Goal: Task Accomplishment & Management: Complete application form

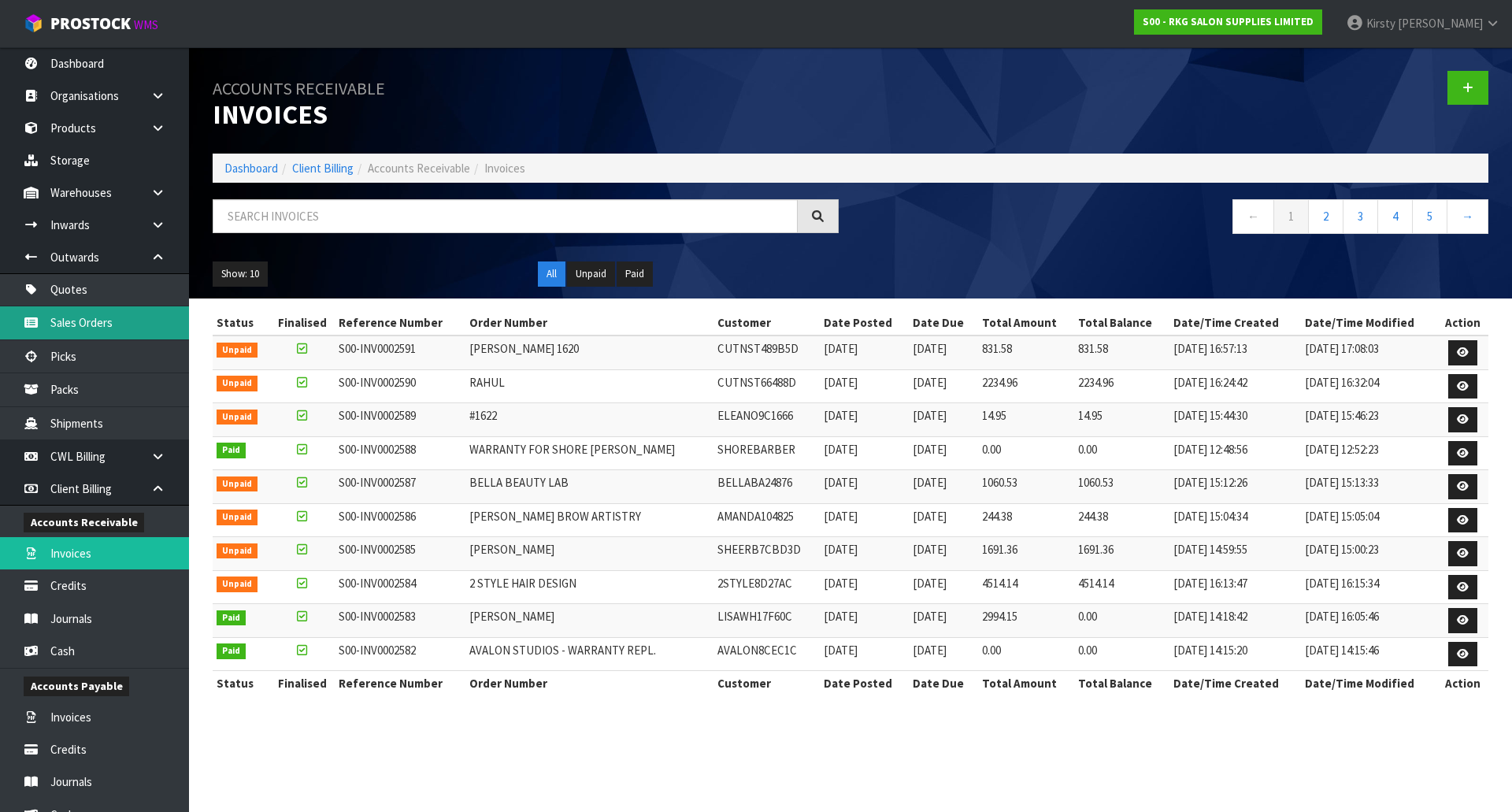
click at [43, 326] on link "Sales Orders" at bounding box center [94, 323] width 189 height 33
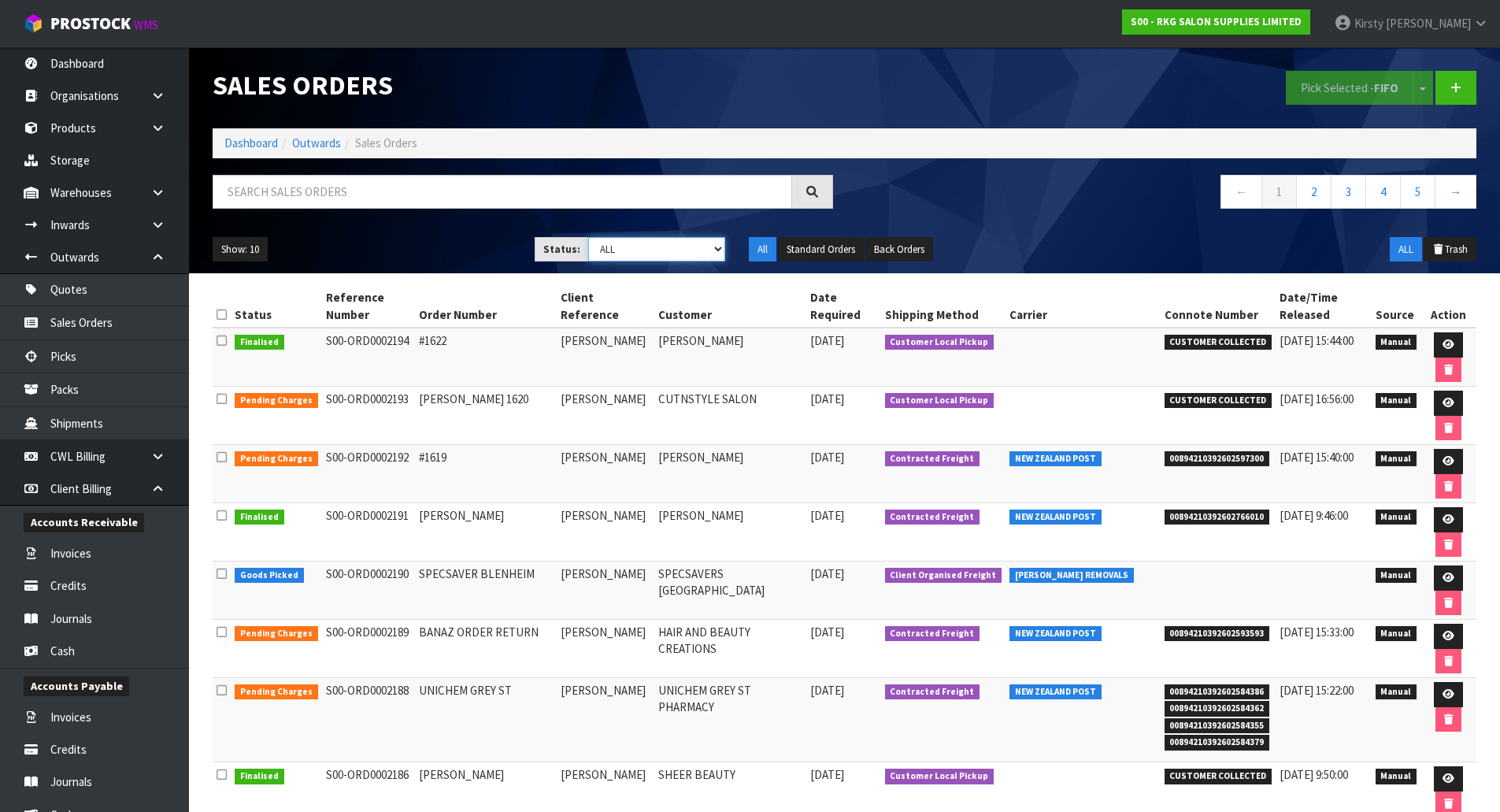
click at [719, 248] on select "Draft Pending Allocated Pending Pick Goods Picked Goods Packed Pending Charges …" at bounding box center [657, 249] width 137 height 24
click at [589, 237] on select "Draft Pending Allocated Pending Pick Goods Picked Goods Packed Pending Charges …" at bounding box center [657, 249] width 137 height 24
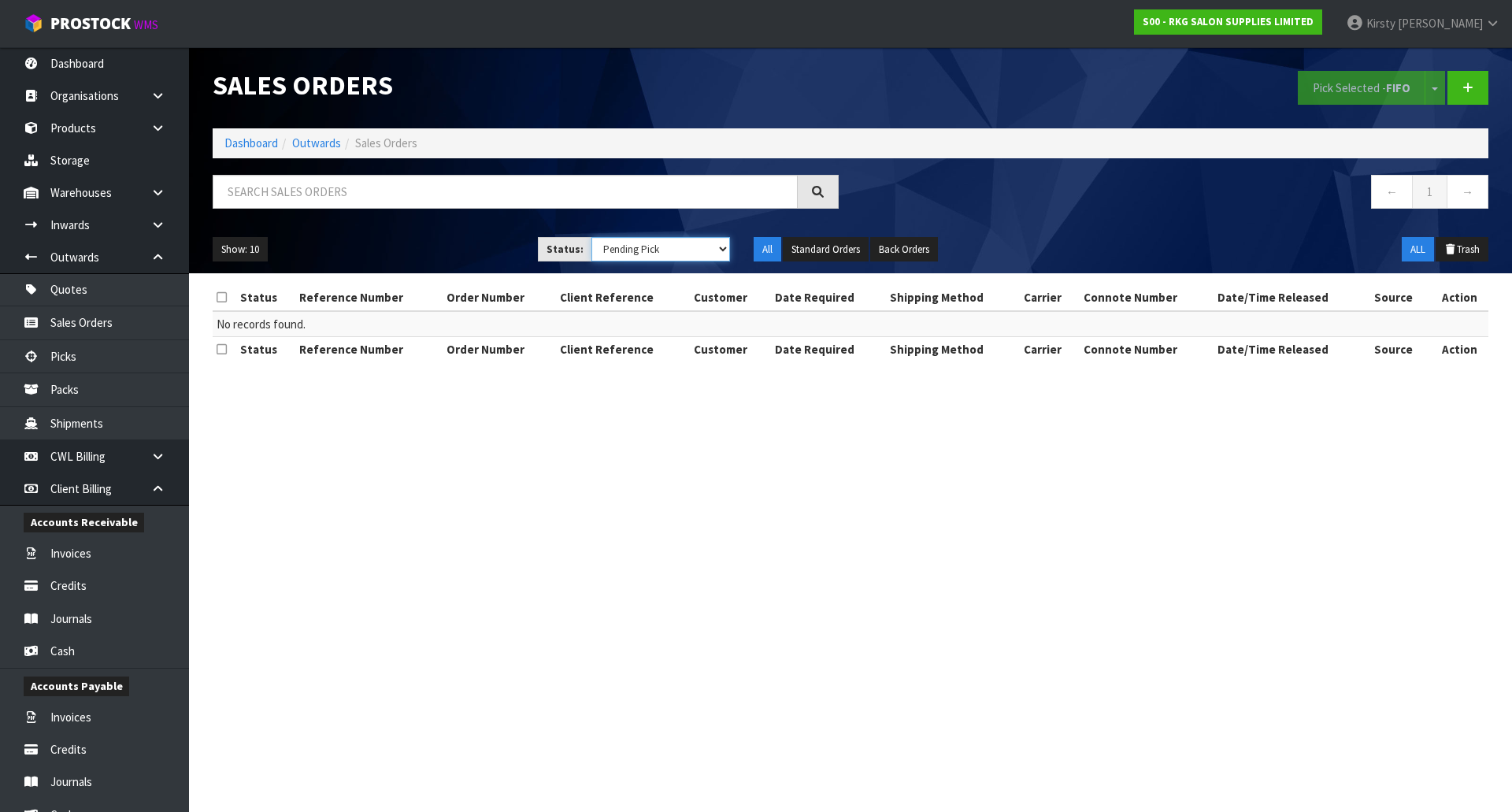
click at [718, 249] on select "Draft Pending Allocated Pending Pick Goods Picked Goods Packed Pending Charges …" at bounding box center [661, 249] width 140 height 24
select select "string:ALL"
click at [592, 237] on select "Draft Pending Allocated Pending Pick Goods Picked Goods Packed Pending Charges …" at bounding box center [661, 249] width 140 height 24
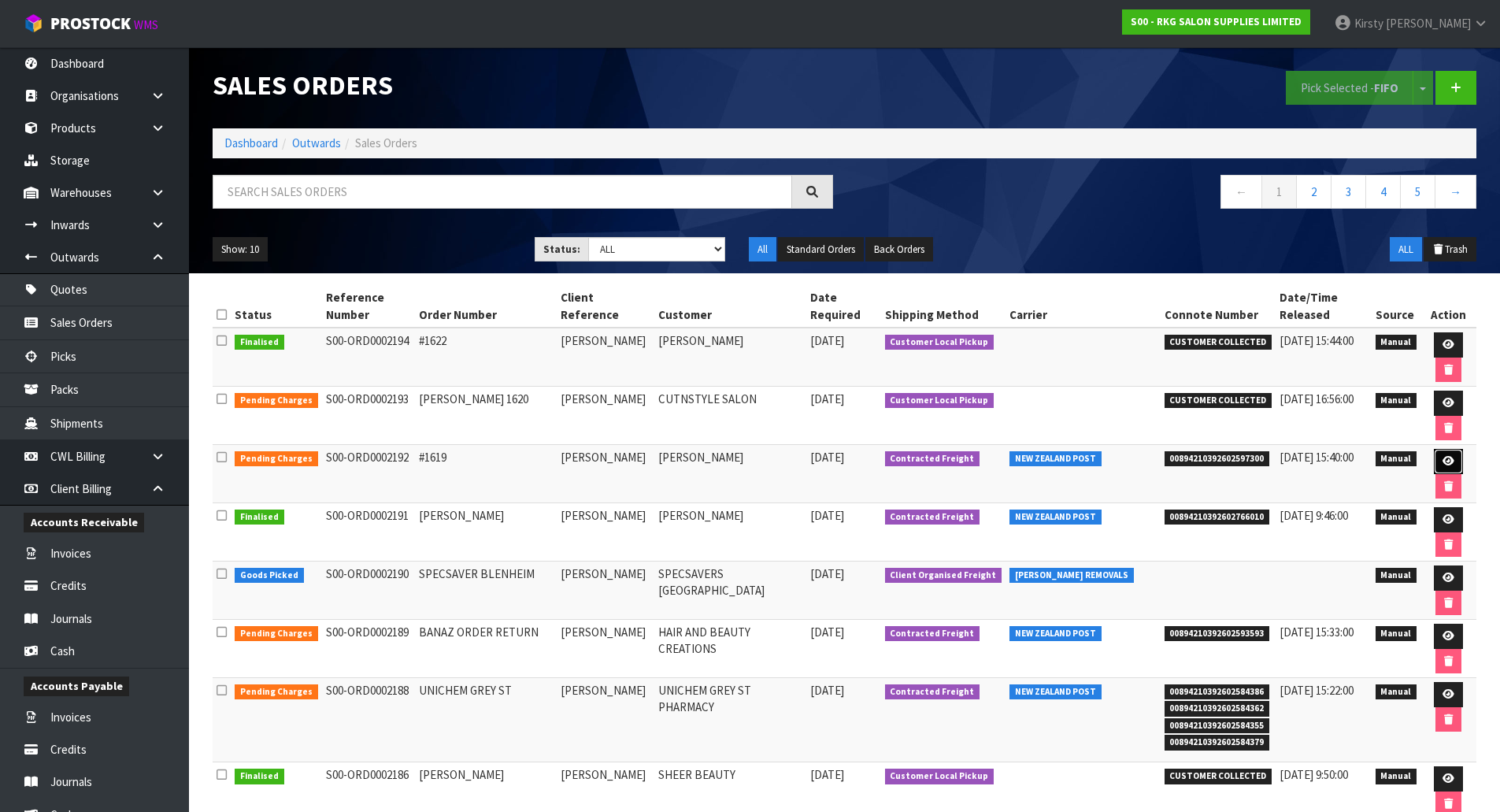
click at [1447, 457] on icon at bounding box center [1448, 460] width 12 height 11
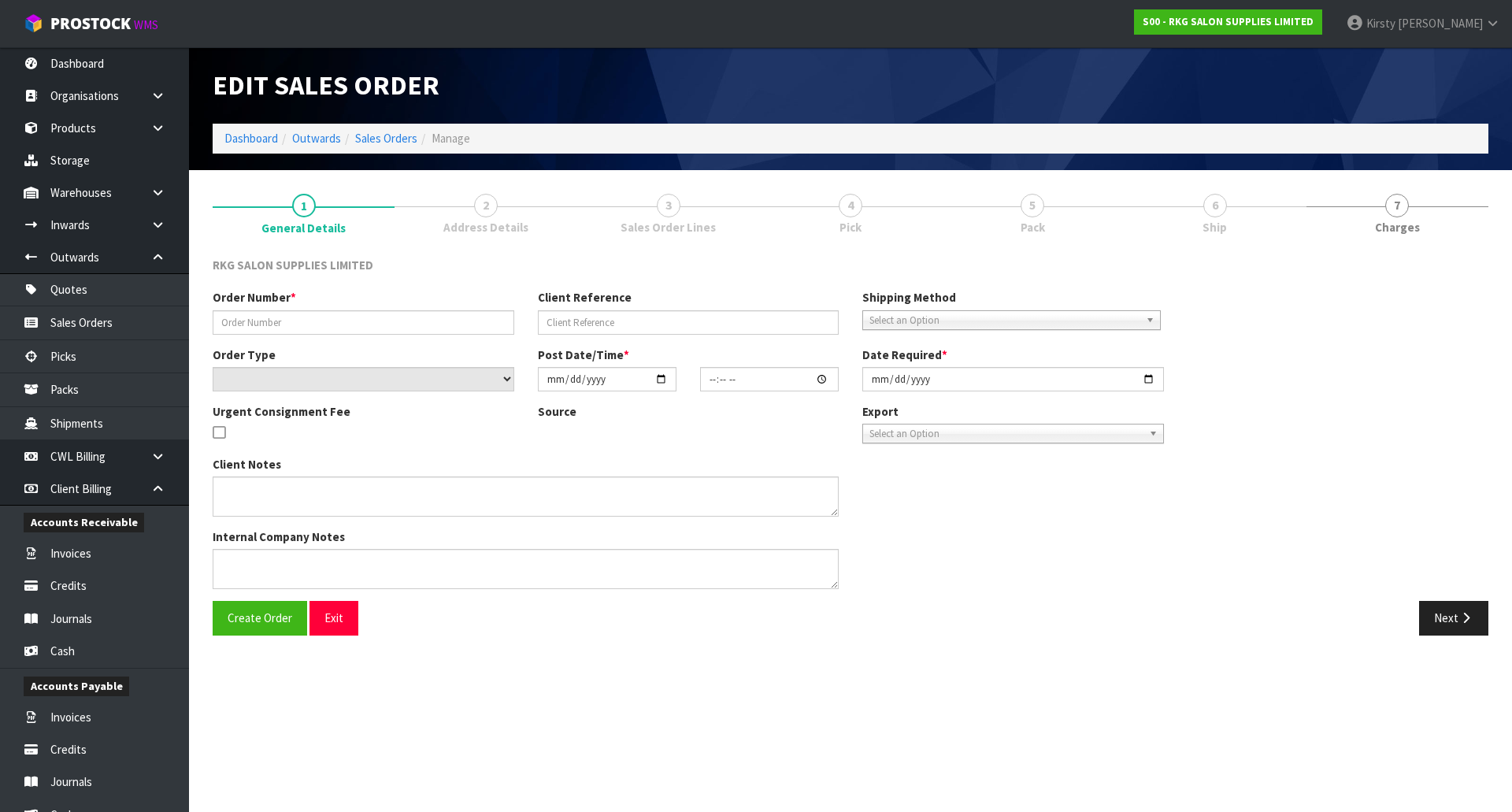
type input "#1619"
type input "[PERSON_NAME]"
select select "number:0"
type input "2025-09-22"
type input "11:36:00.000"
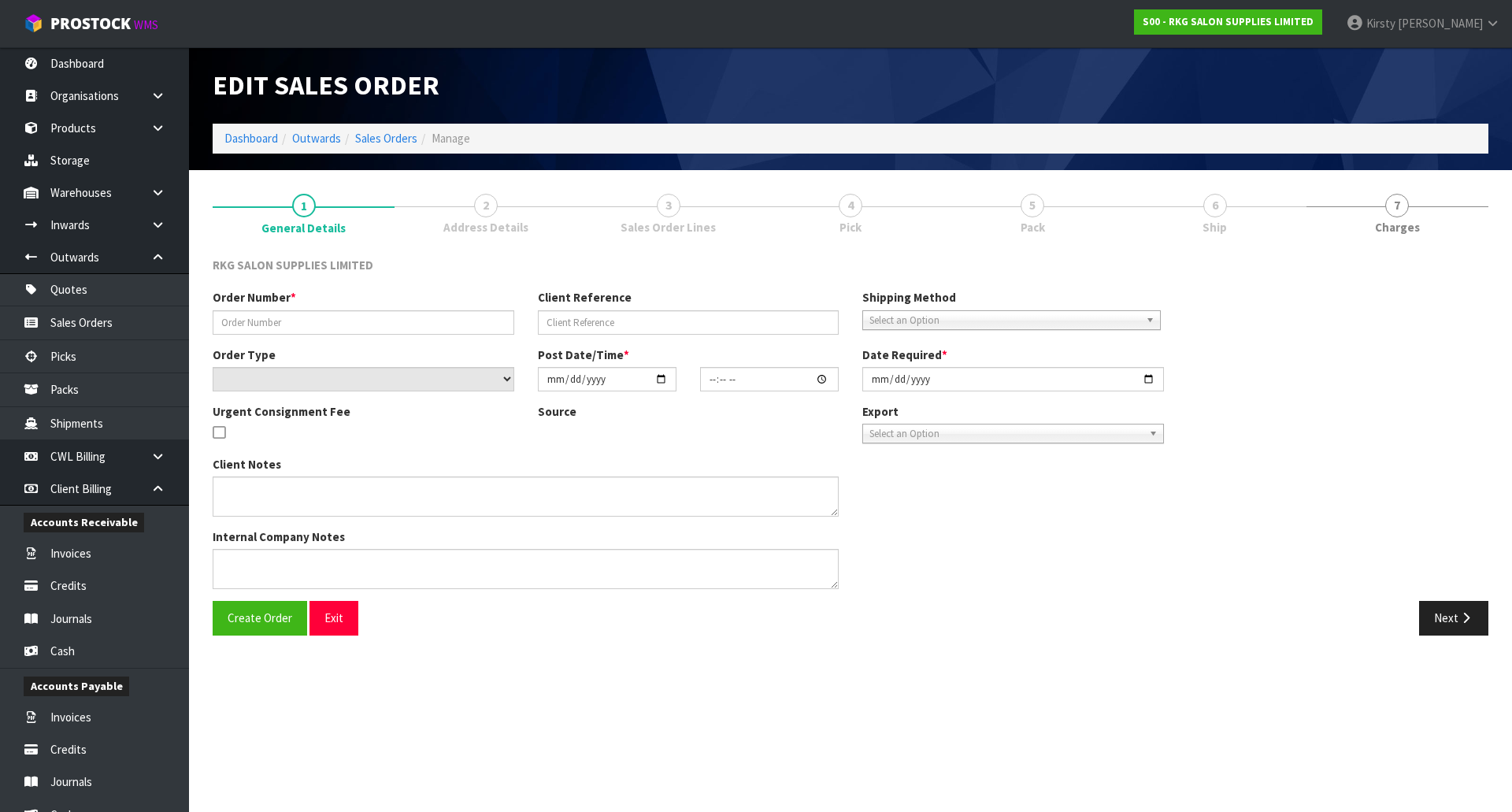
type input "2025-09-22"
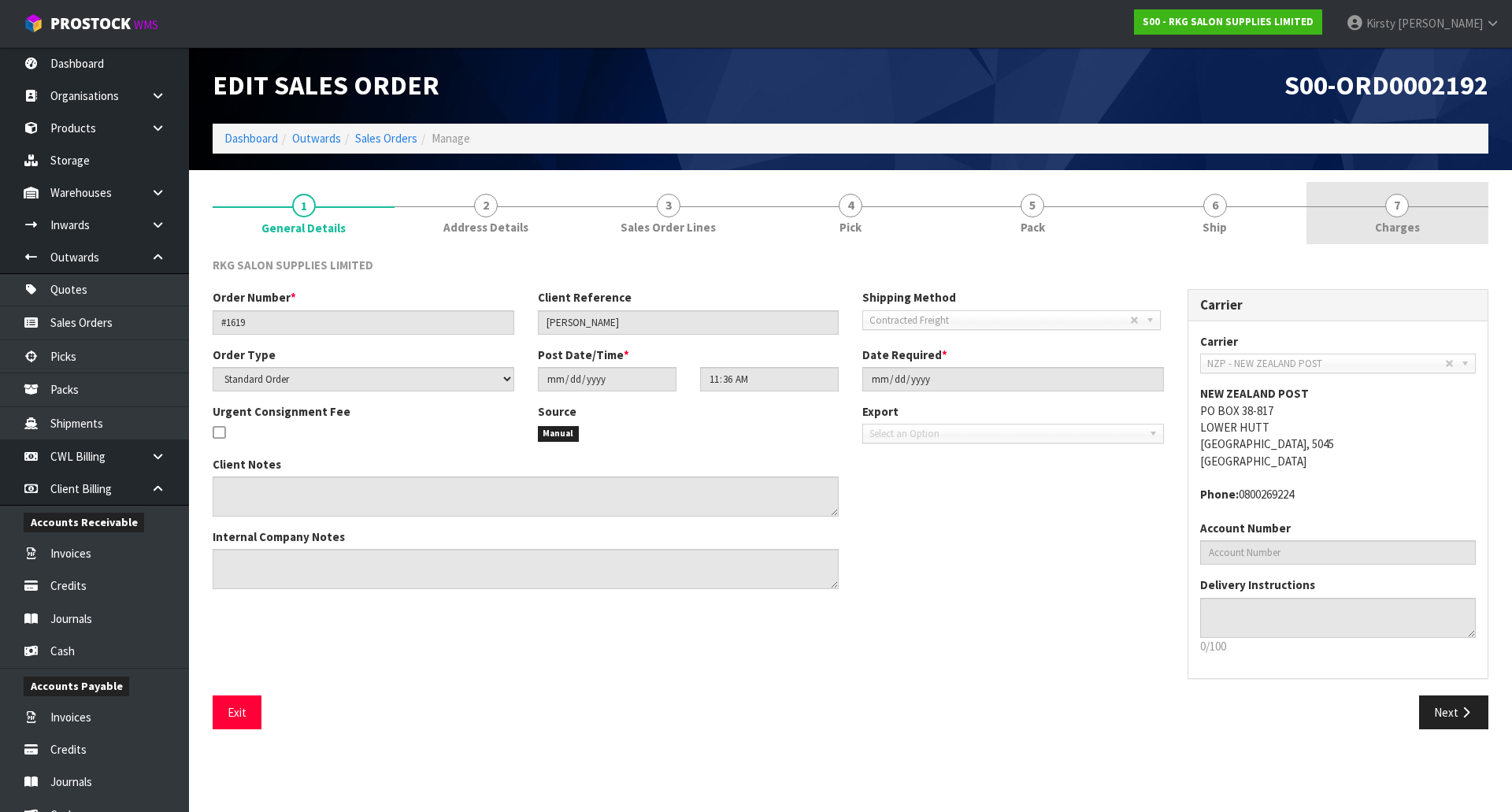
click at [1395, 215] on span "7" at bounding box center [1397, 205] width 24 height 24
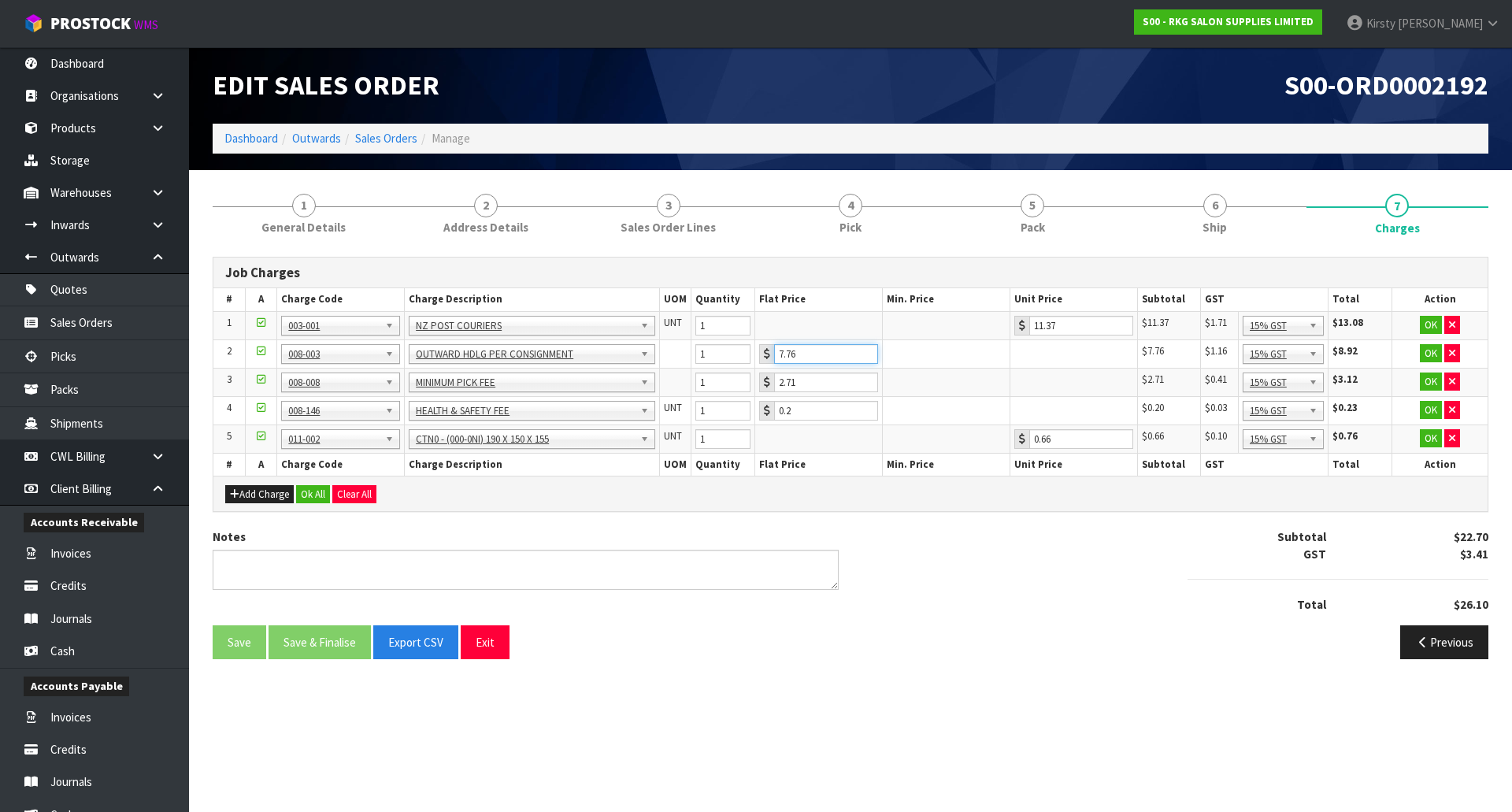
drag, startPoint x: 806, startPoint y: 354, endPoint x: 750, endPoint y: 356, distance: 56.0
click at [750, 356] on tr "2 001-001 001-002 001-003 001-004 001-005 001-006 001-007 001-008 001-009 001-0…" at bounding box center [850, 353] width 1274 height 28
type input "3.5"
click at [1436, 354] on button "OK" at bounding box center [1431, 354] width 22 height 19
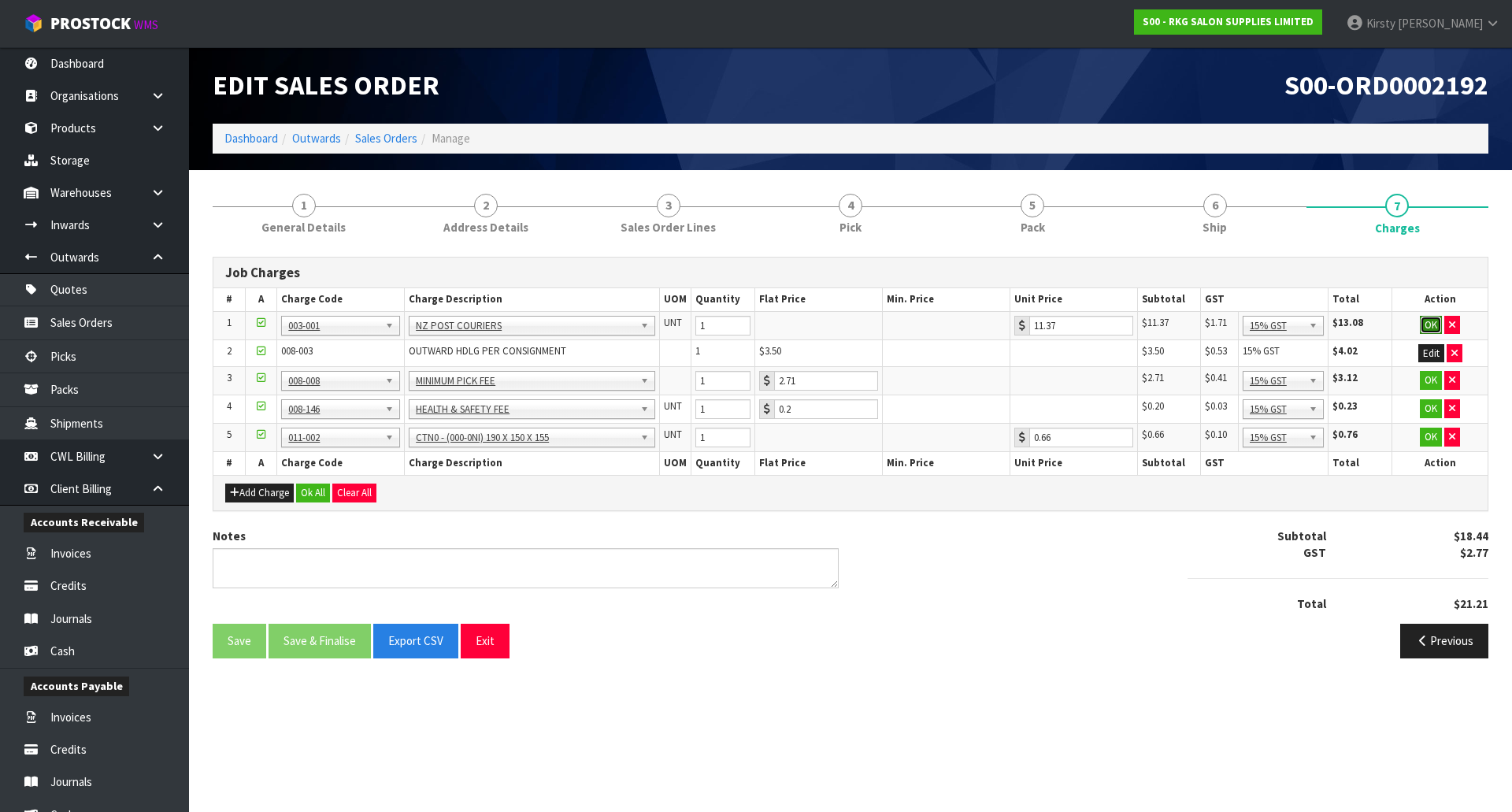
click at [1436, 321] on button "OK" at bounding box center [1431, 326] width 22 height 19
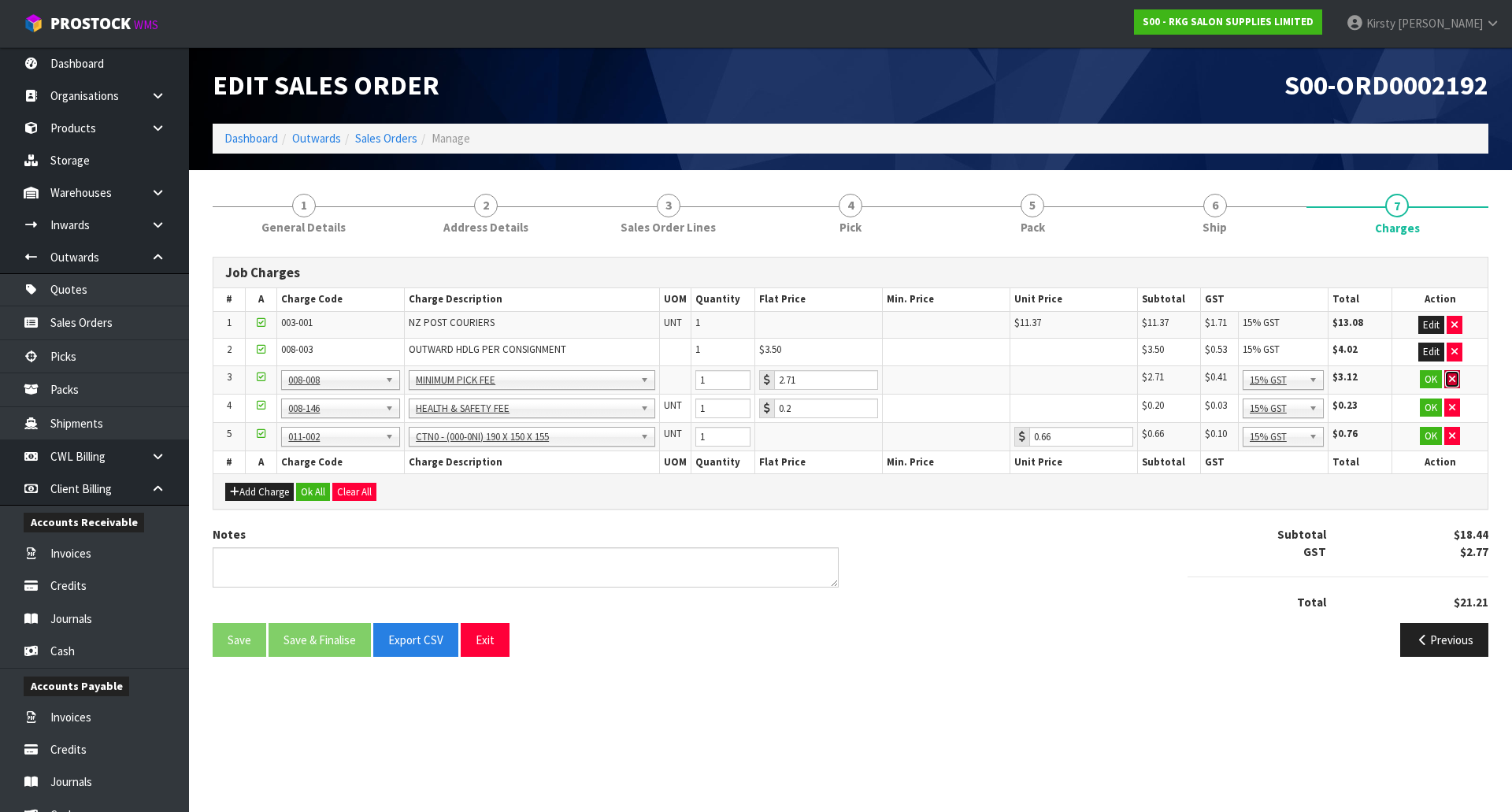
click at [1451, 380] on icon "button" at bounding box center [1452, 379] width 7 height 11
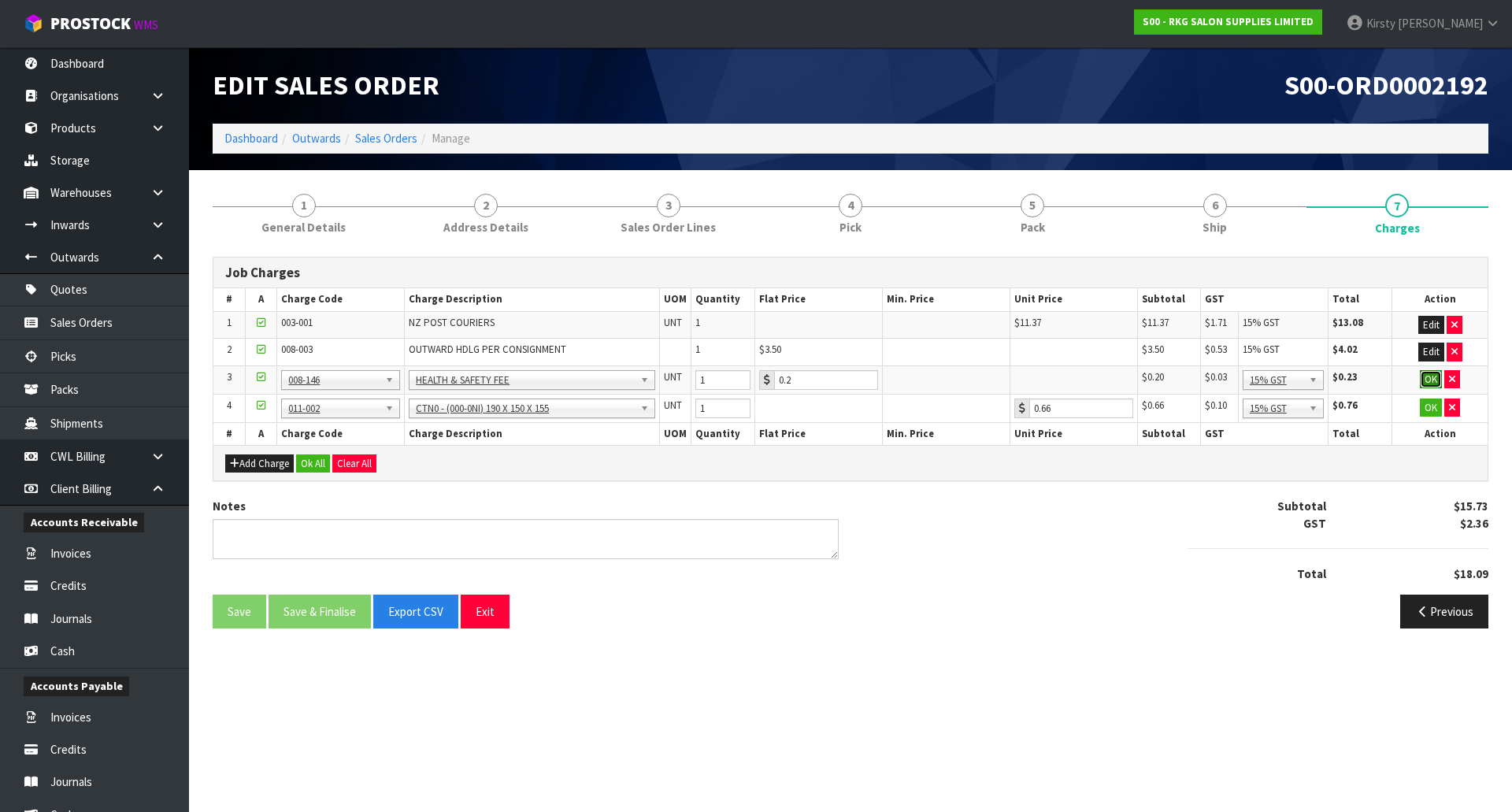
click at [1438, 380] on button "OK" at bounding box center [1431, 380] width 22 height 19
click at [1430, 409] on button "OK" at bounding box center [1431, 406] width 22 height 19
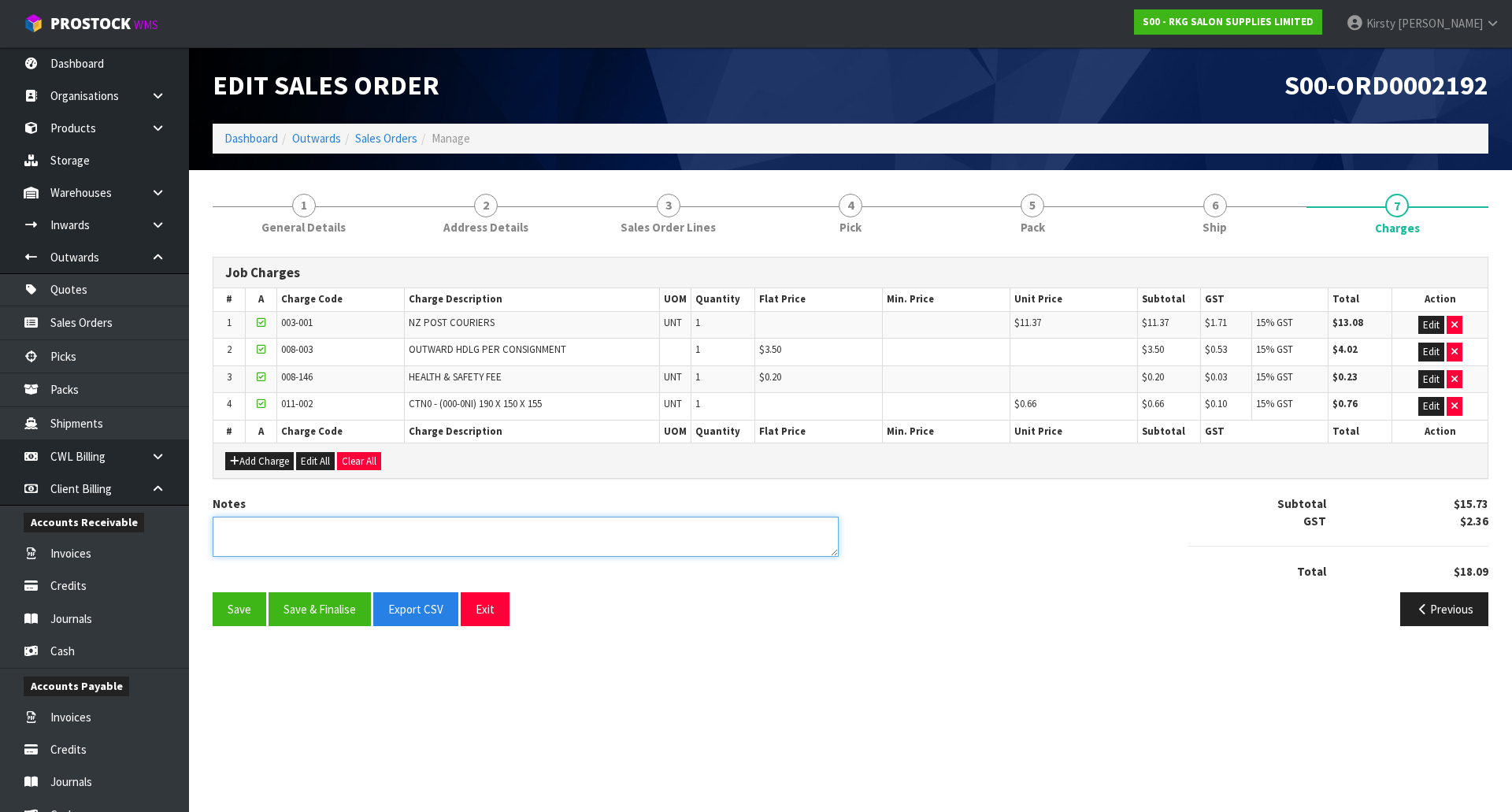
click at [345, 533] on textarea at bounding box center [526, 537] width 626 height 40
type textarea "PICKED BY KIRSTY"
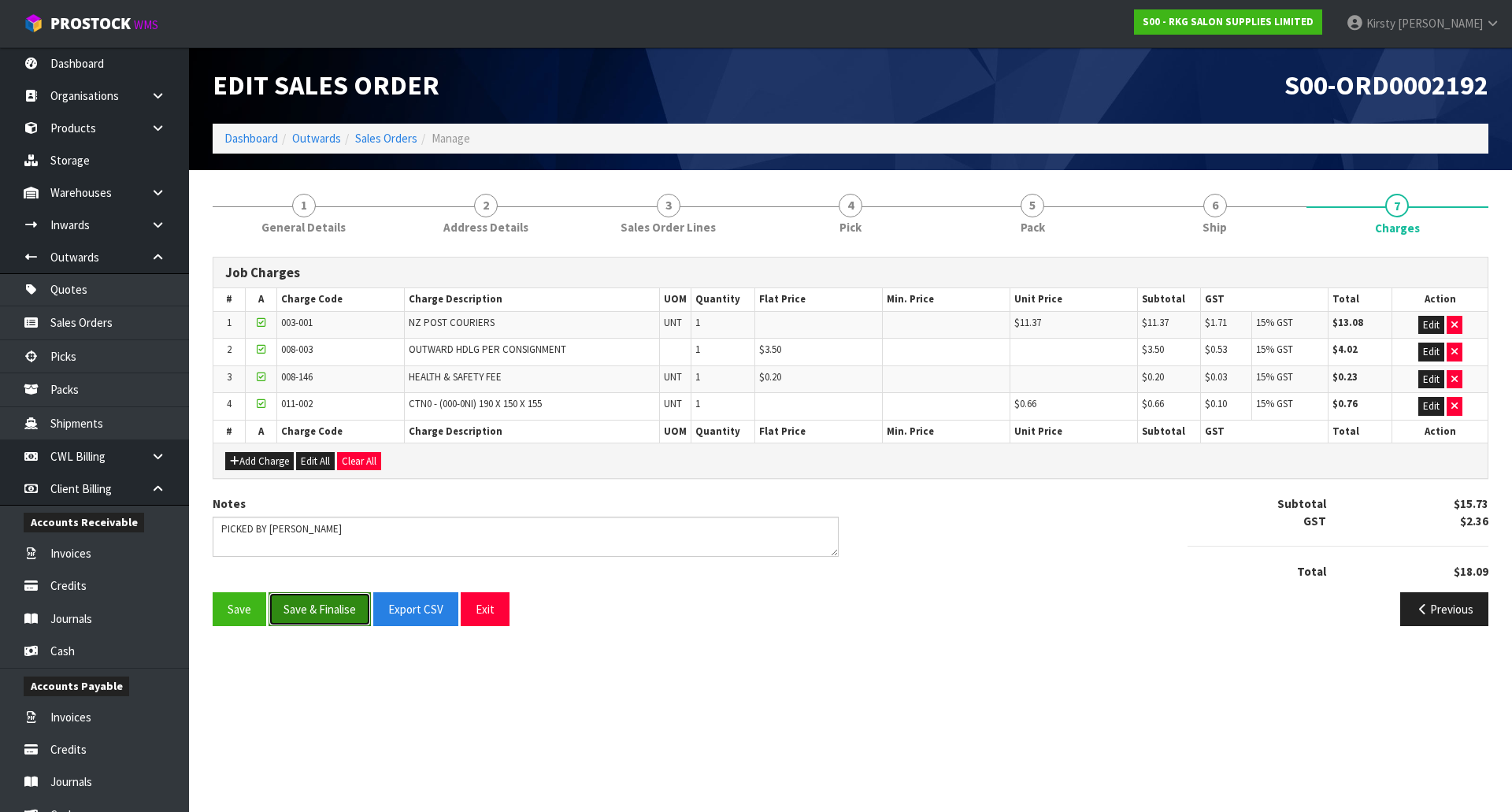
click at [309, 605] on button "Save & Finalise" at bounding box center [320, 609] width 102 height 34
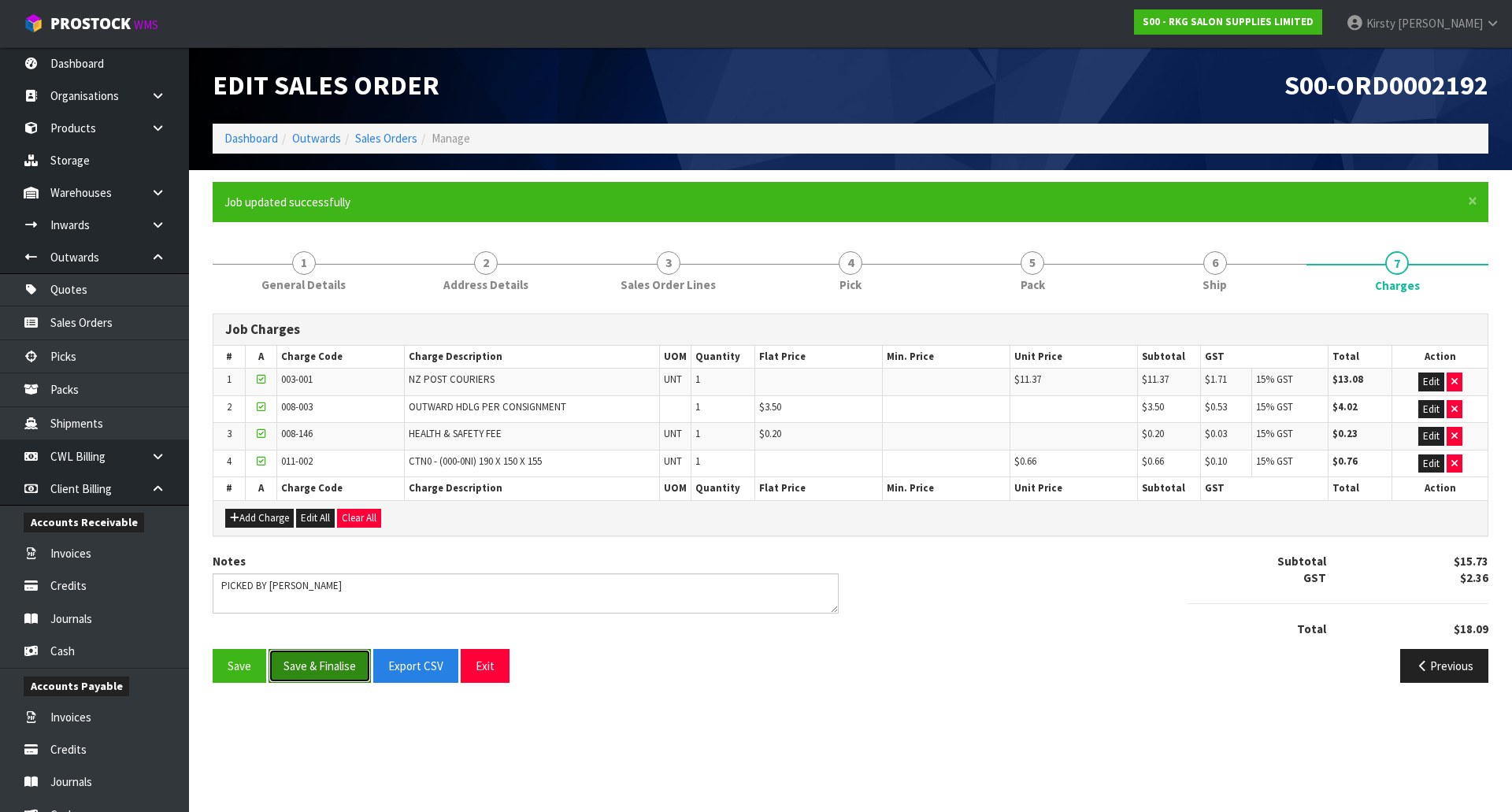
click at [309, 658] on button "Save & Finalise" at bounding box center [320, 665] width 102 height 34
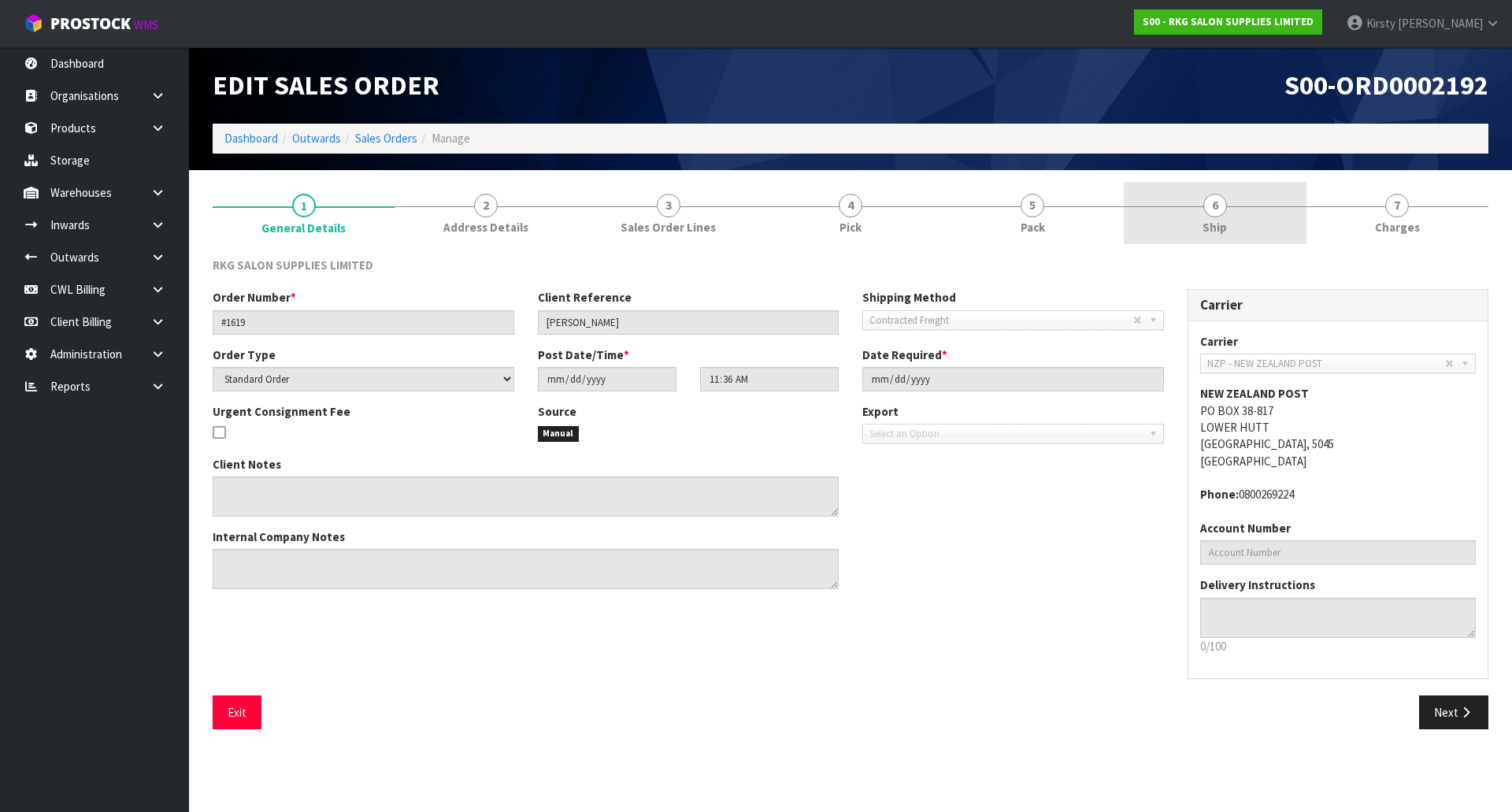
click at [1222, 218] on link "6 Ship" at bounding box center [1214, 213] width 182 height 63
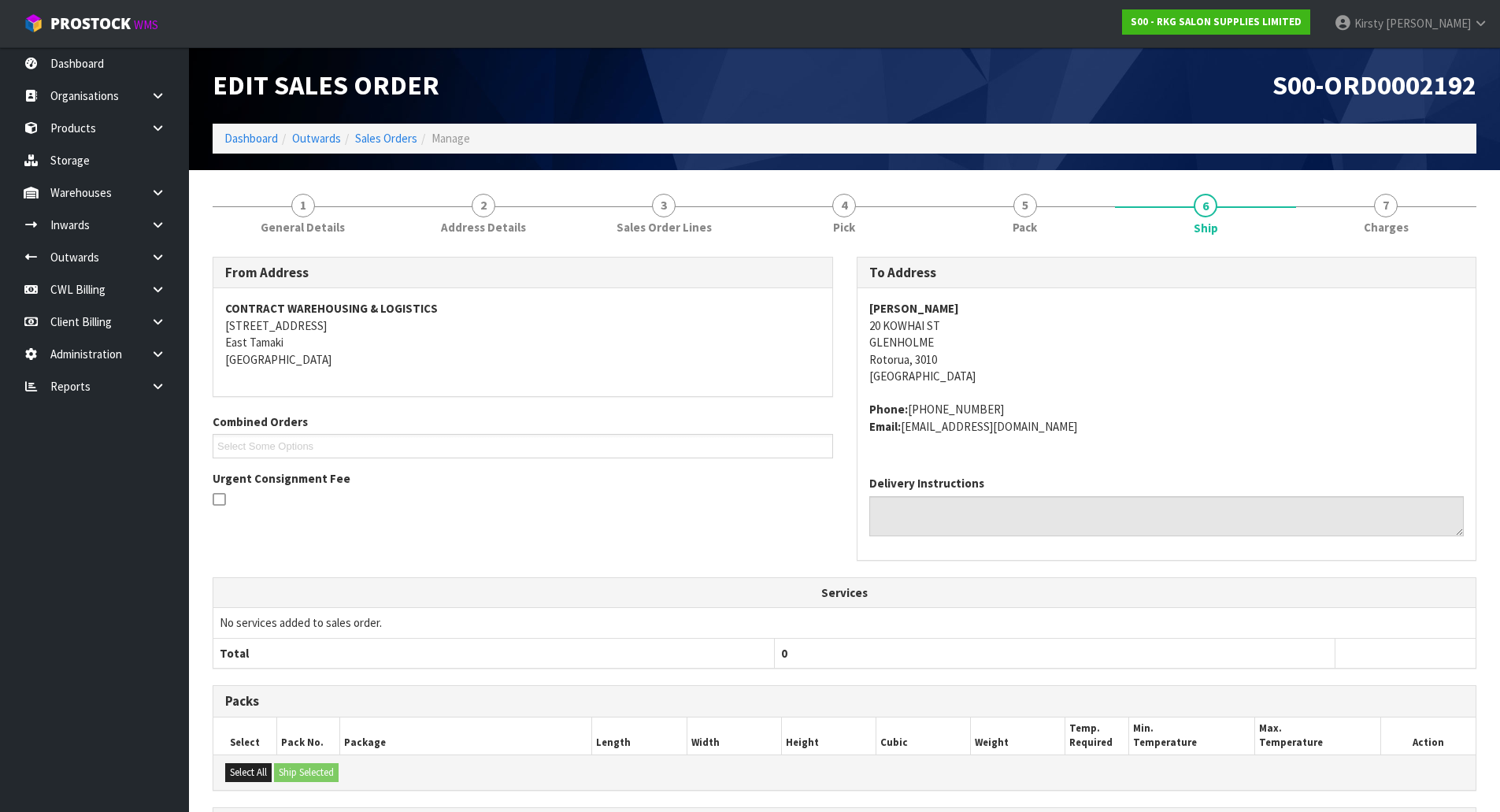
scroll to position [210, 0]
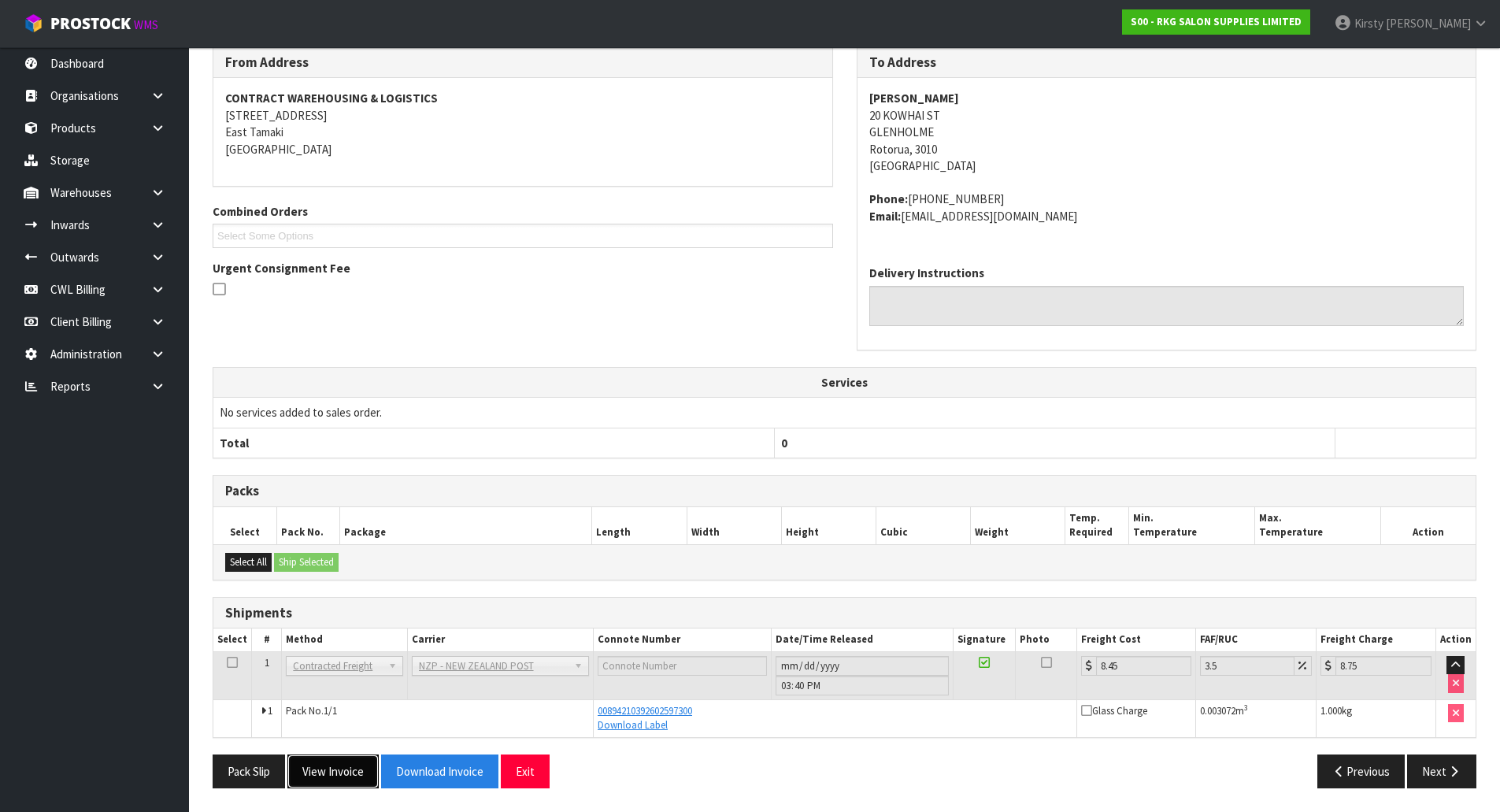
click at [339, 770] on button "View Invoice" at bounding box center [332, 771] width 92 height 34
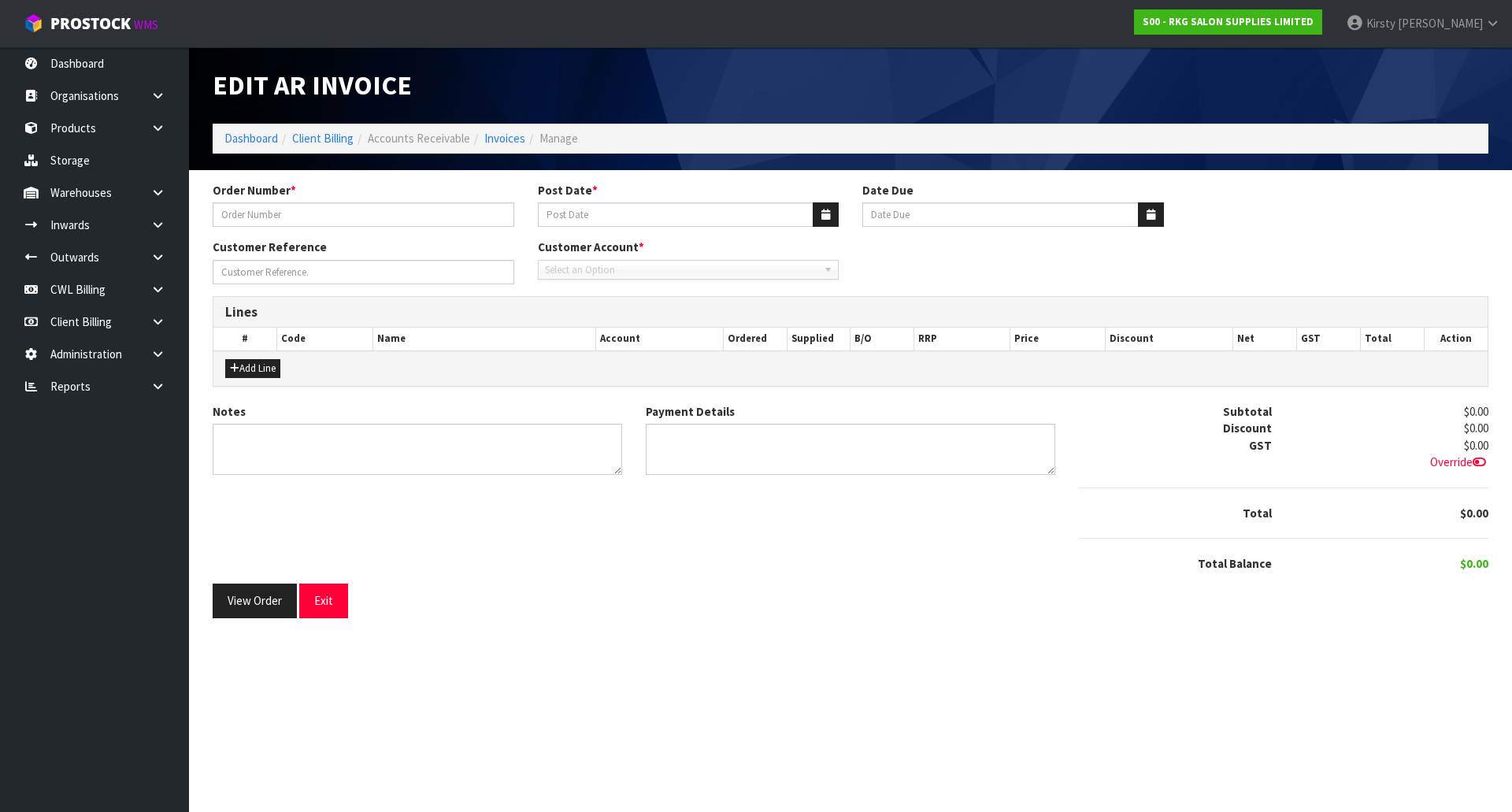
type input "#1619"
type input "[DATE]"
type input "[PERSON_NAME]"
type textarea "THANK YOU FOR YOUR ORDER."
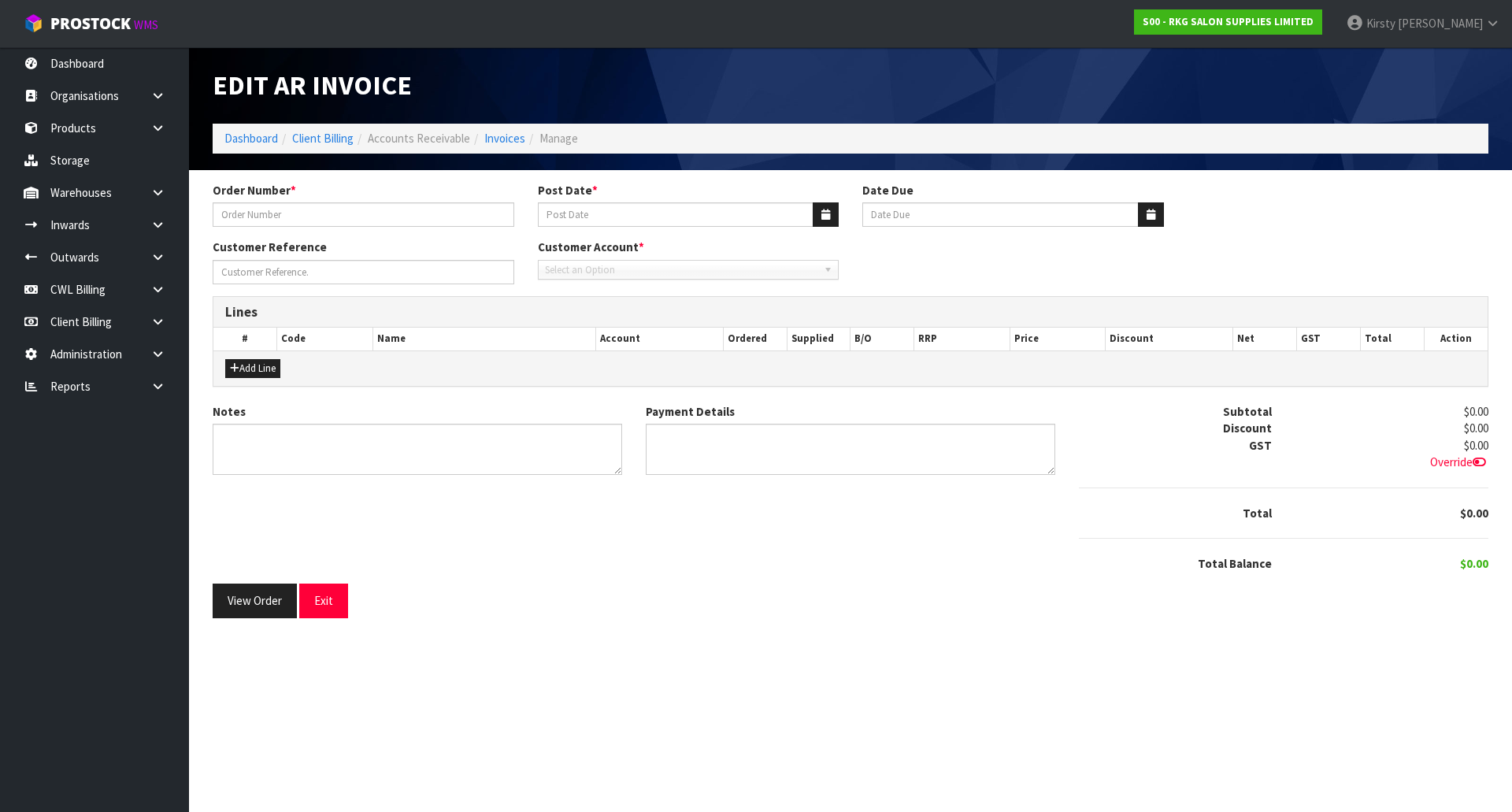
type textarea "PAYPAL [DATE]"
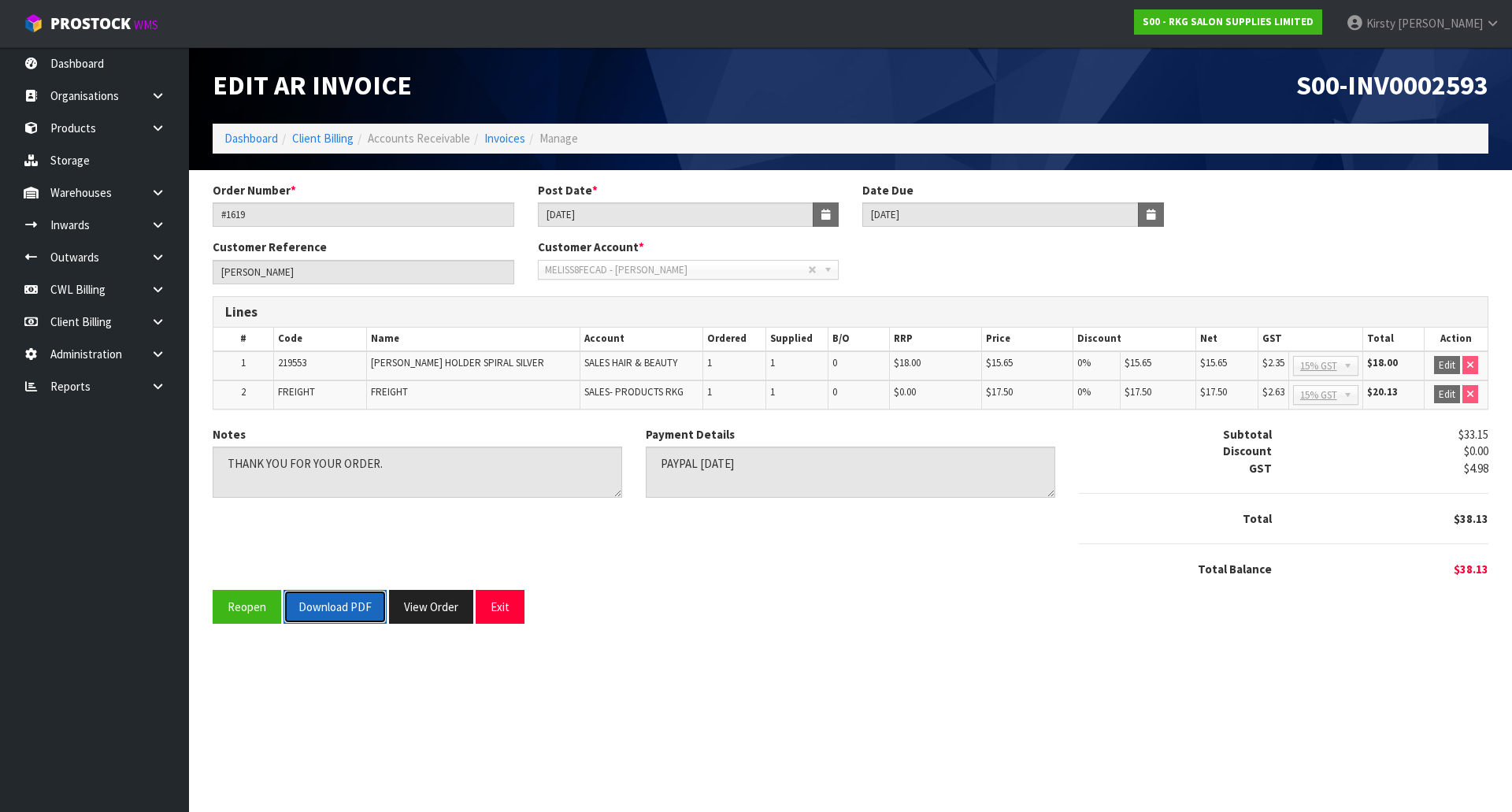
click at [323, 606] on button "Download PDF" at bounding box center [334, 606] width 103 height 34
click at [489, 611] on button "Exit" at bounding box center [500, 606] width 49 height 34
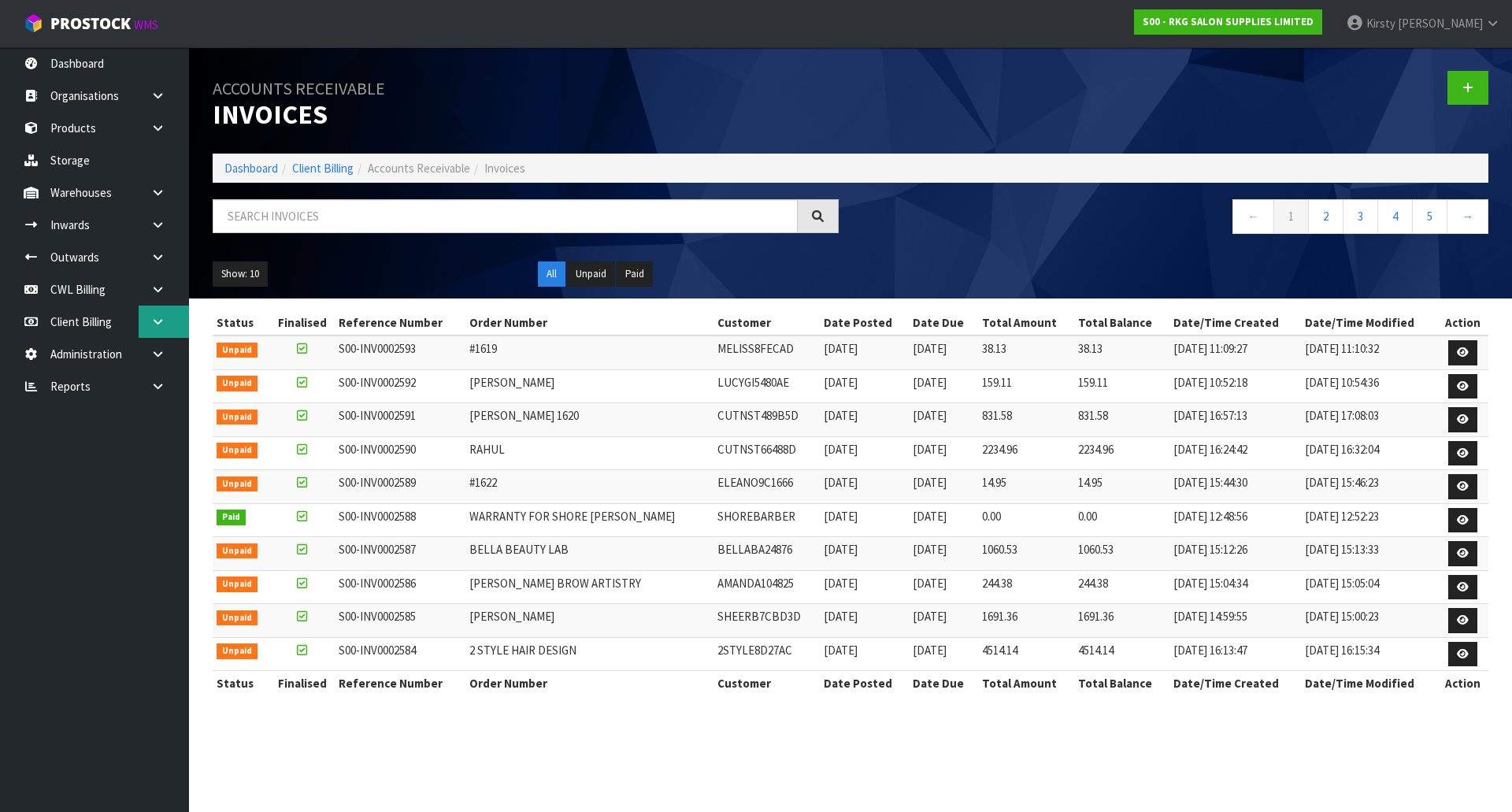
click at [151, 323] on icon at bounding box center [158, 322] width 15 height 12
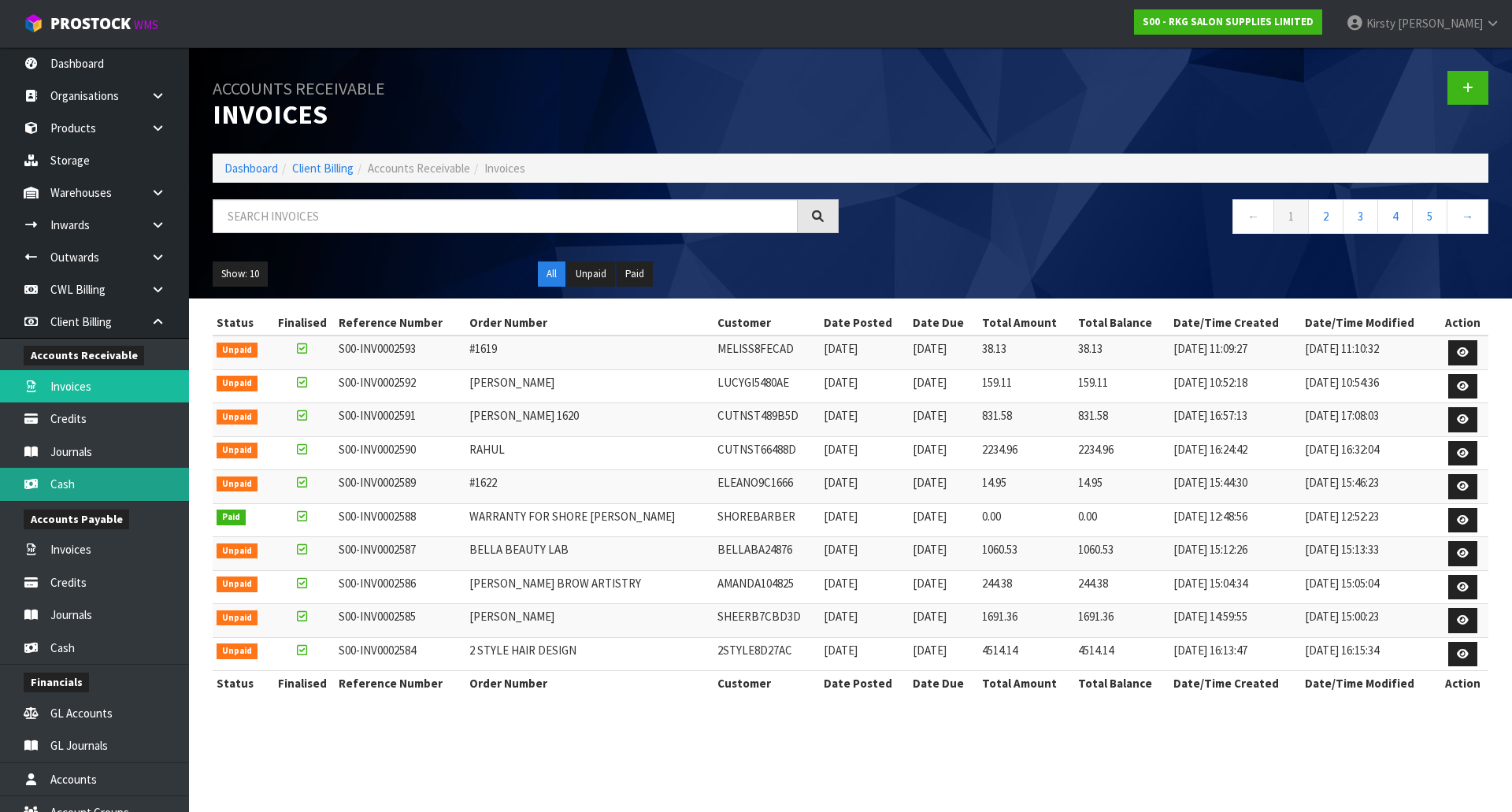
click at [71, 488] on link "Cash" at bounding box center [94, 484] width 189 height 33
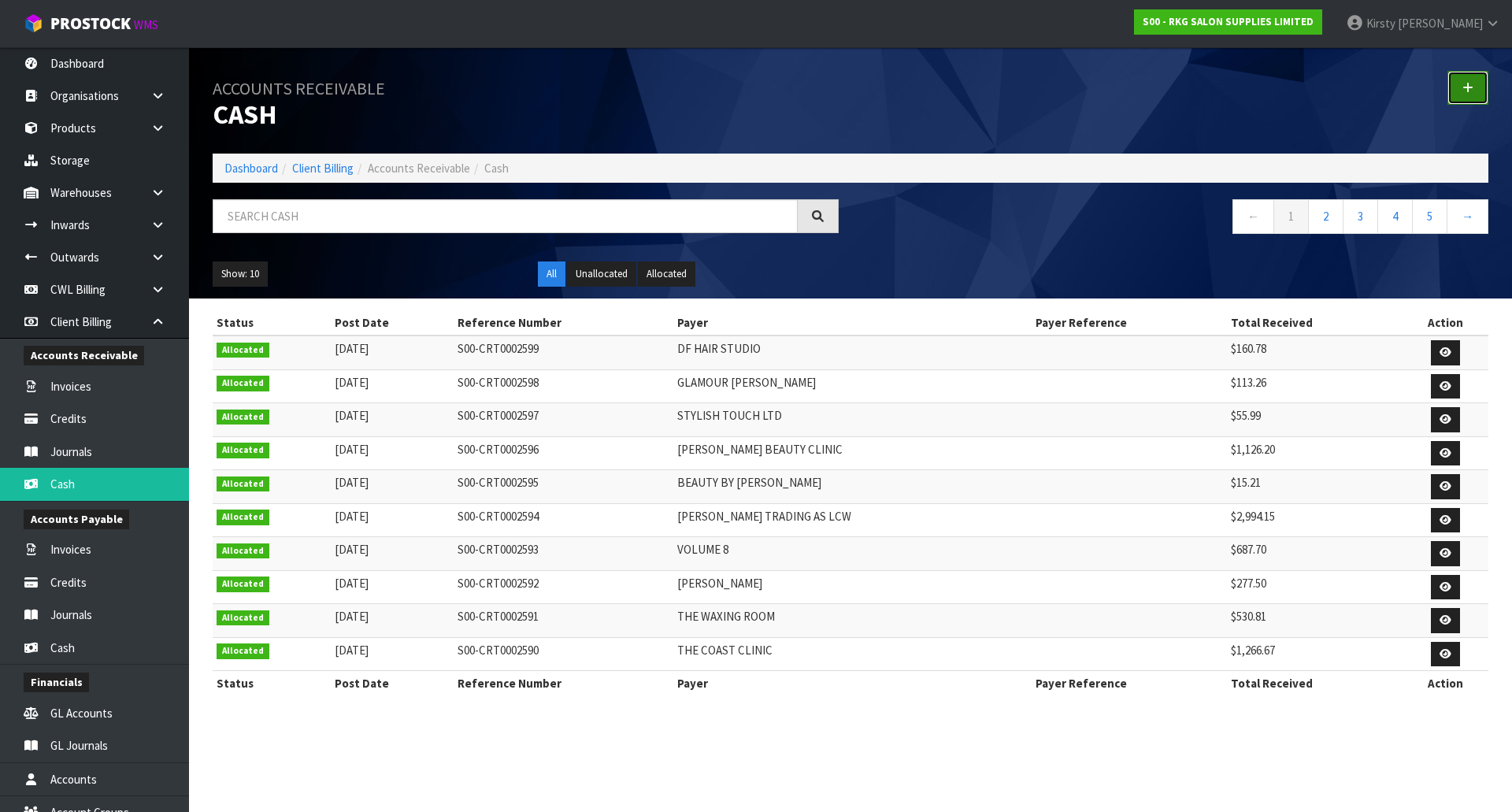
click at [1474, 88] on link at bounding box center [1468, 88] width 41 height 34
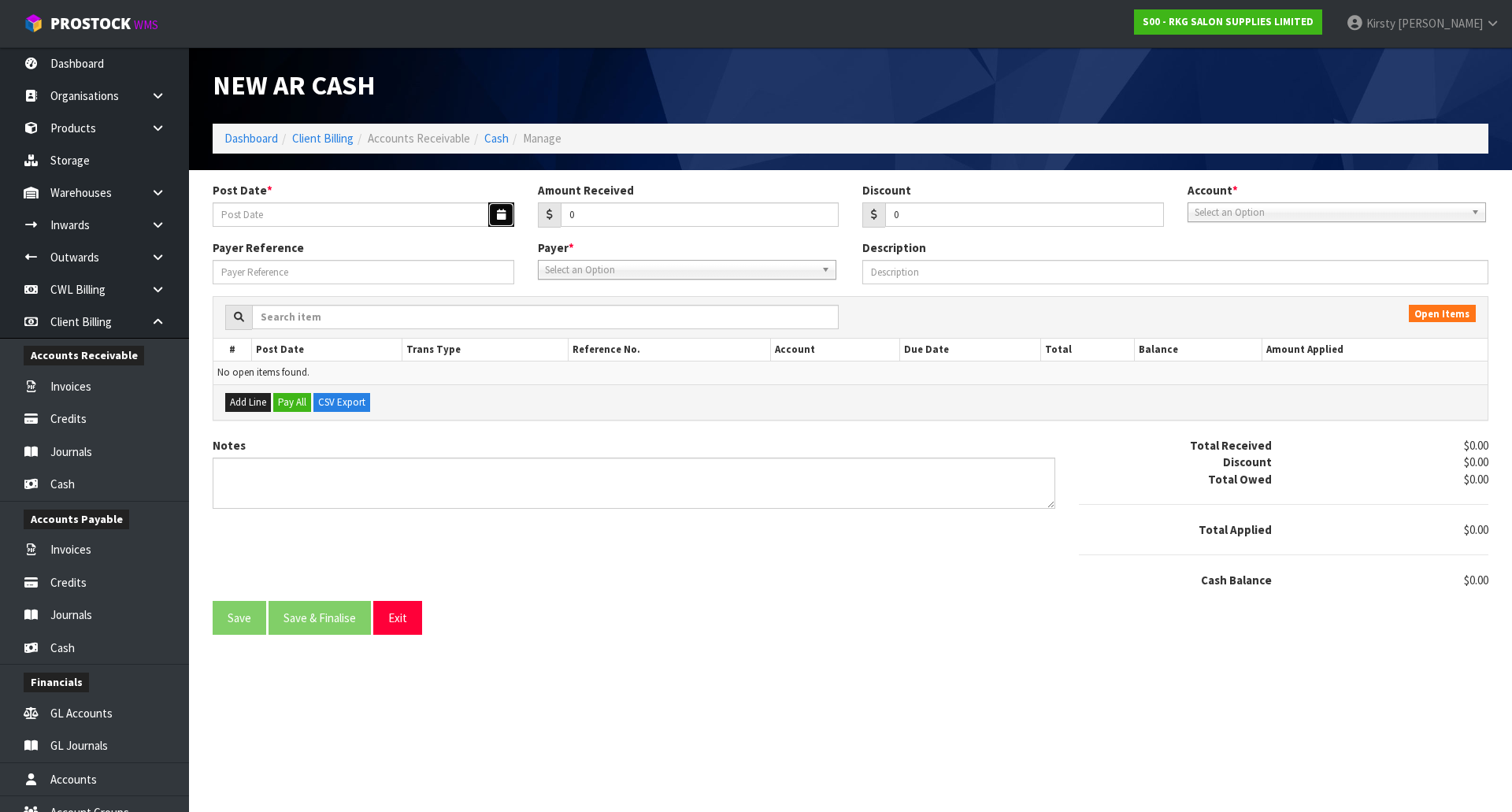
click at [493, 216] on button "button" at bounding box center [501, 214] width 26 height 24
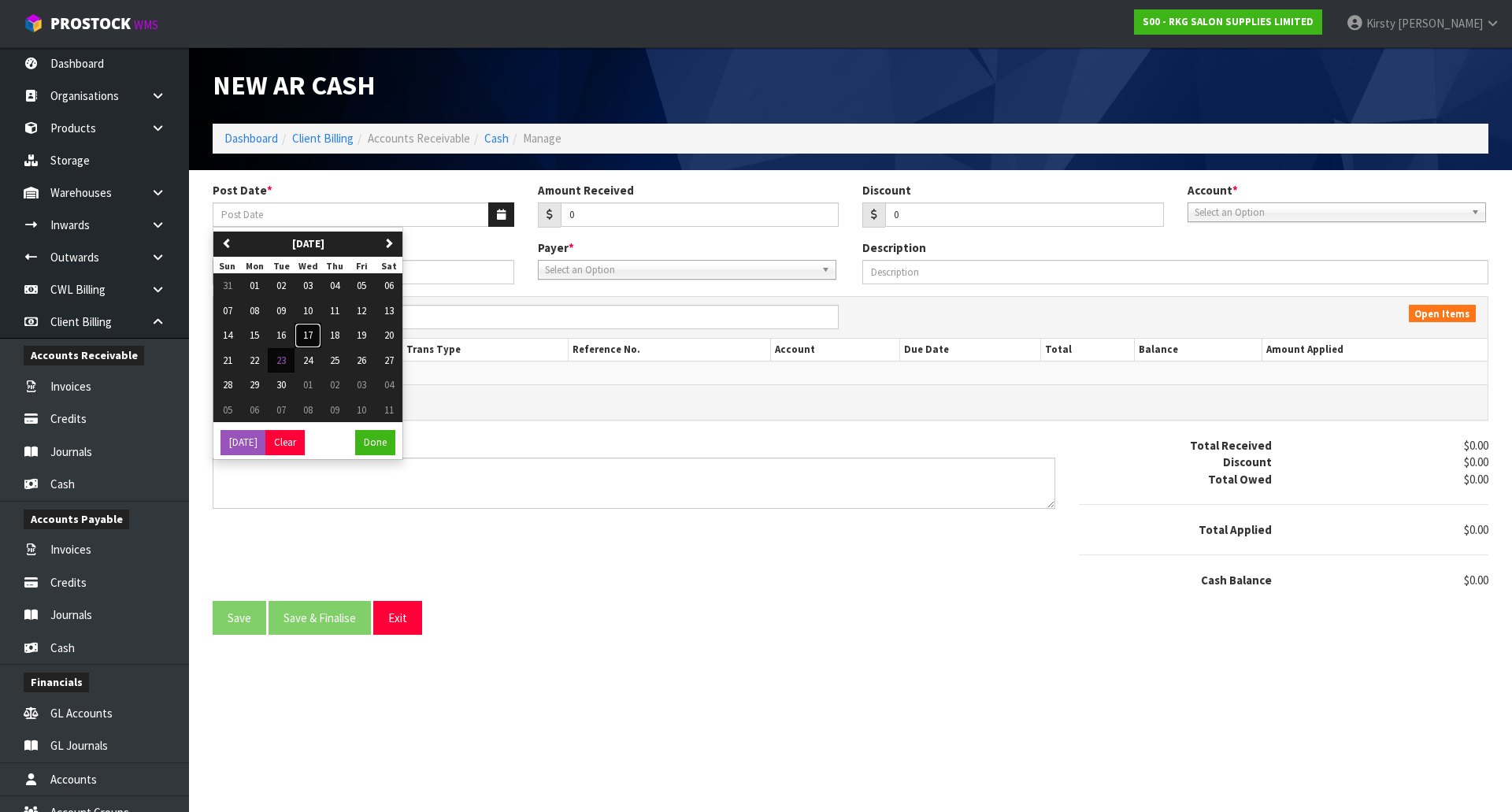
click at [305, 333] on span "17" at bounding box center [308, 335] width 10 height 13
type input "[DATE]"
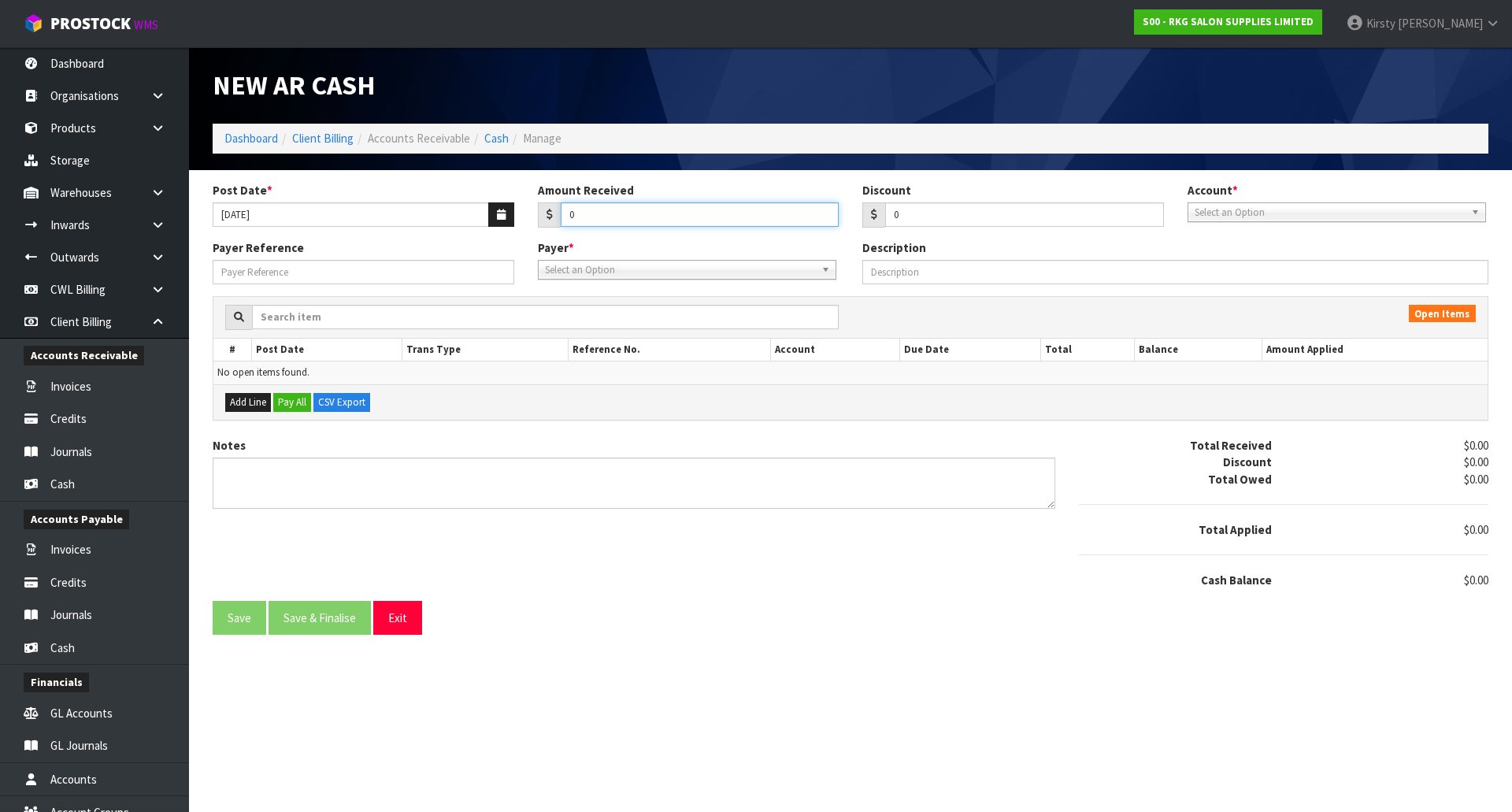
drag, startPoint x: 584, startPoint y: 214, endPoint x: 544, endPoint y: 225, distance: 41.5
click at [544, 225] on div "0" at bounding box center [688, 215] width 302 height 25
type input "4514.14"
click at [1215, 220] on span "Select an Option" at bounding box center [1330, 213] width 270 height 19
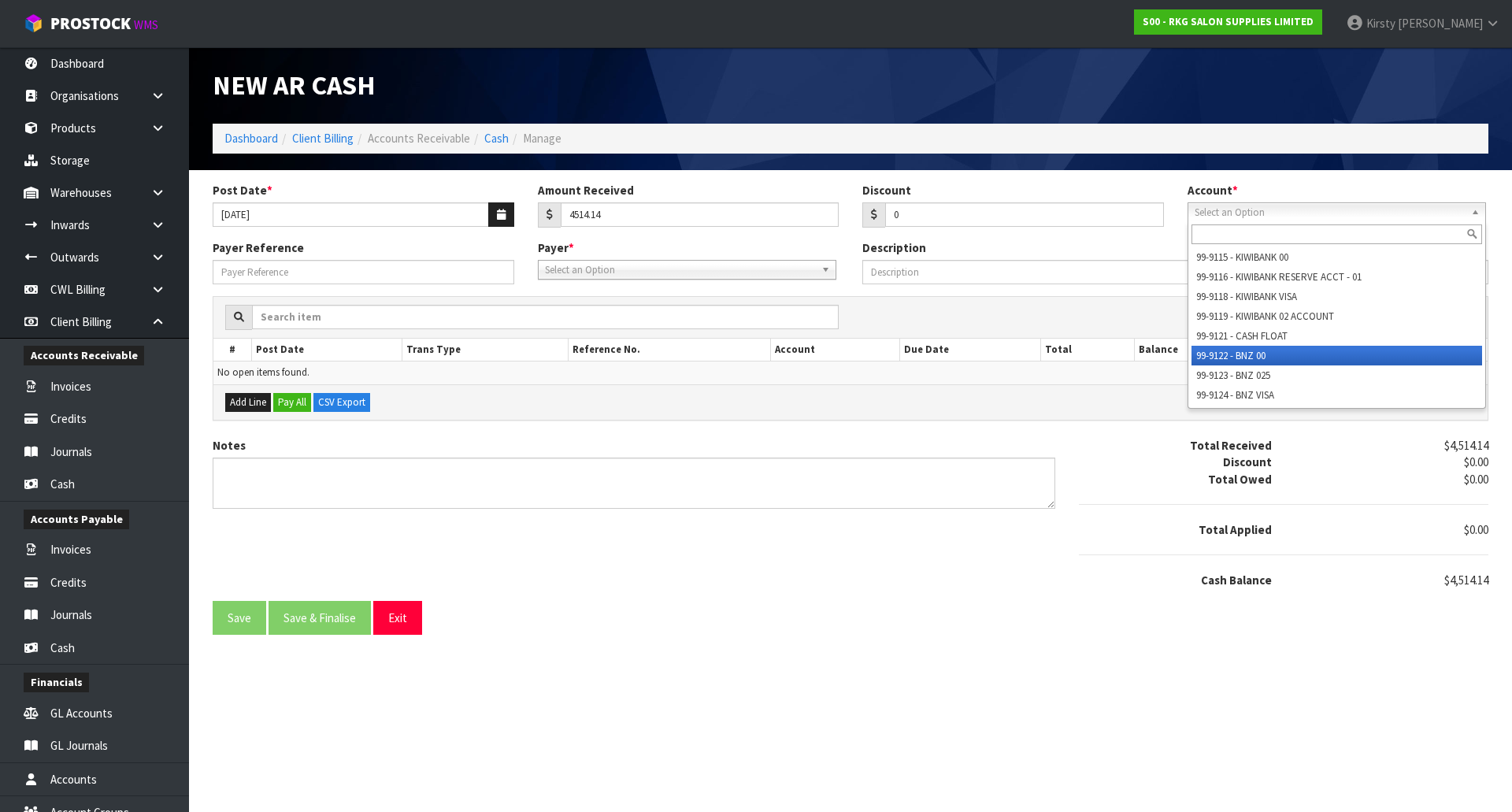
click at [1206, 358] on li "99-9122 - BNZ 00" at bounding box center [1338, 355] width 291 height 19
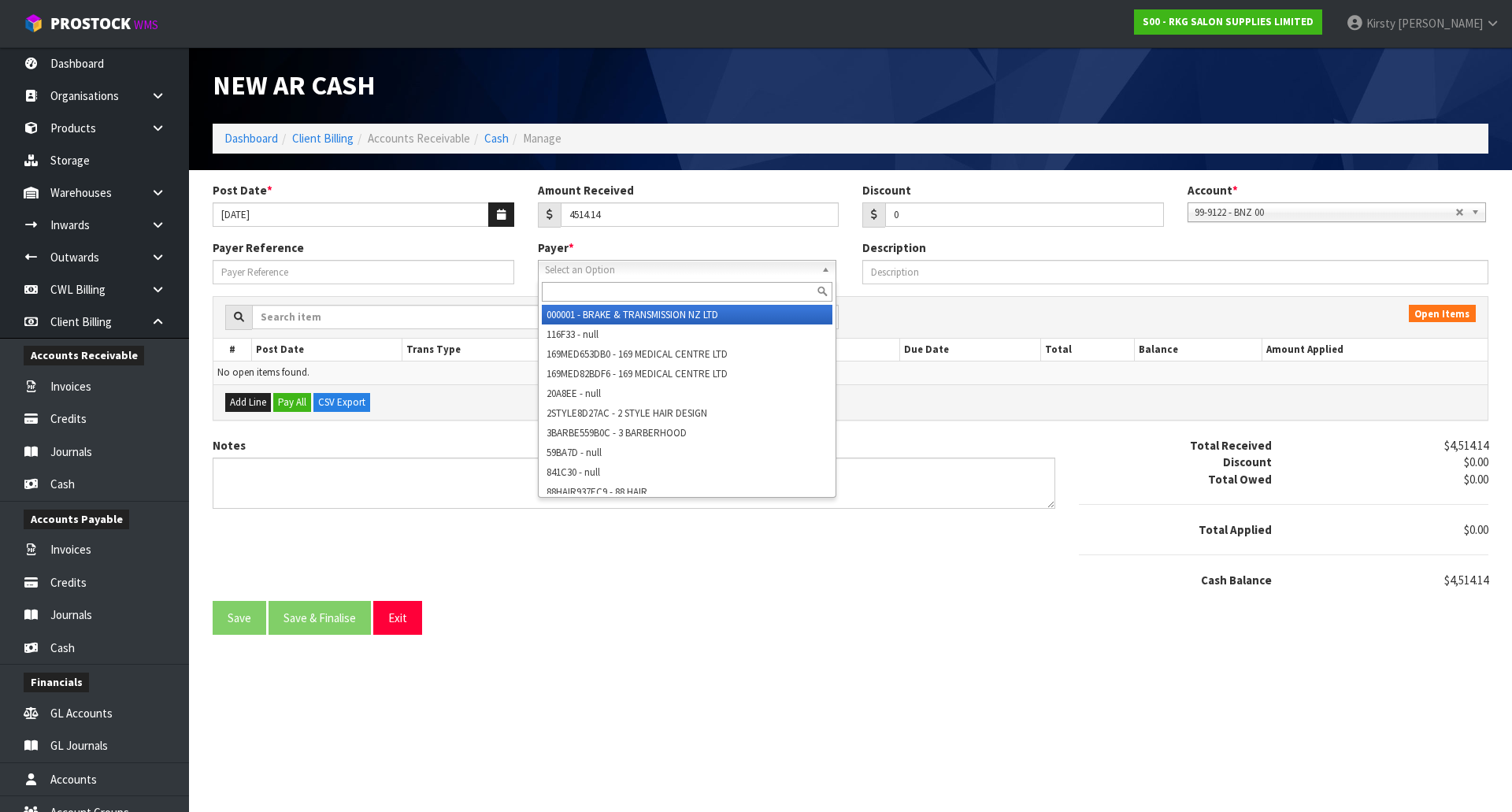
click at [596, 273] on span "Select an Option" at bounding box center [680, 271] width 270 height 19
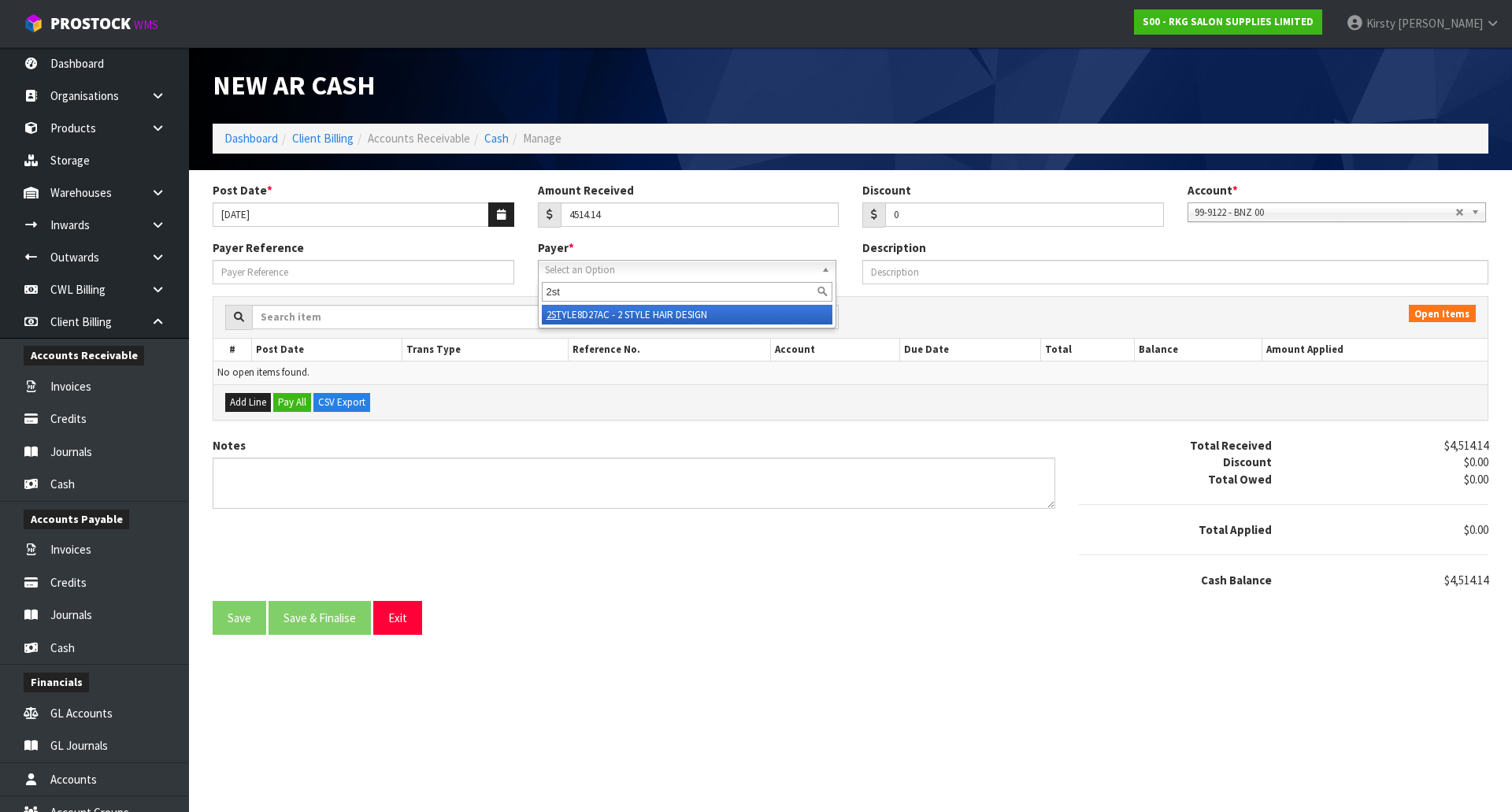
type input "2st"
click at [601, 307] on li "2ST YLE8D27AC - 2 STYLE HAIR DESIGN" at bounding box center [687, 314] width 291 height 19
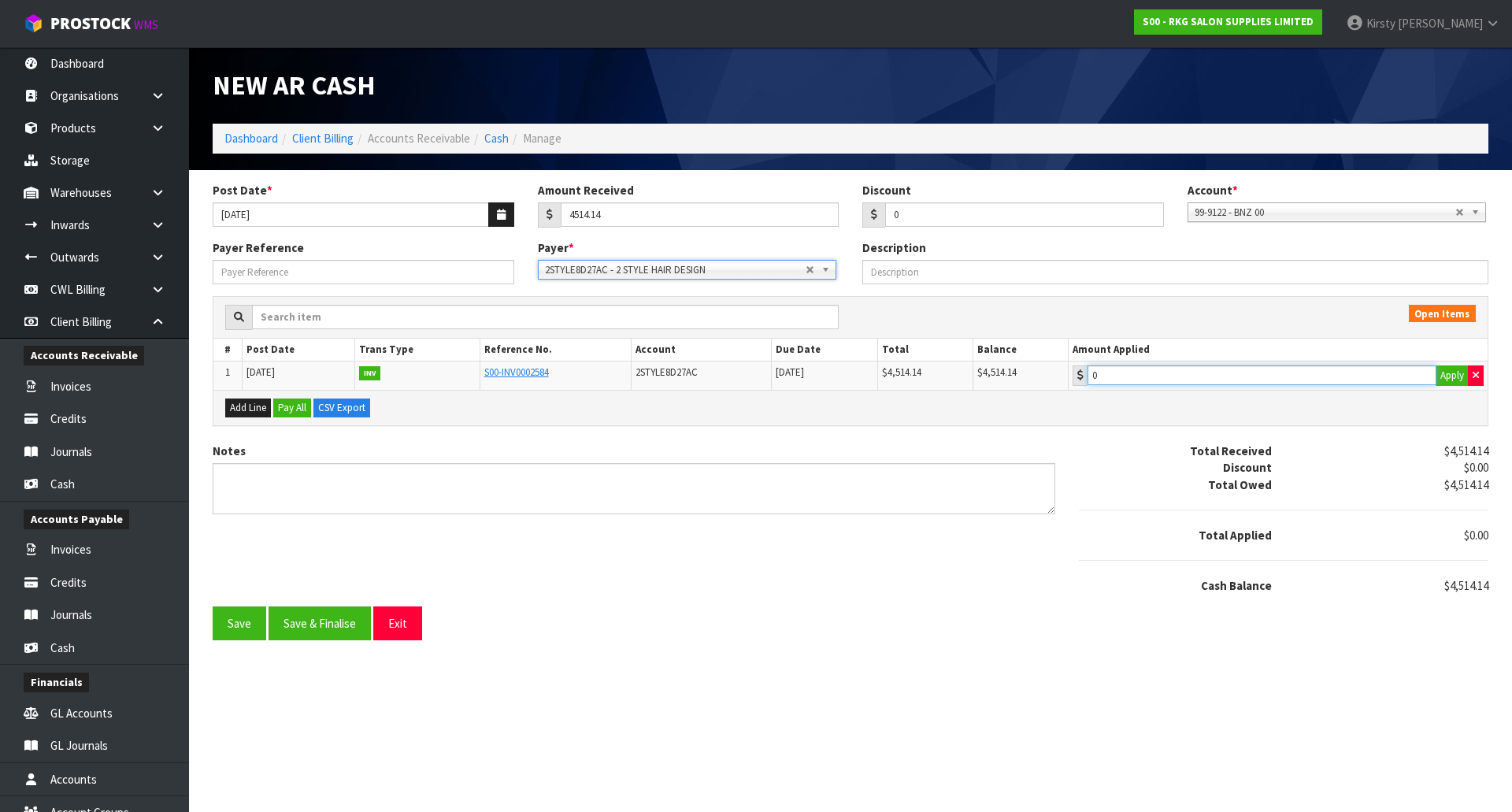
type input "4514.14"
click at [1159, 370] on input "4514.14" at bounding box center [1262, 375] width 349 height 19
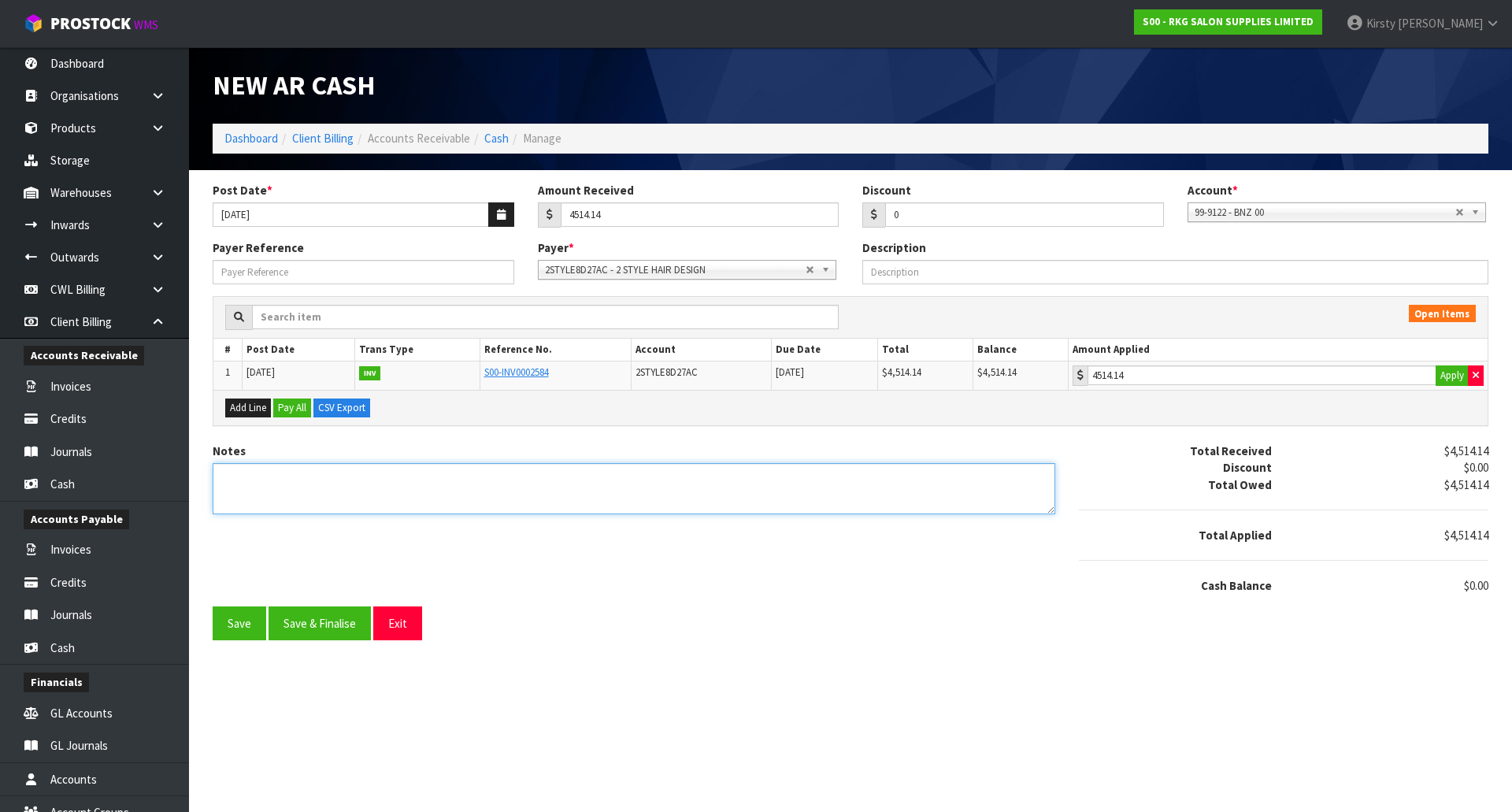
click at [279, 481] on textarea "Notes" at bounding box center [634, 488] width 843 height 51
type textarea "EFT 17.9"
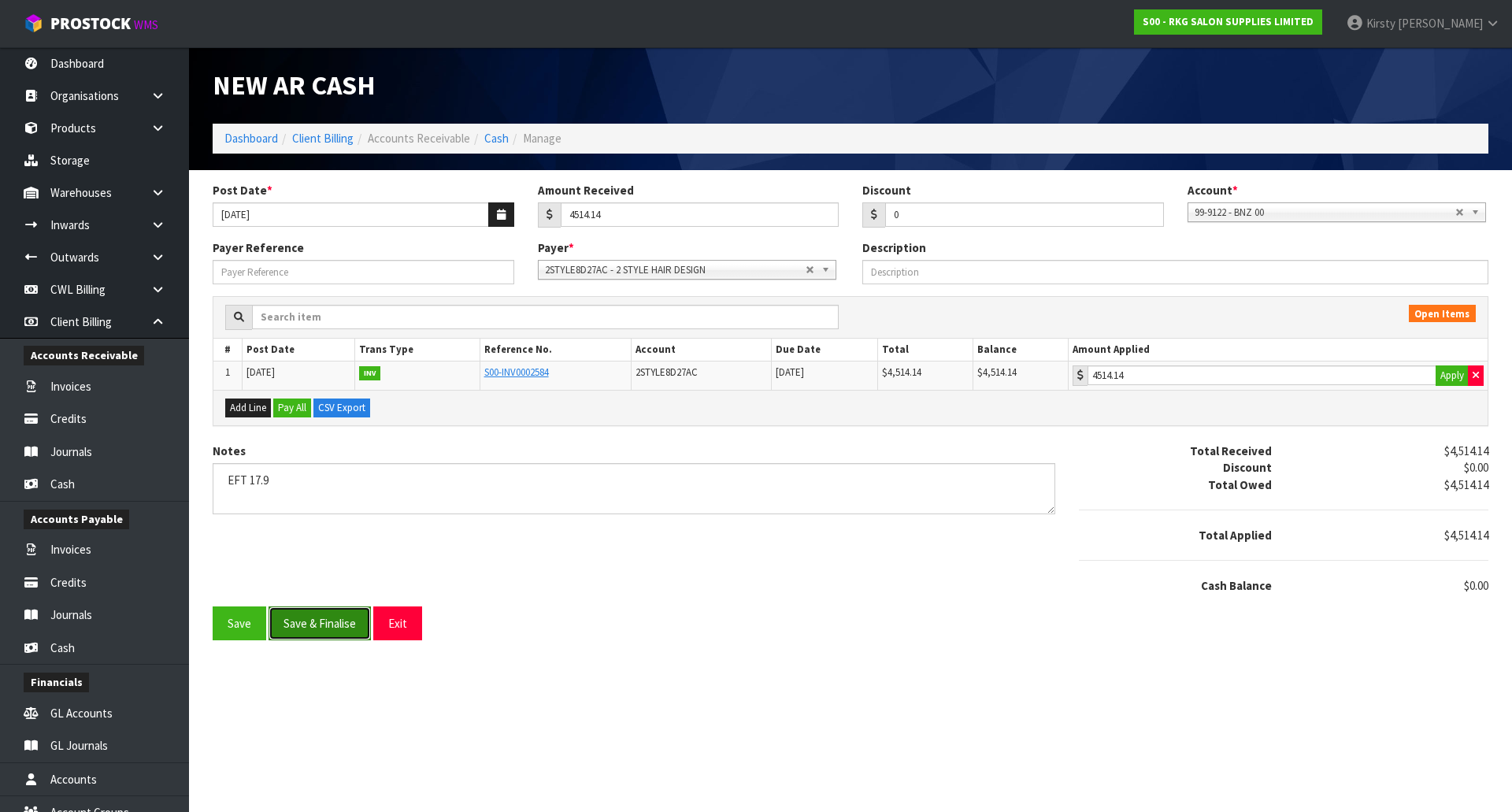
click at [298, 619] on button "Save & Finalise" at bounding box center [320, 622] width 102 height 34
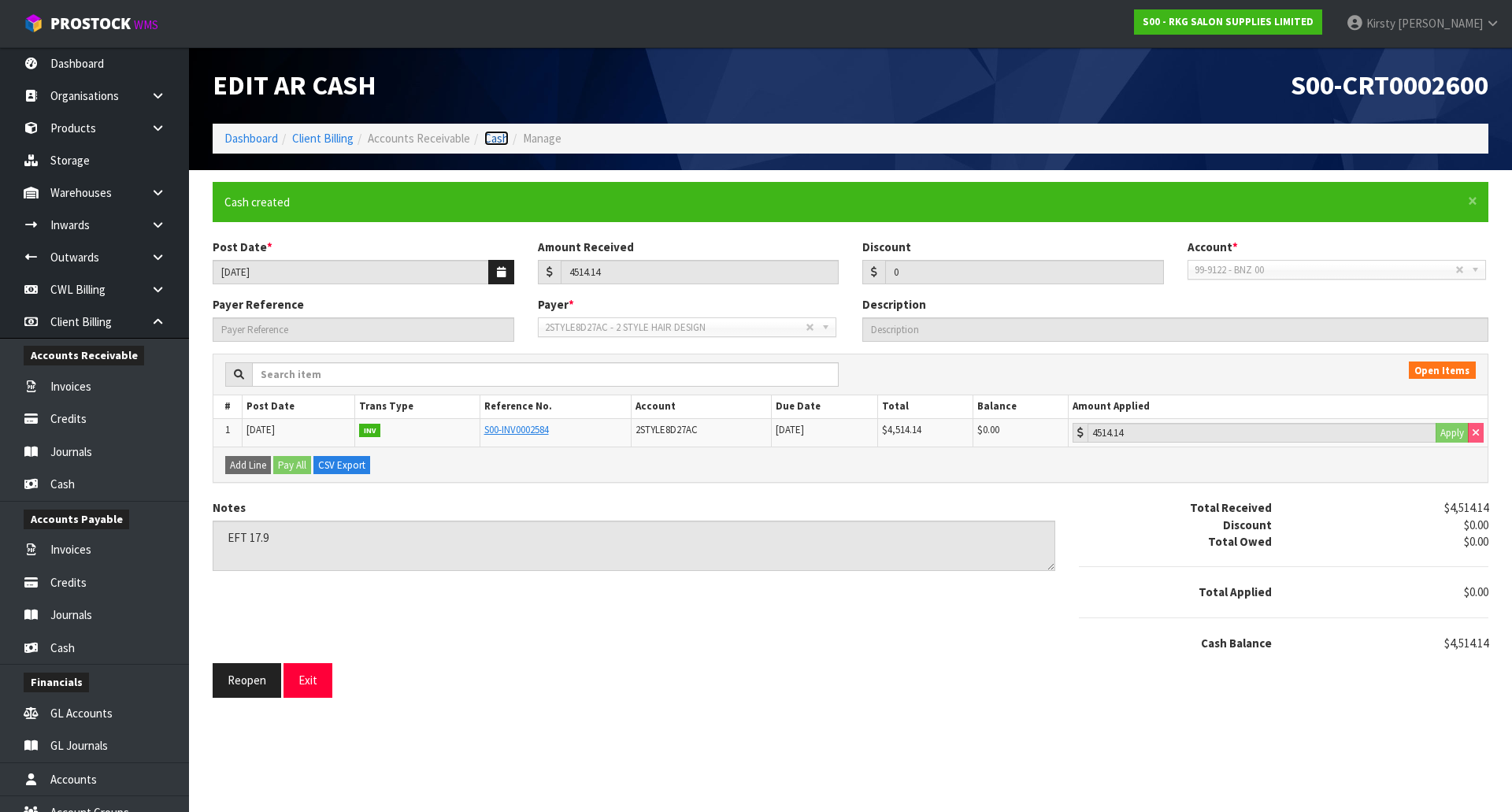
click at [495, 134] on link "Cash" at bounding box center [496, 139] width 24 height 15
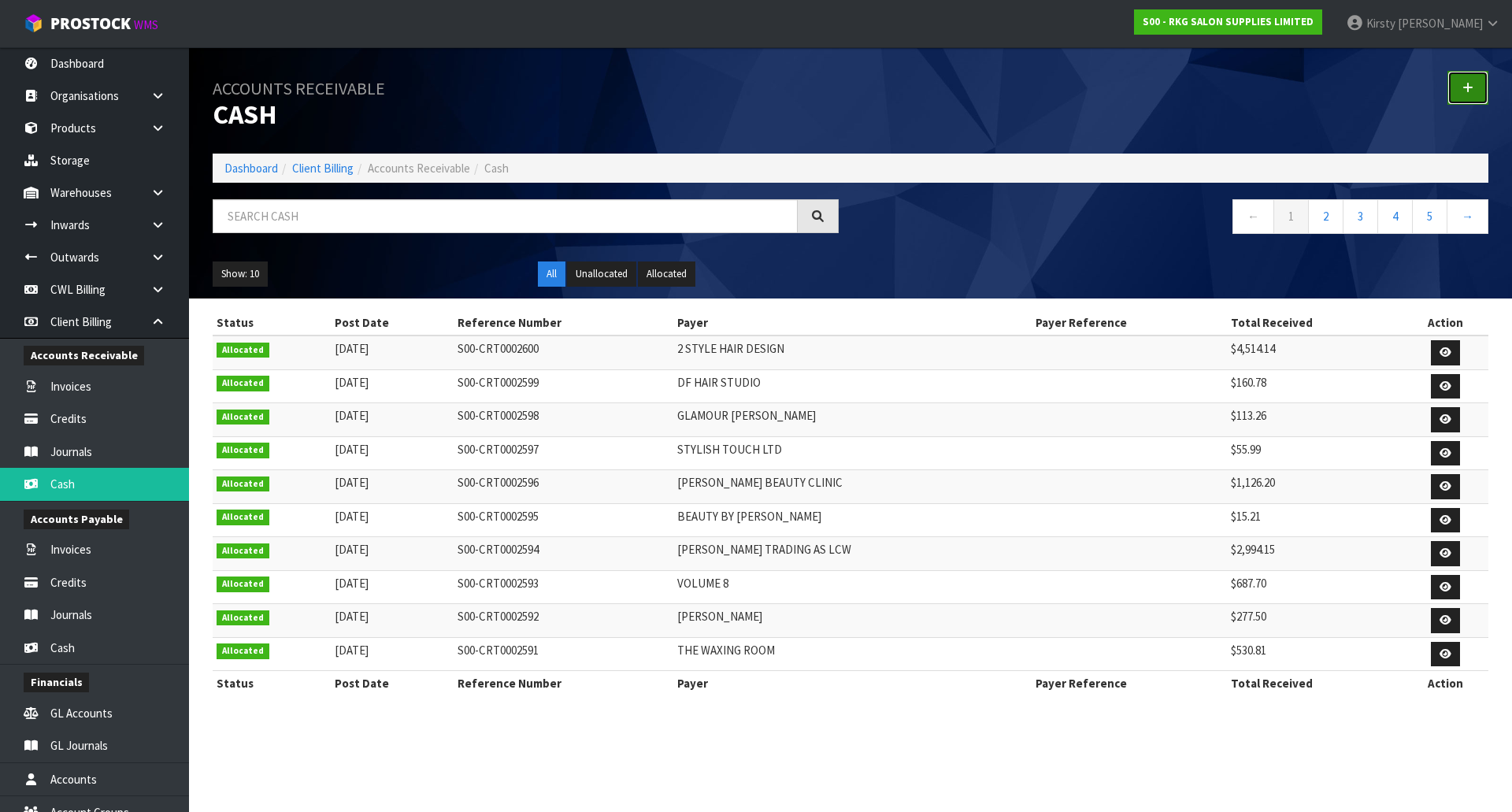
click at [1469, 88] on icon at bounding box center [1468, 88] width 11 height 12
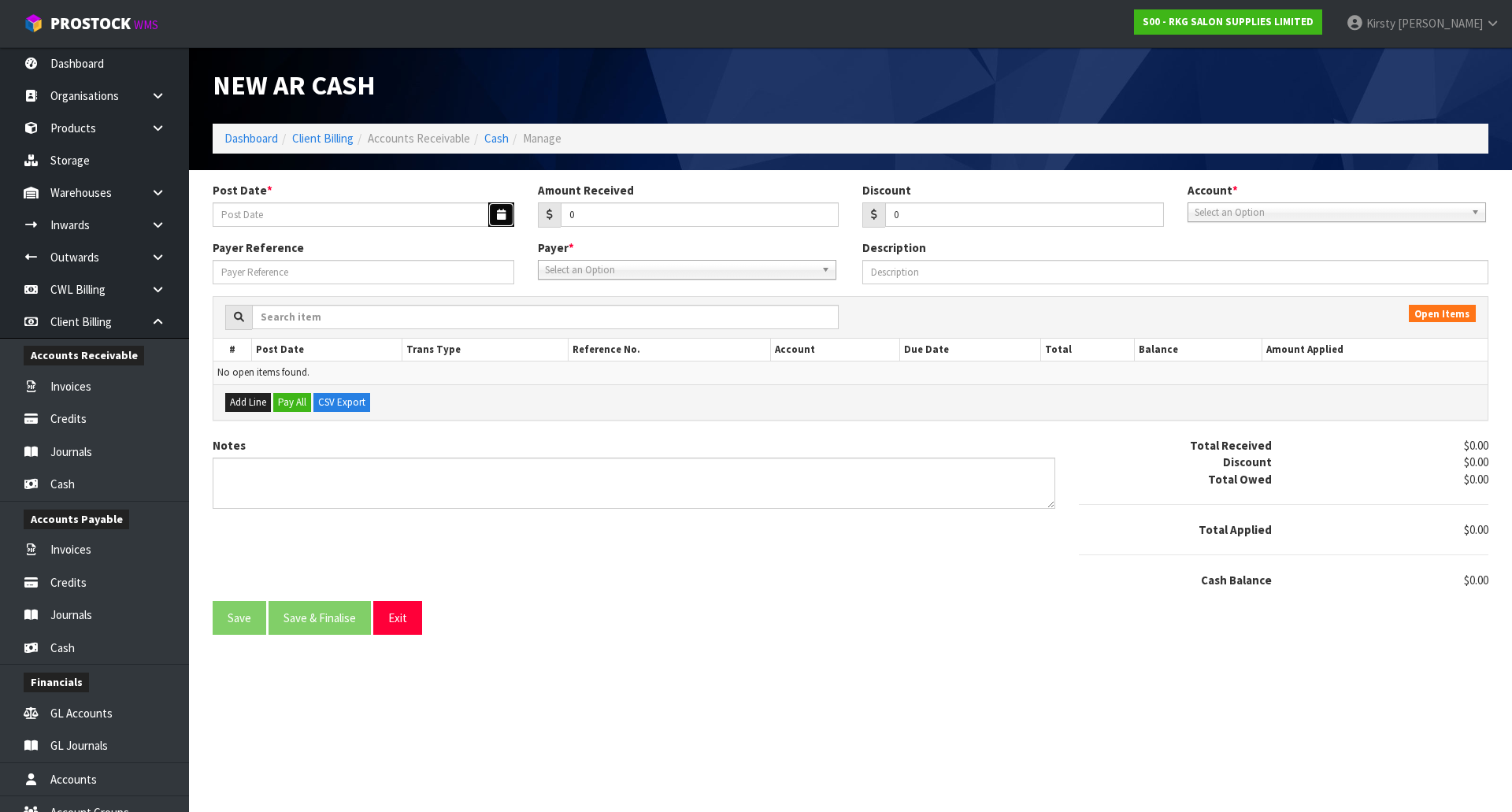
click at [494, 215] on button "button" at bounding box center [501, 214] width 26 height 24
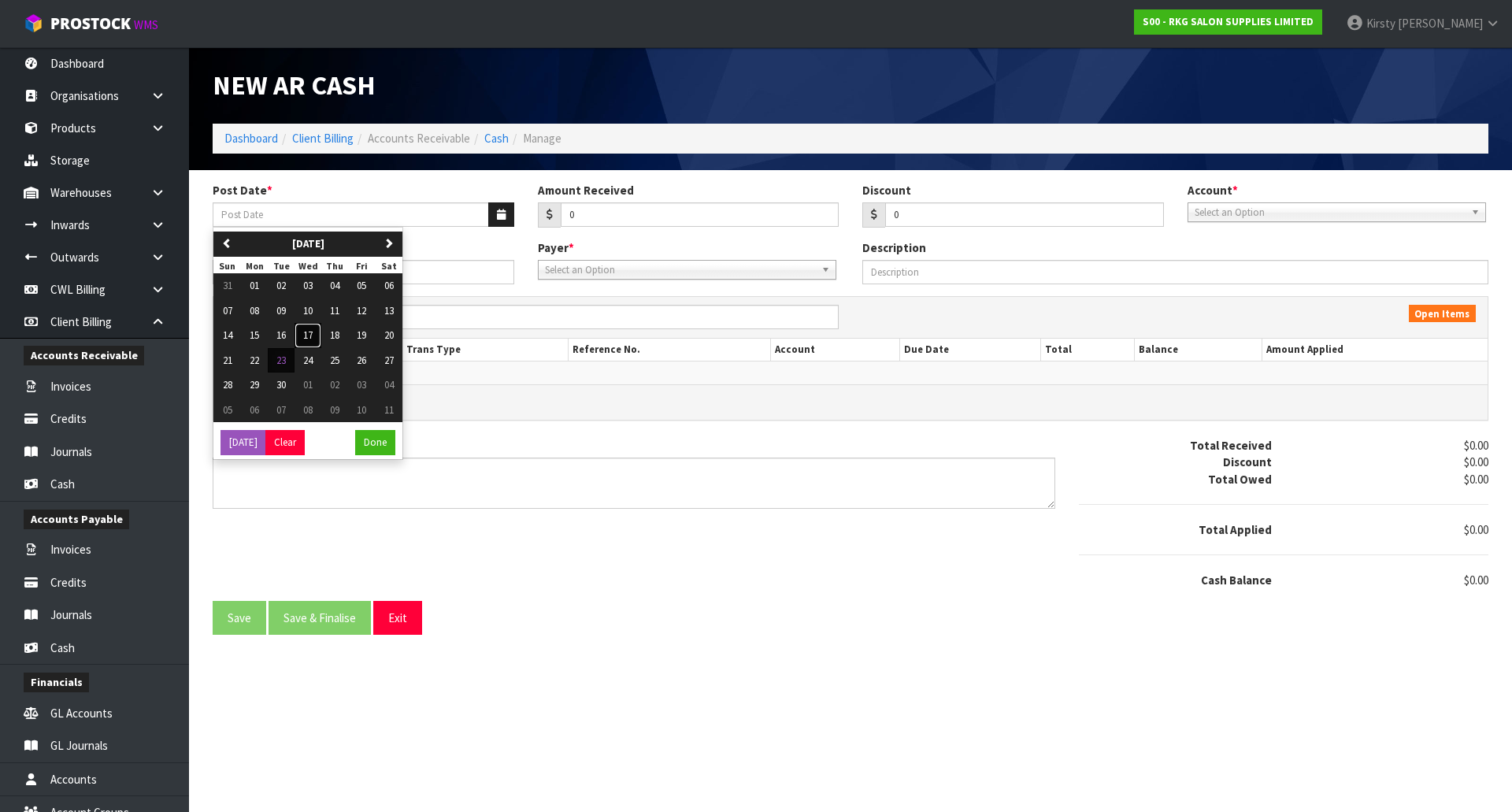
click at [309, 330] on span "17" at bounding box center [308, 335] width 10 height 13
type input "[DATE]"
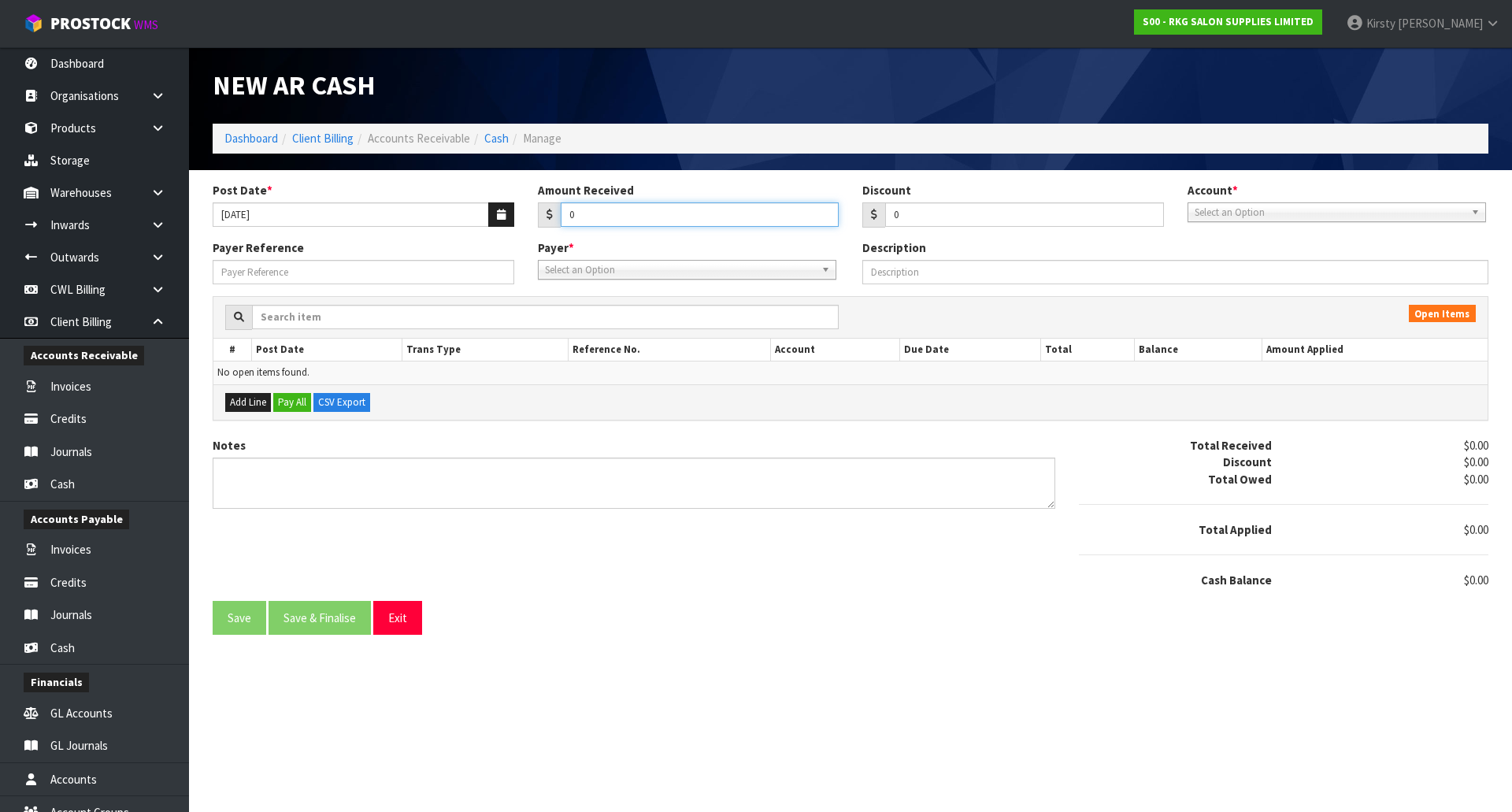
drag, startPoint x: 594, startPoint y: 222, endPoint x: 533, endPoint y: 230, distance: 61.5
click at [533, 230] on div "Post Date * [DATE] Amount Received 0 Discount 0 Account * 99-9115 - KIWIBANK 00…" at bounding box center [850, 211] width 1300 height 58
type input "2234.96"
click at [1278, 216] on span "Select an Option" at bounding box center [1330, 213] width 270 height 19
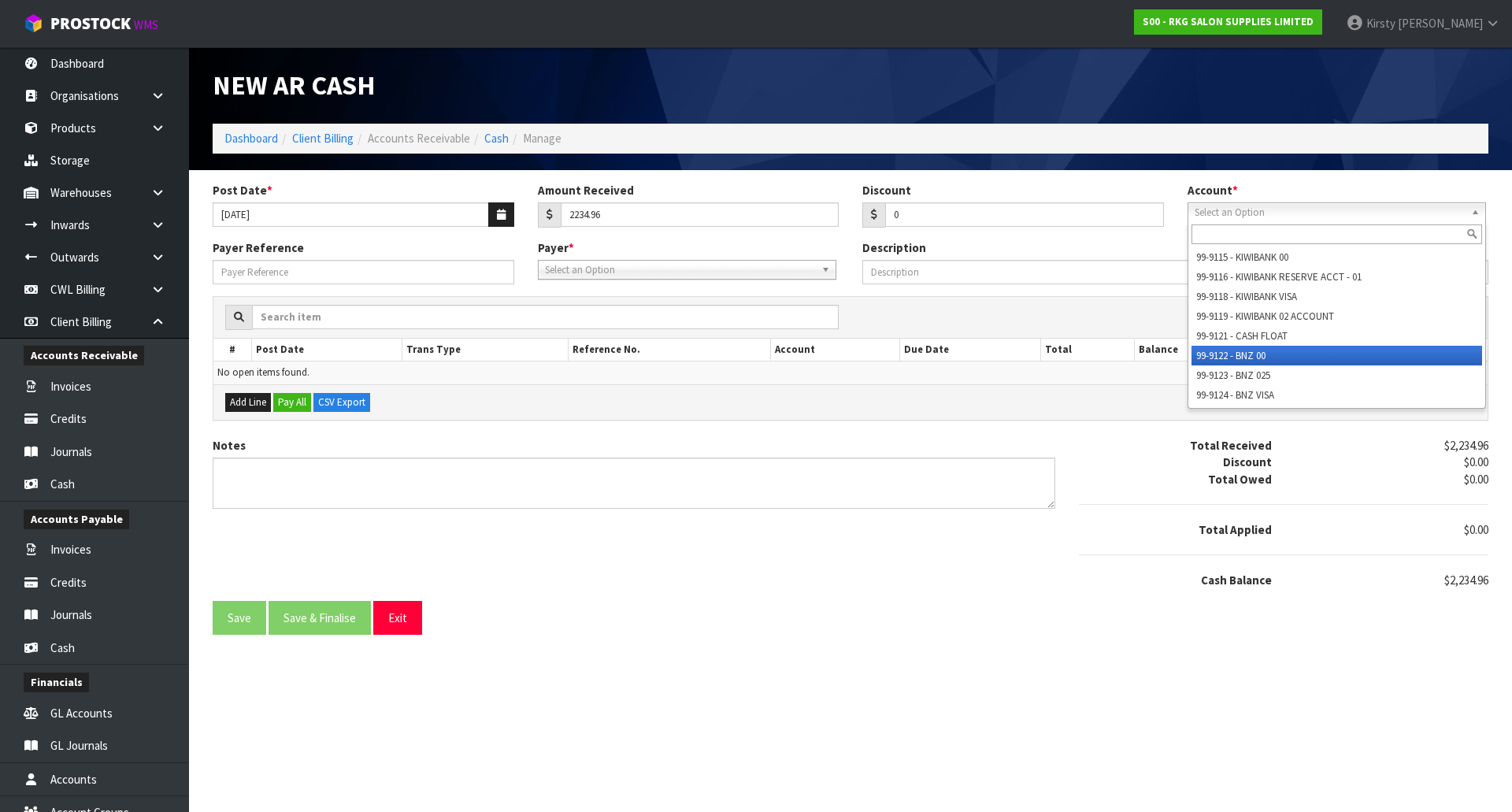
click at [1248, 353] on li "99-9122 - BNZ 00" at bounding box center [1338, 355] width 291 height 19
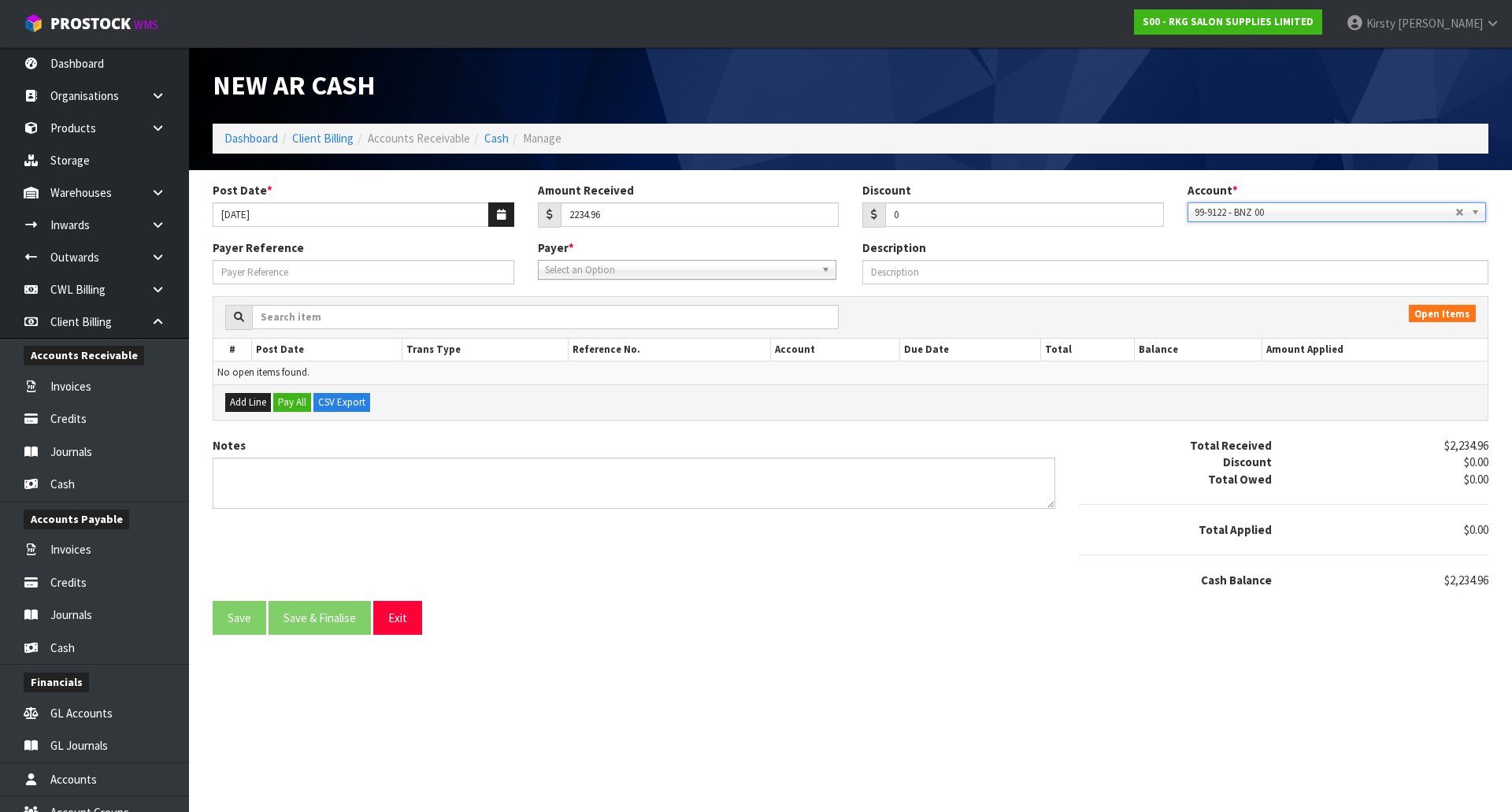
click at [588, 270] on span "Select an Option" at bounding box center [680, 271] width 270 height 19
type input "CUTNS"
click at [582, 317] on li "CUTNS T489B5D - CUTNSTYLE SALON" at bounding box center [687, 314] width 291 height 19
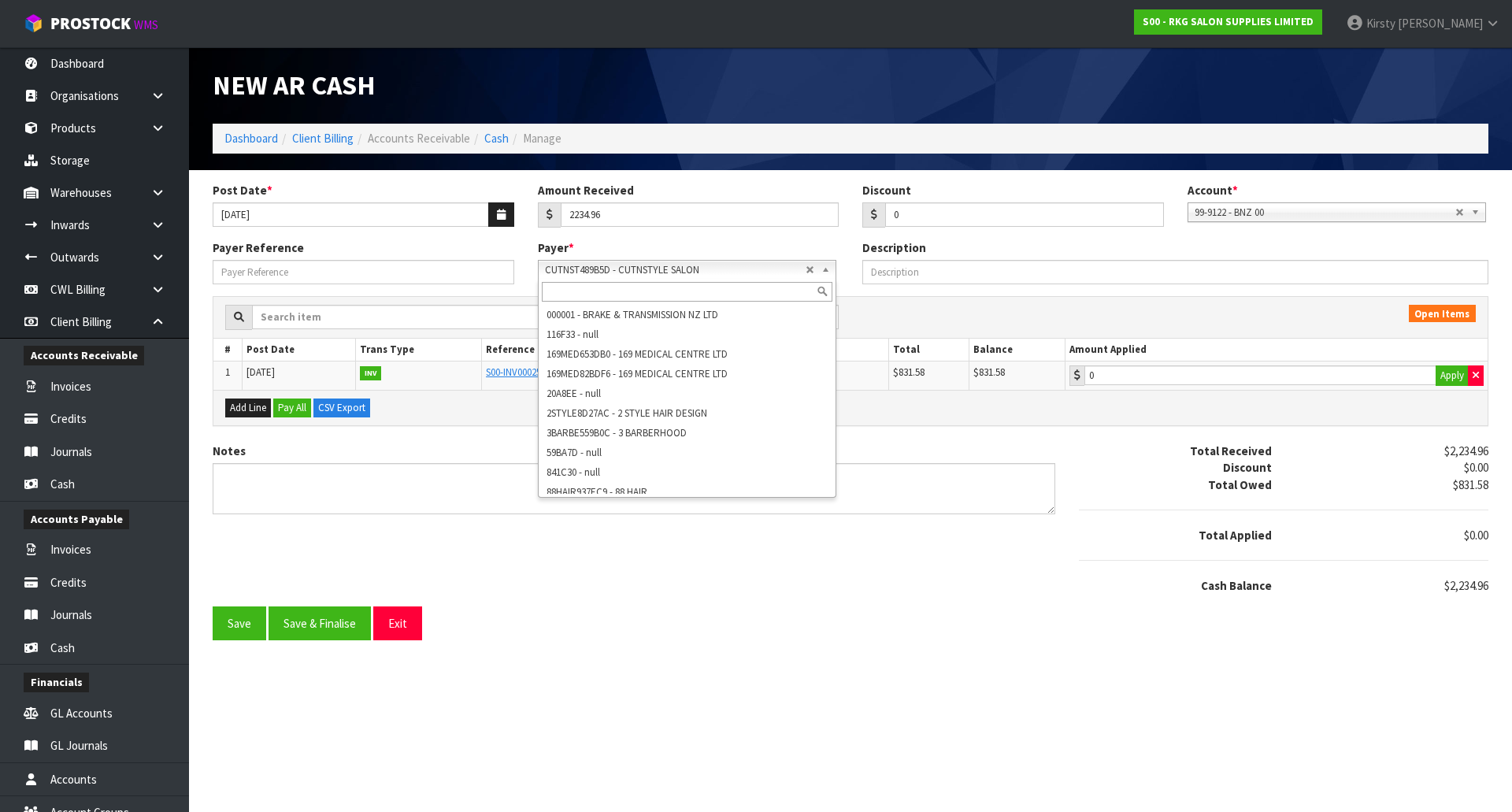
click at [826, 272] on b at bounding box center [828, 270] width 14 height 18
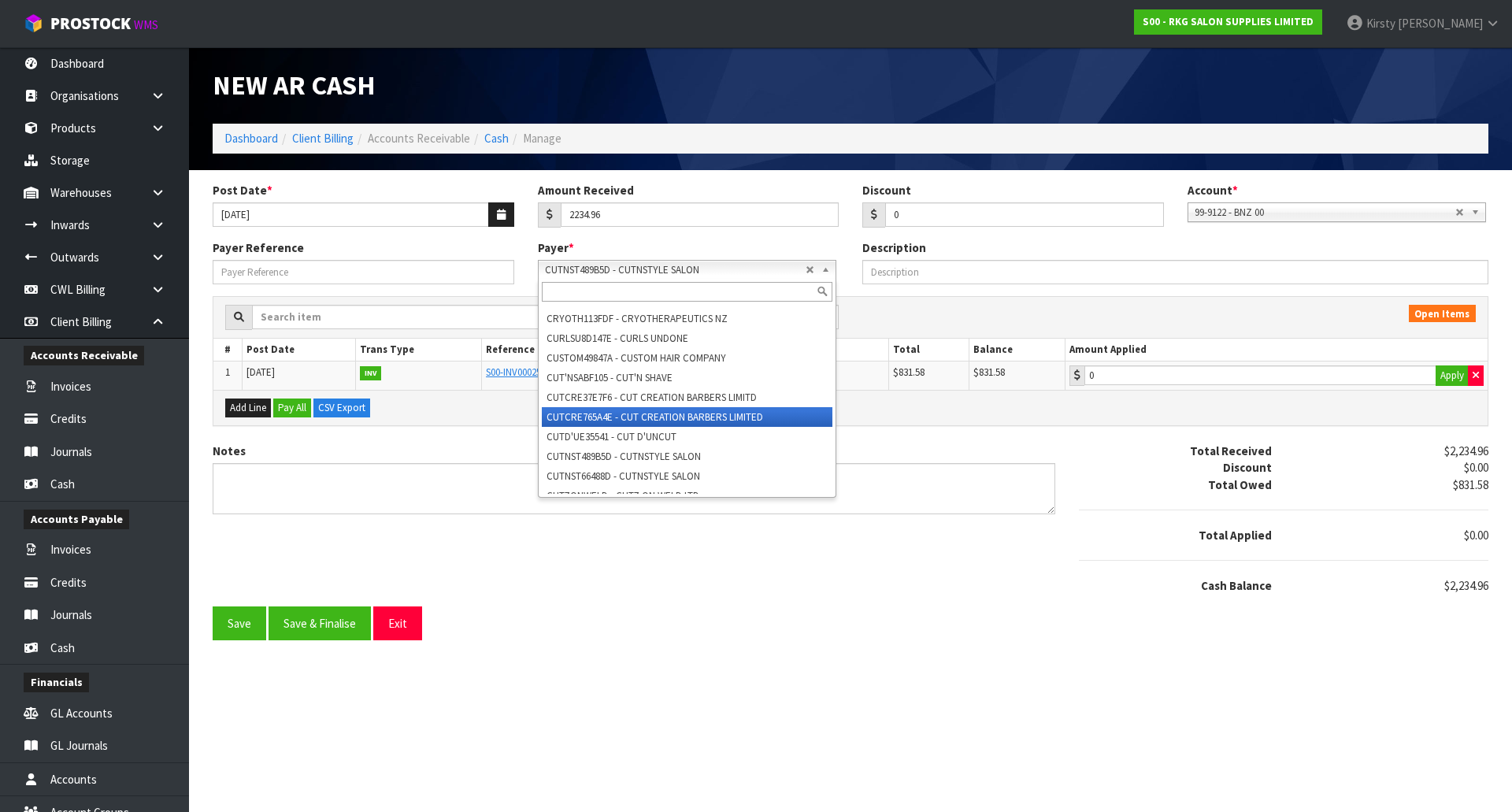
scroll to position [10062, 0]
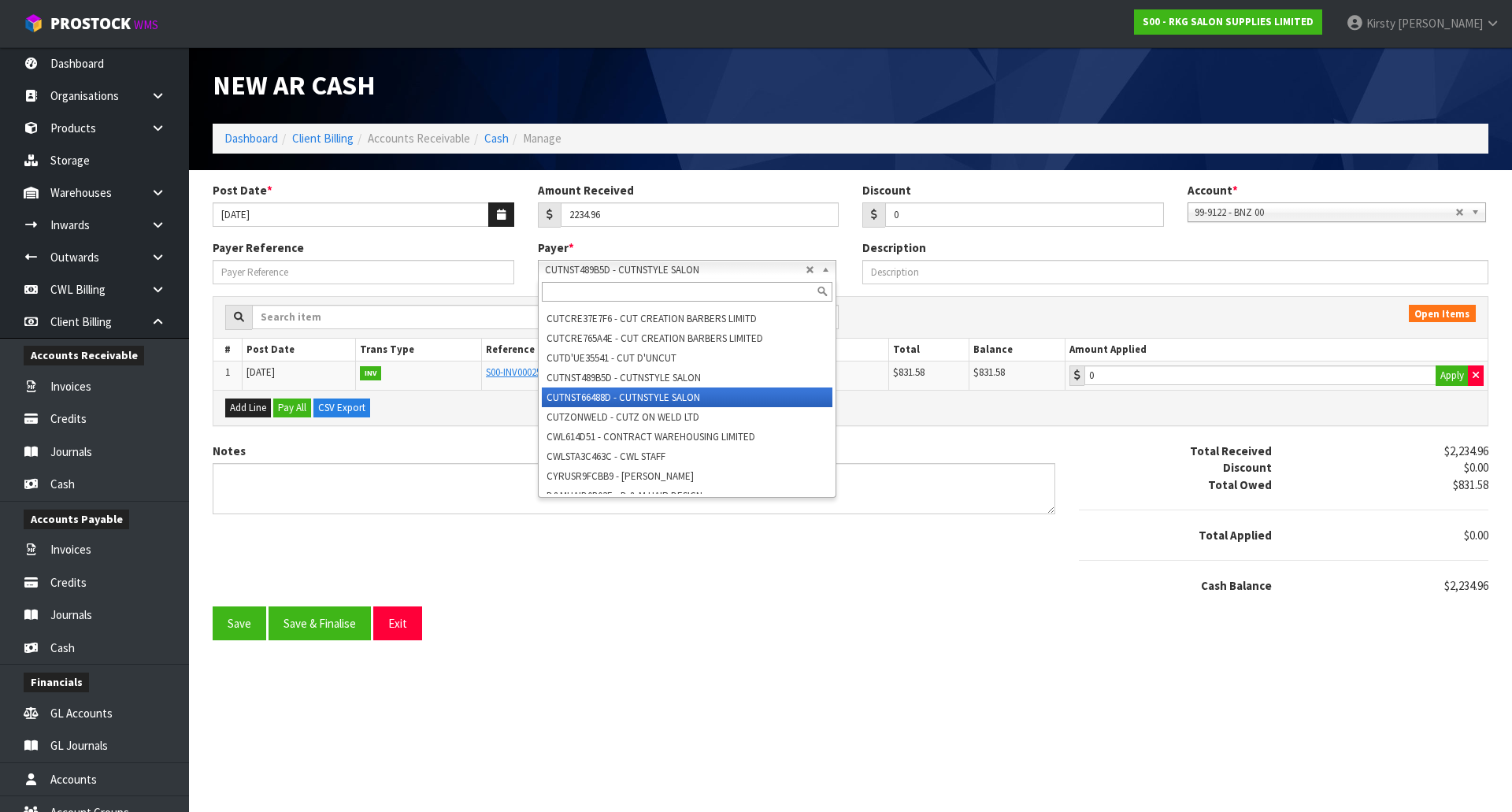
click at [632, 407] on li "CUTNST66488D - CUTNSTYLE SALON" at bounding box center [687, 397] width 291 height 19
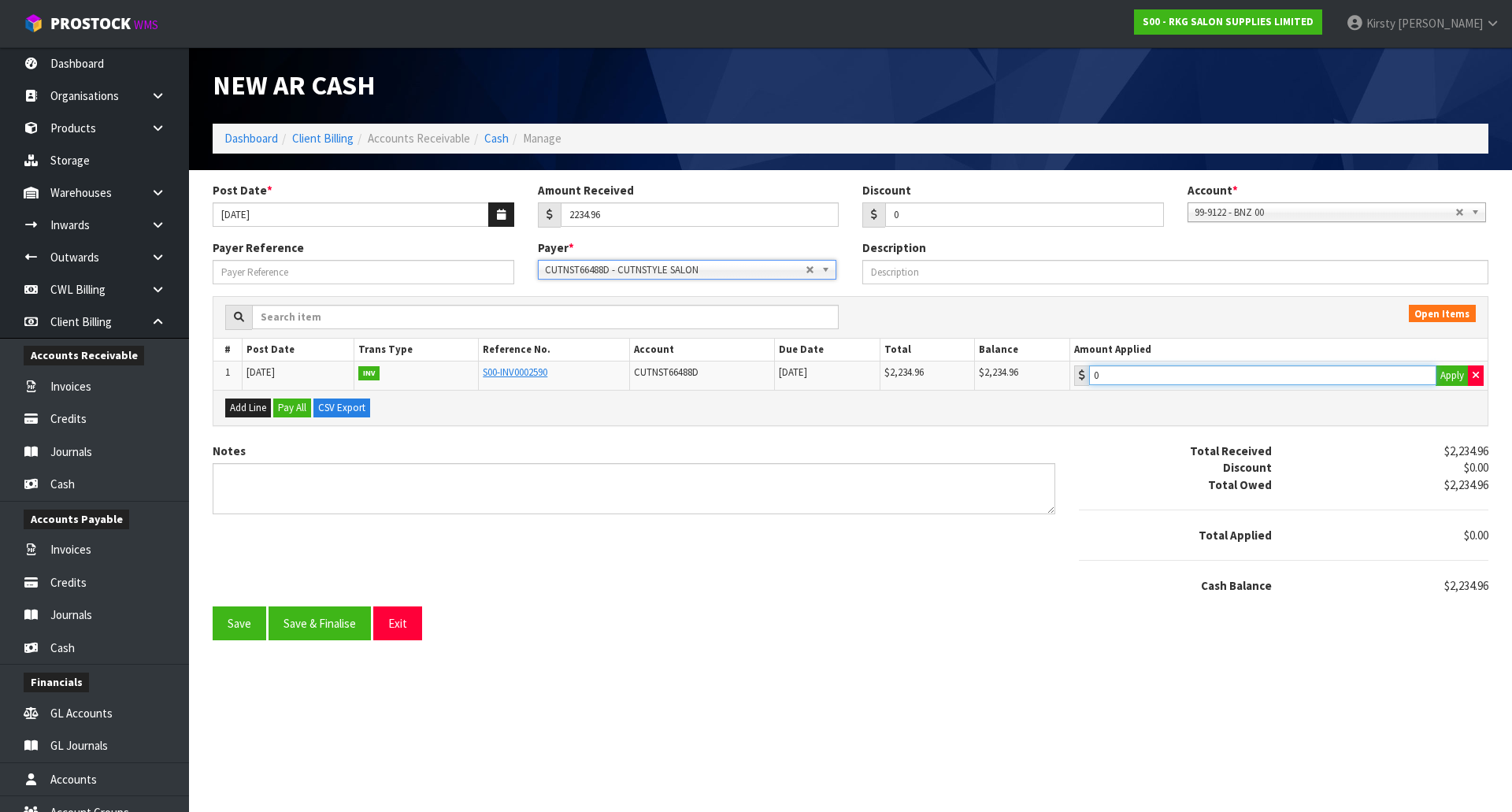
type input "2234.96"
click at [1111, 378] on input "2234.96" at bounding box center [1262, 375] width 347 height 19
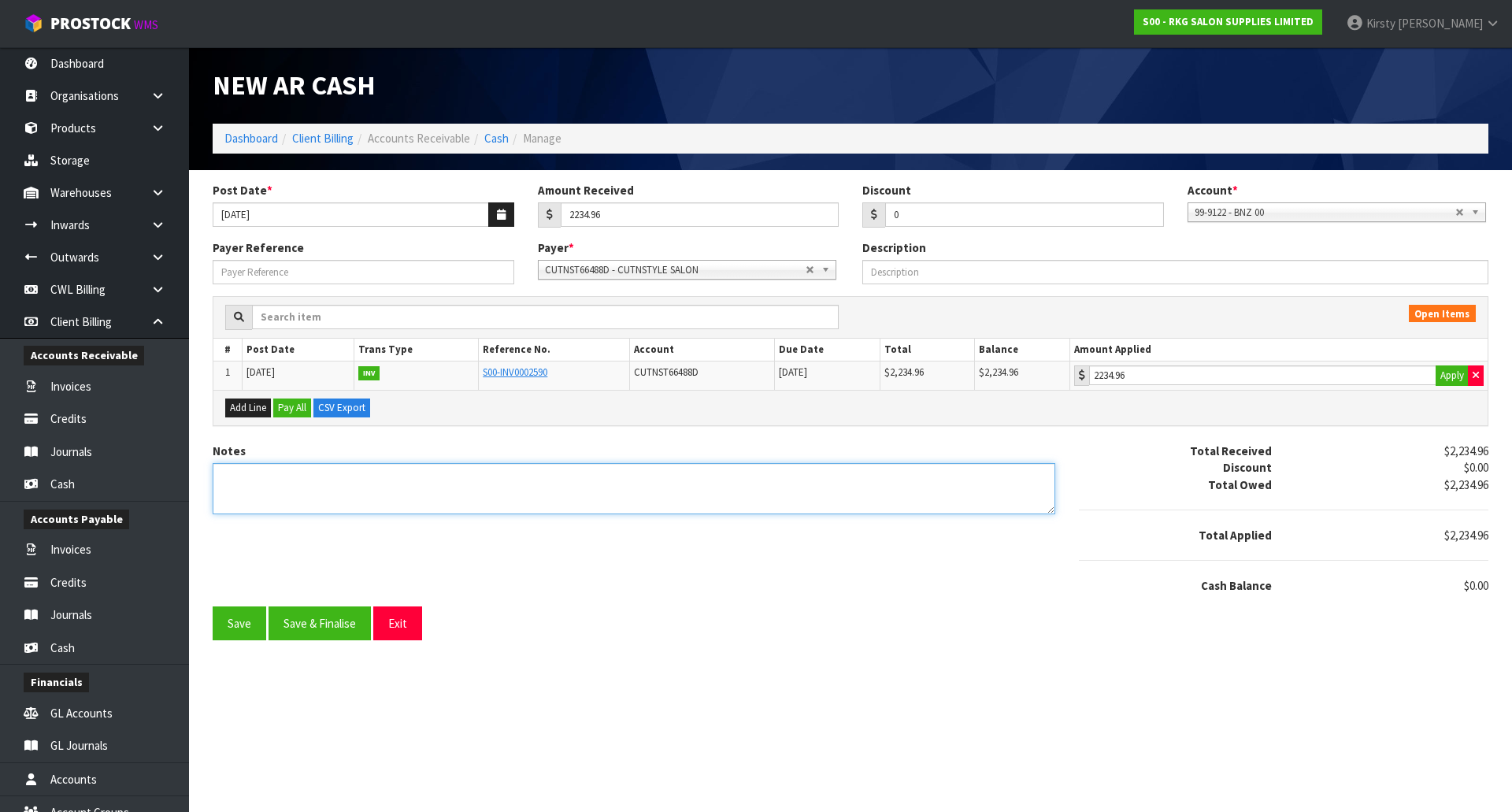
click at [270, 482] on textarea "Notes" at bounding box center [634, 488] width 843 height 51
type textarea "DC 17.9"
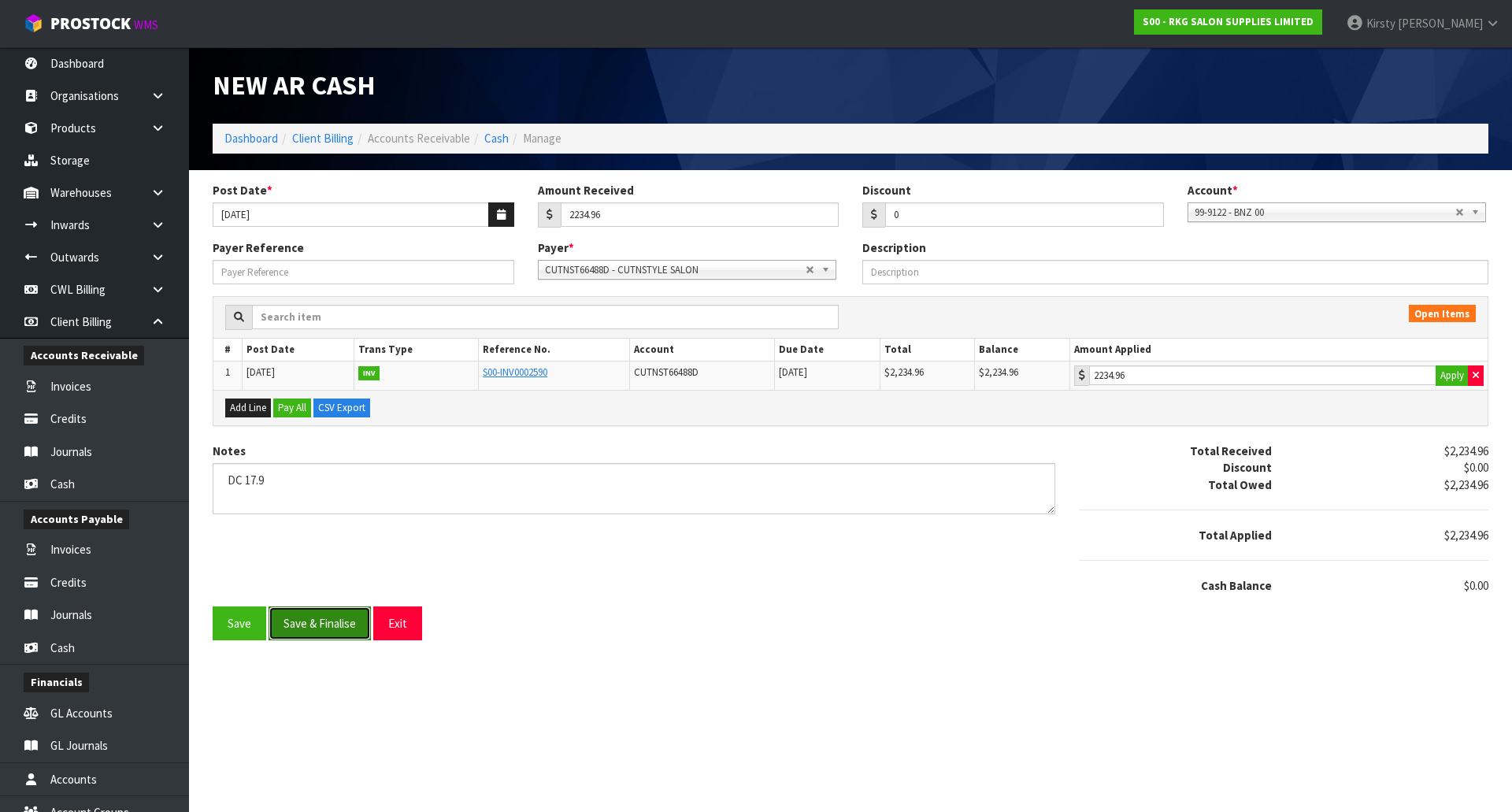
click at [286, 613] on button "Save & Finalise" at bounding box center [320, 622] width 102 height 34
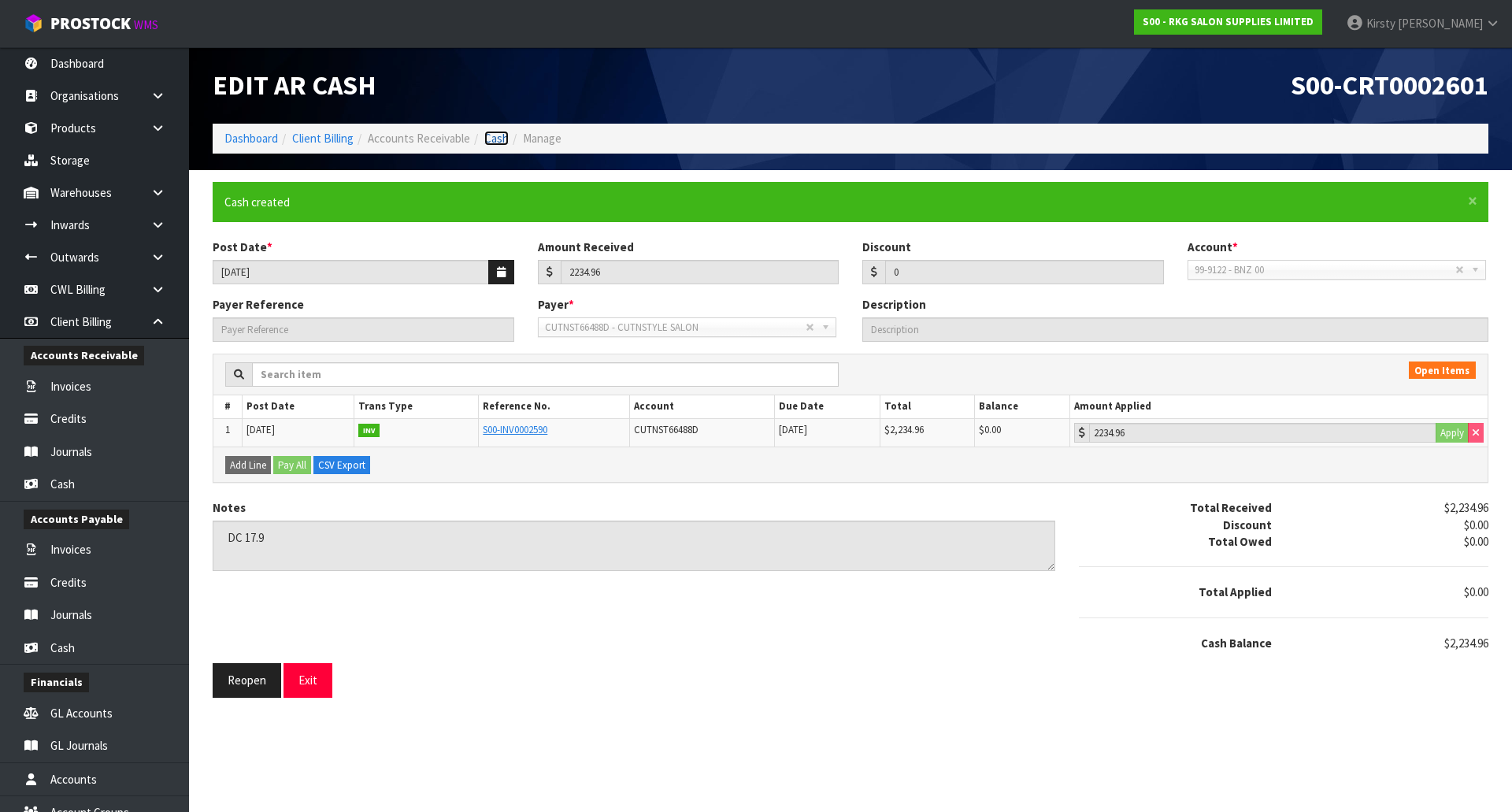
click at [493, 137] on link "Cash" at bounding box center [496, 139] width 24 height 15
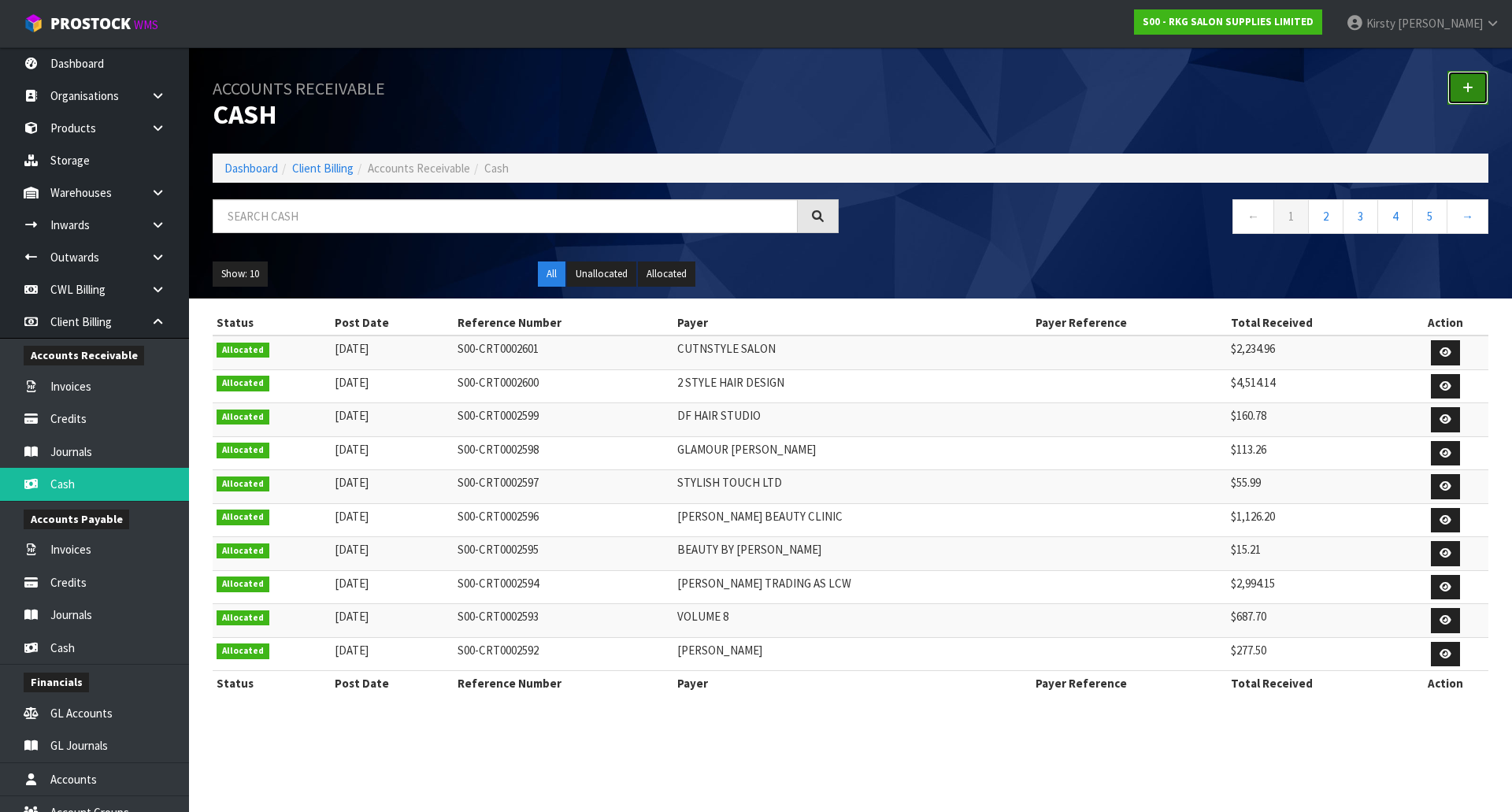
click at [1474, 91] on link at bounding box center [1468, 88] width 41 height 34
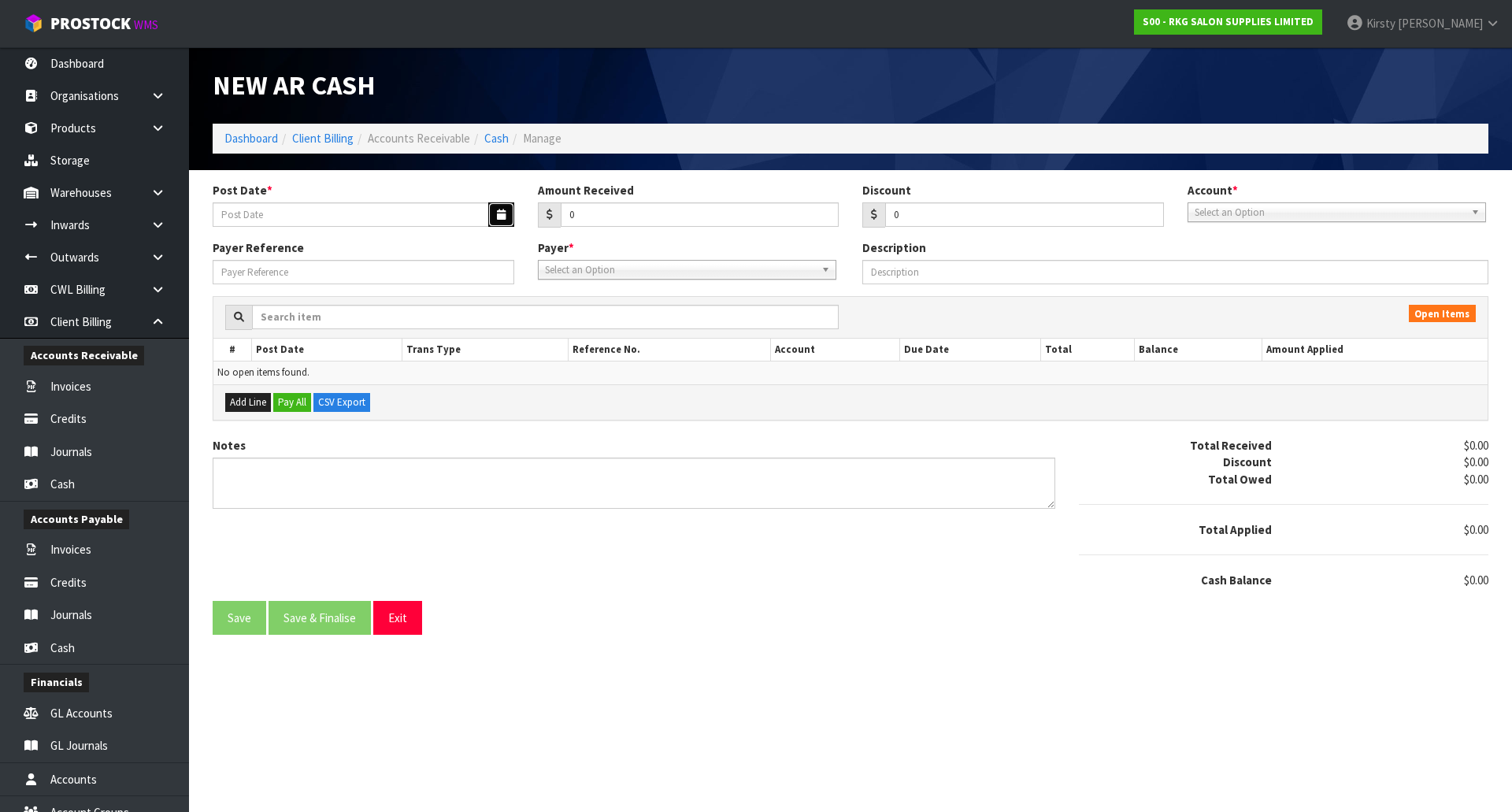
click at [502, 218] on icon "button" at bounding box center [501, 214] width 9 height 11
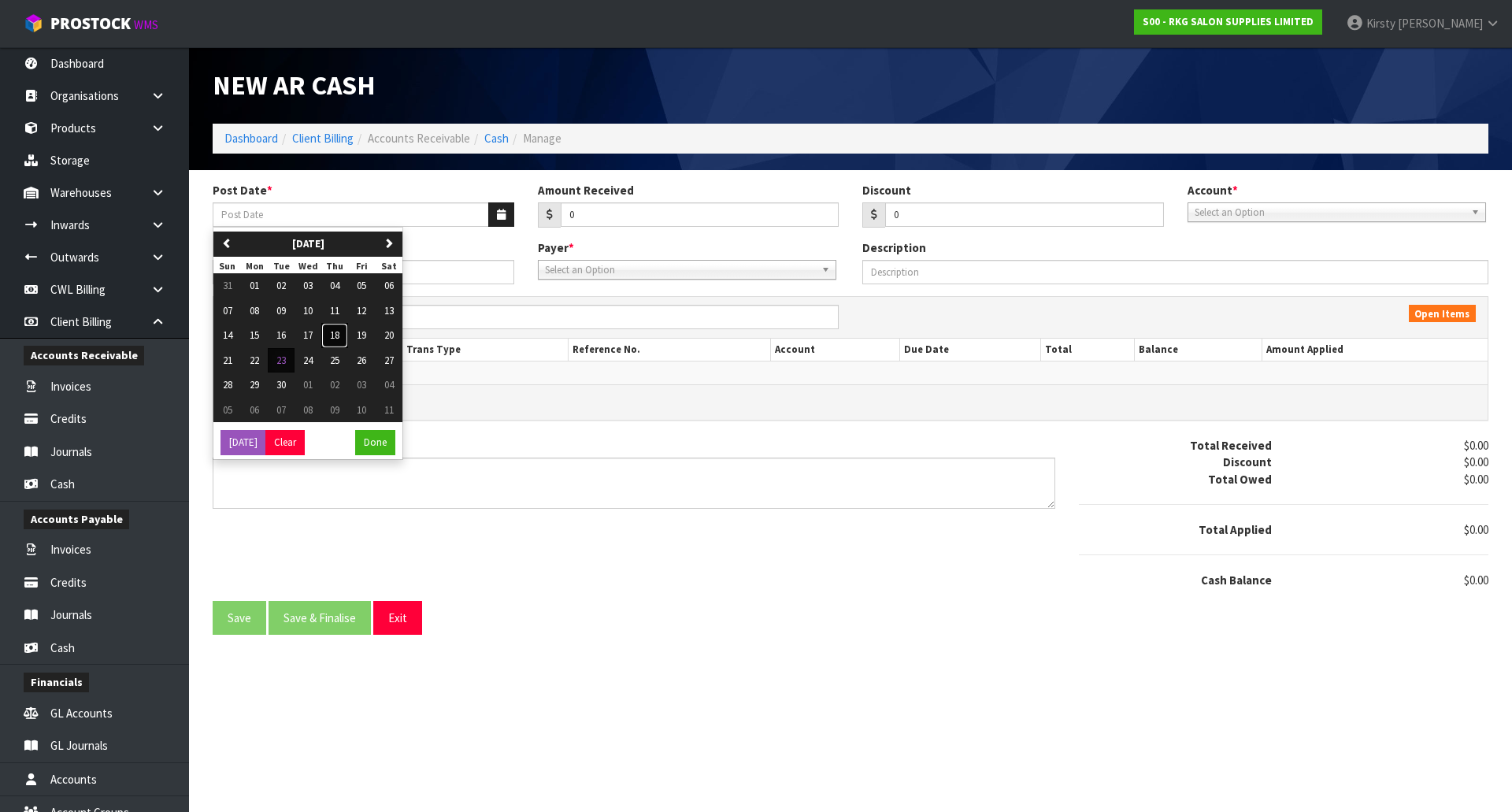
click at [338, 335] on span "18" at bounding box center [334, 335] width 10 height 13
type input "[DATE]"
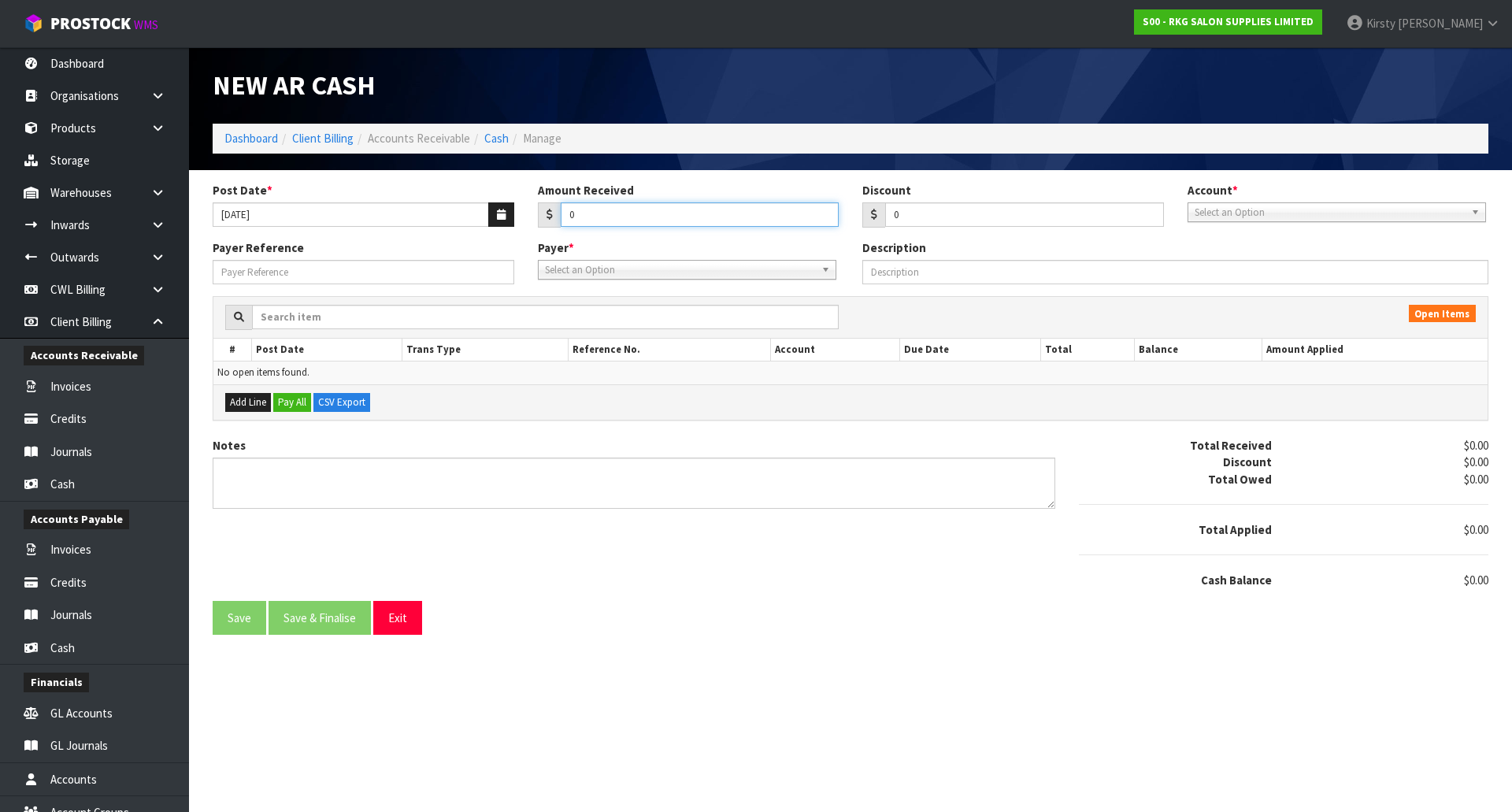
drag, startPoint x: 587, startPoint y: 218, endPoint x: 558, endPoint y: 222, distance: 29.3
click at [558, 222] on div "0" at bounding box center [688, 215] width 302 height 25
type input "1060.53"
click at [1223, 213] on span "Select an Option" at bounding box center [1330, 213] width 270 height 19
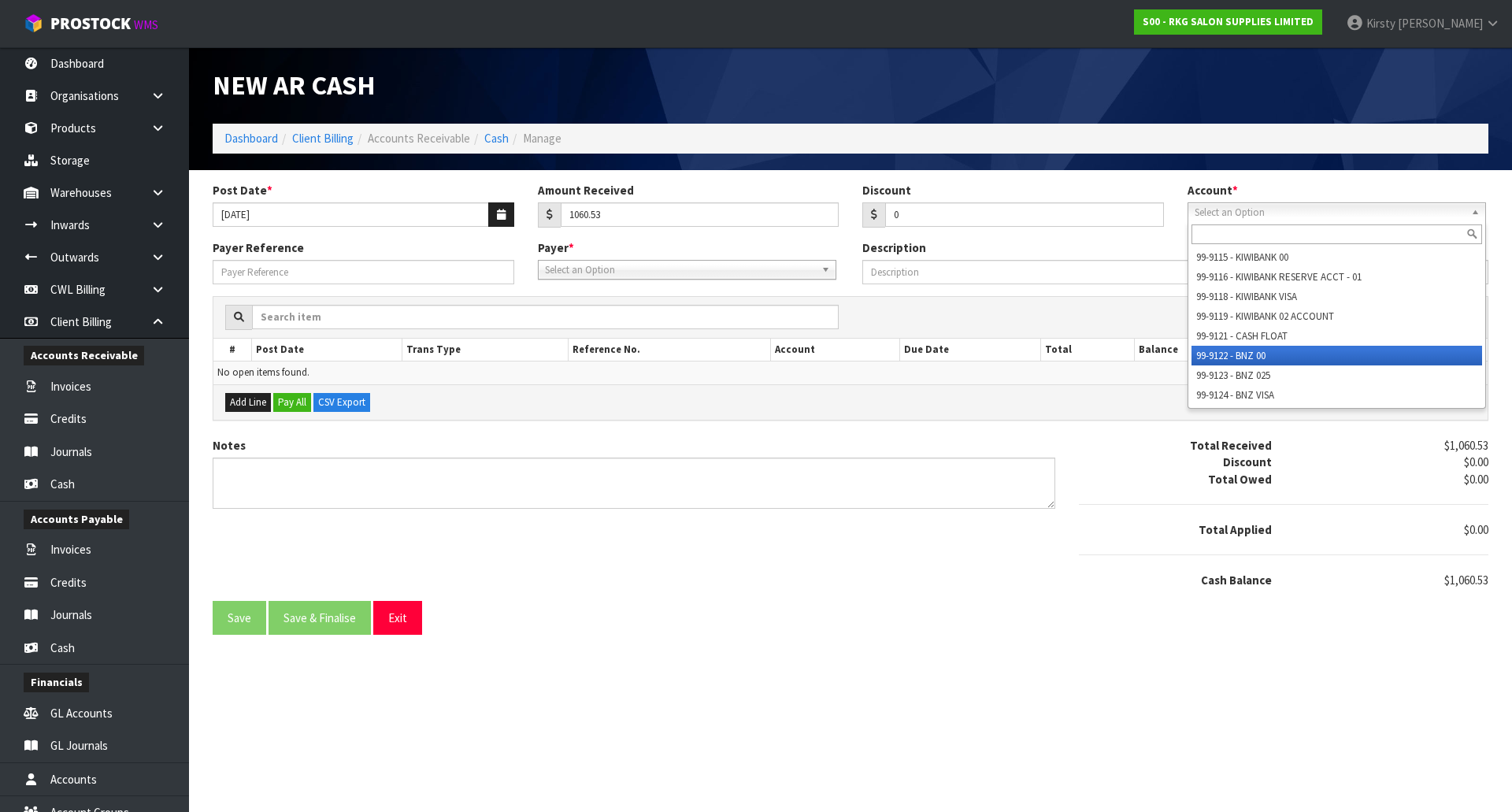
click at [1227, 350] on li "99-9122 - BNZ 00" at bounding box center [1338, 355] width 291 height 19
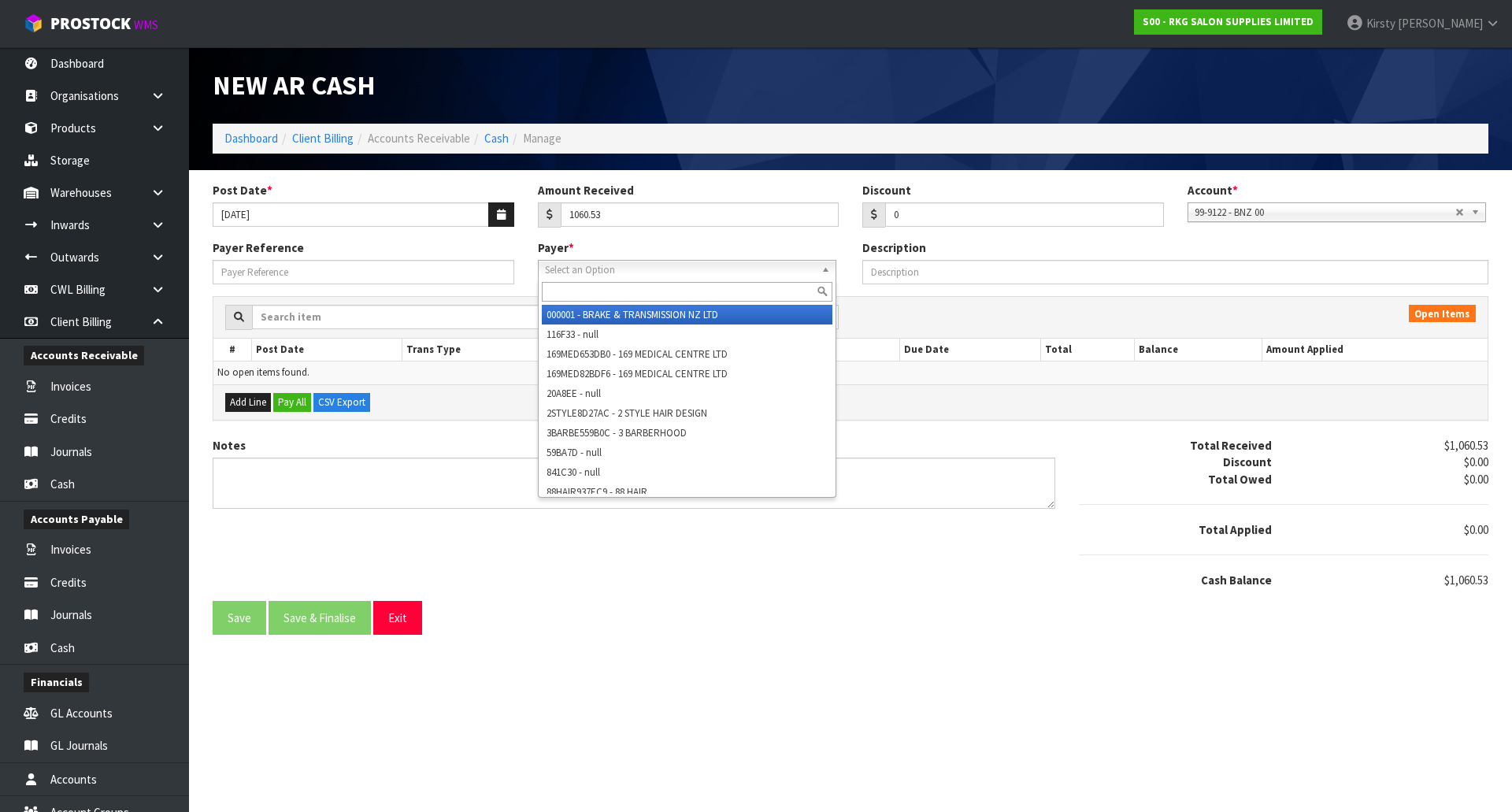
click at [602, 268] on span "Select an Option" at bounding box center [680, 271] width 270 height 19
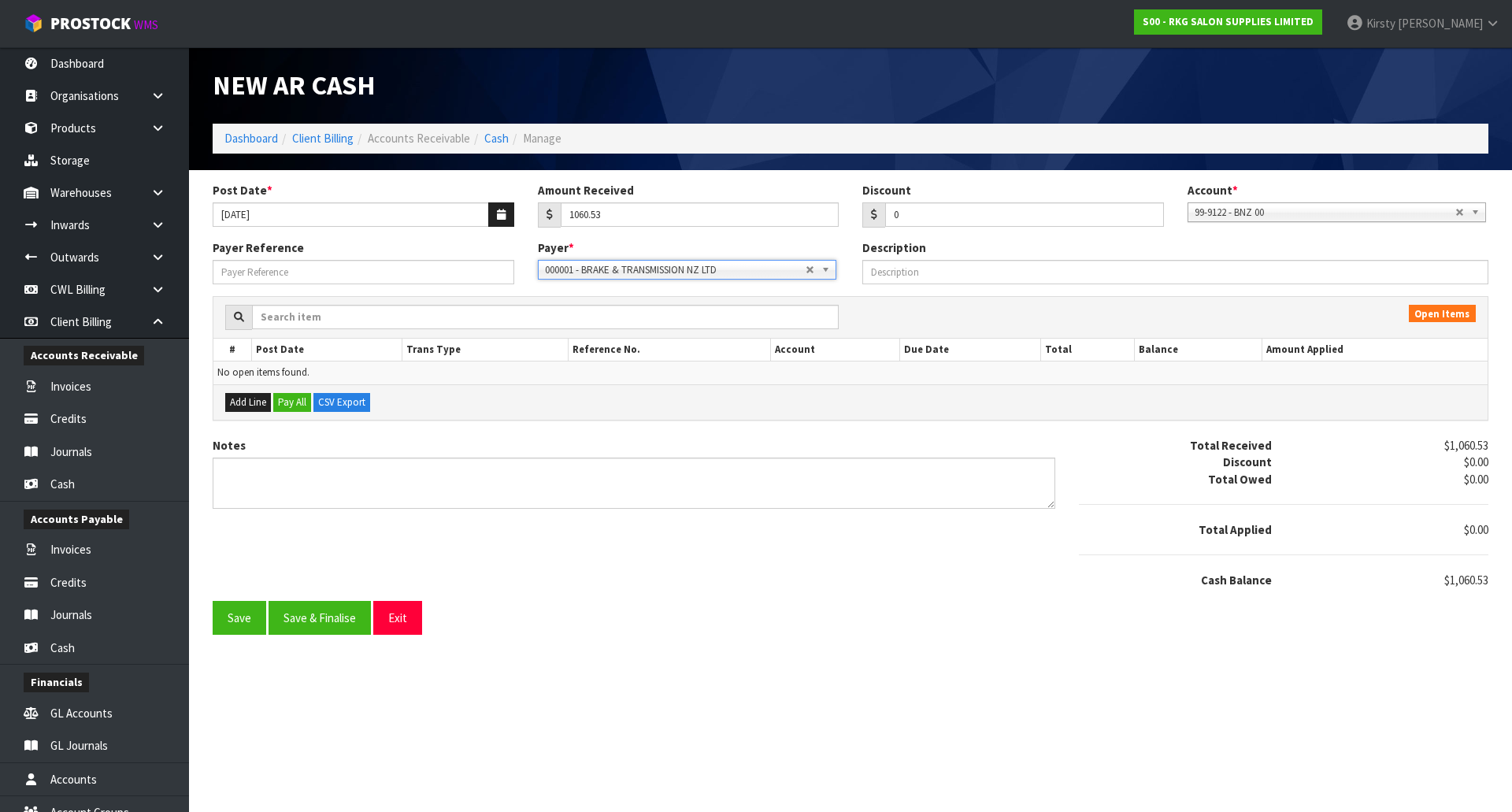
click at [602, 268] on span "000001 - BRAKE & TRANSMISSION NZ LTD" at bounding box center [676, 271] width 261 height 19
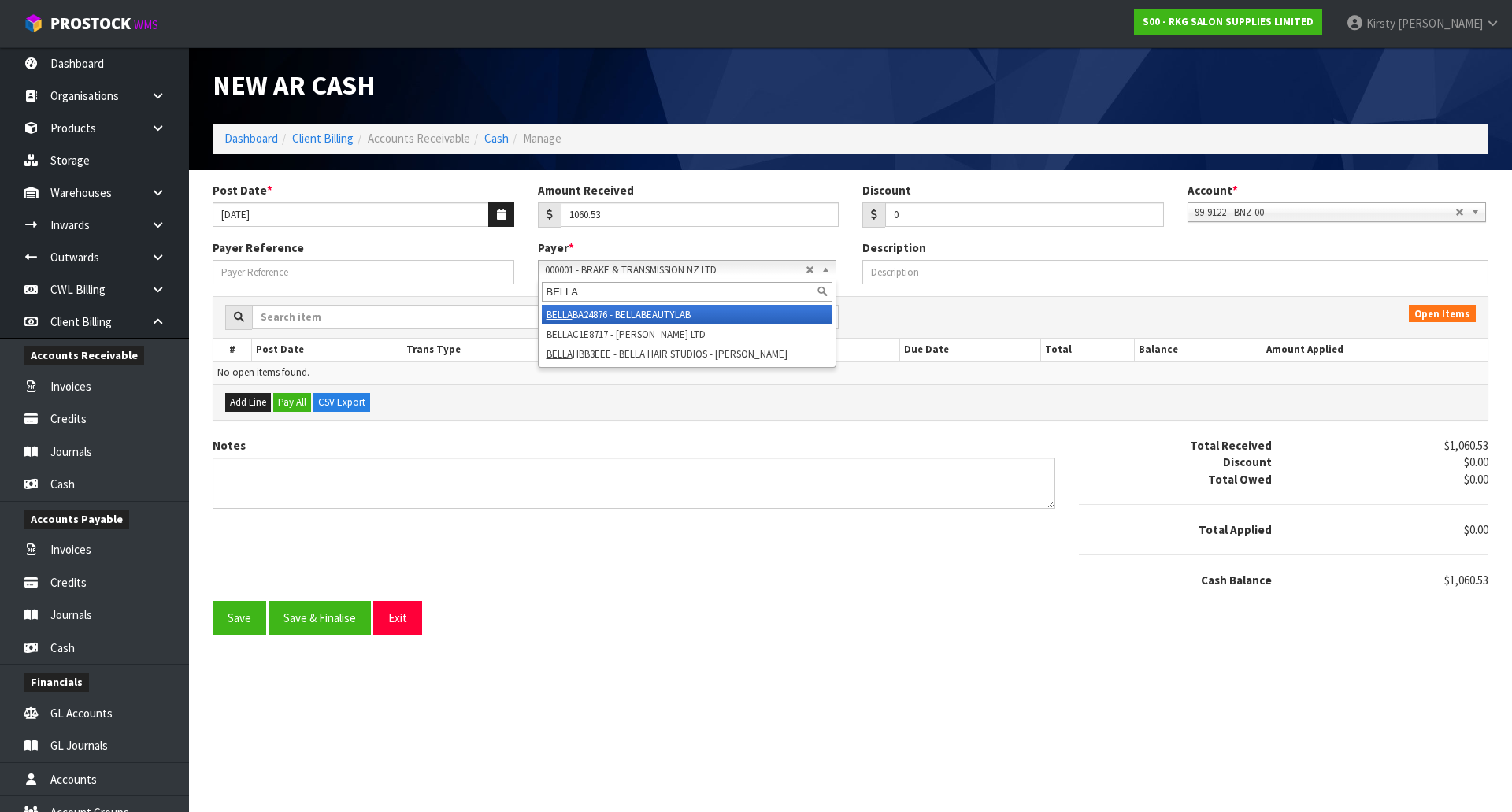
type input "BELLA"
click at [597, 317] on li "BELLA BA24876 - BELLABEAUTYLAB" at bounding box center [687, 314] width 291 height 19
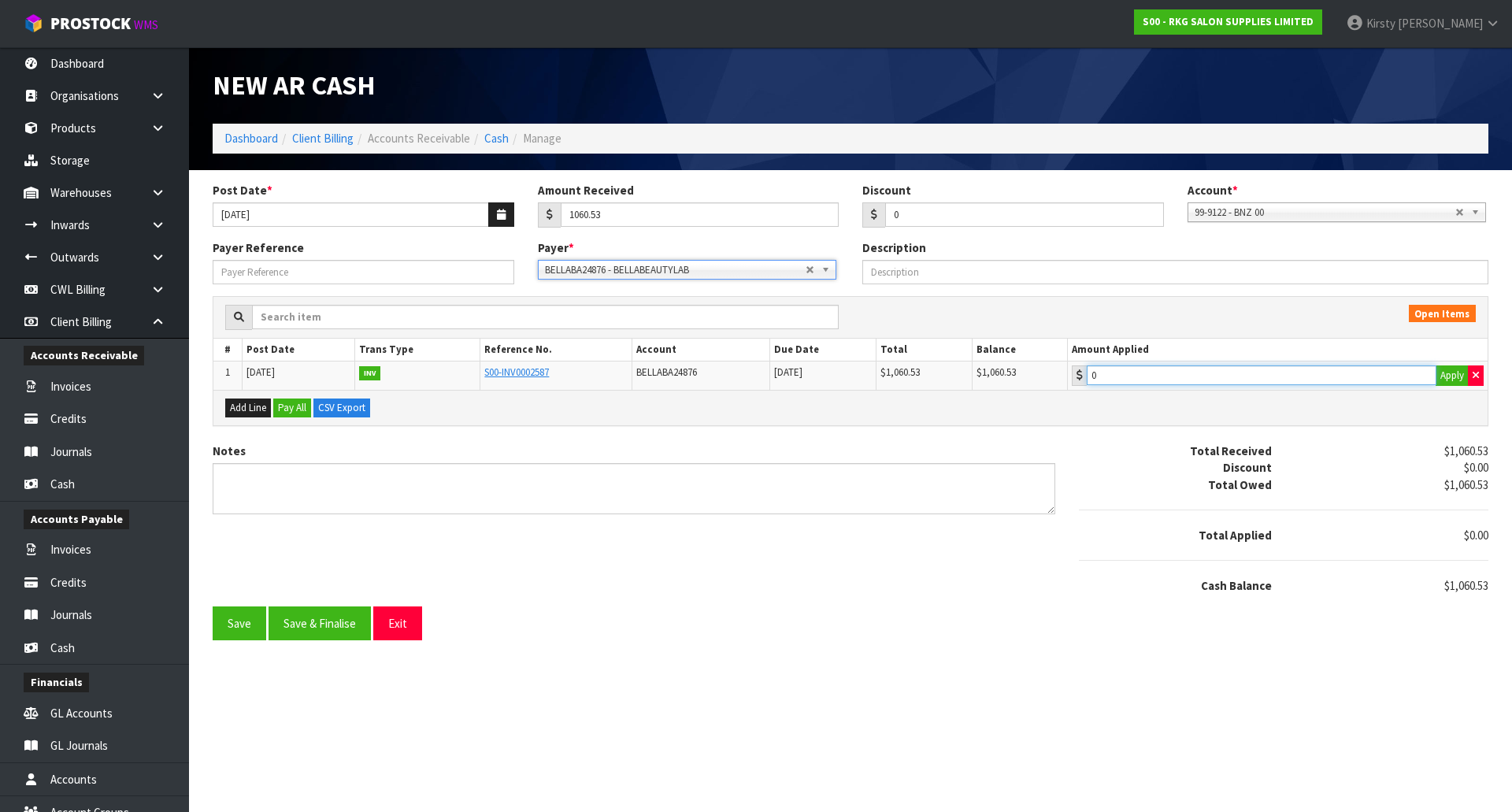
type input "1060.53"
click at [1157, 381] on input "1060.53" at bounding box center [1261, 375] width 350 height 19
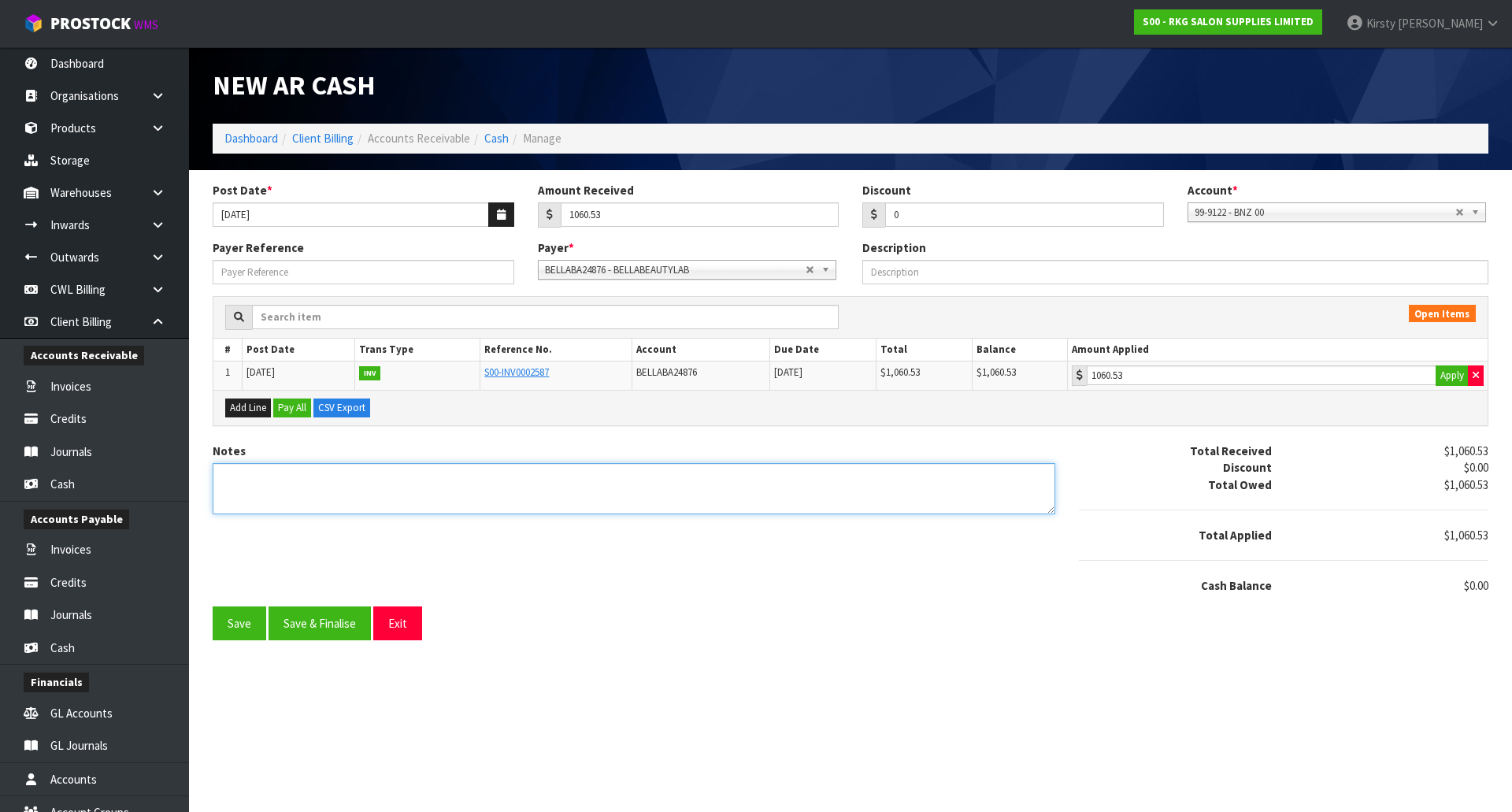
click at [295, 467] on textarea "Notes" at bounding box center [634, 488] width 843 height 51
type textarea "DC 18.9"
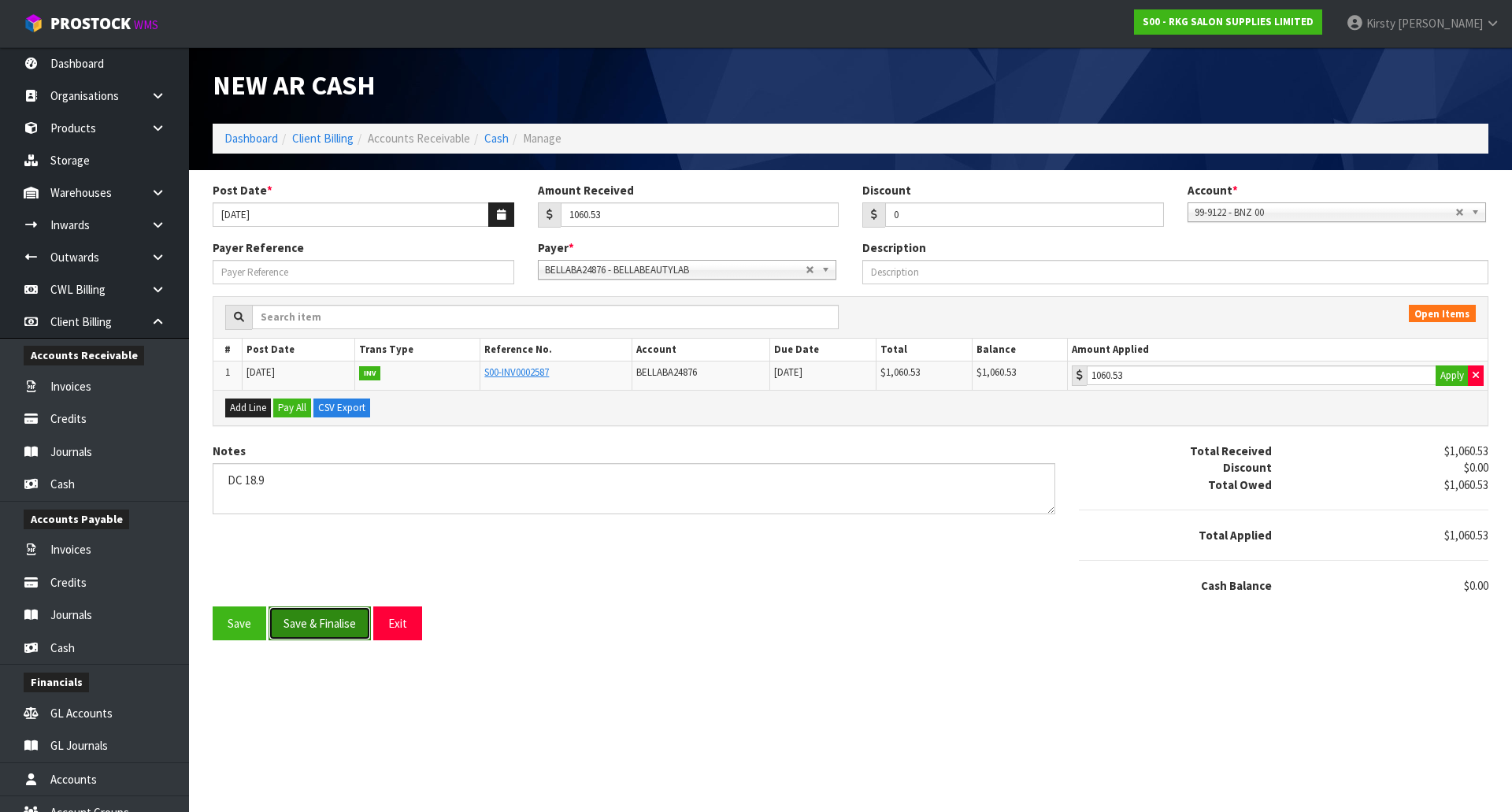
click at [291, 625] on button "Save & Finalise" at bounding box center [320, 622] width 102 height 34
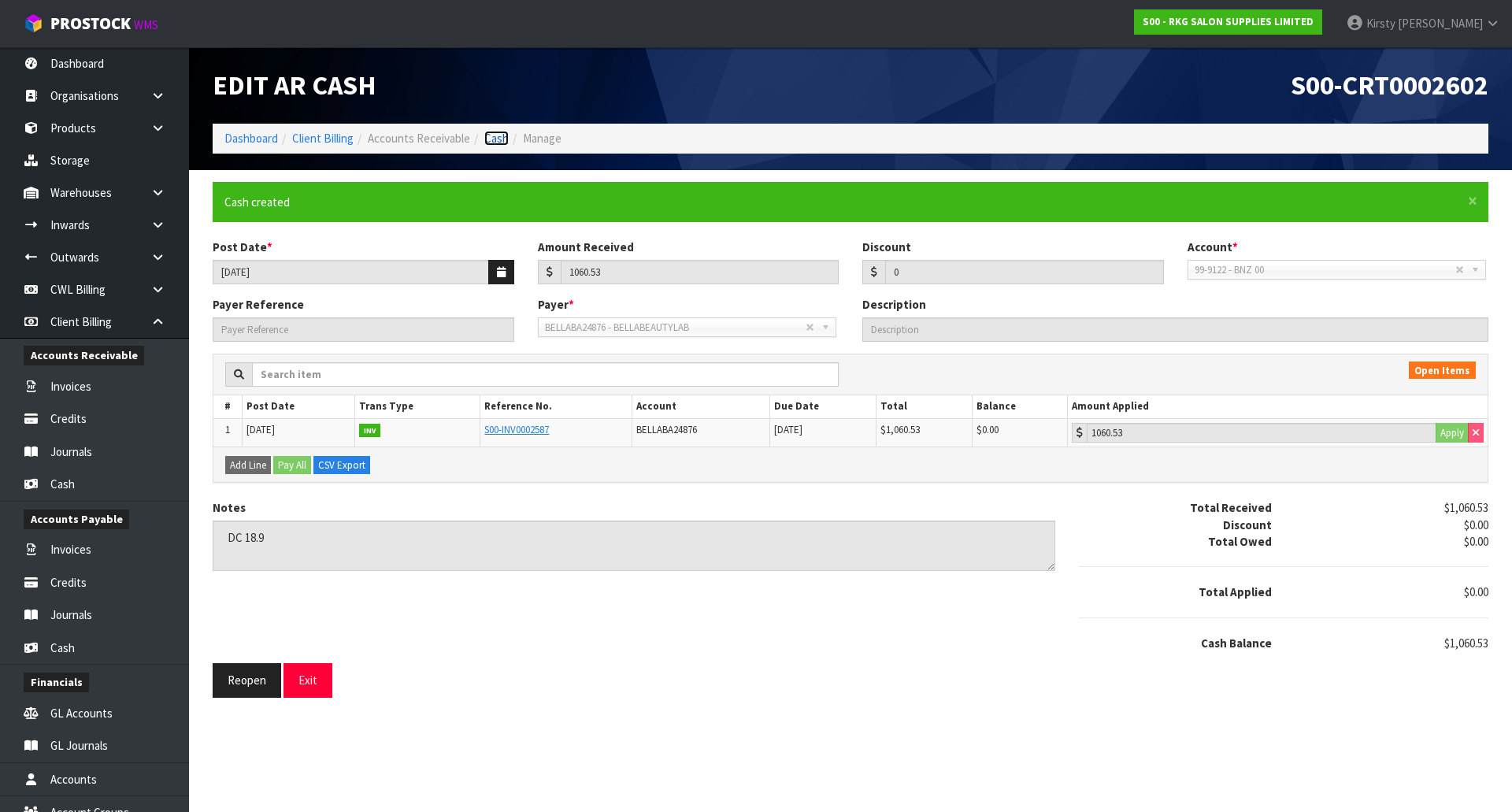
click at [491, 136] on link "Cash" at bounding box center [496, 139] width 24 height 15
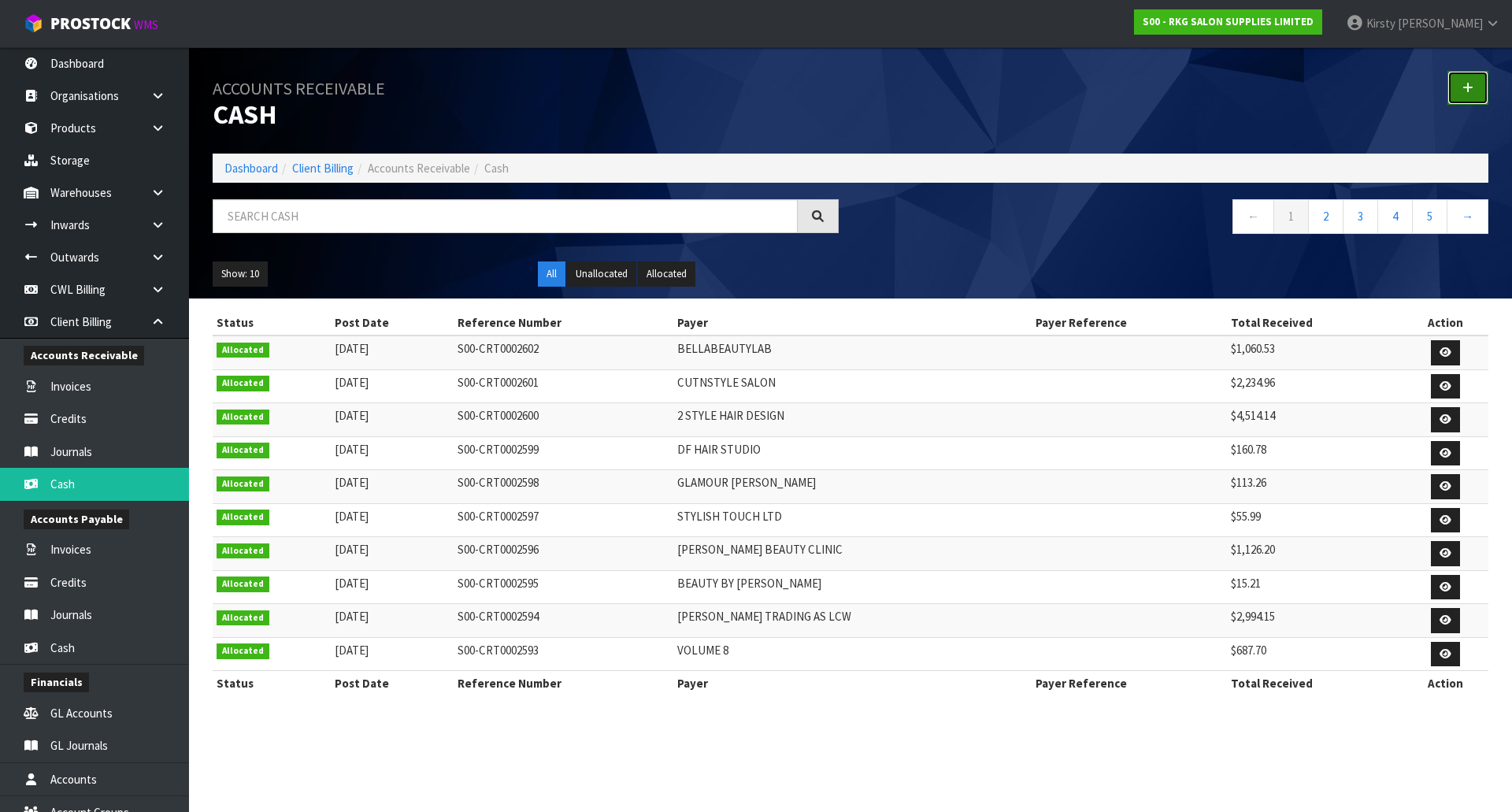
click at [1475, 89] on link at bounding box center [1468, 88] width 41 height 34
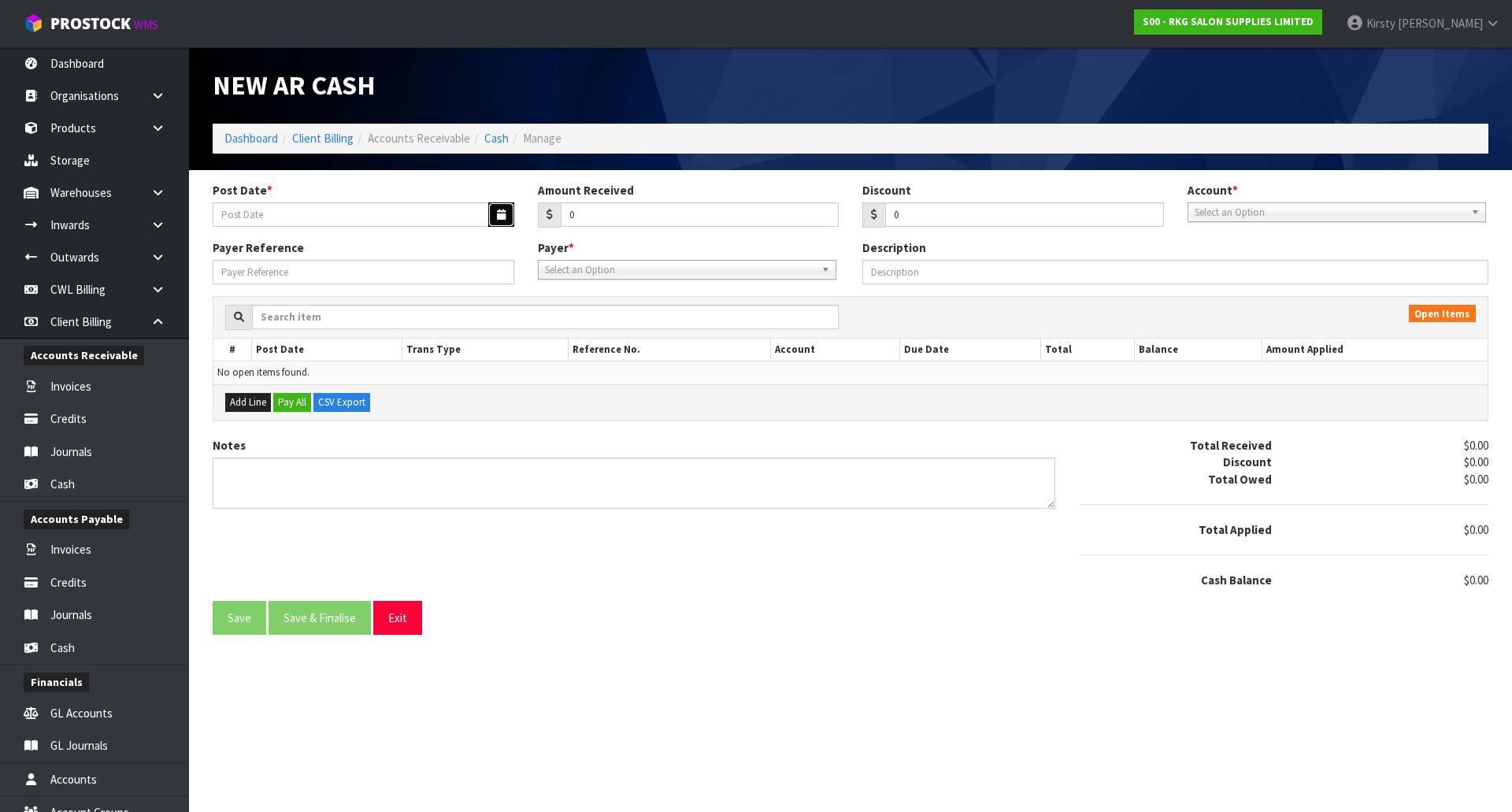
click at [498, 217] on icon "button" at bounding box center [501, 214] width 9 height 11
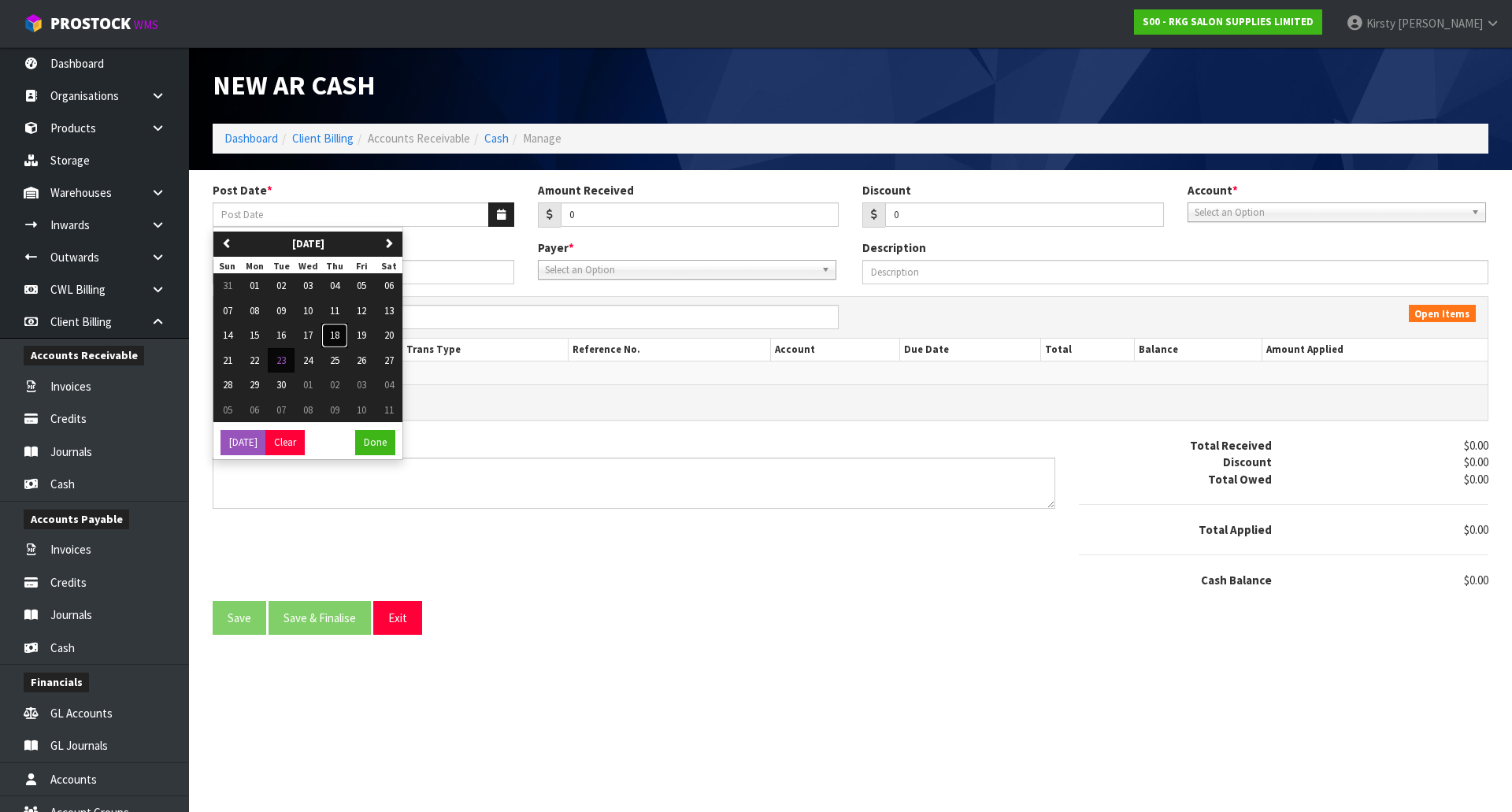
click at [336, 334] on span "18" at bounding box center [334, 335] width 10 height 13
type input "[DATE]"
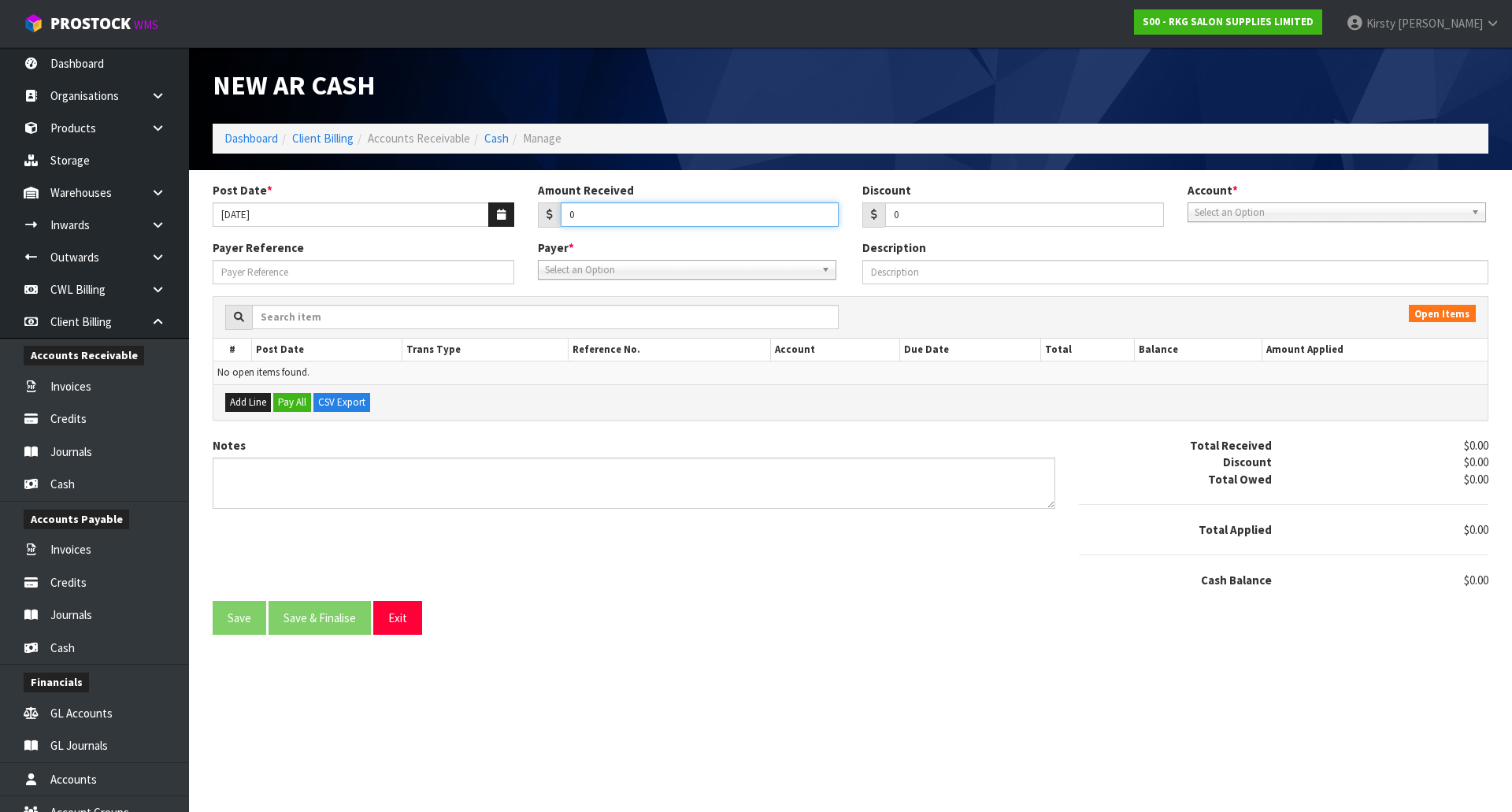
drag, startPoint x: 580, startPoint y: 213, endPoint x: 540, endPoint y: 220, distance: 40.6
click at [540, 220] on div "0" at bounding box center [688, 215] width 302 height 25
type input "244.38"
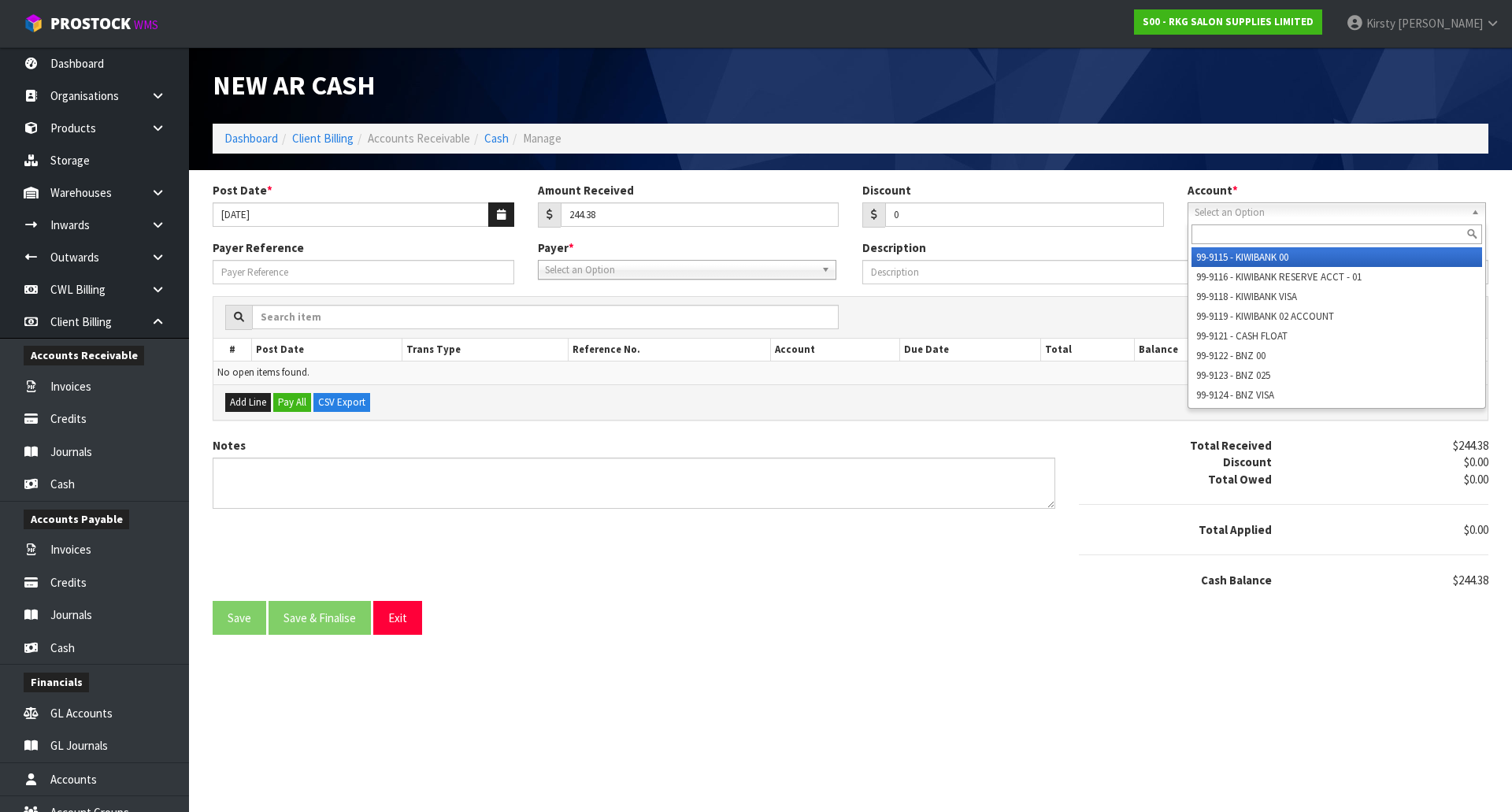
click at [1227, 213] on span "Select an Option" at bounding box center [1330, 213] width 270 height 19
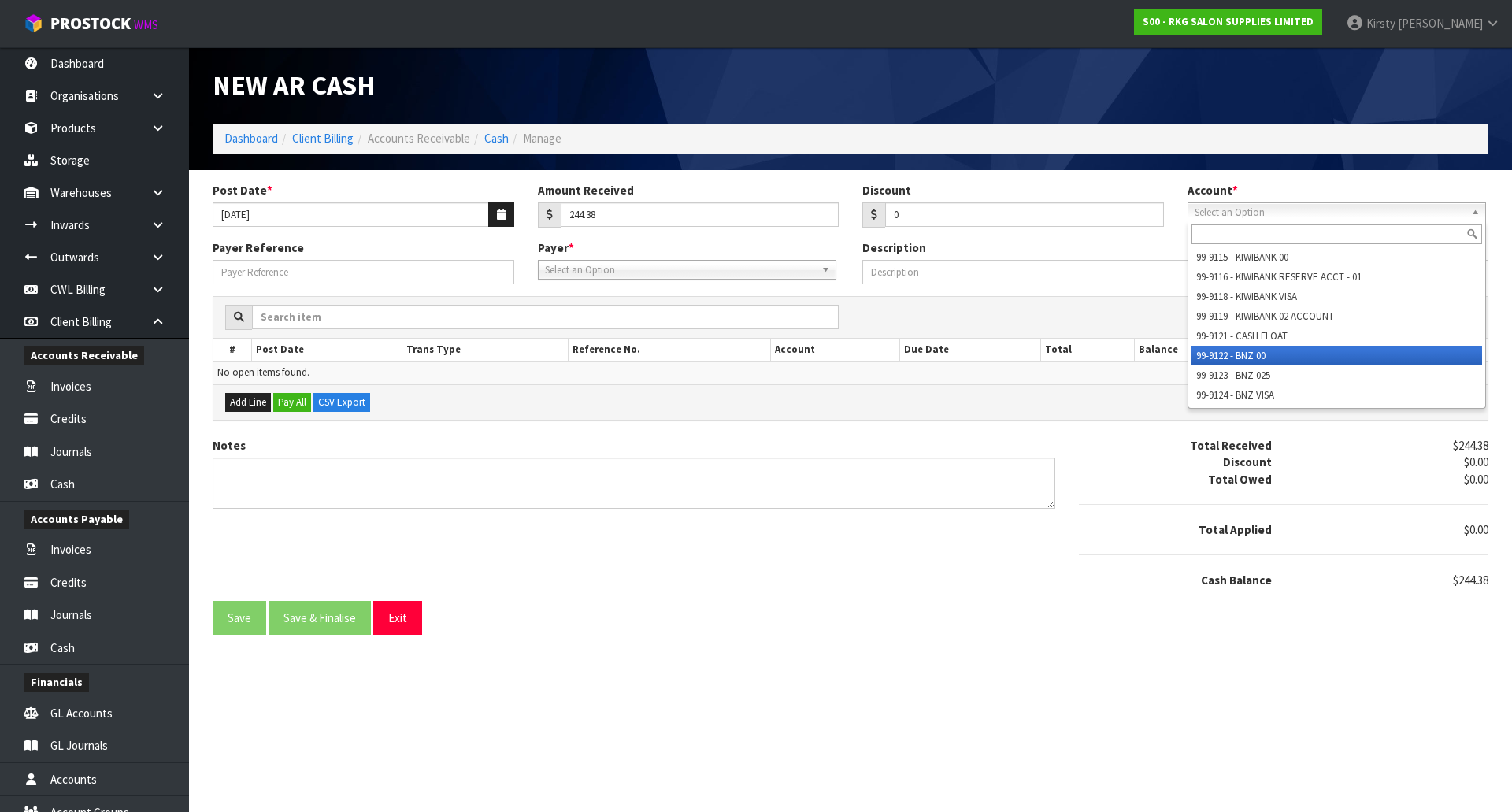
click at [1218, 357] on li "99-9122 - BNZ 00" at bounding box center [1338, 355] width 291 height 19
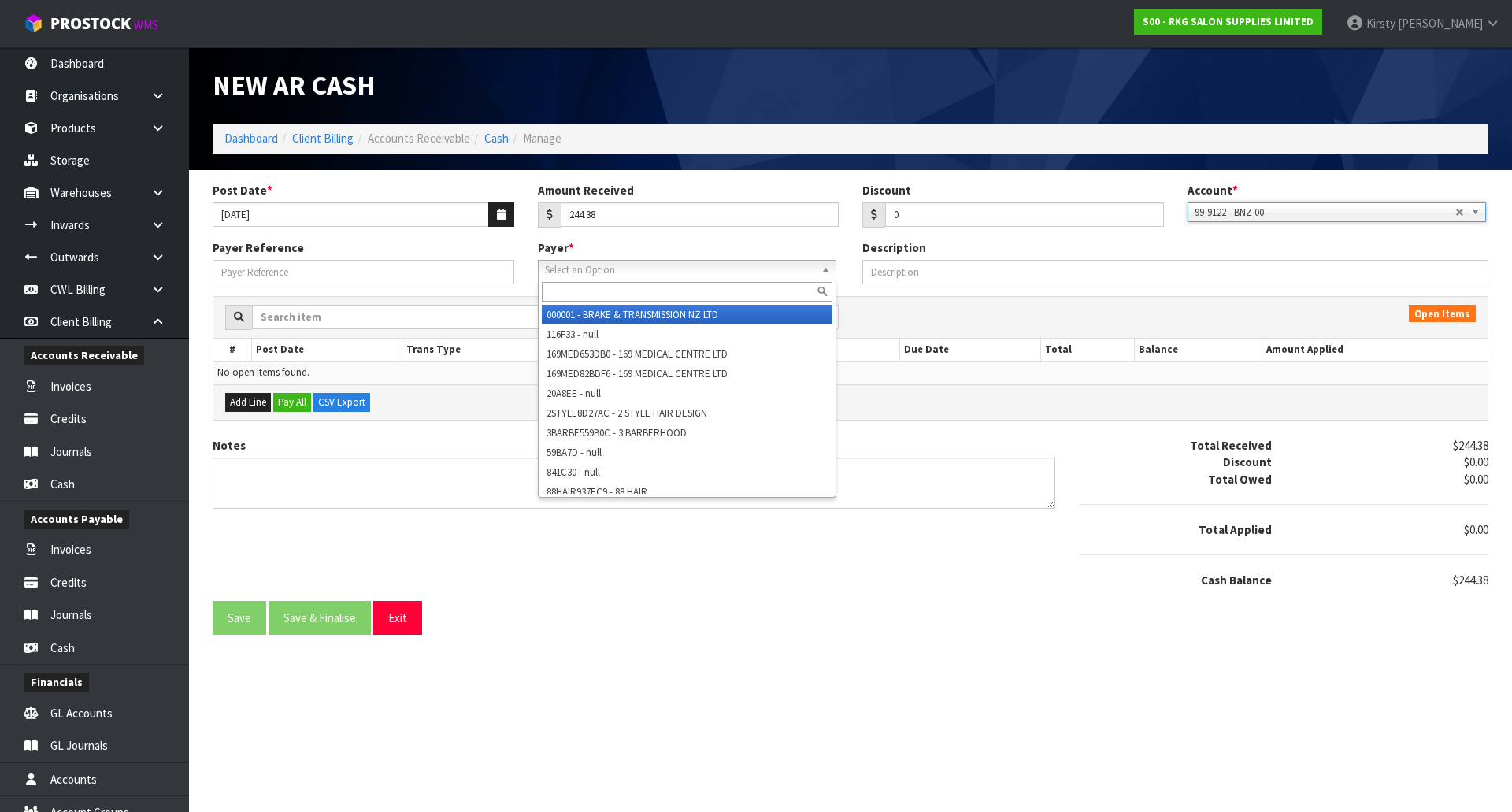
click at [624, 275] on span "Select an Option" at bounding box center [680, 271] width 270 height 19
type input "AMAND"
click at [632, 318] on li "AMAND A104825 - [PERSON_NAME] BROW ARTISTRY" at bounding box center [687, 314] width 291 height 19
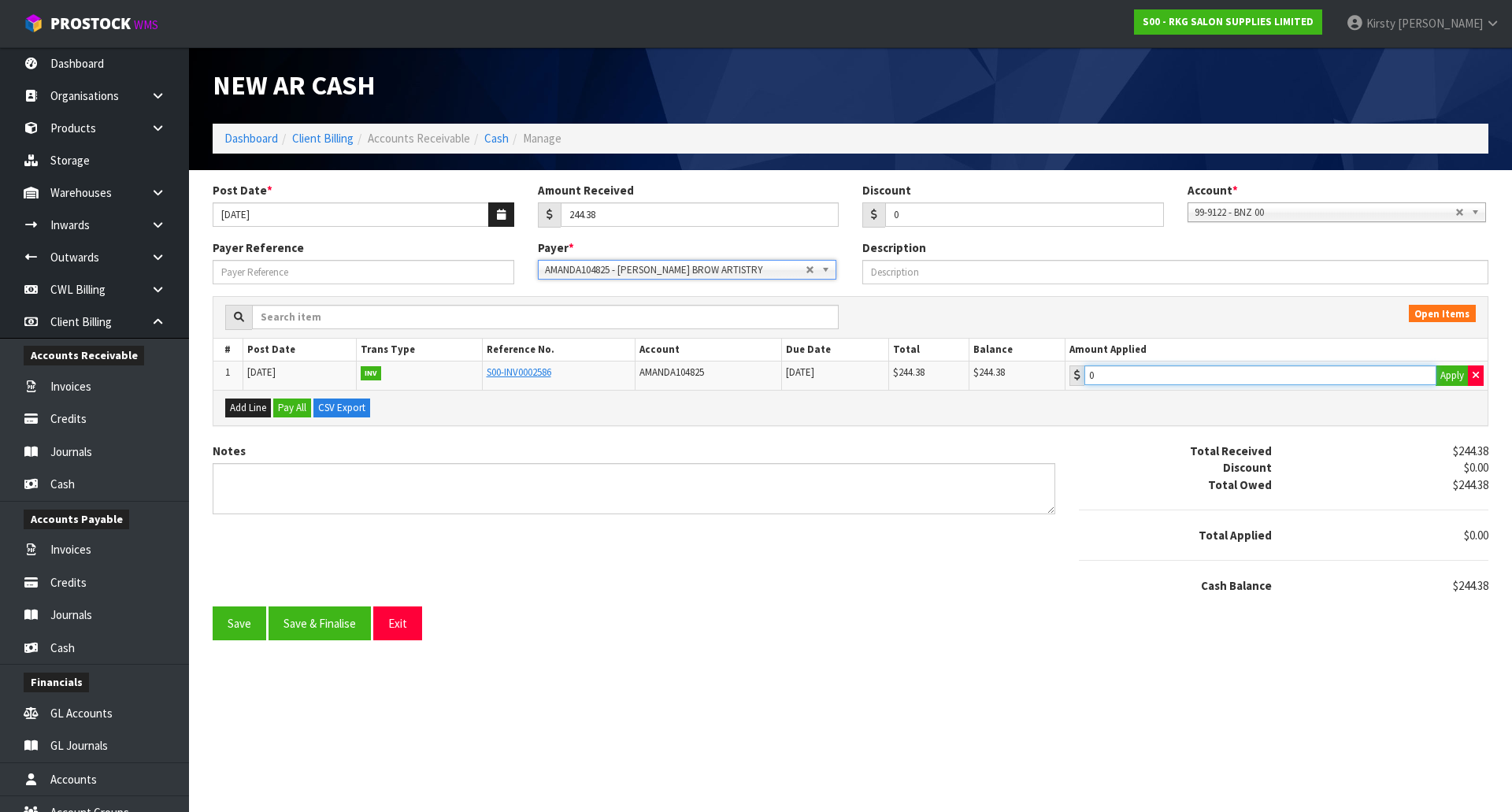
type input "244.38"
click at [1153, 381] on input "244.38" at bounding box center [1260, 375] width 353 height 19
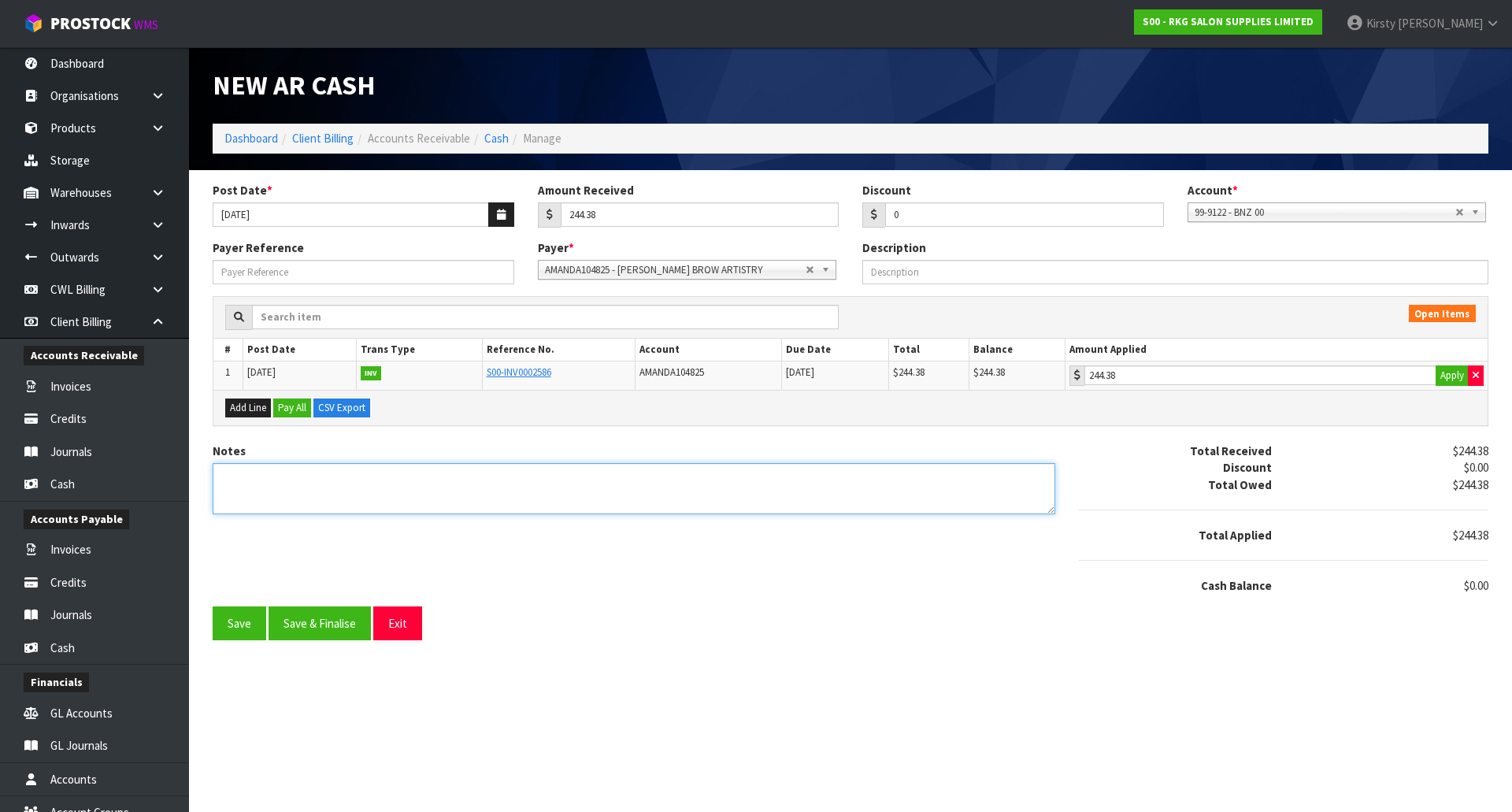
click at [271, 474] on textarea "Notes" at bounding box center [634, 488] width 843 height 51
type textarea "DC 18.9"
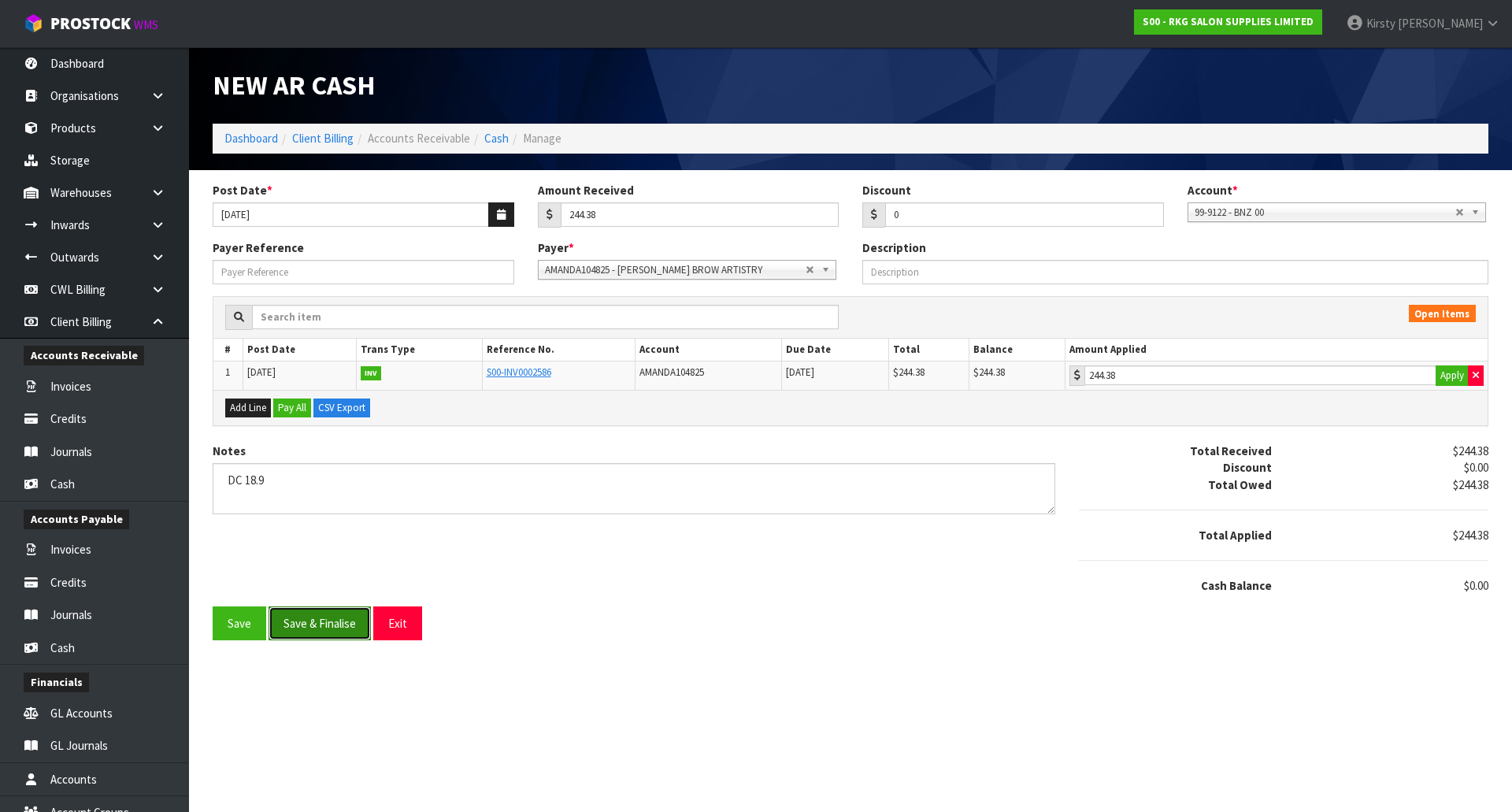
click at [351, 626] on button "Save & Finalise" at bounding box center [320, 622] width 102 height 34
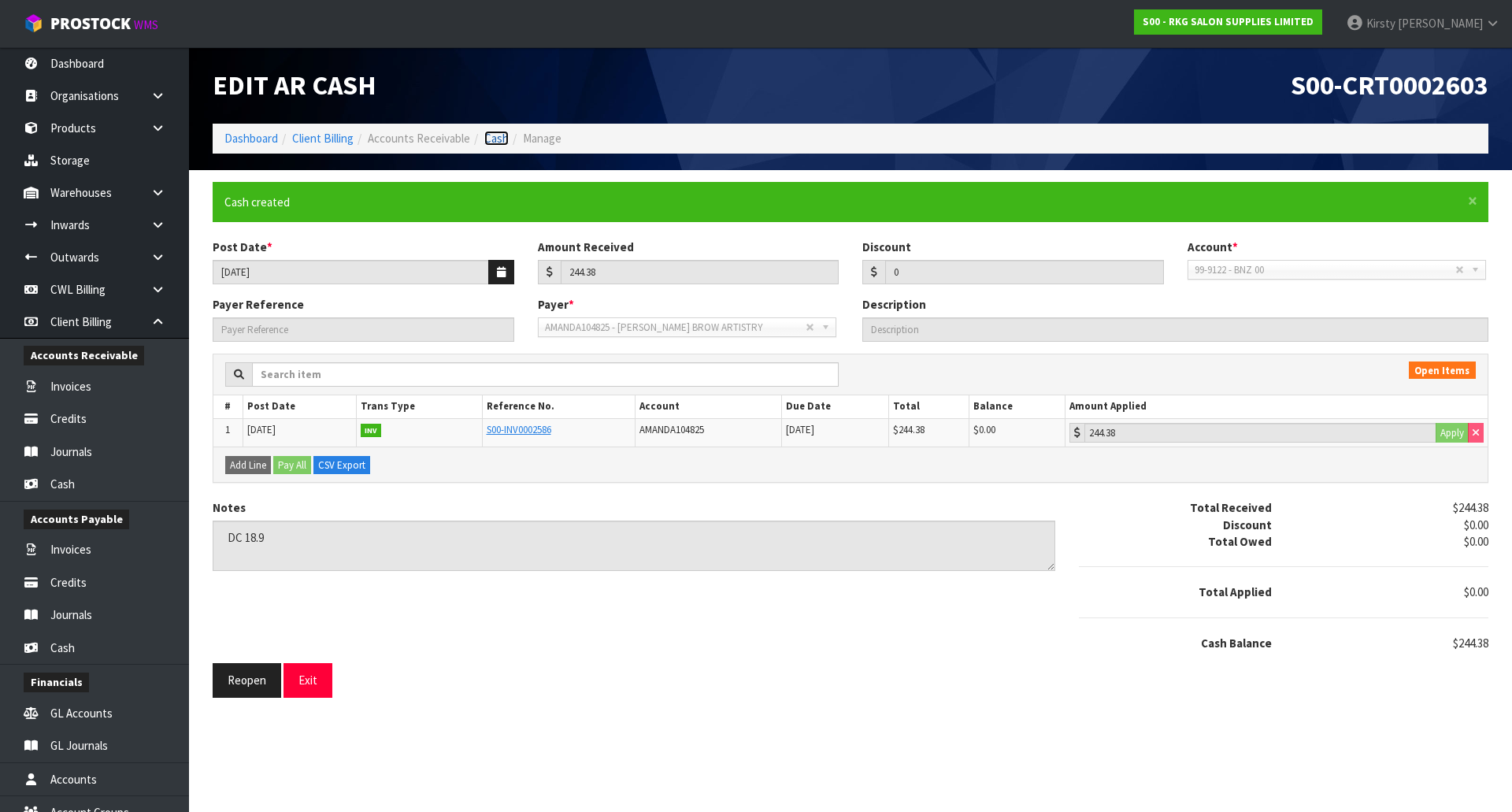
click at [499, 143] on link "Cash" at bounding box center [496, 139] width 24 height 15
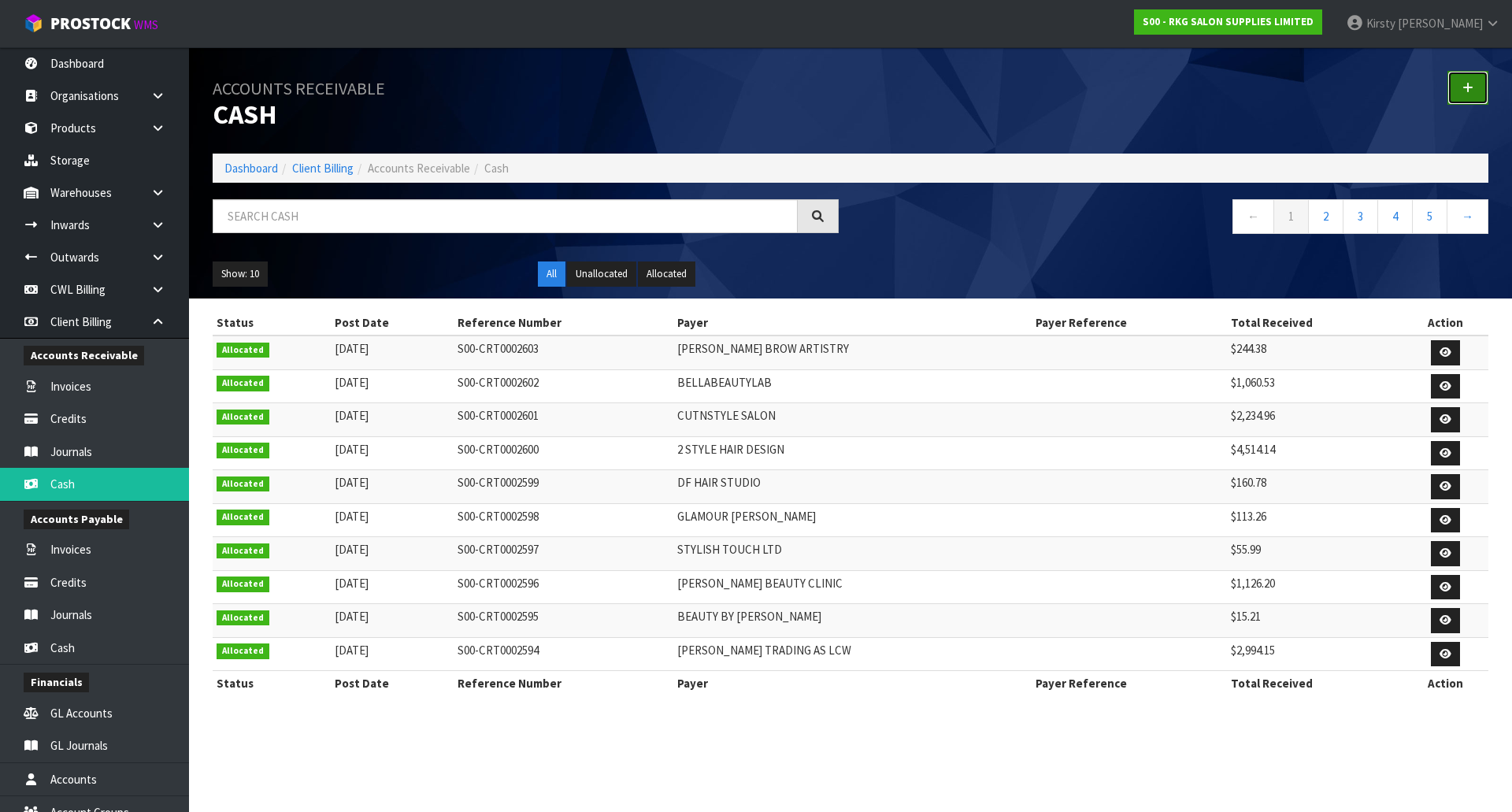
click at [1464, 92] on icon at bounding box center [1468, 88] width 11 height 12
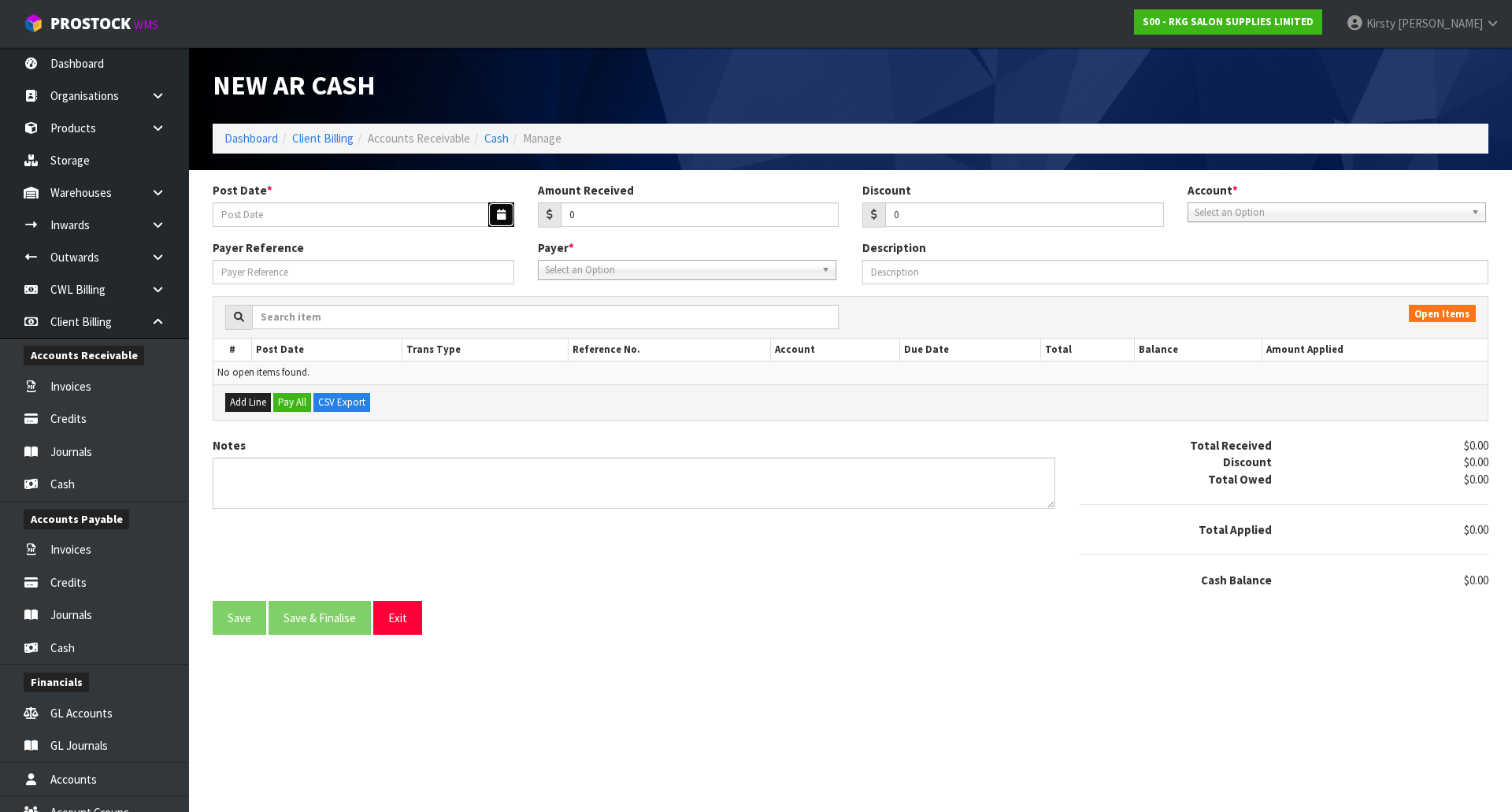
click at [509, 219] on button "button" at bounding box center [501, 214] width 26 height 24
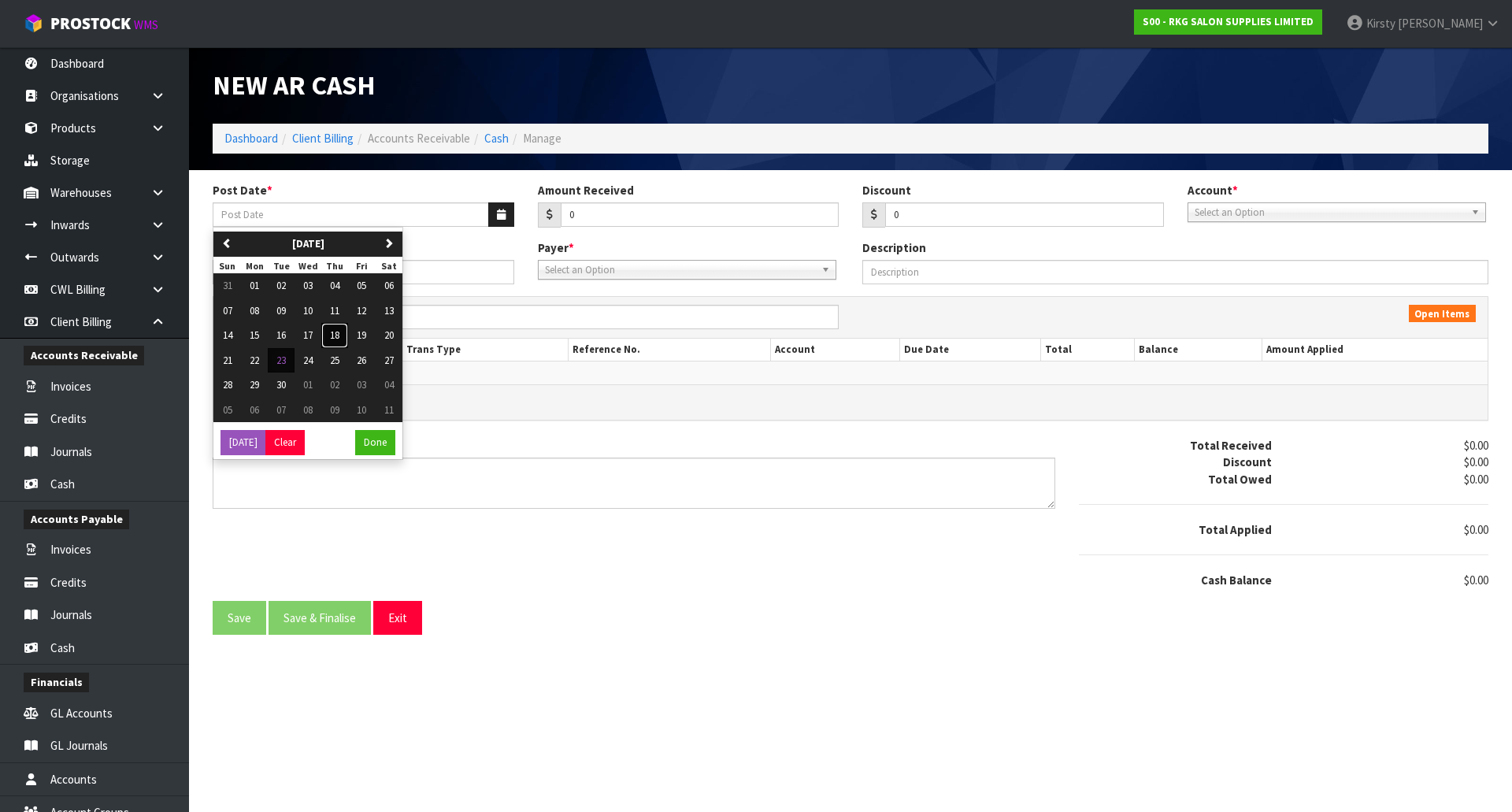
click at [334, 335] on span "18" at bounding box center [334, 335] width 10 height 13
type input "[DATE]"
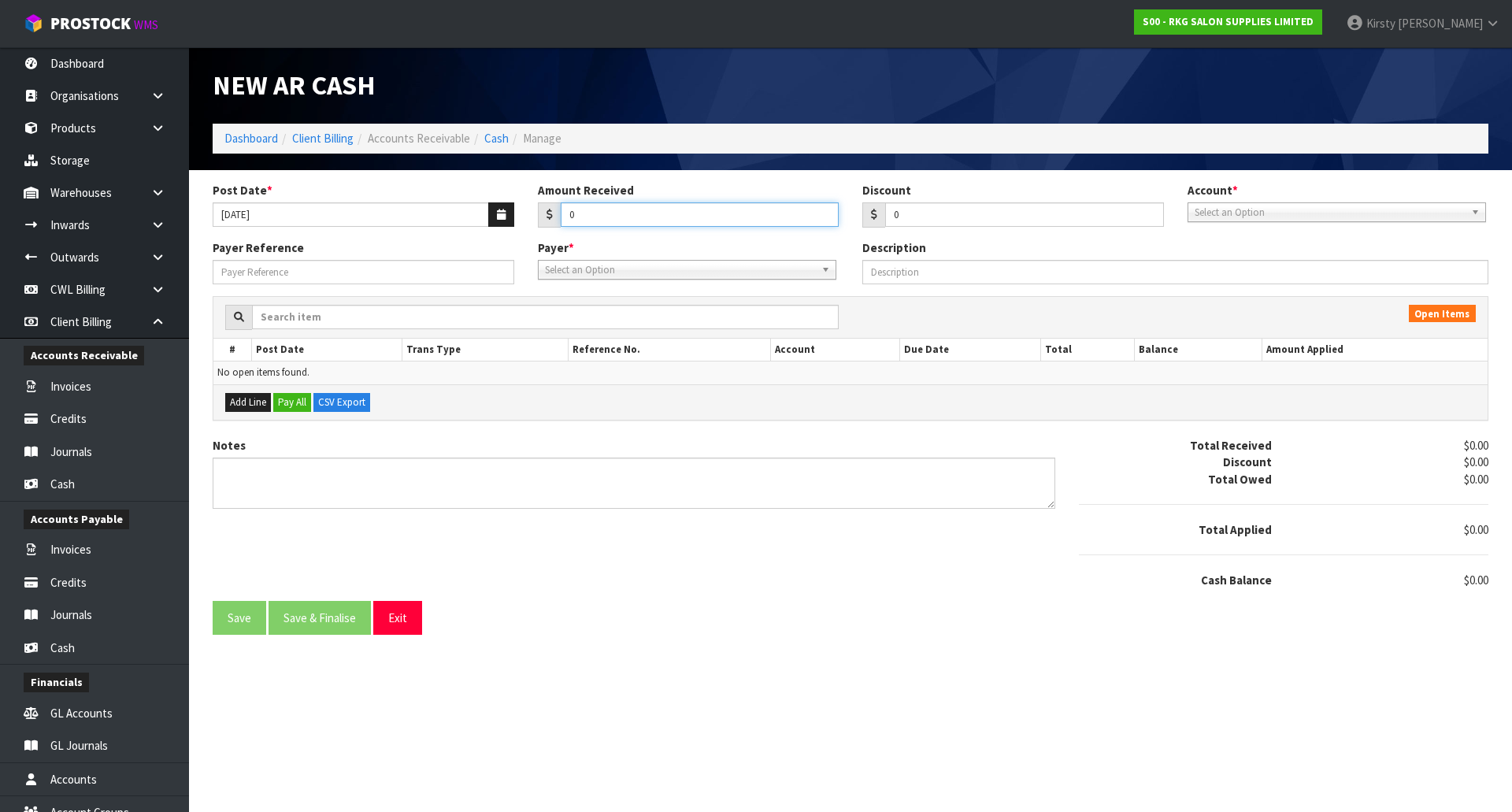
click at [568, 221] on input "0" at bounding box center [700, 214] width 279 height 24
type input "1691.36"
click at [1321, 208] on span "Select an Option" at bounding box center [1330, 213] width 270 height 19
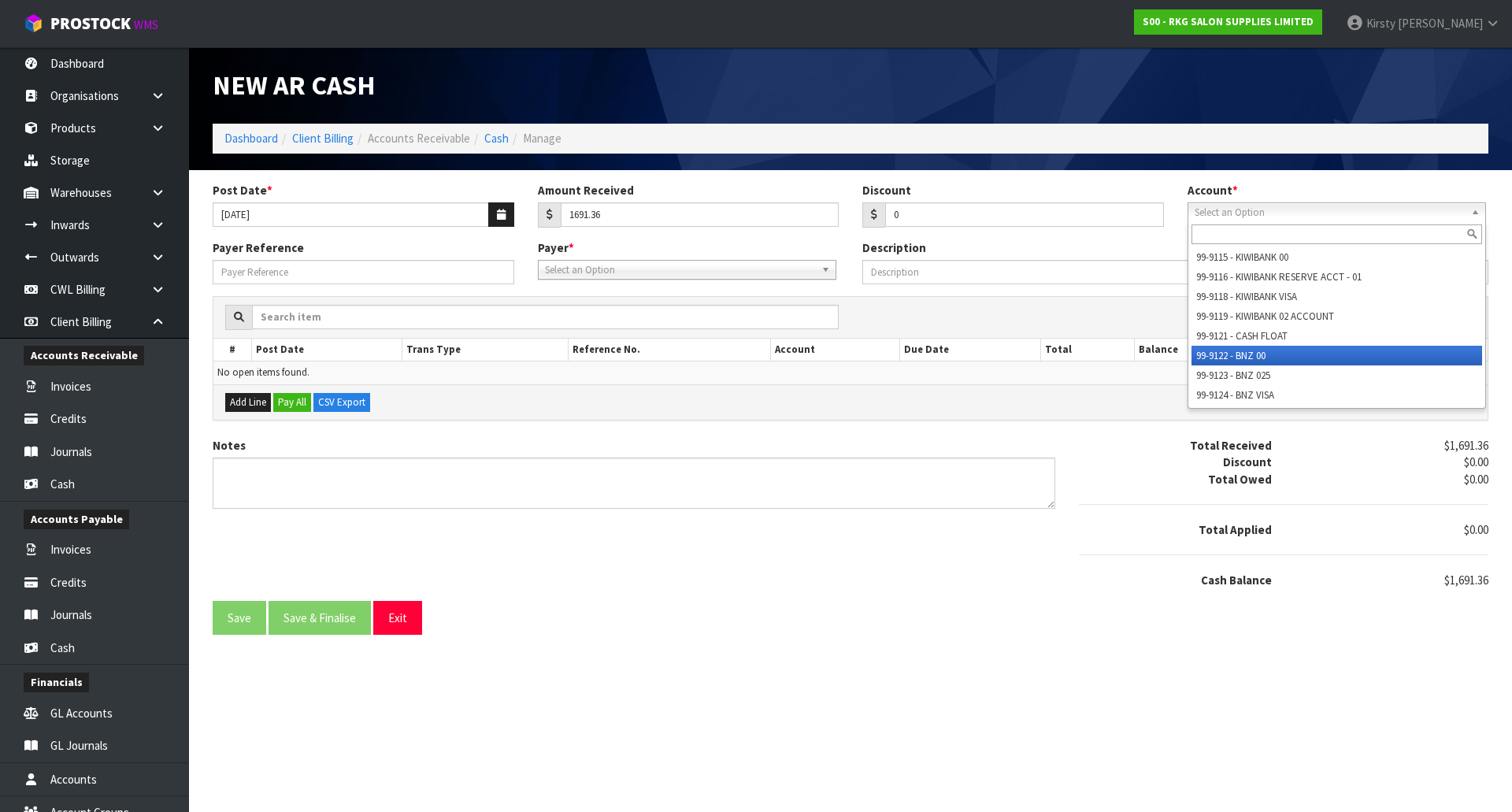
click at [1256, 354] on li "99-9122 - BNZ 00" at bounding box center [1338, 355] width 291 height 19
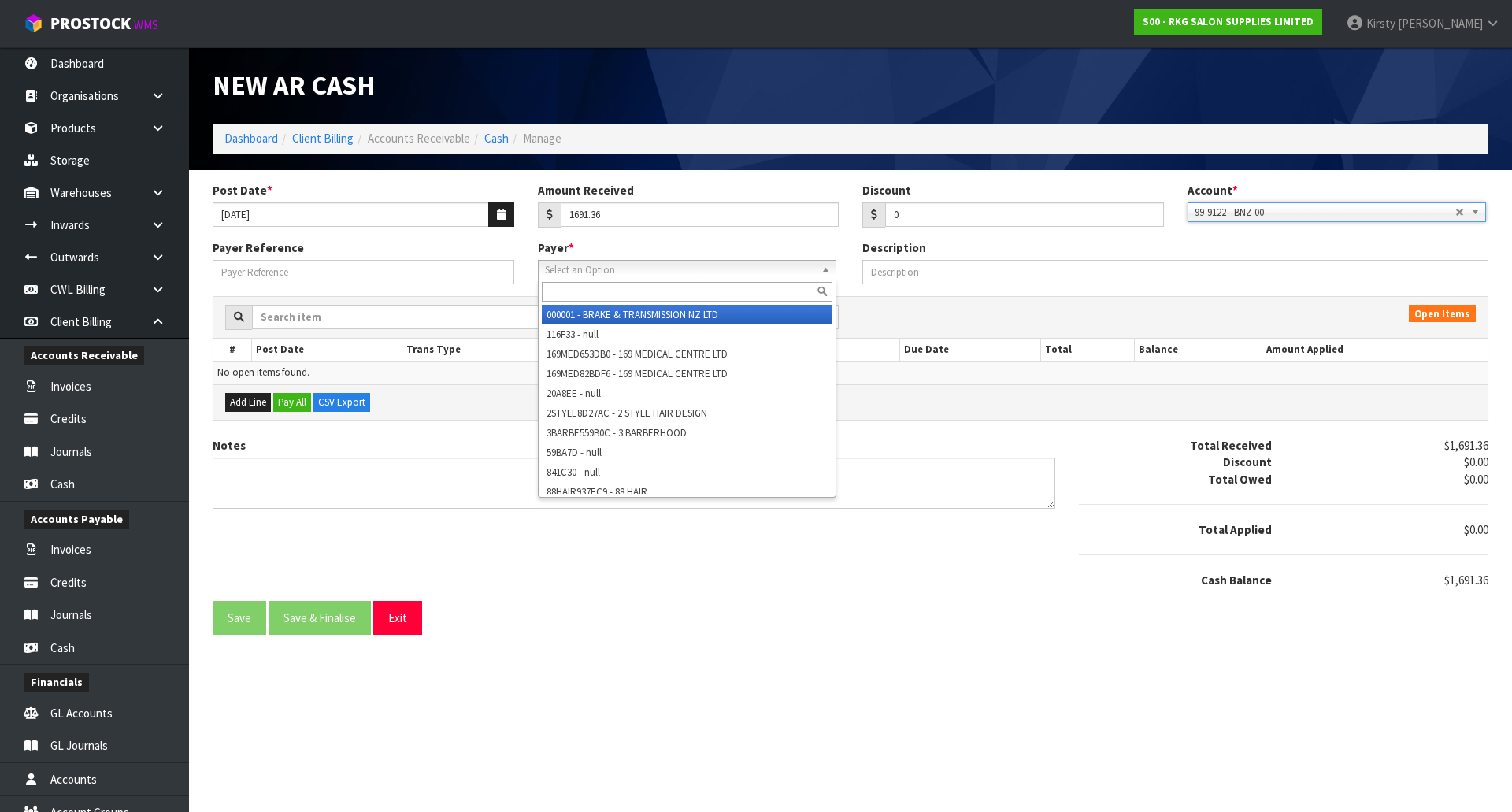
click at [549, 266] on span "Select an Option" at bounding box center [680, 271] width 270 height 19
drag, startPoint x: 567, startPoint y: 287, endPoint x: 539, endPoint y: 289, distance: 28.1
click at [539, 289] on div "ASH" at bounding box center [687, 291] width 297 height 26
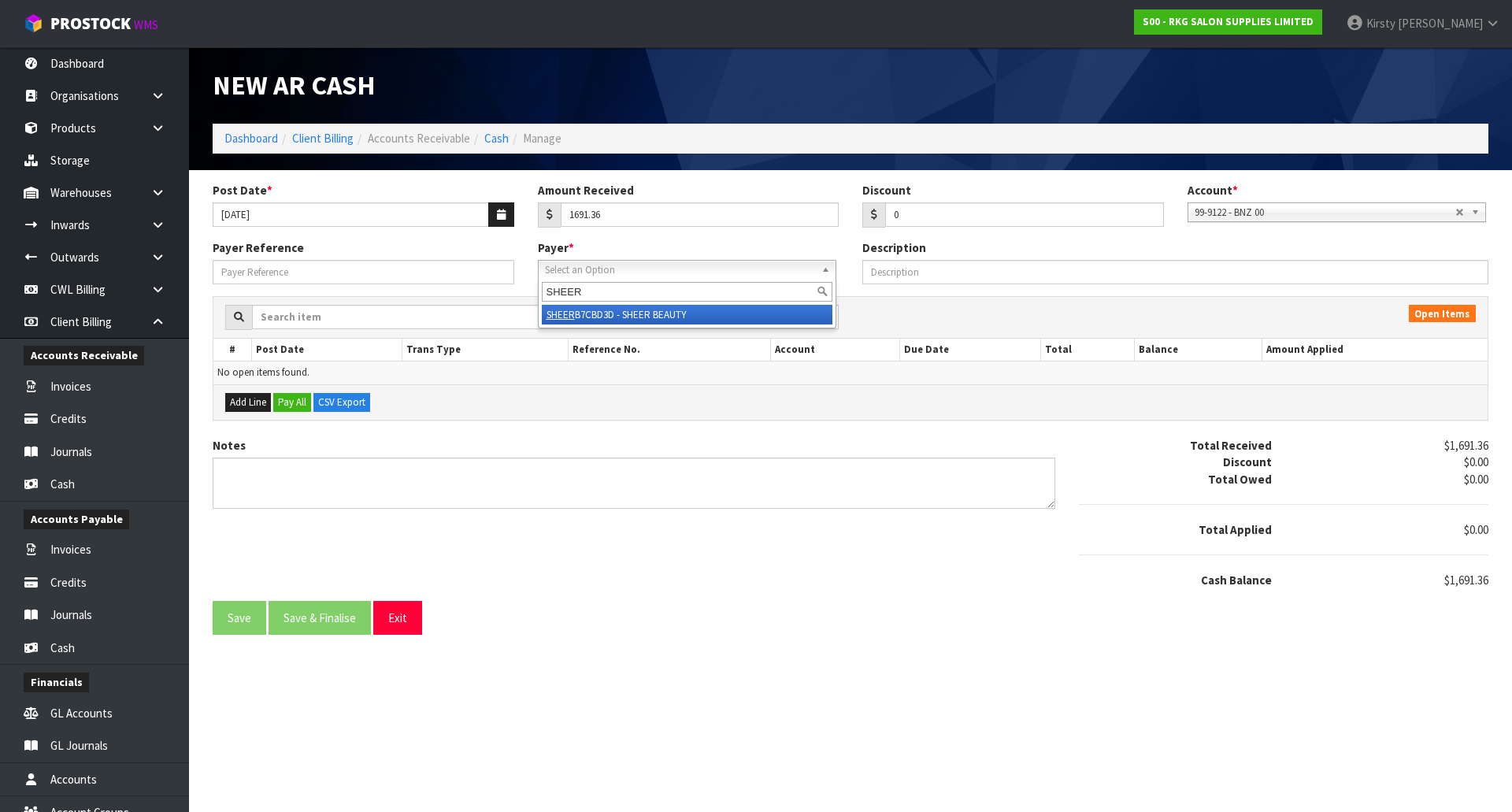
type input "SHEER"
click at [562, 312] on em "SHEER" at bounding box center [560, 315] width 28 height 13
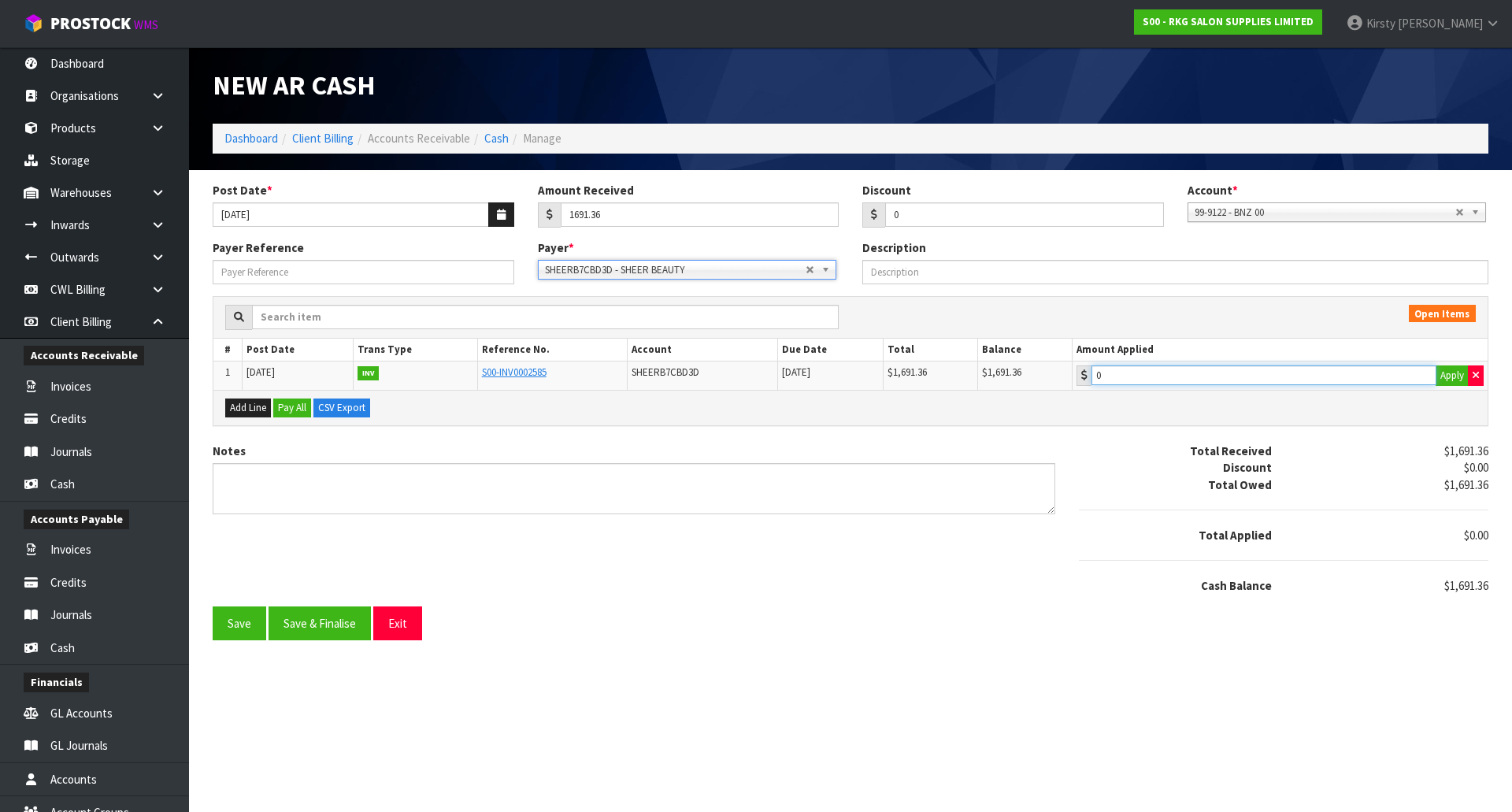
type input "1691.36"
click at [1175, 376] on input "1691.36" at bounding box center [1264, 375] width 345 height 19
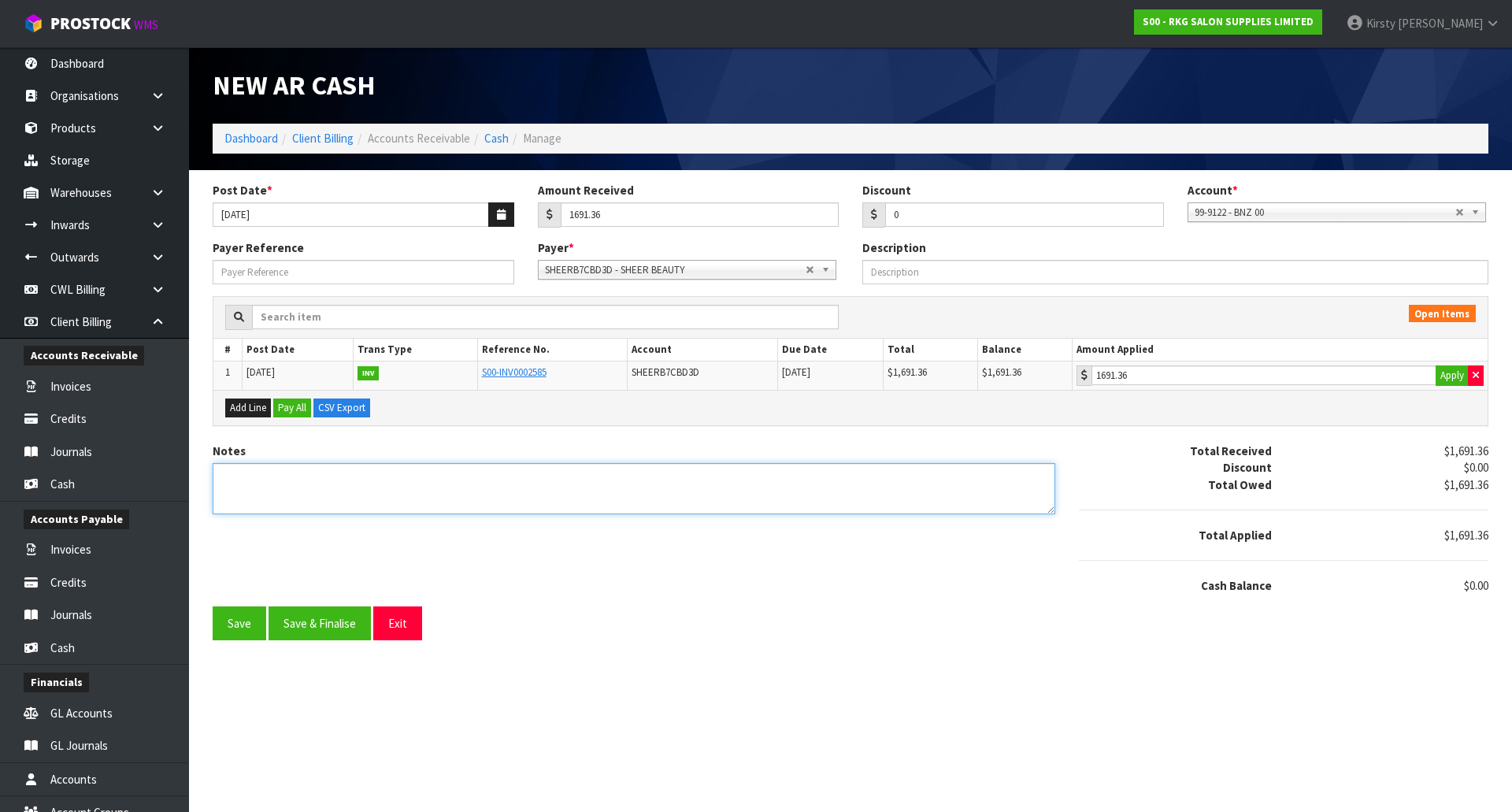
click at [333, 480] on textarea "Notes" at bounding box center [634, 488] width 843 height 51
type textarea "DC 18.9"
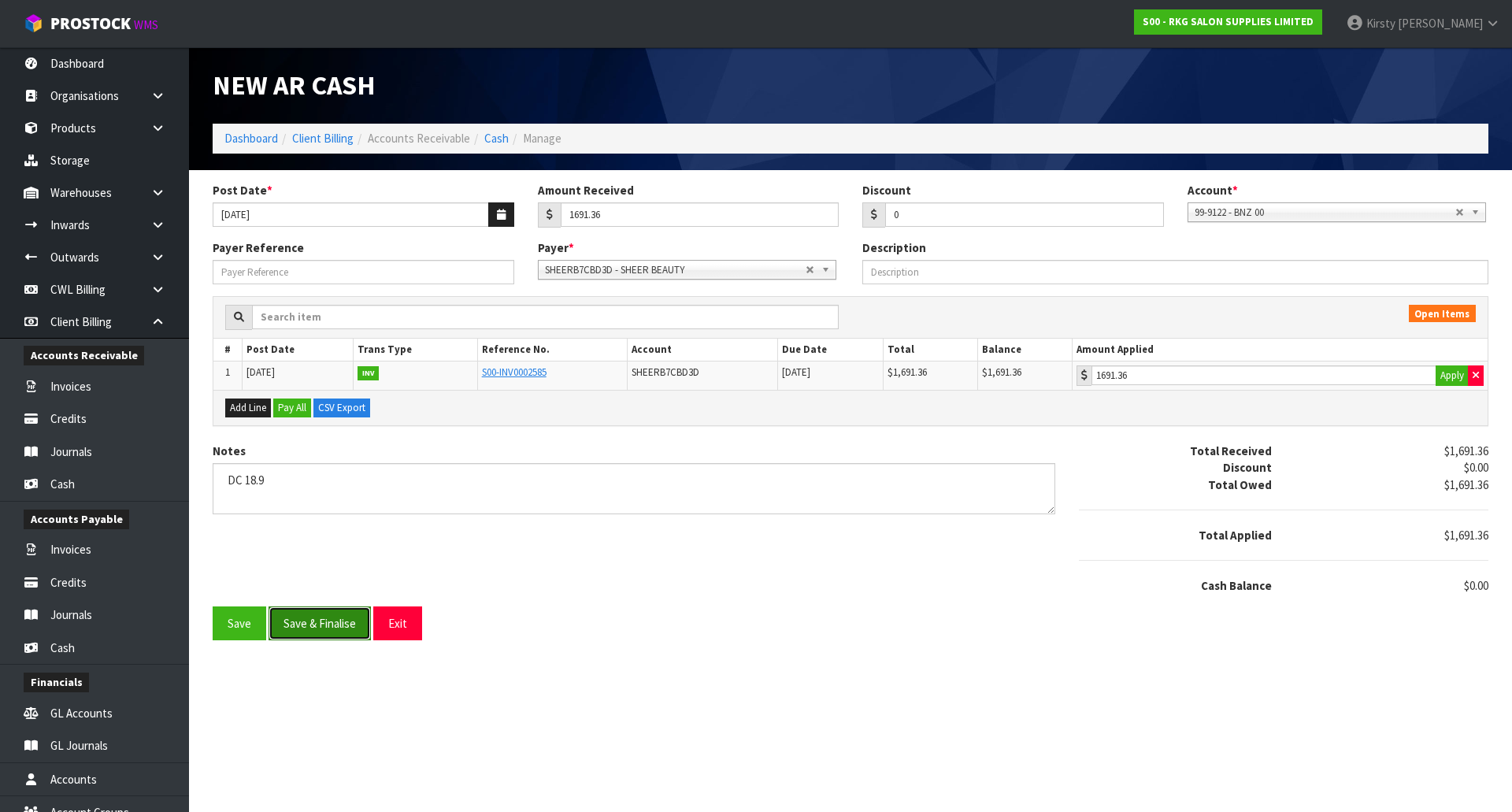
click at [303, 629] on button "Save & Finalise" at bounding box center [320, 622] width 102 height 34
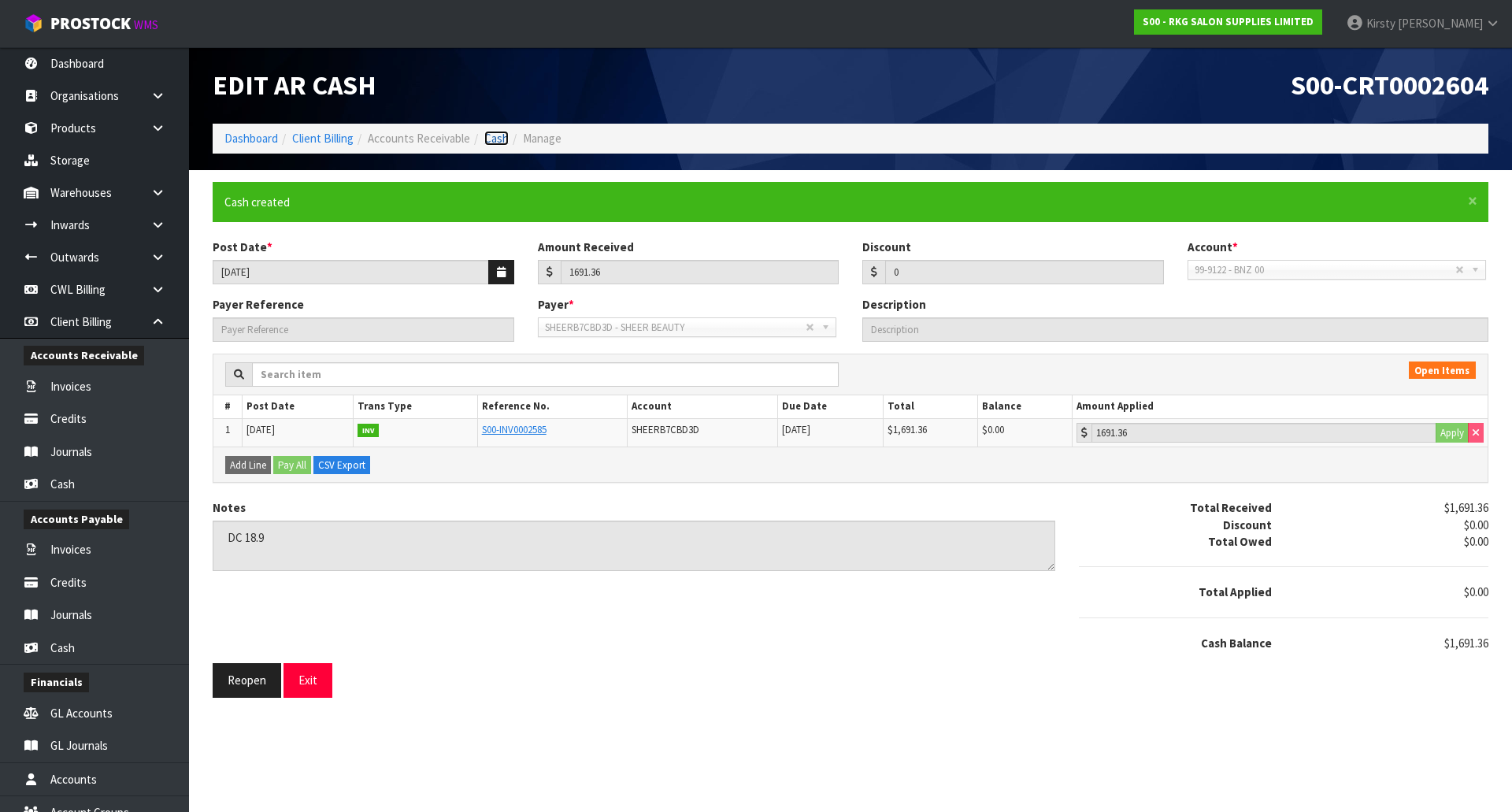
click at [495, 144] on link "Cash" at bounding box center [496, 139] width 24 height 15
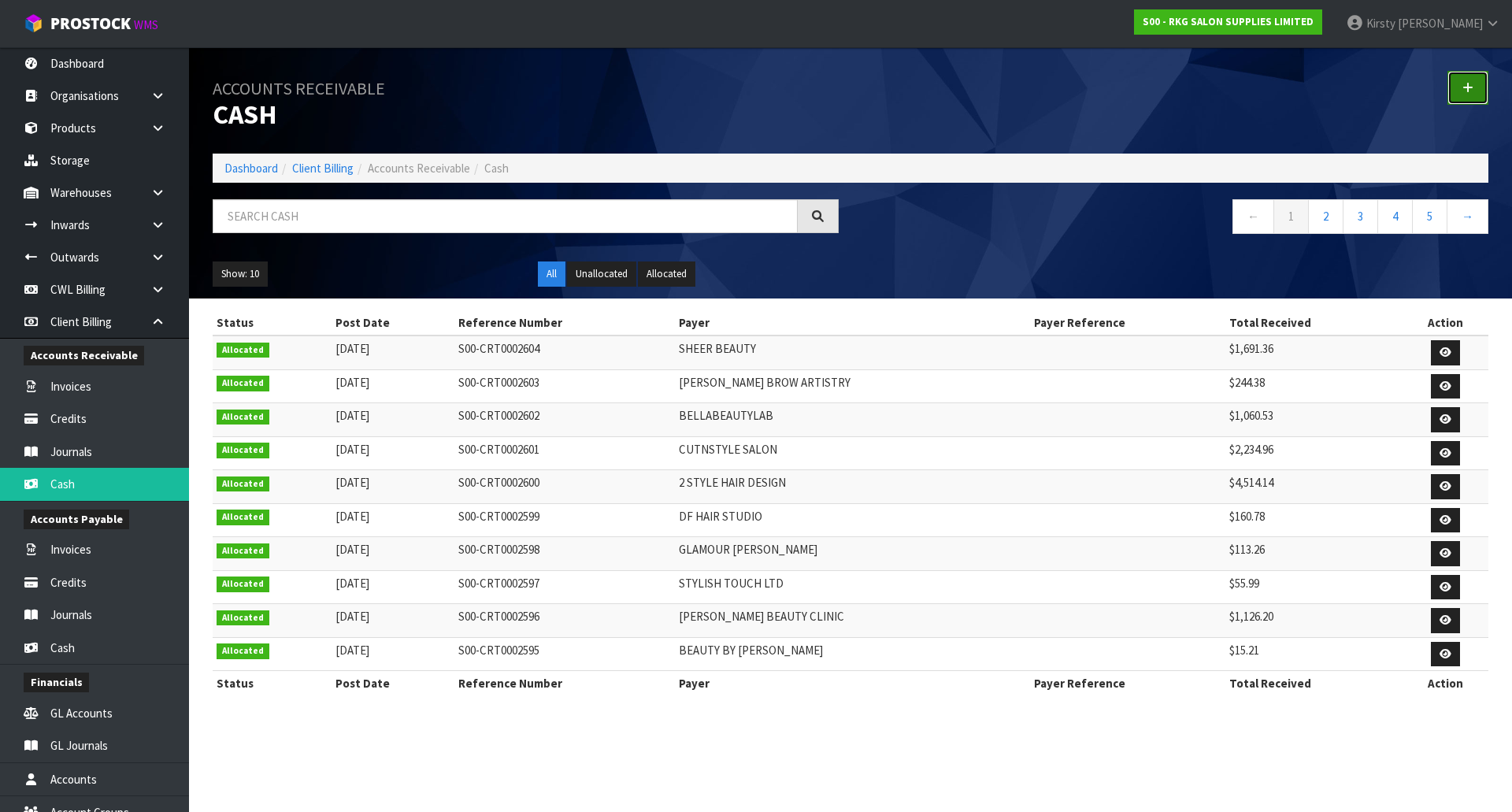
click at [1472, 93] on link at bounding box center [1468, 88] width 41 height 34
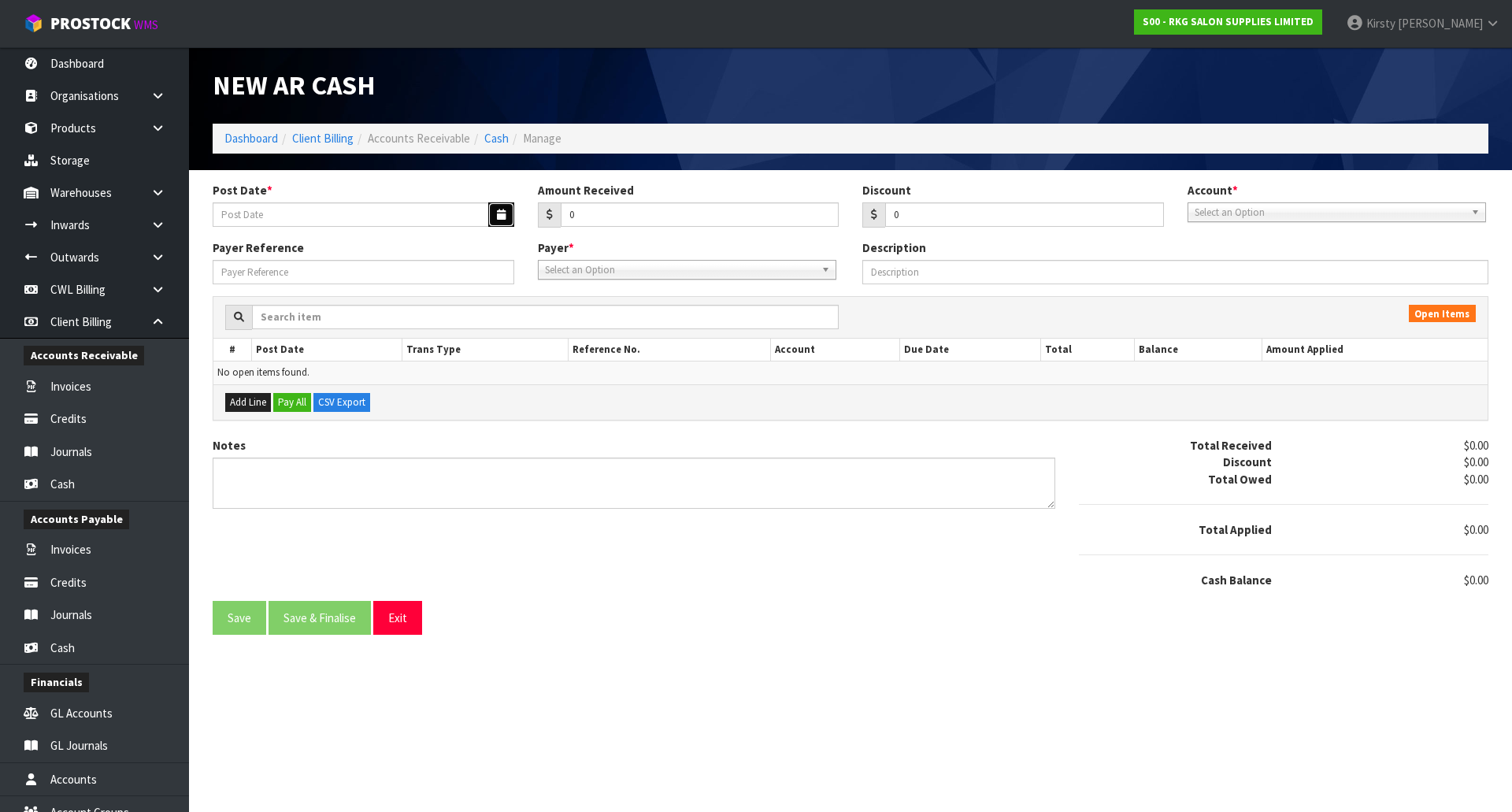
click at [498, 213] on icon "button" at bounding box center [501, 214] width 9 height 11
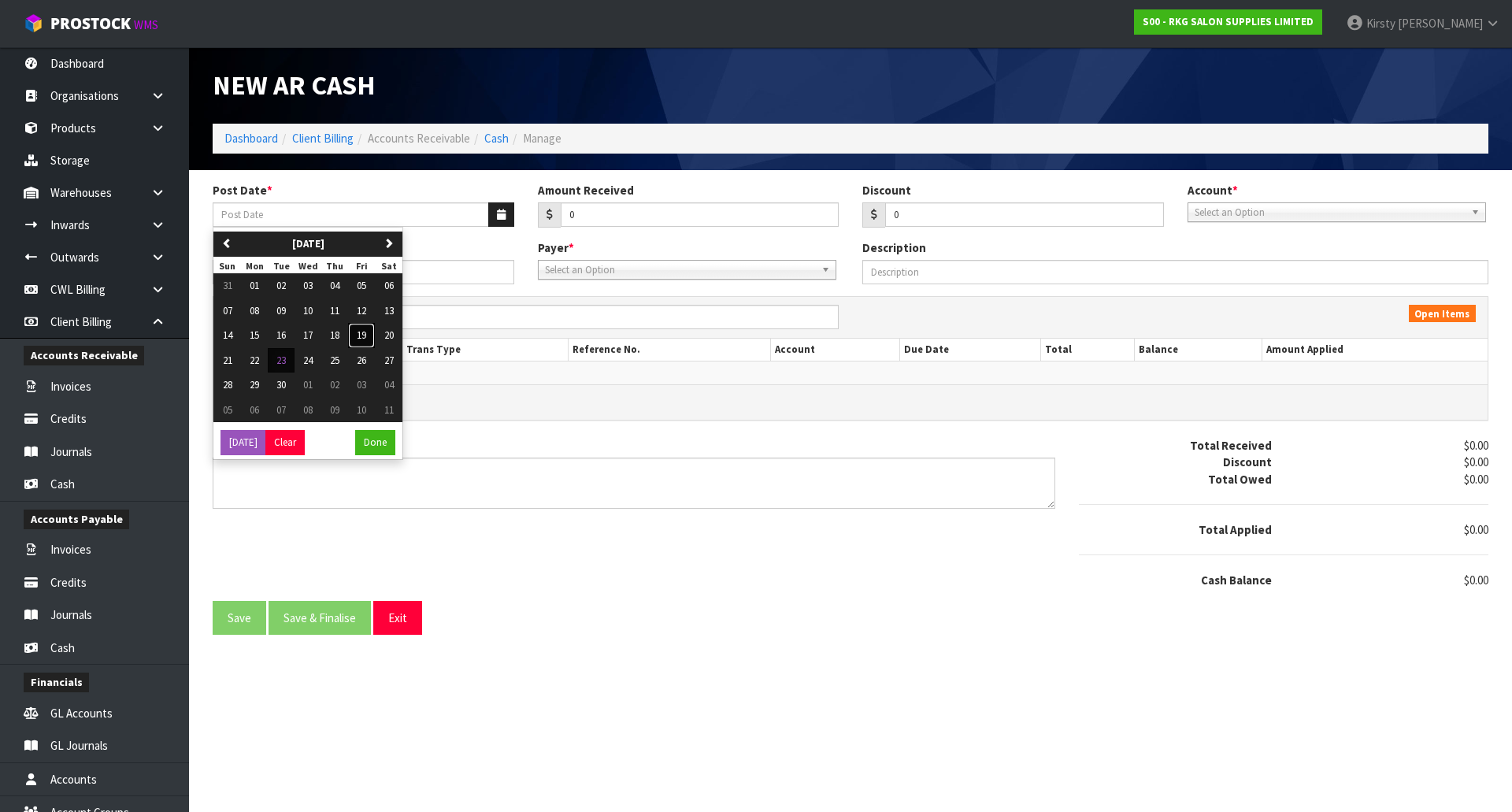
click at [364, 333] on span "19" at bounding box center [361, 335] width 10 height 13
type input "[DATE]"
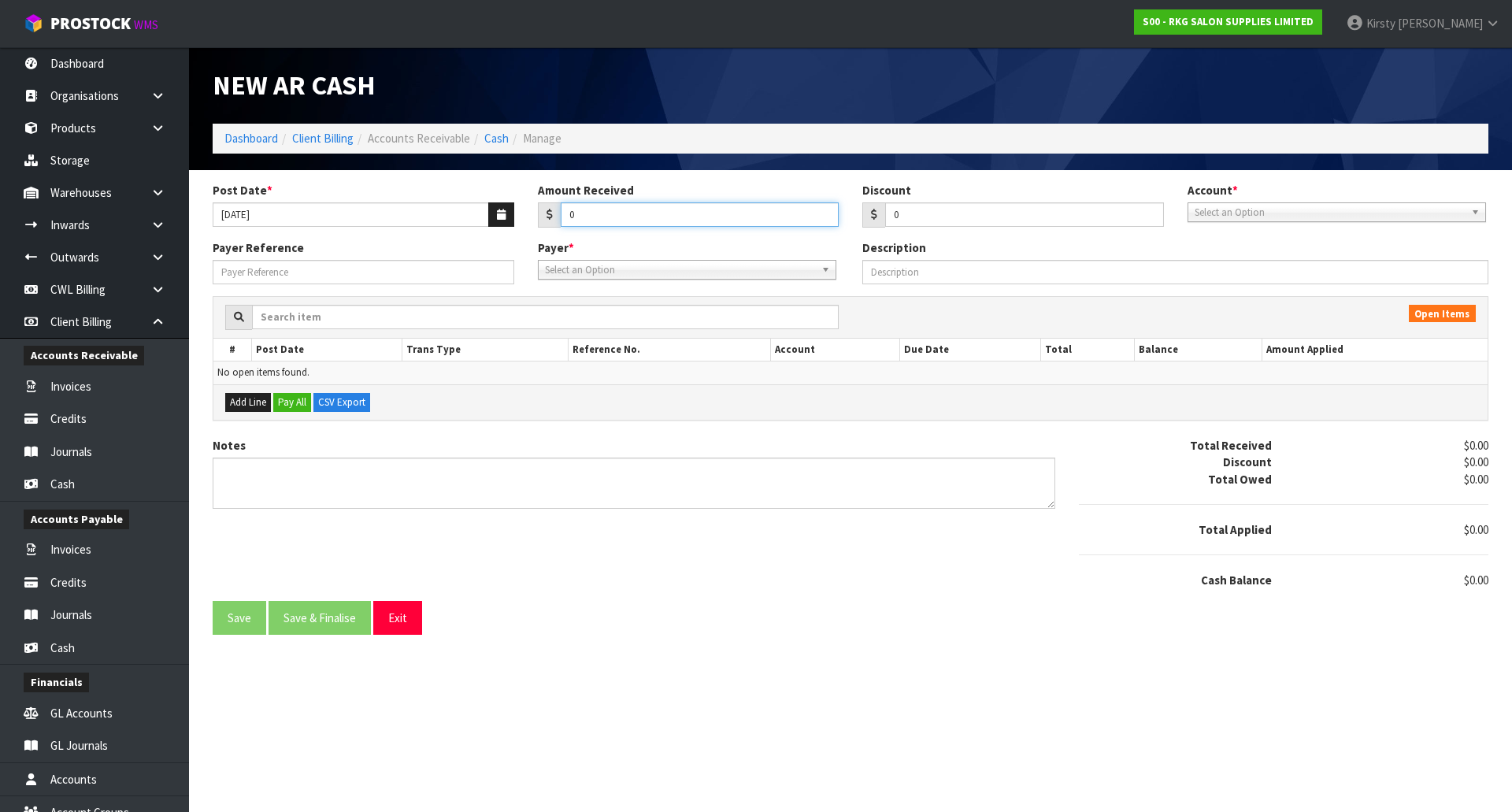
drag, startPoint x: 584, startPoint y: 213, endPoint x: 560, endPoint y: 213, distance: 24.0
click at [561, 213] on input "0" at bounding box center [700, 214] width 279 height 24
type input "622.3"
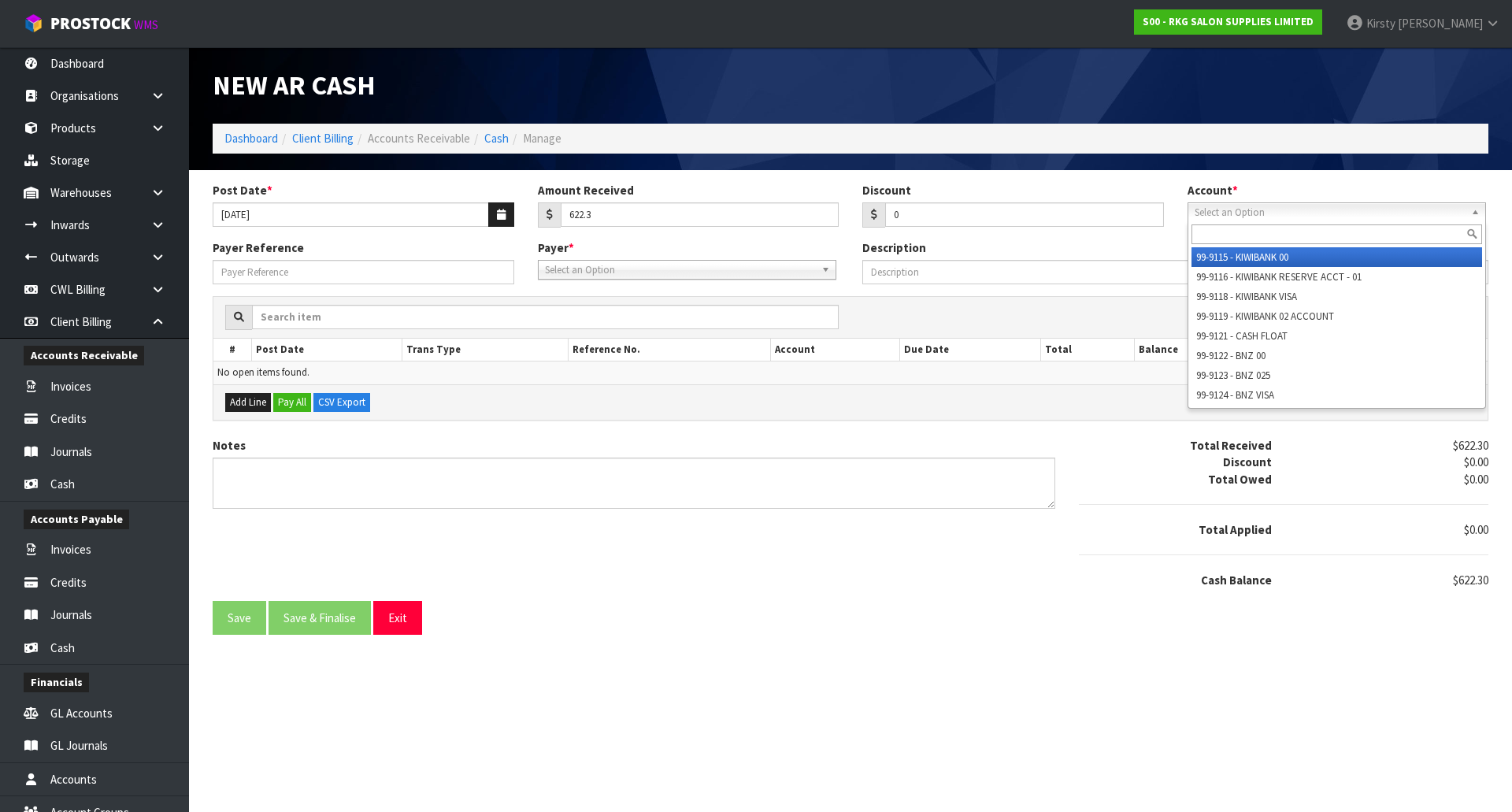
click at [1232, 219] on span "Select an Option" at bounding box center [1330, 213] width 270 height 19
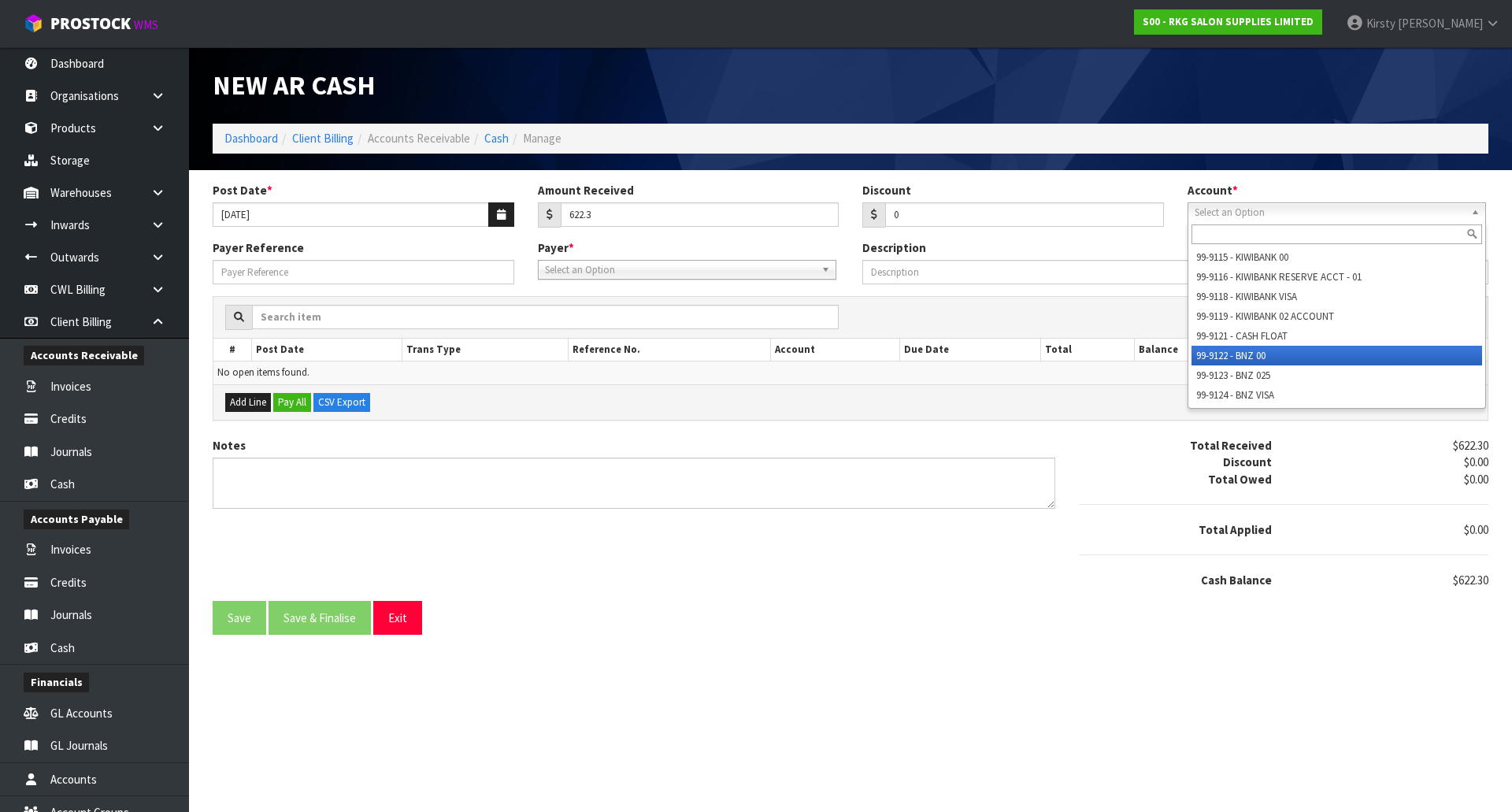
click at [1233, 351] on li "99-9122 - BNZ 00" at bounding box center [1338, 355] width 291 height 19
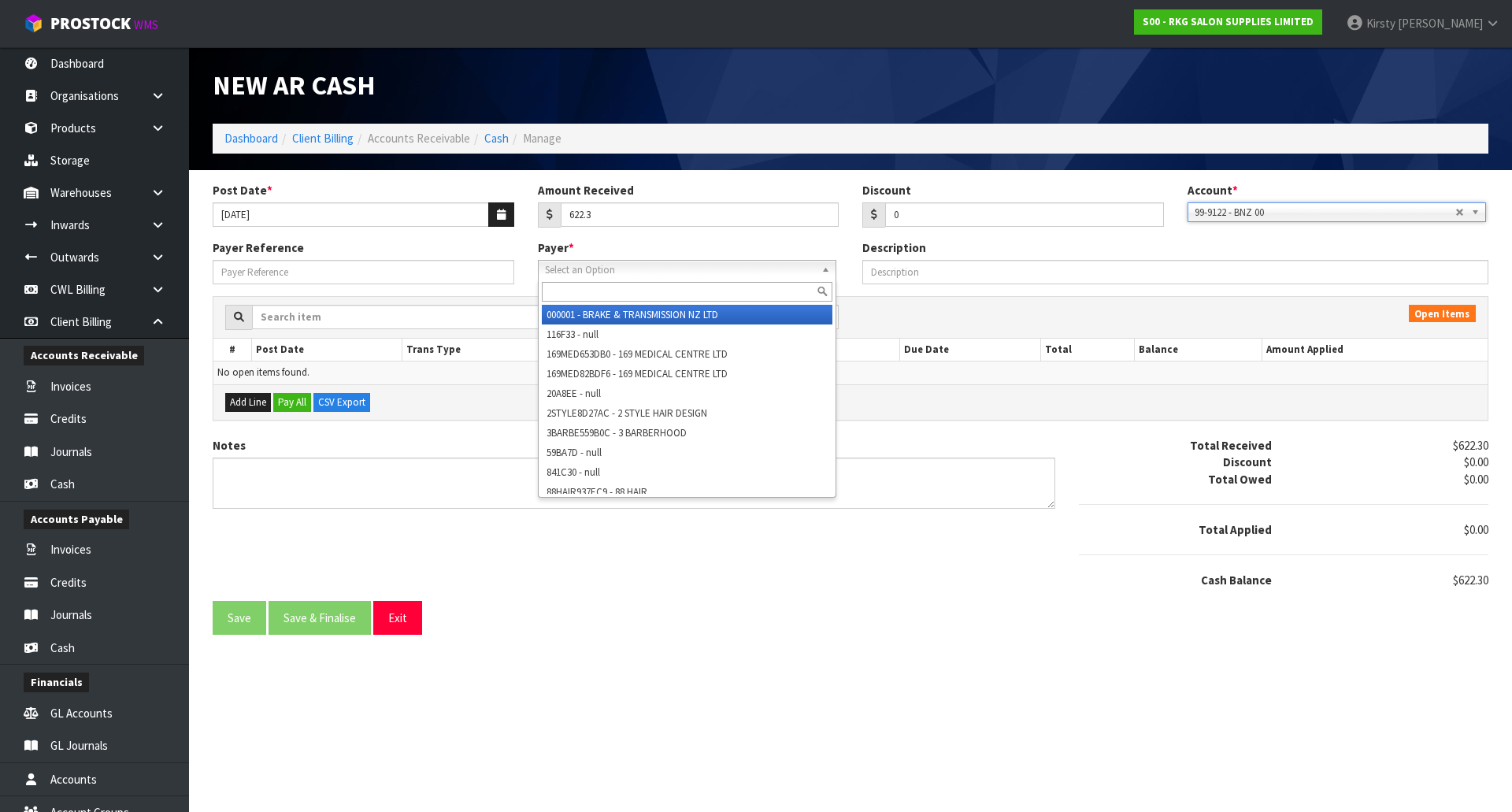
click at [580, 263] on span "Select an Option" at bounding box center [680, 271] width 270 height 19
type input "ELL"
click at [592, 310] on li "ELL ASB24DC40 - ELLAS BEAUTY" at bounding box center [687, 314] width 291 height 19
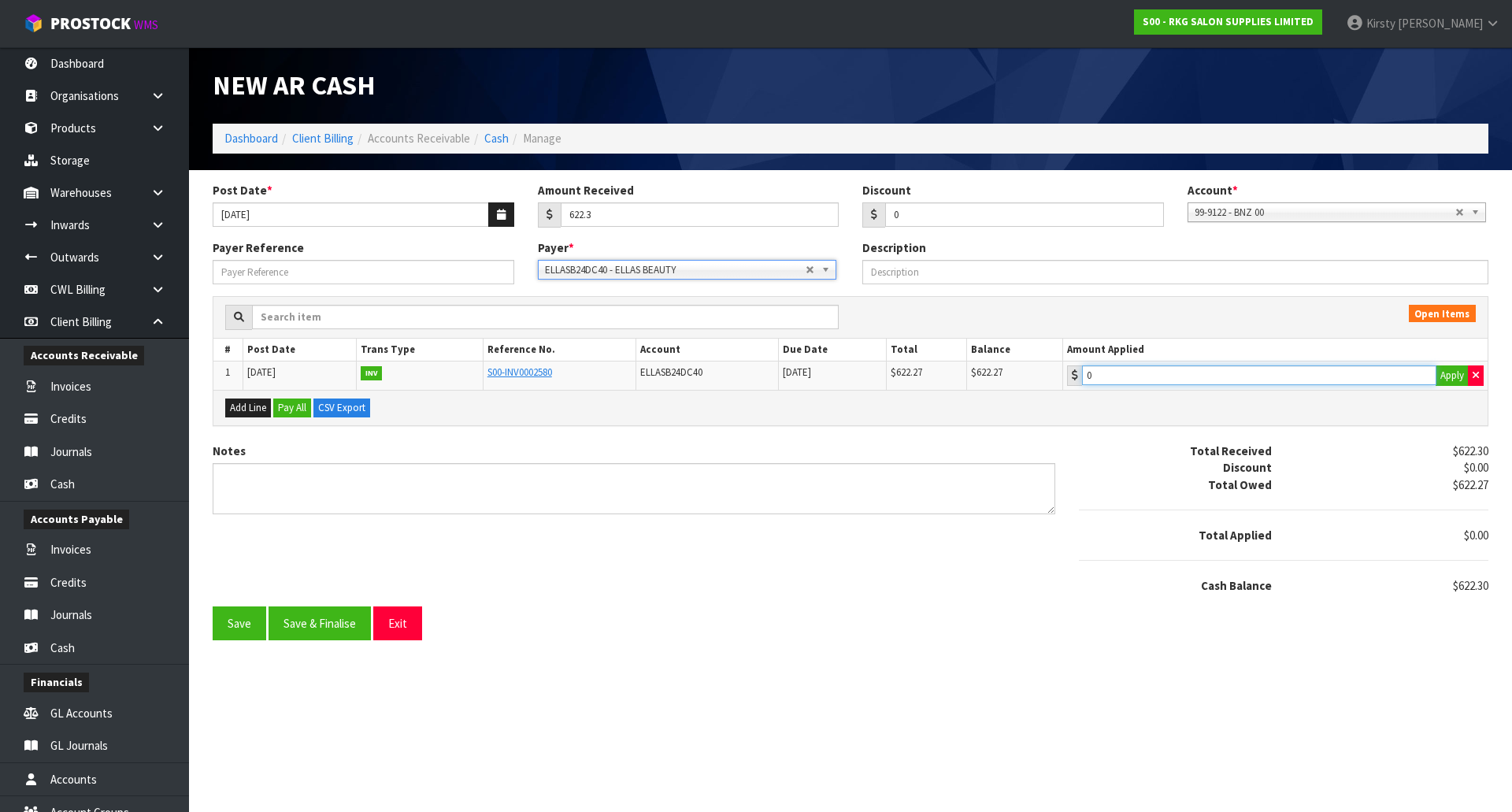
type input "622.27"
click at [1127, 374] on input "622.27" at bounding box center [1260, 375] width 355 height 19
click at [254, 407] on button "Add Line" at bounding box center [248, 408] width 45 height 19
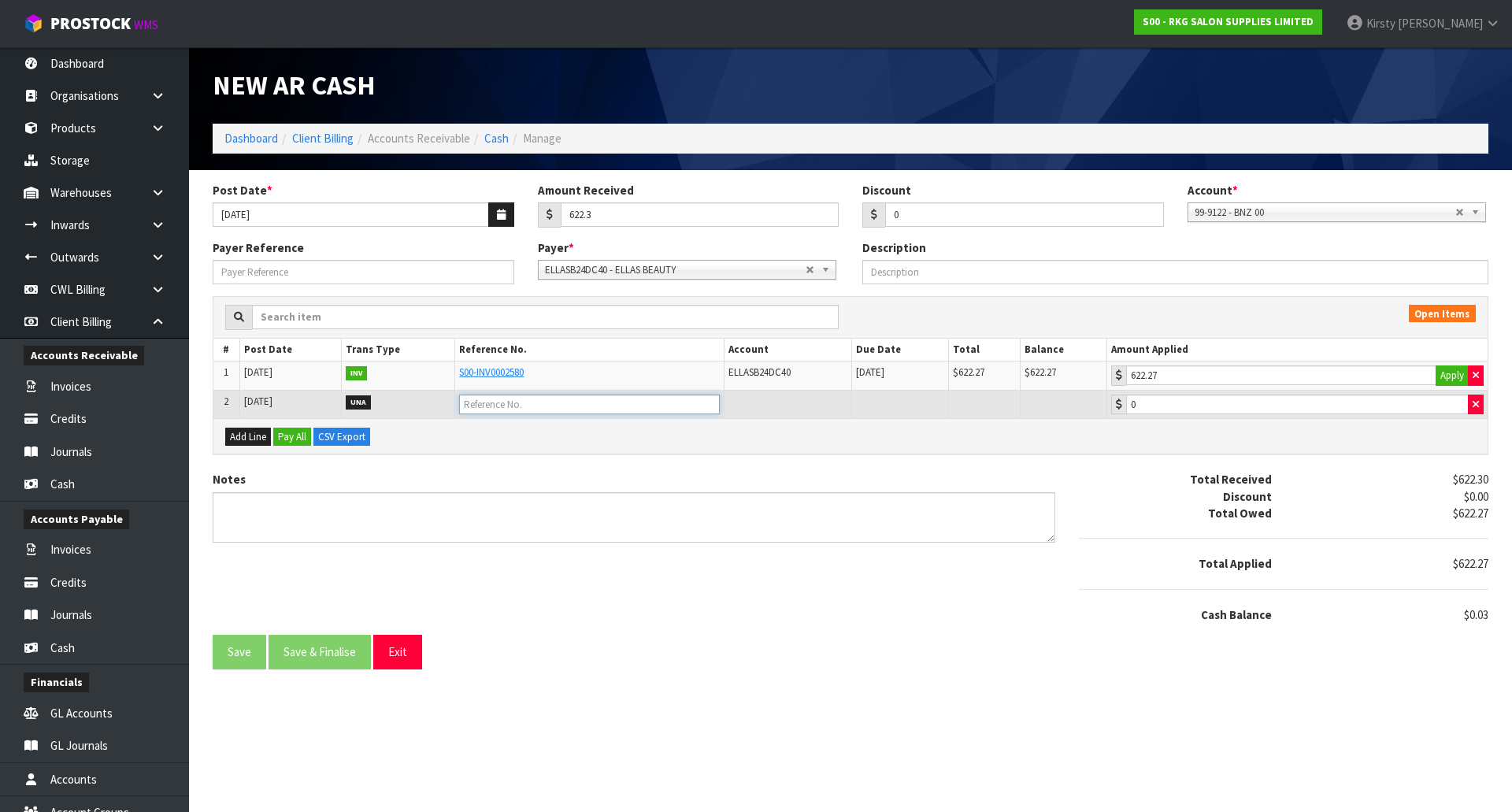
click at [479, 407] on input "text" at bounding box center [590, 404] width 261 height 19
type input "CASH DIFFERENCE"
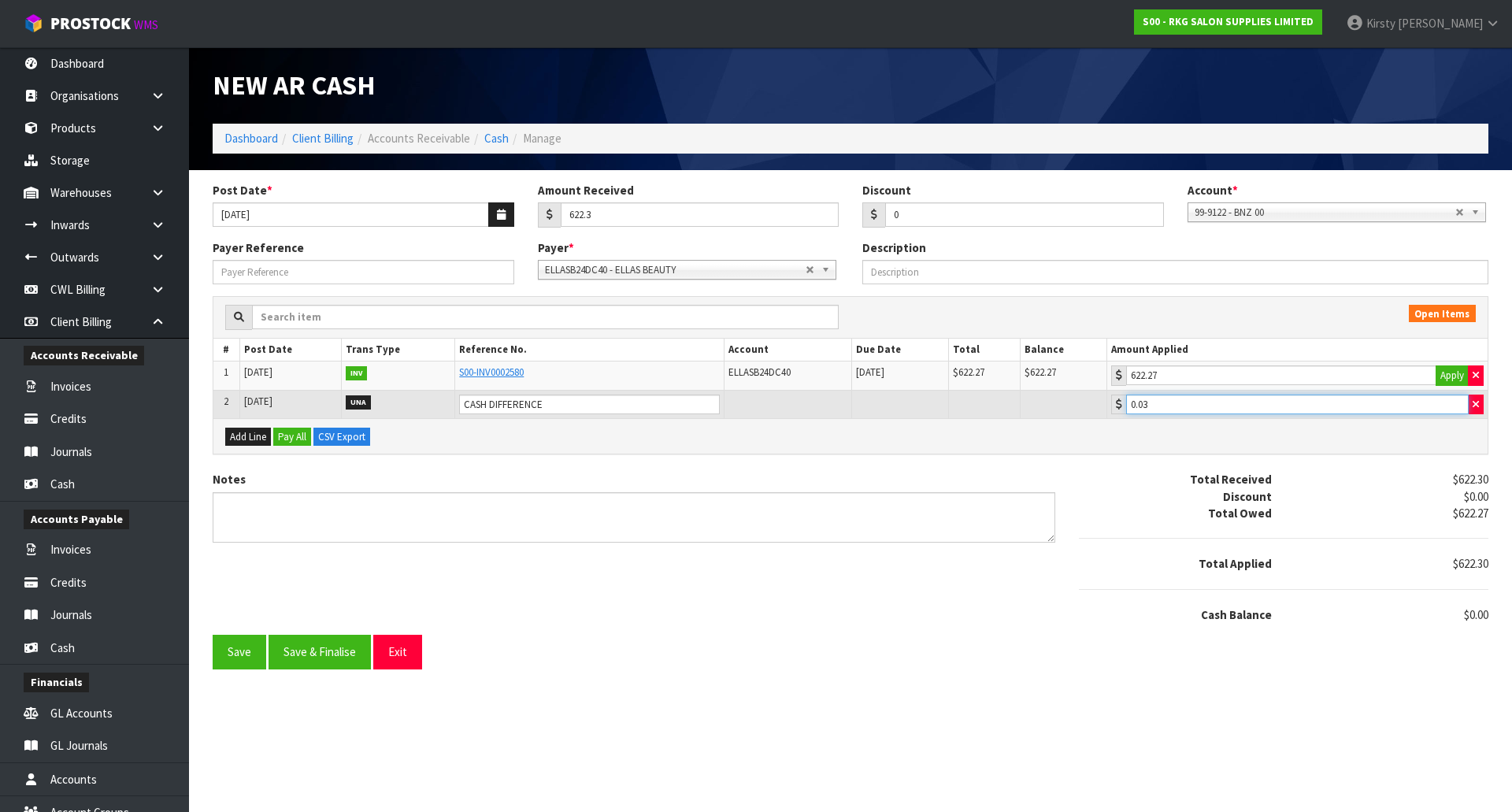
type input "0.03"
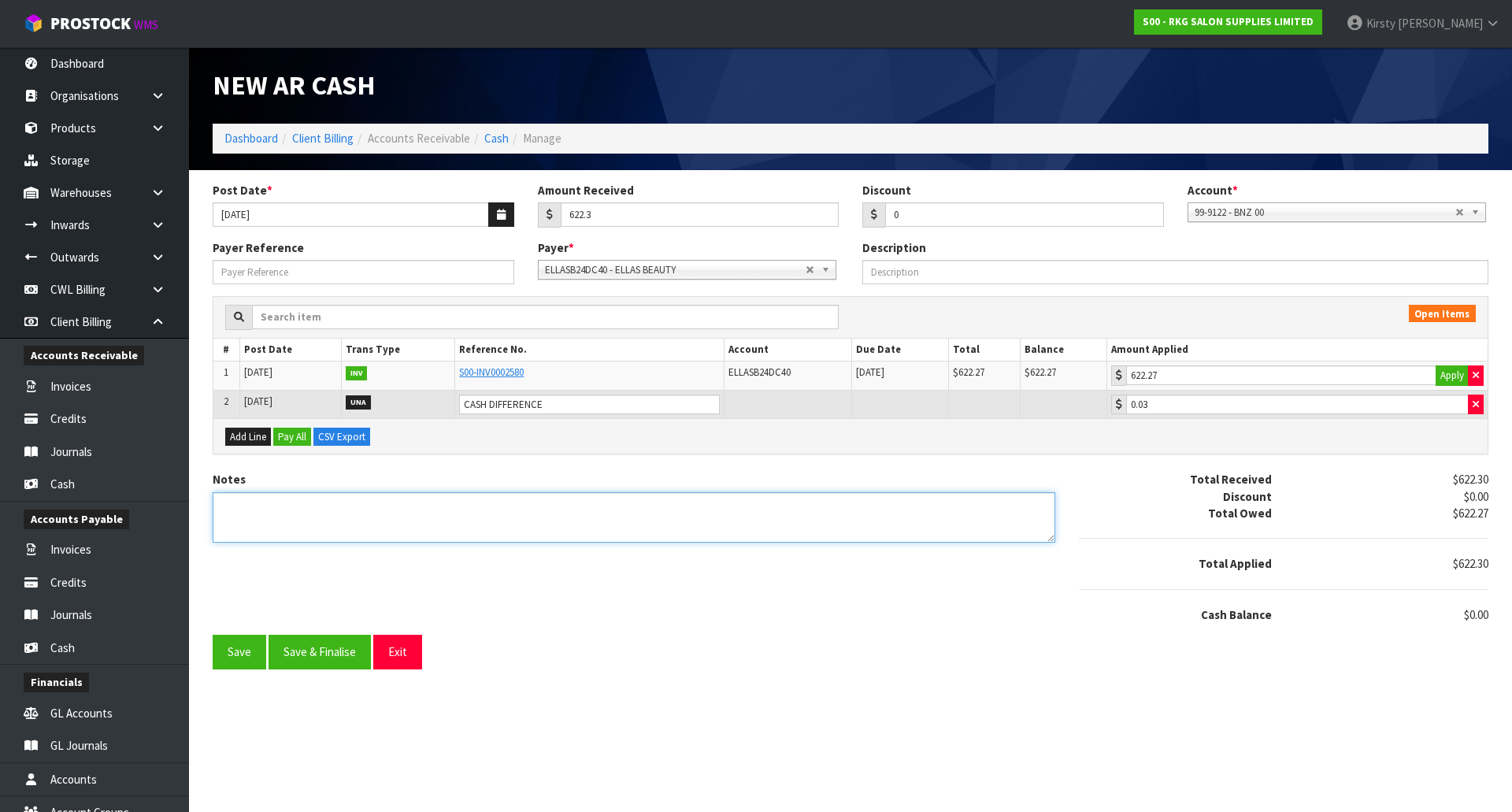
click at [245, 505] on textarea "Notes" at bounding box center [634, 517] width 843 height 51
type textarea "CASH 19.9"
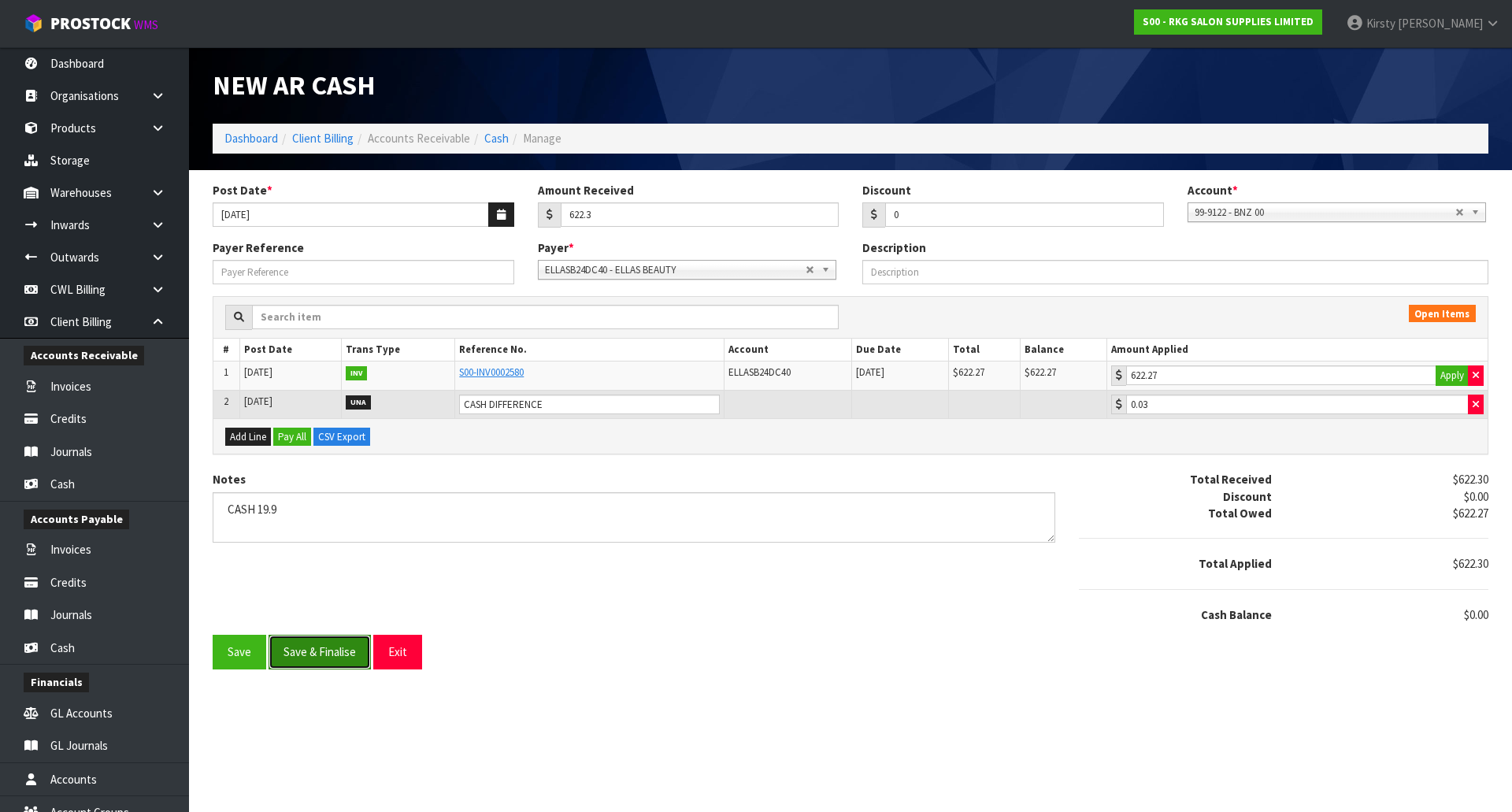
click at [322, 648] on button "Save & Finalise" at bounding box center [320, 651] width 102 height 34
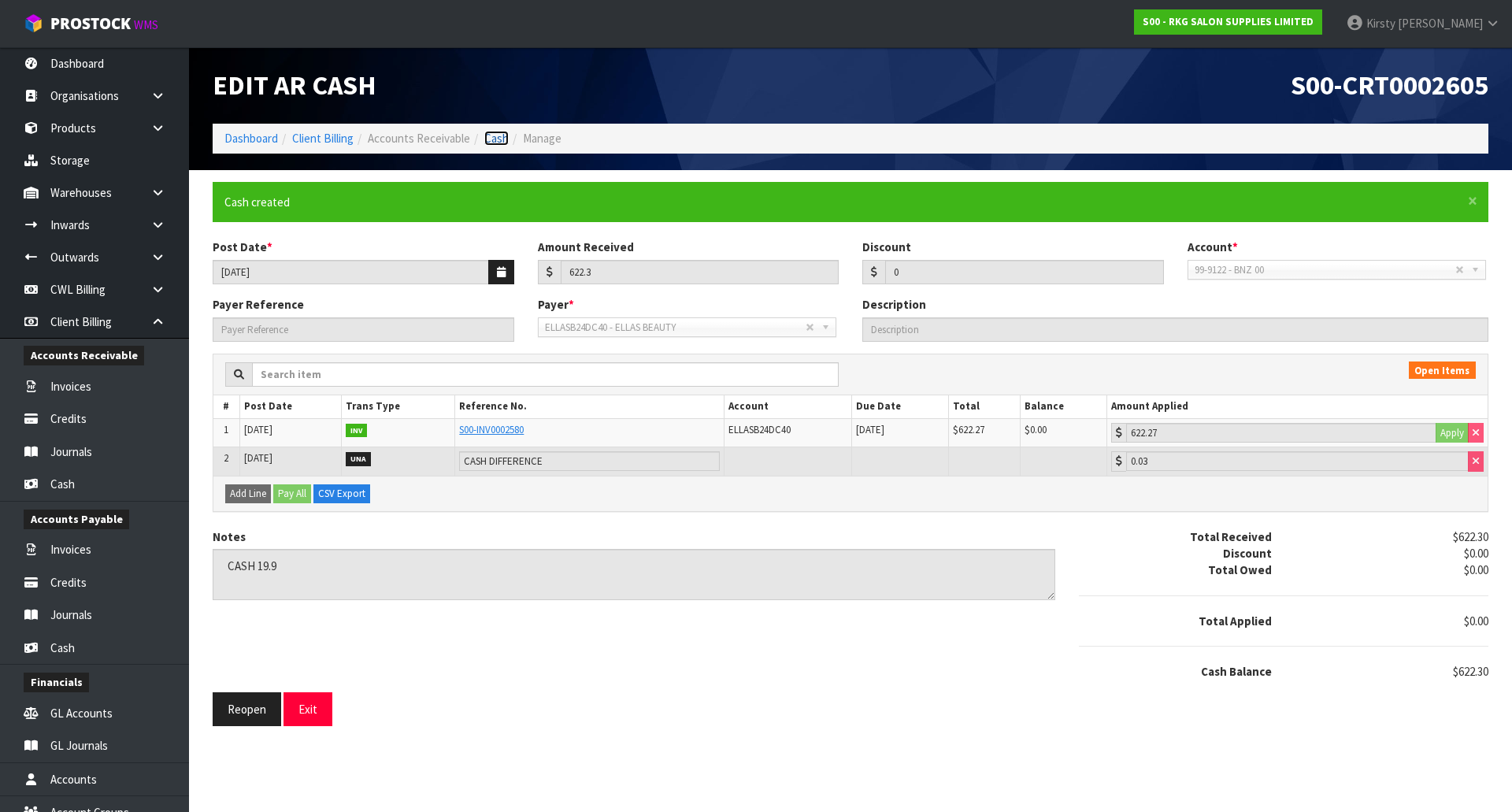
click at [499, 142] on link "Cash" at bounding box center [496, 139] width 24 height 15
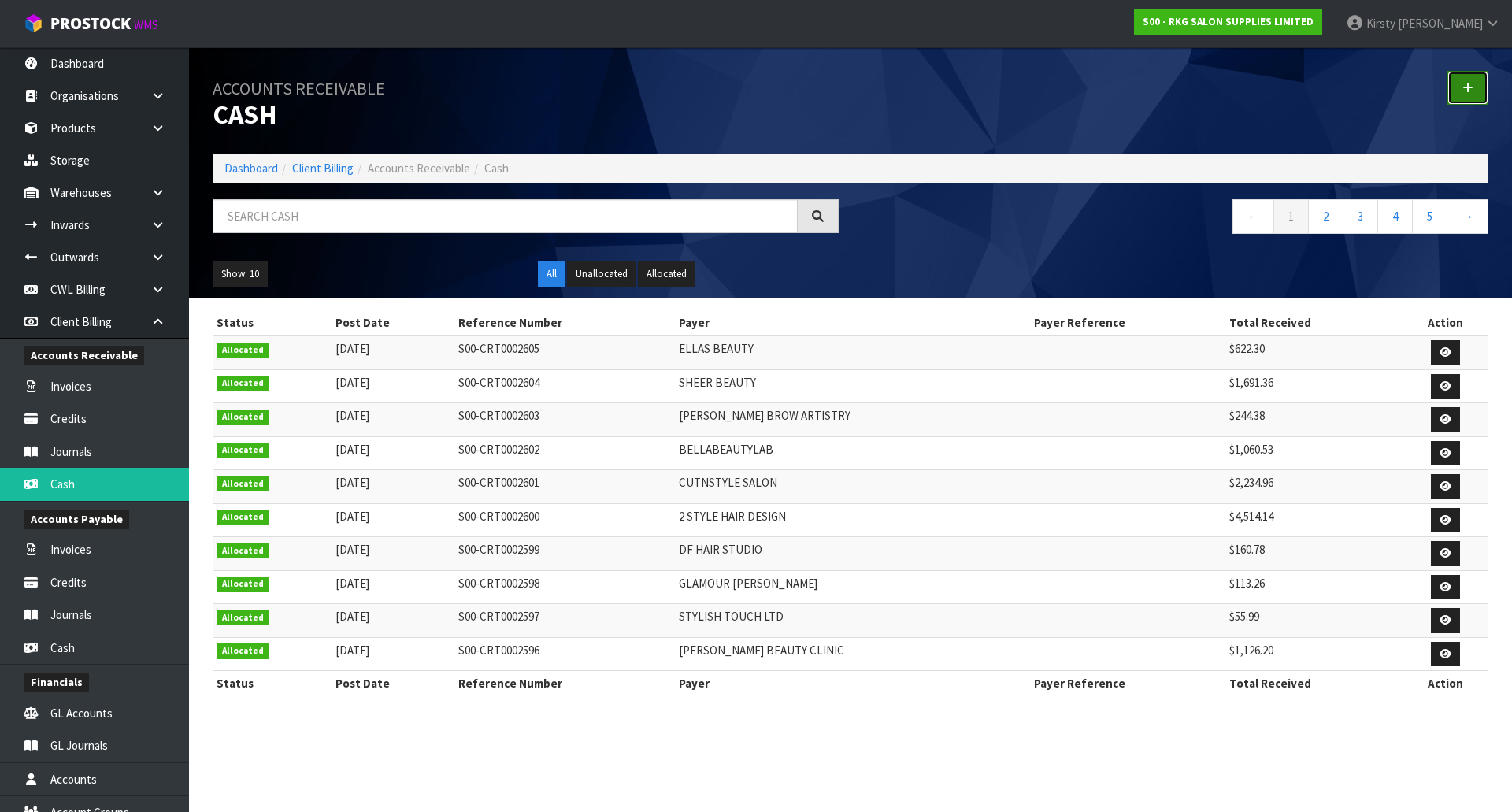
click at [1464, 90] on icon at bounding box center [1468, 88] width 11 height 12
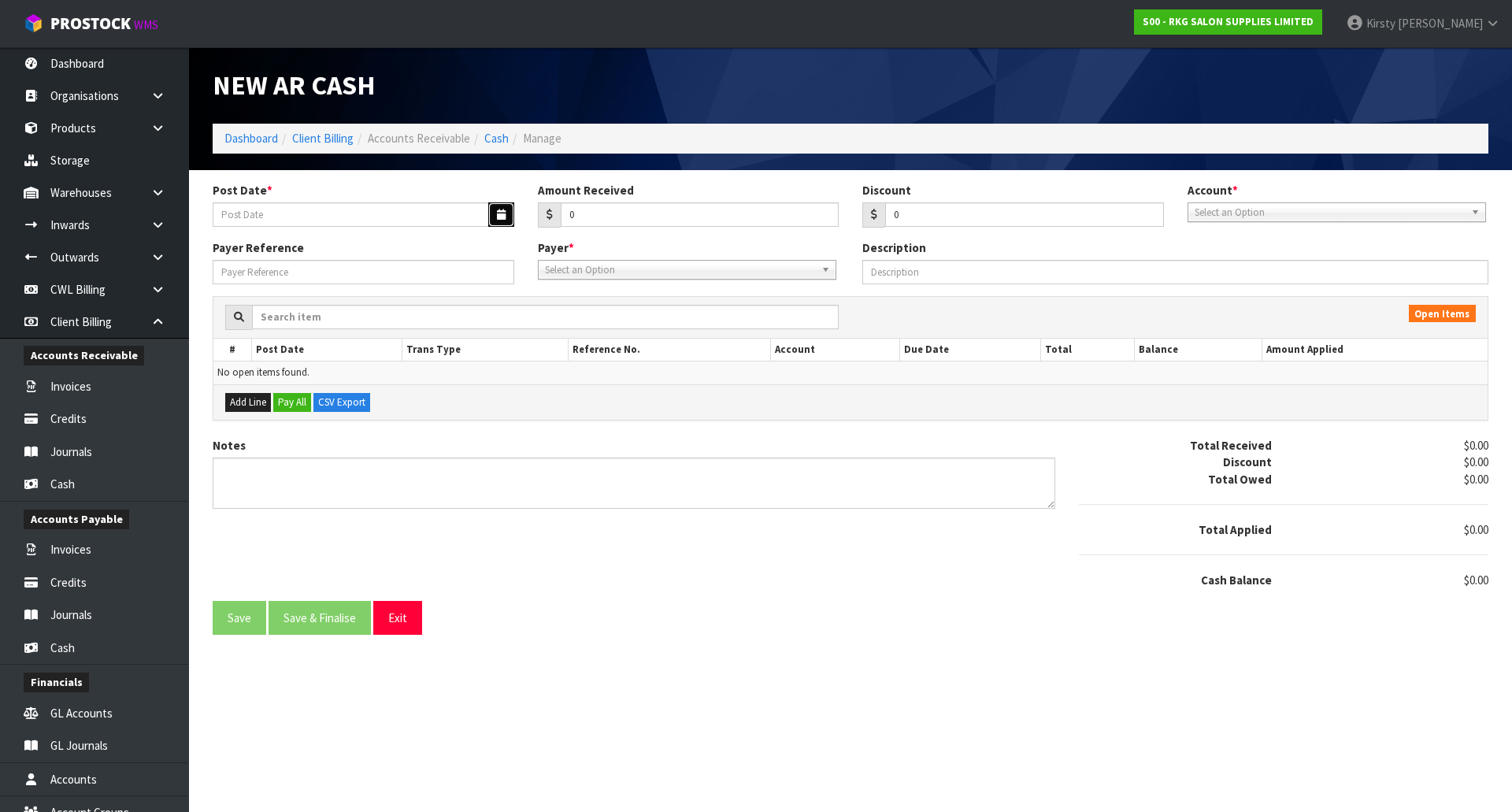
click at [497, 214] on icon "button" at bounding box center [501, 214] width 9 height 11
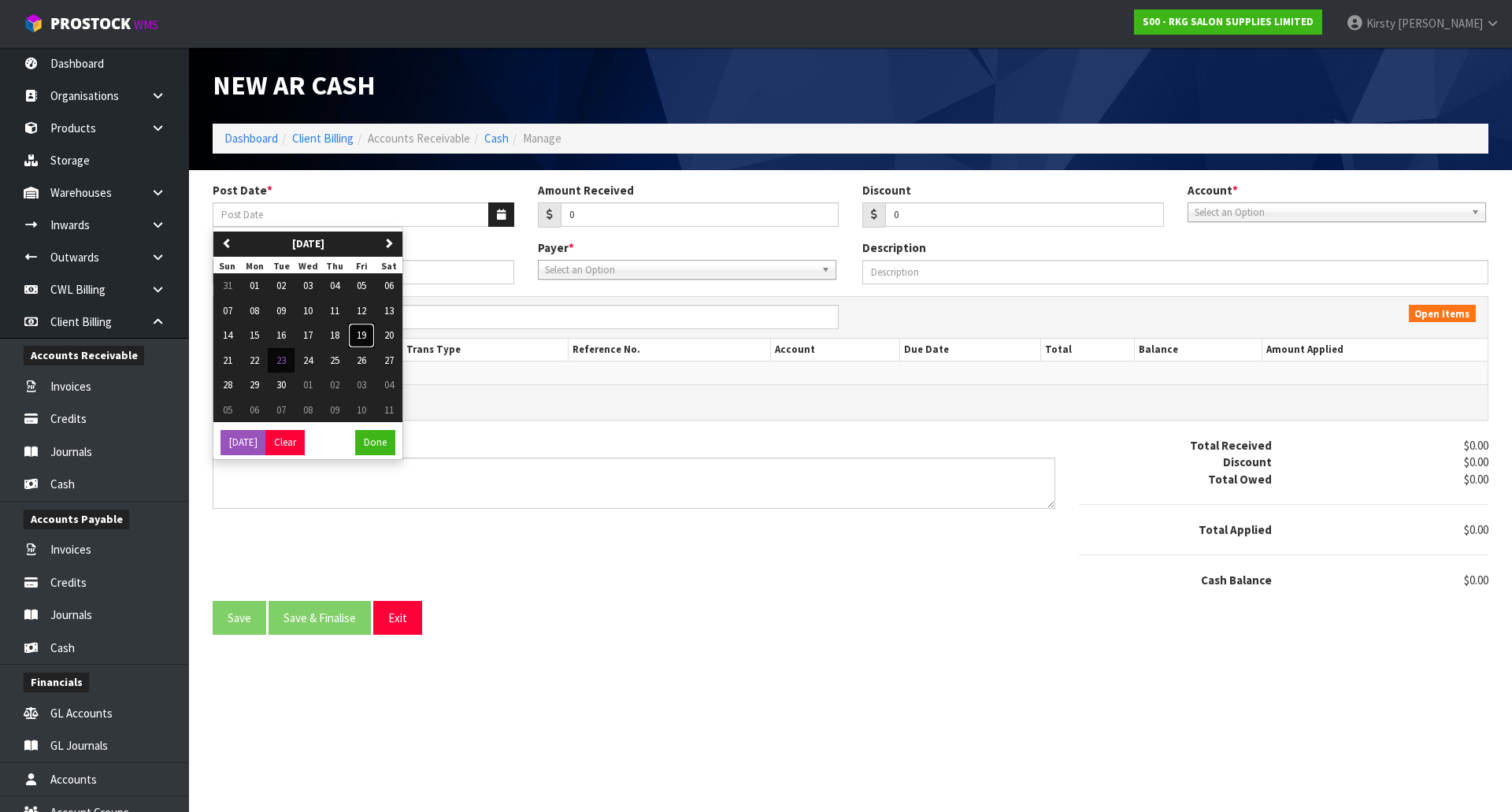
click at [358, 335] on button "19" at bounding box center [361, 335] width 27 height 25
type input "[DATE]"
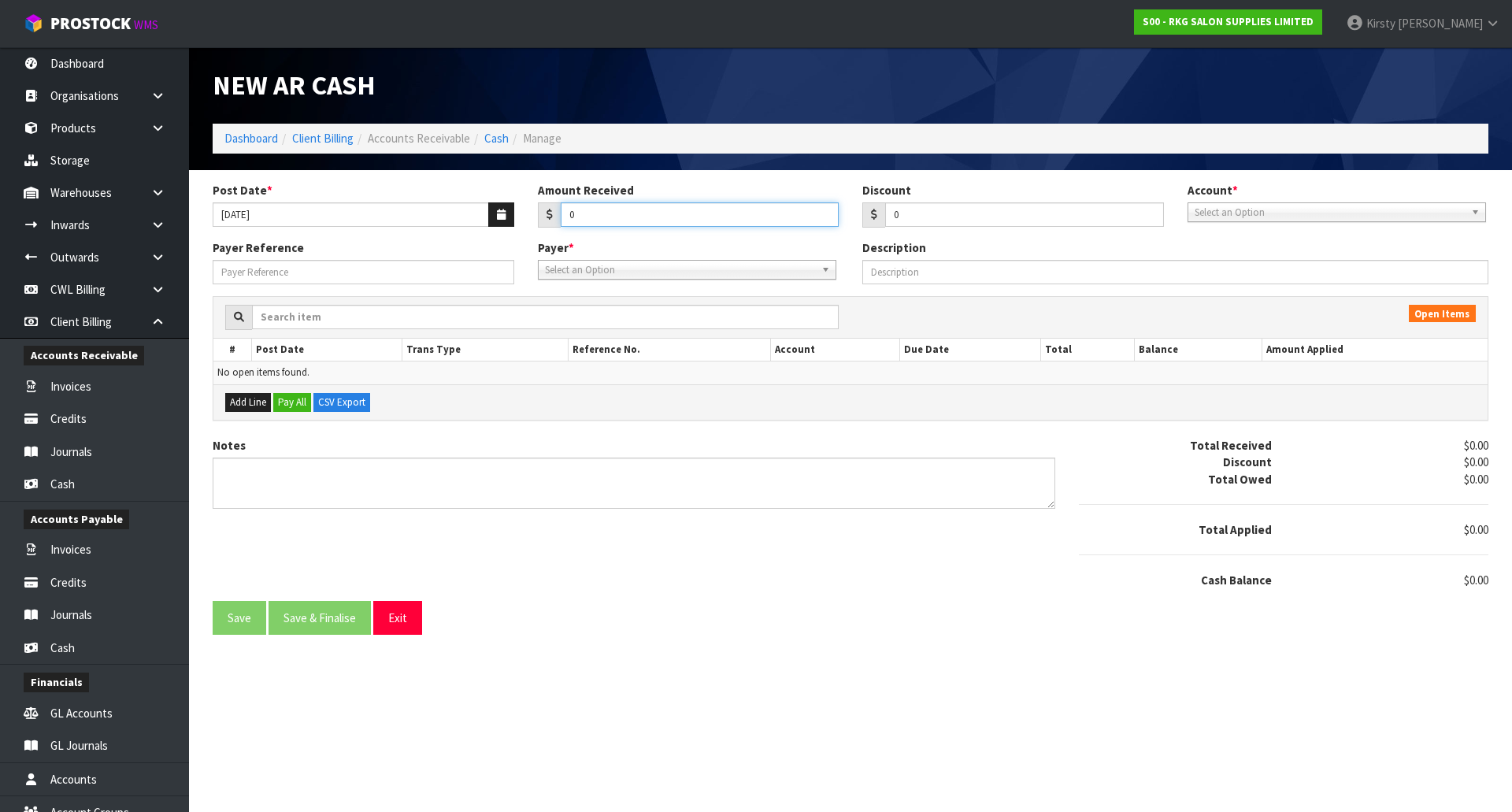
drag, startPoint x: 575, startPoint y: 219, endPoint x: 549, endPoint y: 220, distance: 26.0
click at [549, 220] on div "0" at bounding box center [688, 215] width 302 height 25
type input "138.98"
click at [1309, 218] on span "Select an Option" at bounding box center [1330, 213] width 270 height 19
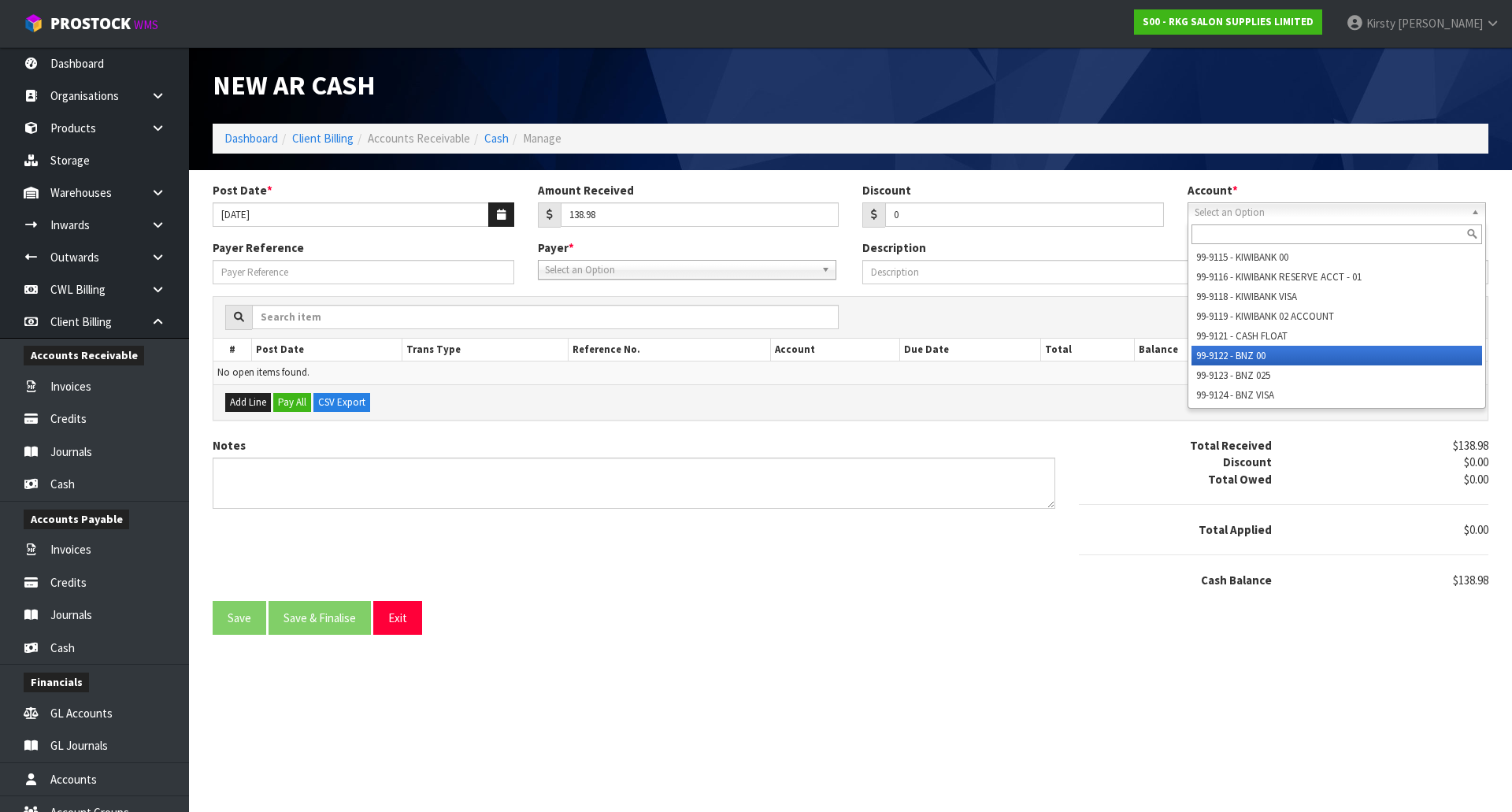
click at [1255, 346] on li "99-9122 - BNZ 00" at bounding box center [1338, 355] width 291 height 19
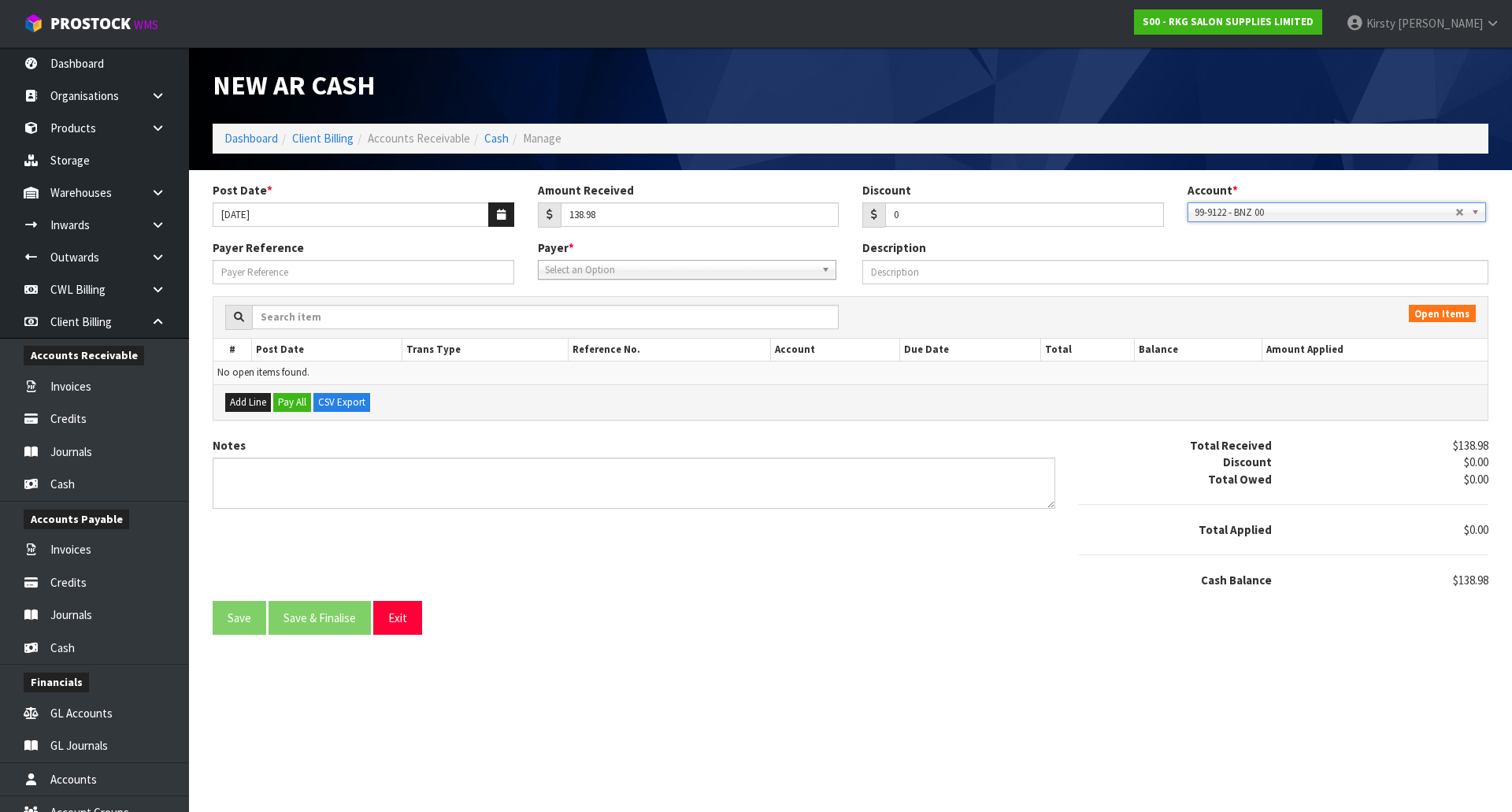
click at [599, 270] on span "Select an Option" at bounding box center [680, 271] width 270 height 19
type input "[PERSON_NAME]"
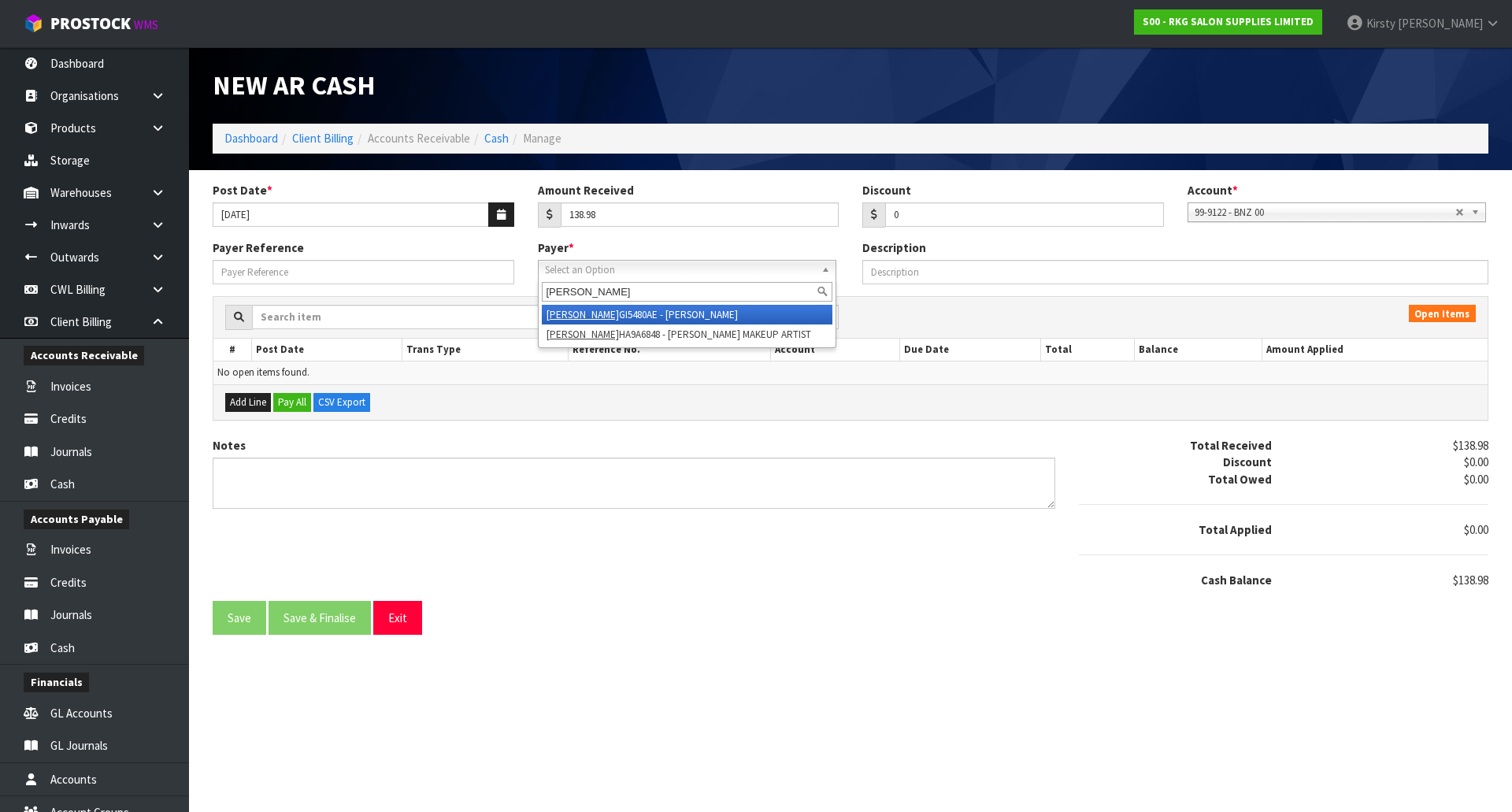
click at [623, 318] on li "[PERSON_NAME] GI5480AE - [PERSON_NAME]" at bounding box center [687, 314] width 291 height 19
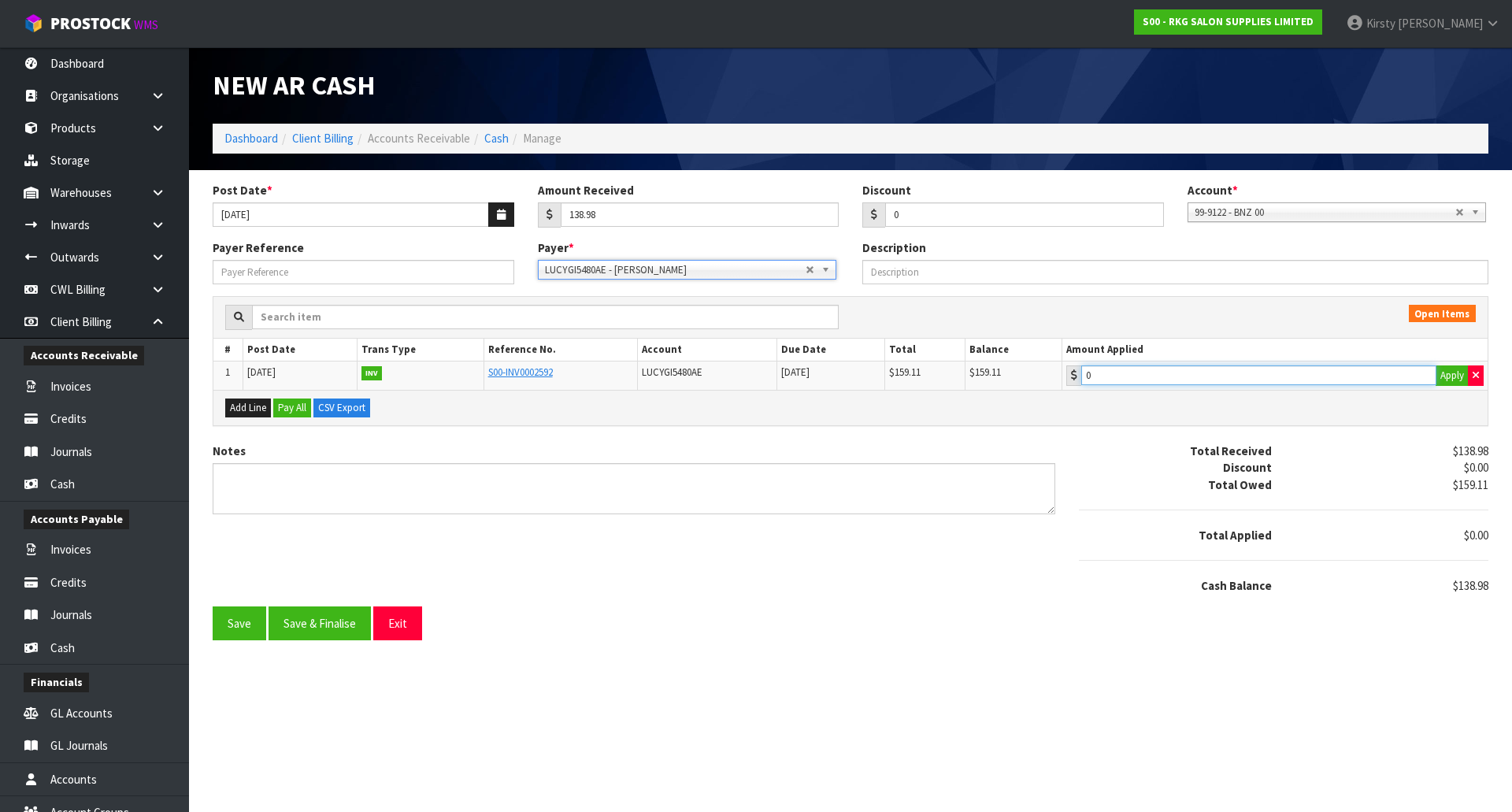
type input "138.98"
click at [1130, 380] on input "138.98" at bounding box center [1259, 375] width 356 height 19
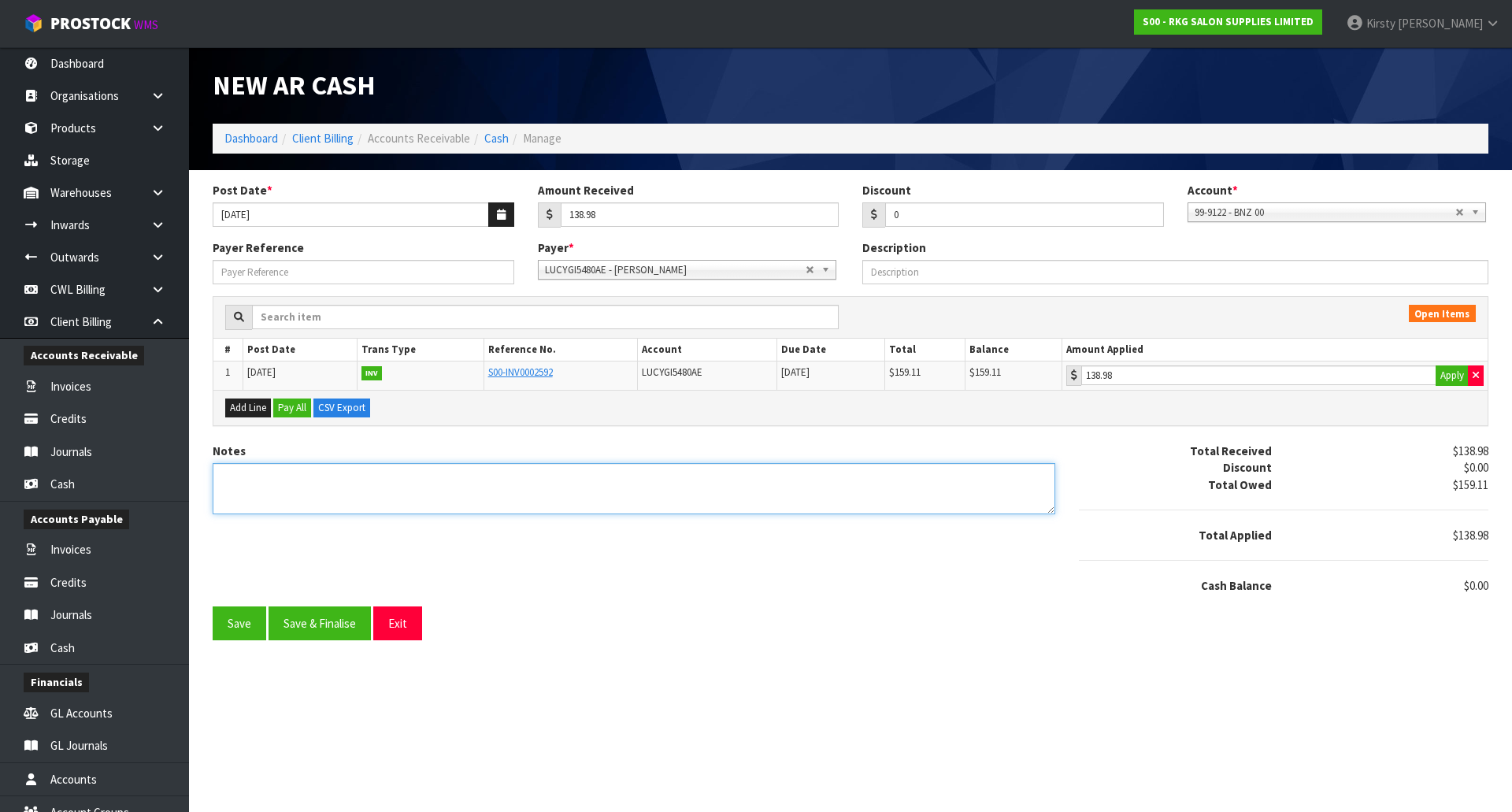
click at [267, 477] on textarea "Notes" at bounding box center [634, 488] width 843 height 51
type textarea "DC 19.9"
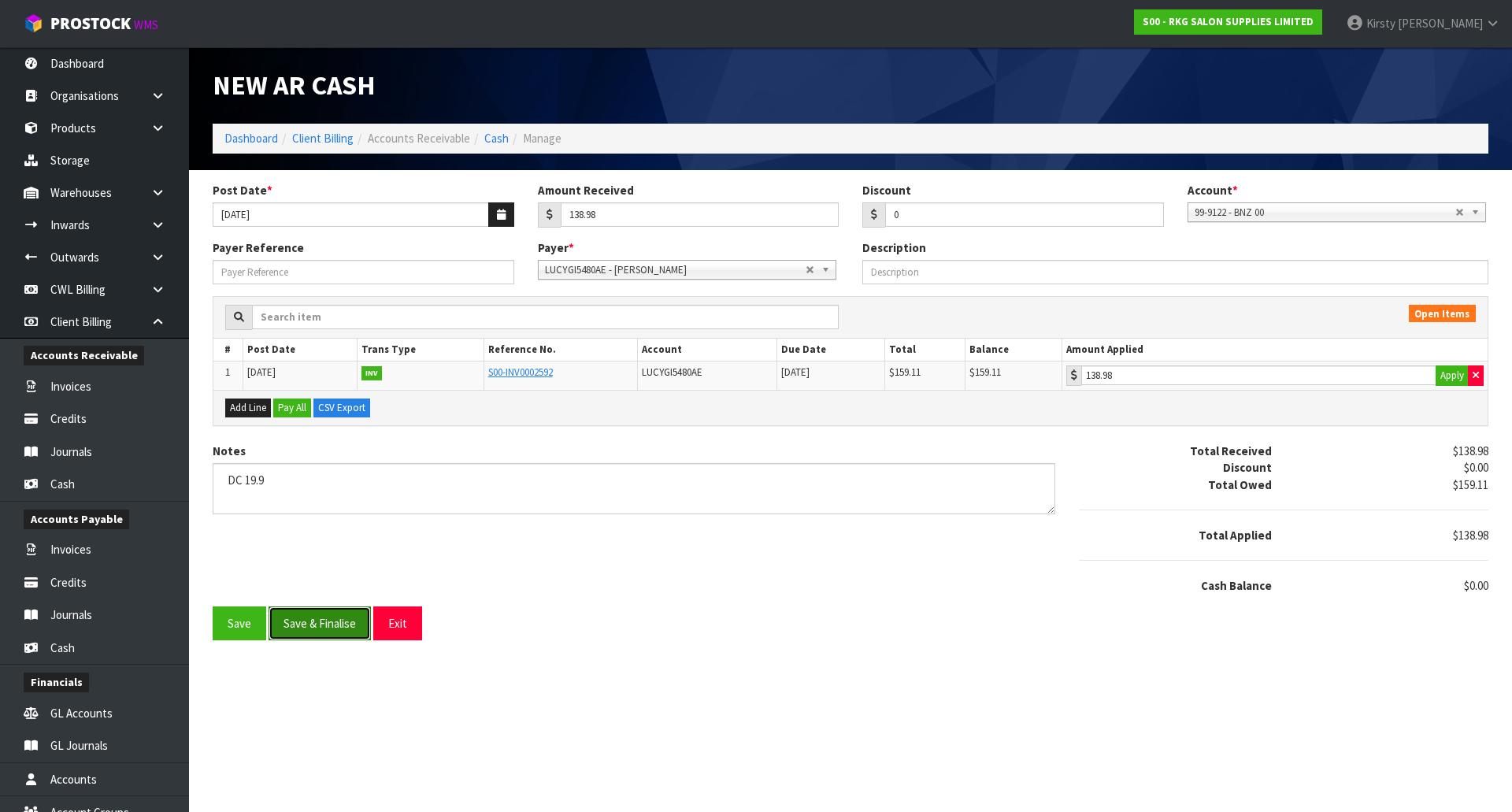
click at [295, 629] on button "Save & Finalise" at bounding box center [320, 622] width 102 height 34
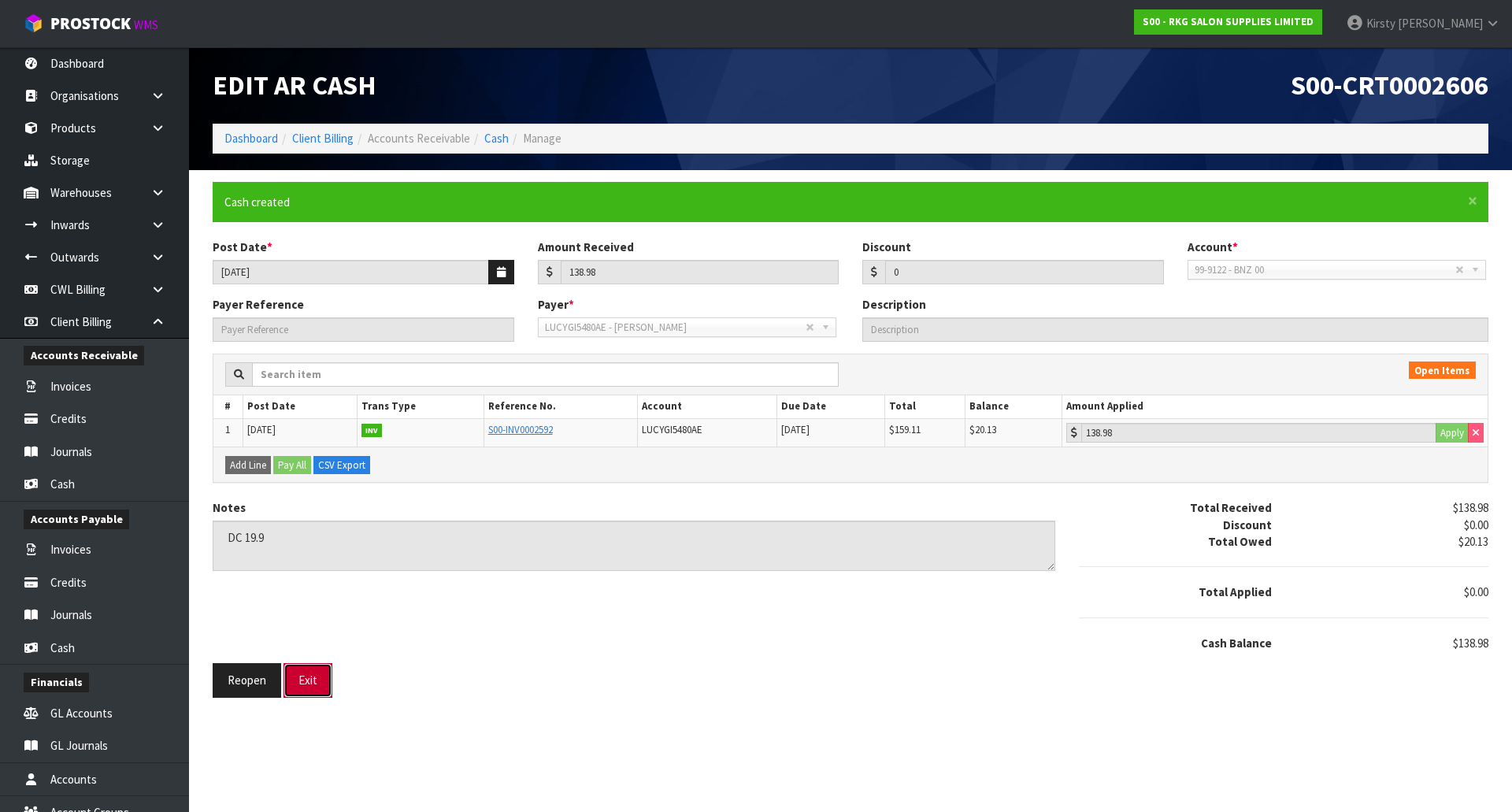
click at [305, 675] on button "Exit" at bounding box center [307, 679] width 49 height 34
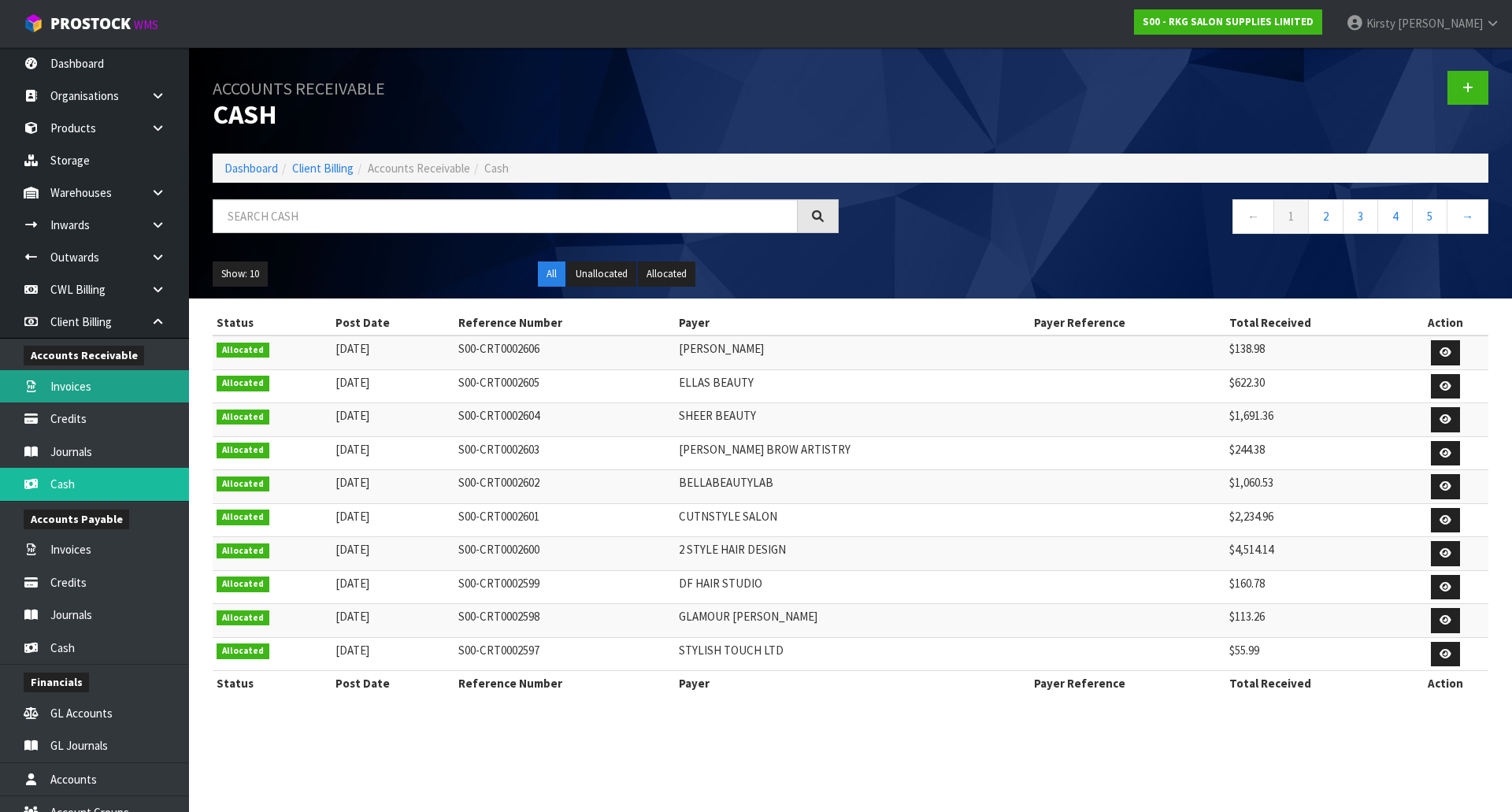
click at [76, 391] on link "Invoices" at bounding box center [94, 386] width 189 height 33
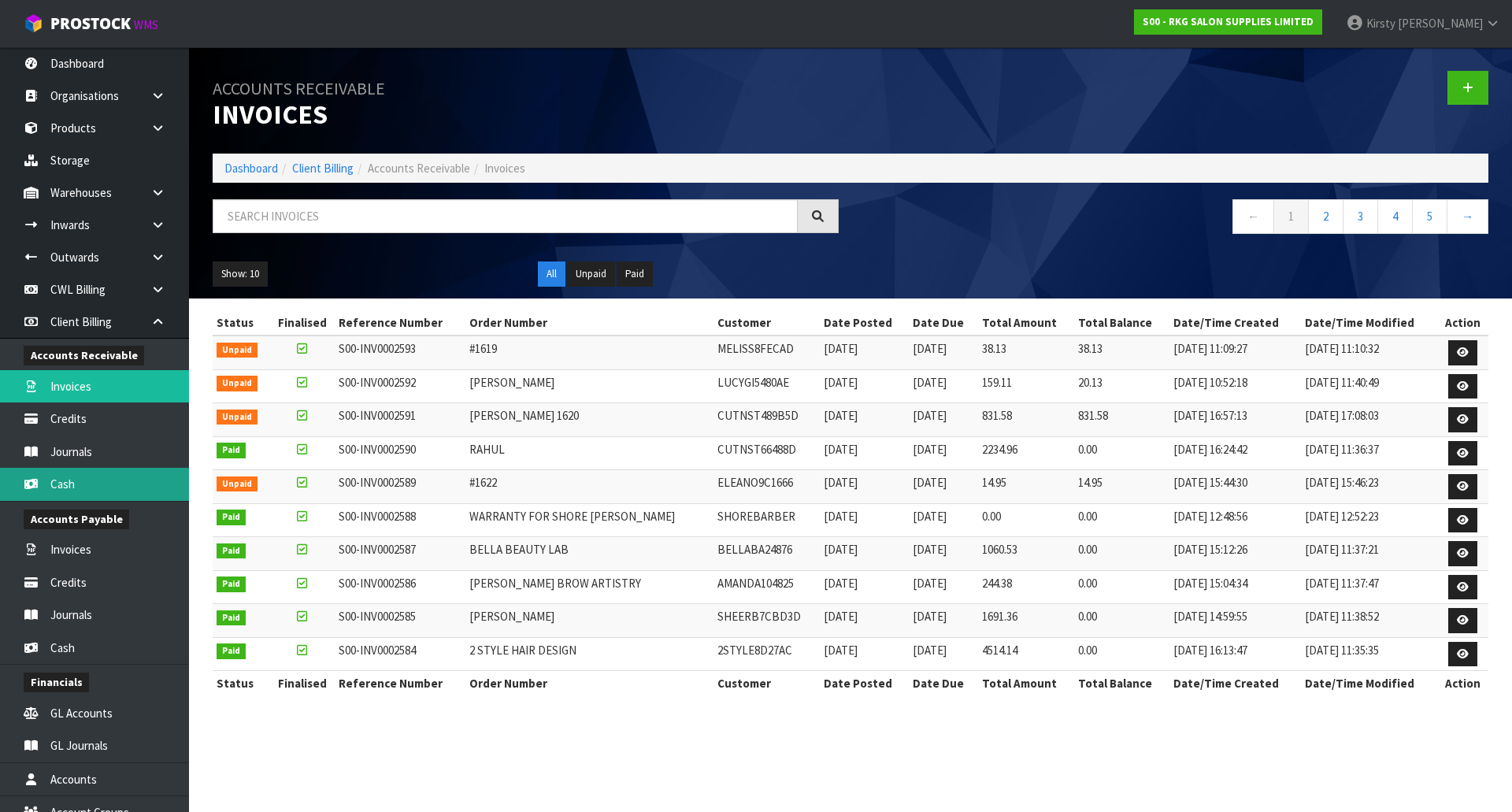
click at [86, 479] on link "Cash" at bounding box center [94, 484] width 189 height 33
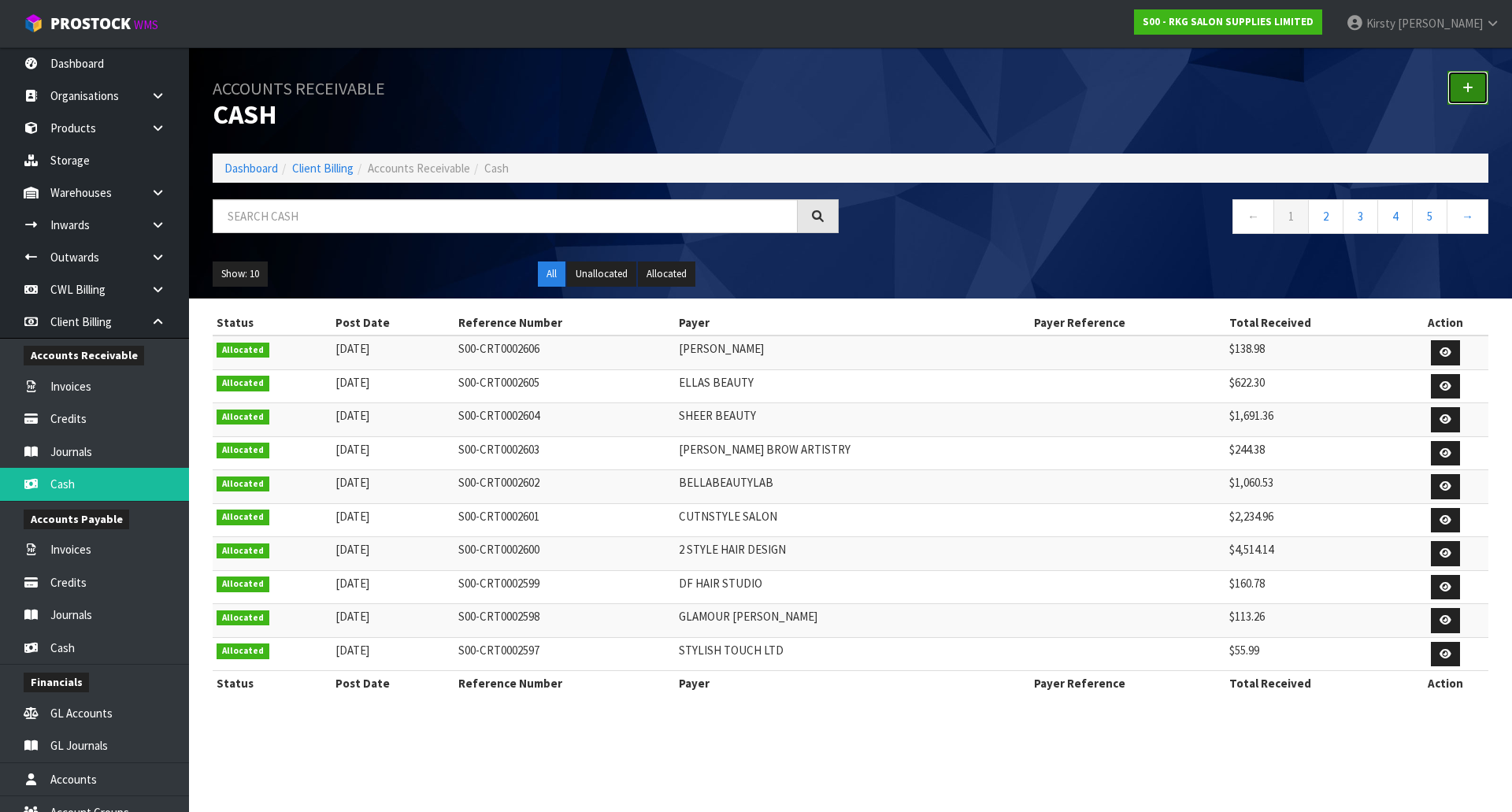
click at [1465, 89] on icon at bounding box center [1468, 88] width 11 height 12
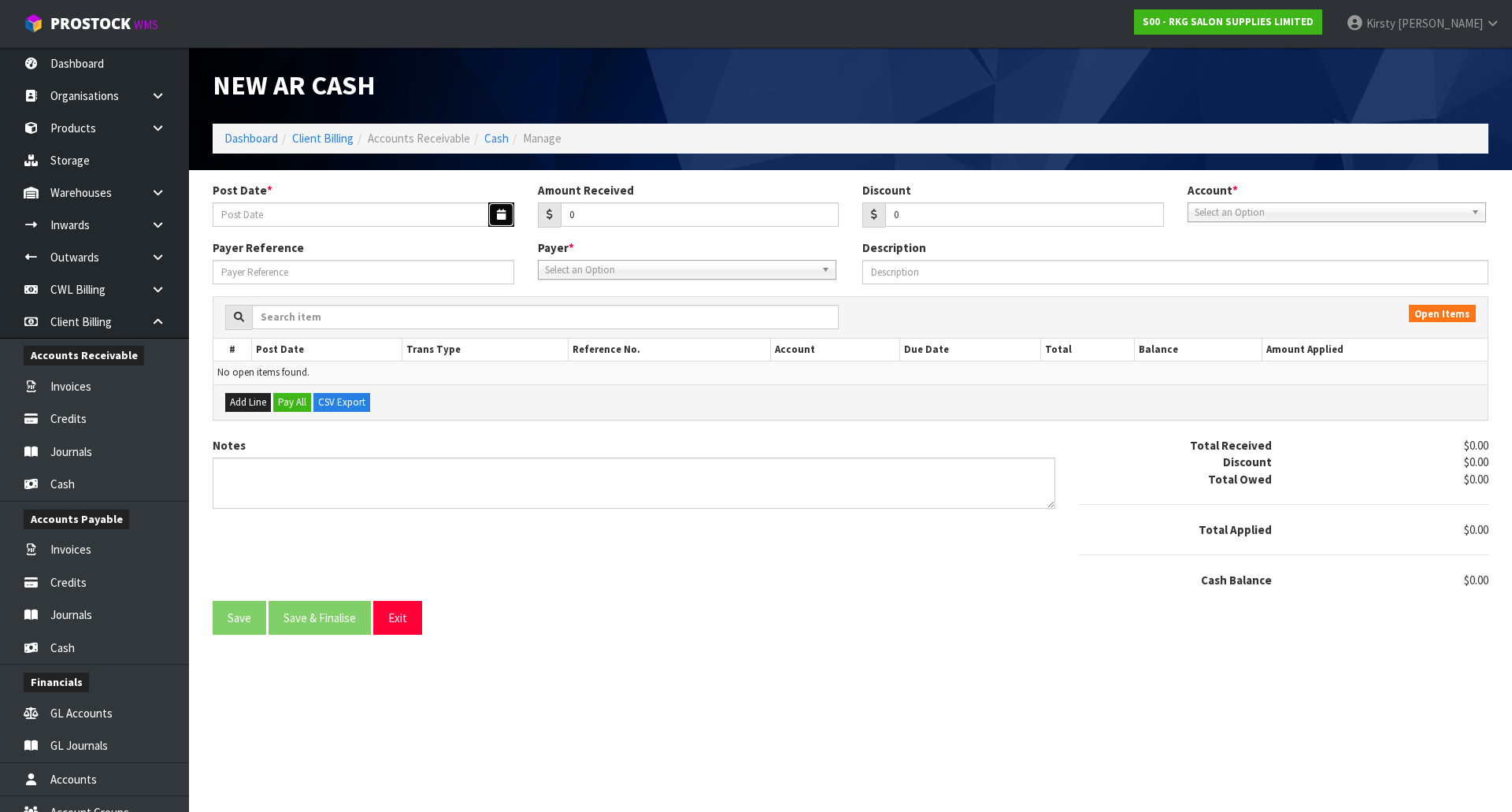
click at [501, 217] on icon "button" at bounding box center [501, 214] width 9 height 11
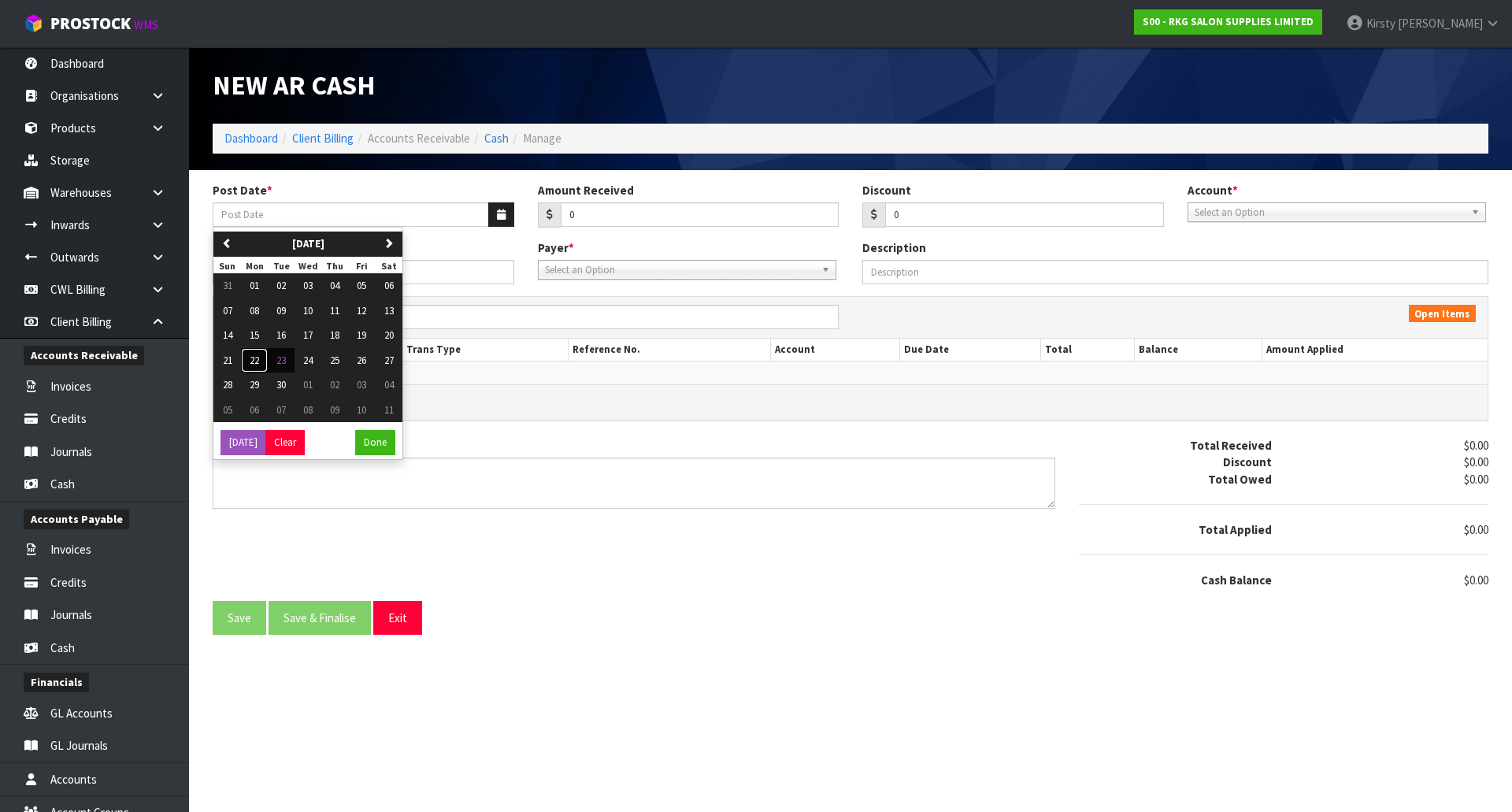
click at [253, 362] on span "22" at bounding box center [254, 360] width 10 height 13
type input "[DATE]"
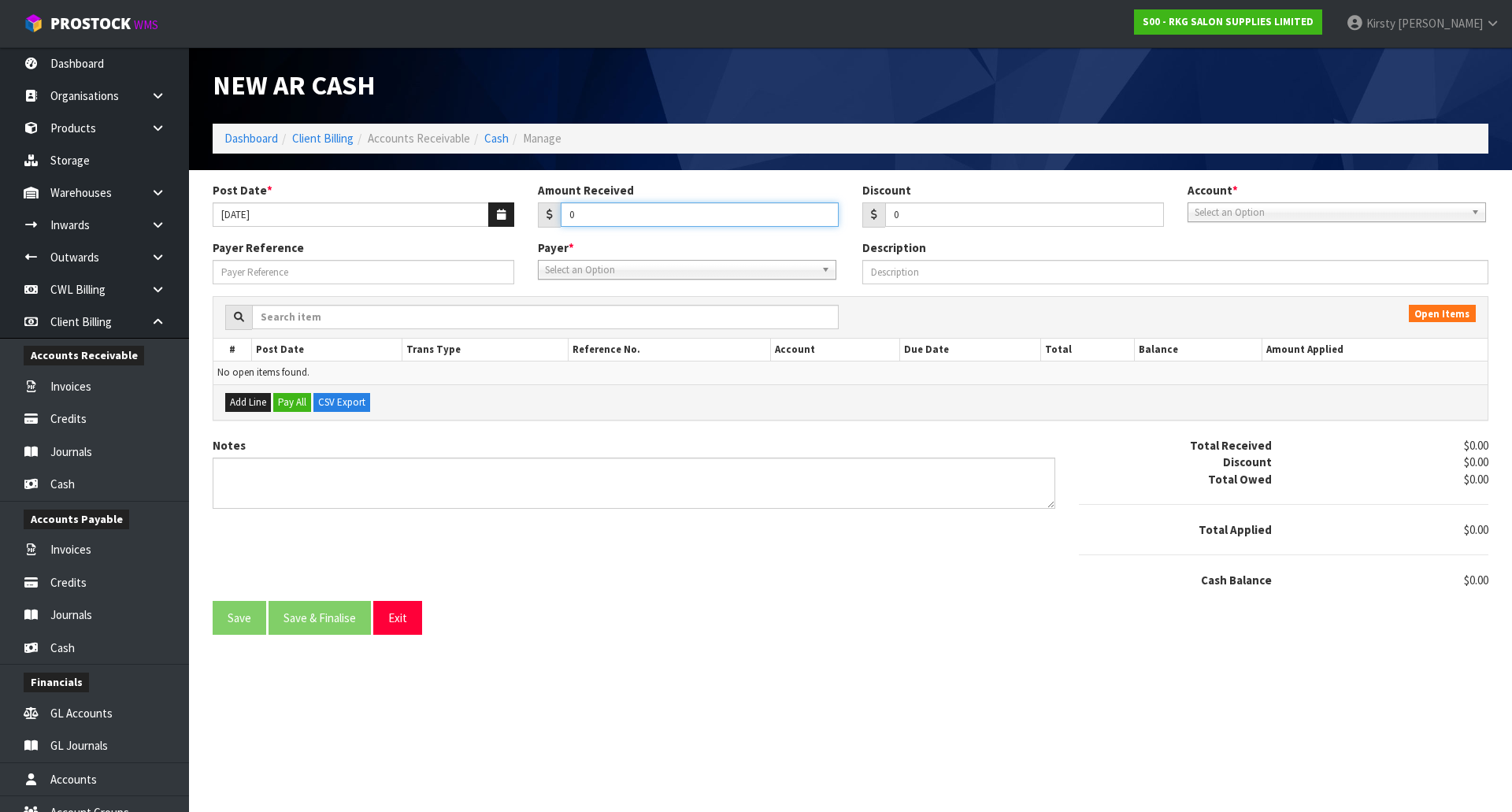
drag, startPoint x: 588, startPoint y: 218, endPoint x: 552, endPoint y: 219, distance: 36.0
click at [552, 219] on div "0" at bounding box center [688, 215] width 302 height 25
type input "3"
type input "35.38"
drag, startPoint x: 912, startPoint y: 214, endPoint x: 887, endPoint y: 214, distance: 25.0
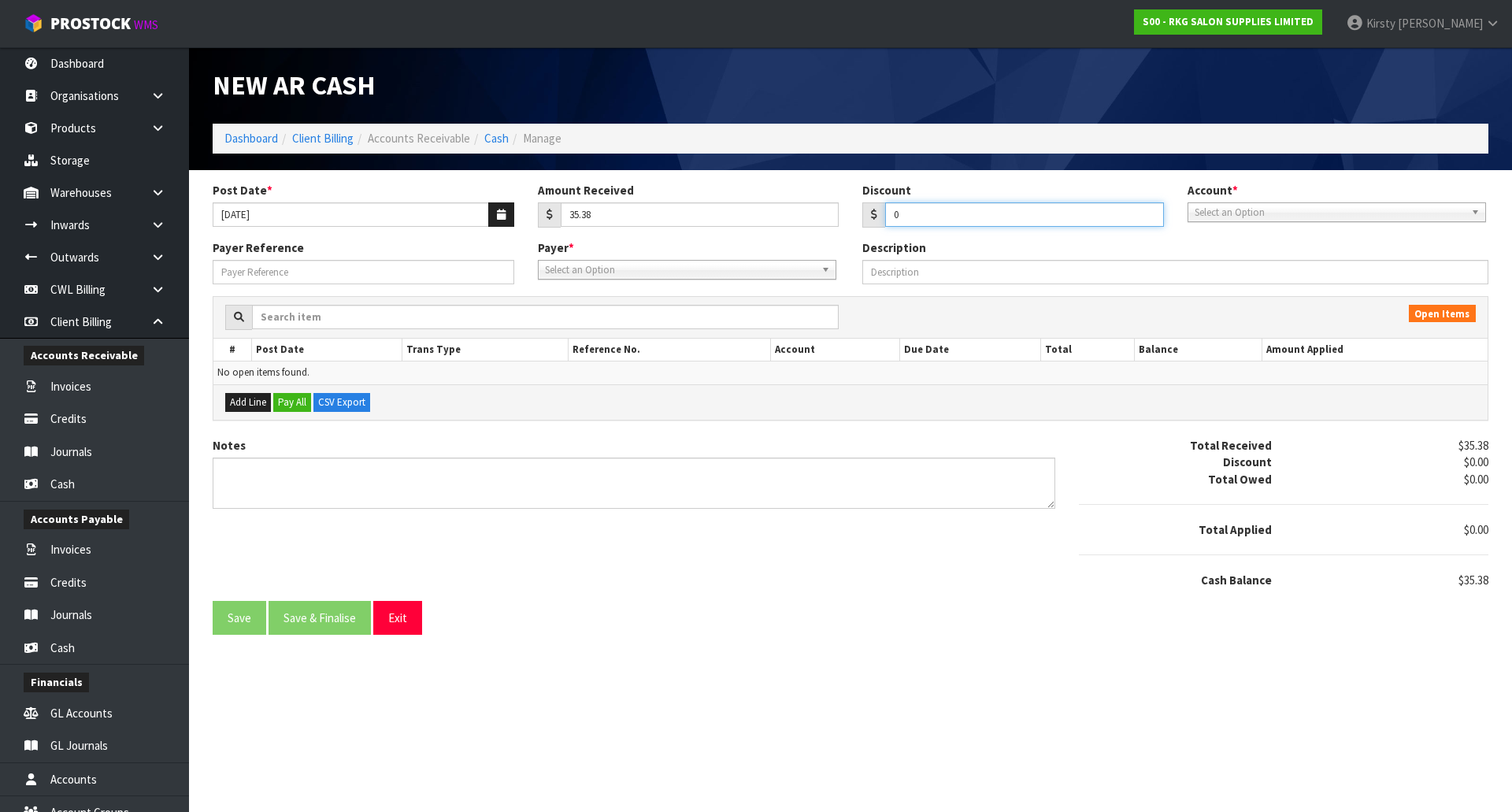
click at [887, 214] on input "0" at bounding box center [1024, 214] width 279 height 24
type input "2.75"
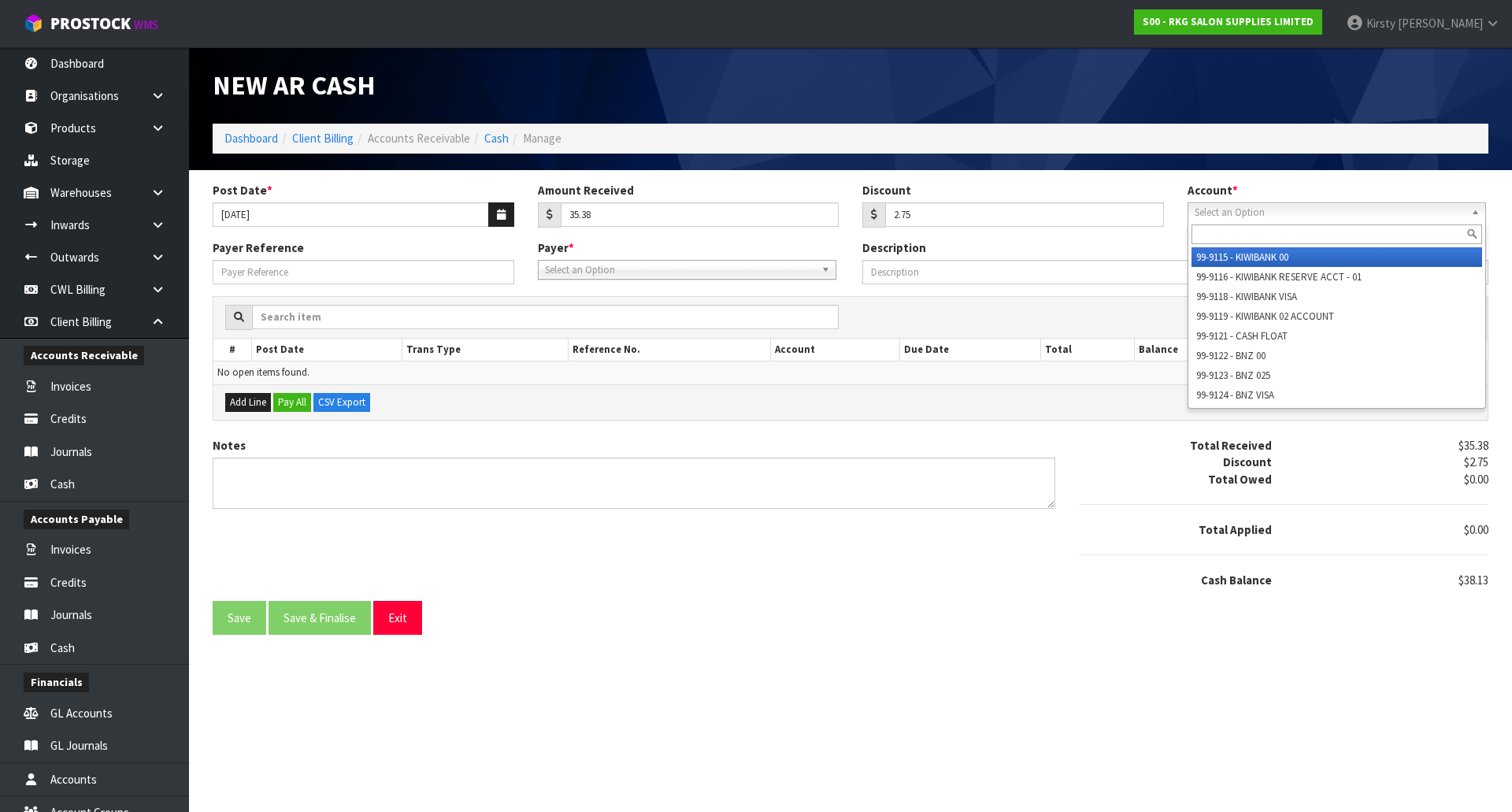
click at [1296, 215] on span "Select an Option" at bounding box center [1330, 213] width 270 height 19
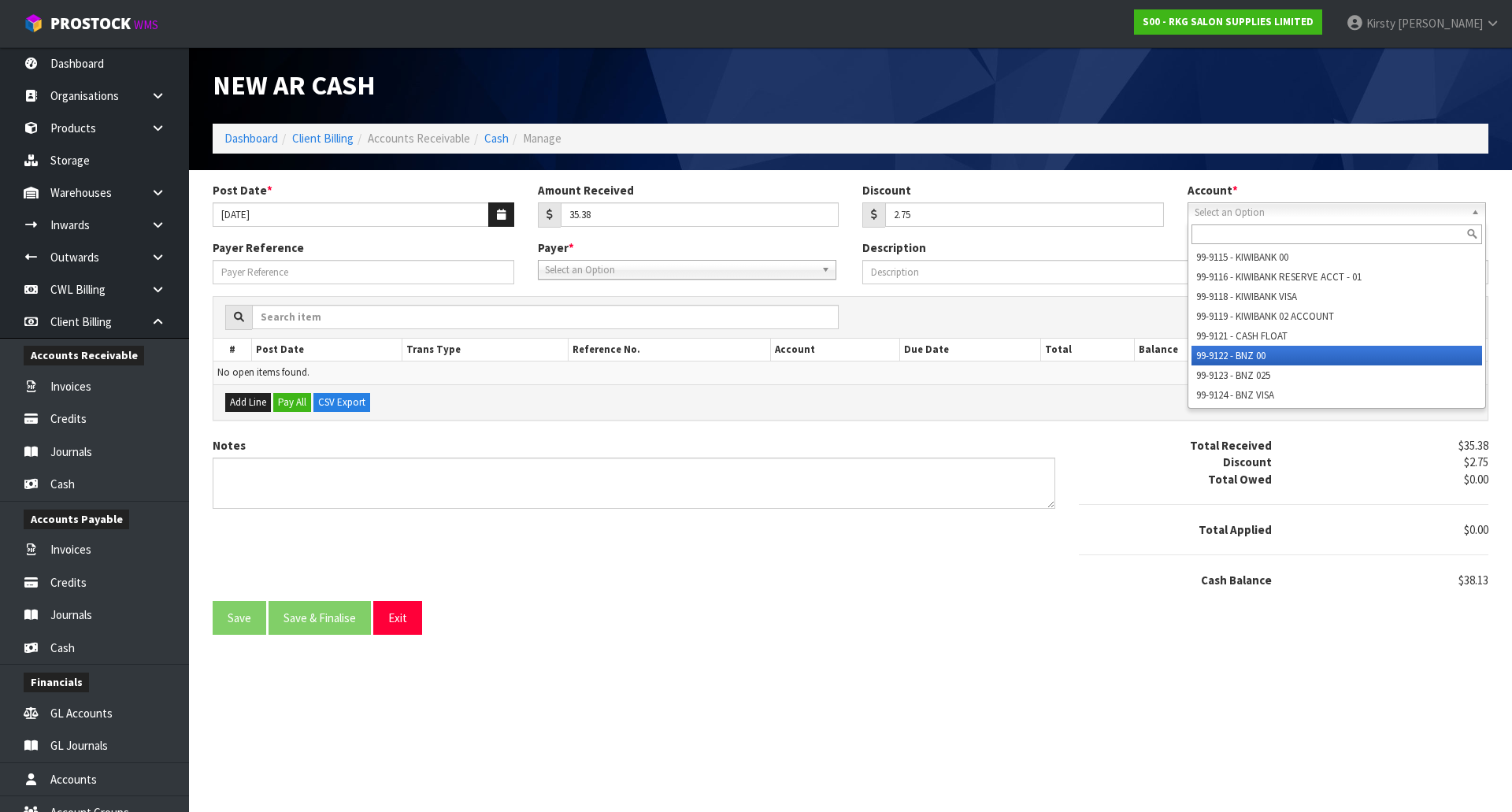
click at [1238, 356] on li "99-9122 - BNZ 00" at bounding box center [1338, 355] width 291 height 19
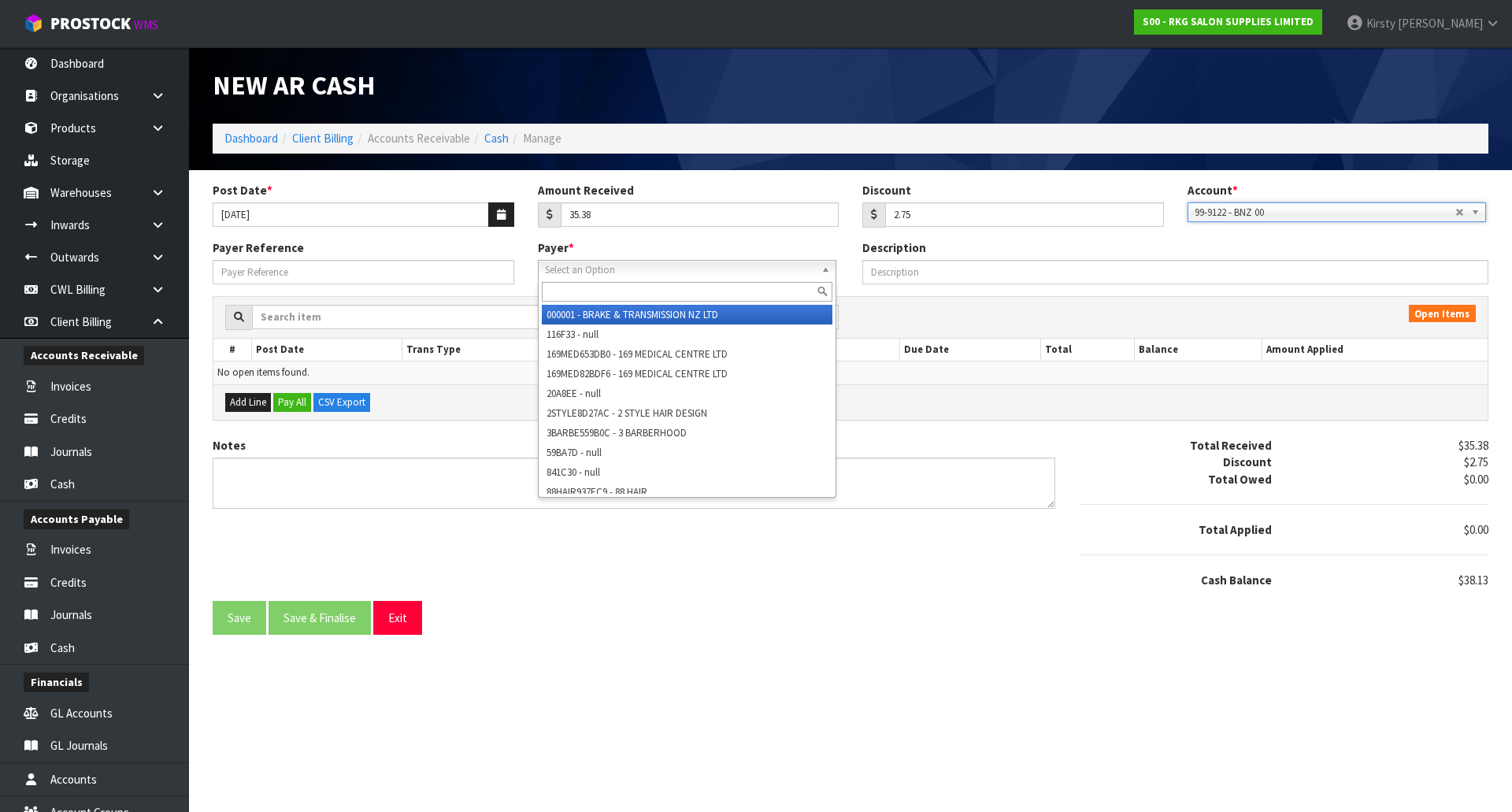
click at [635, 266] on span "Select an Option" at bounding box center [680, 271] width 270 height 19
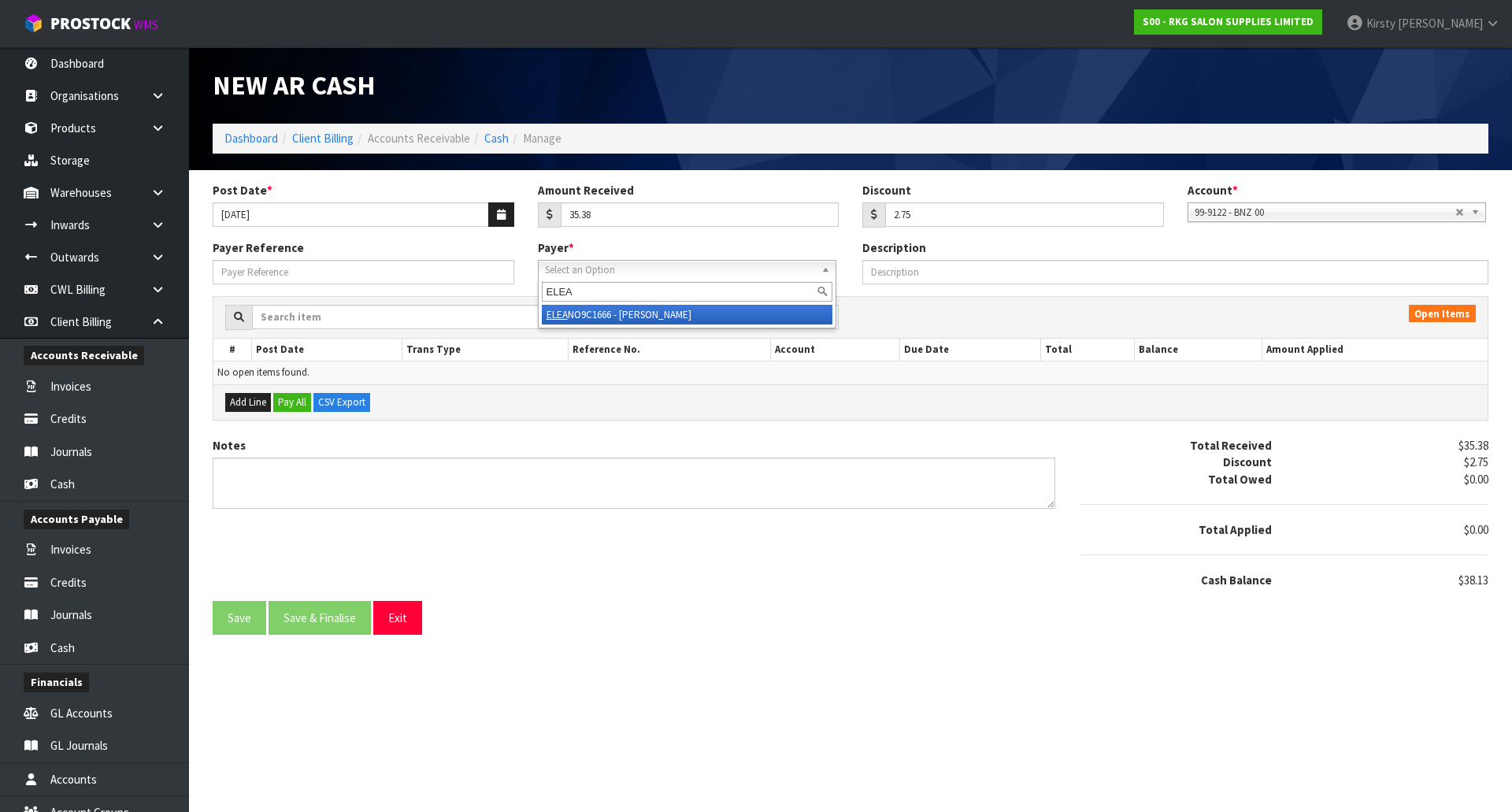
type input "ELEA"
click at [661, 315] on li "ELEA NO9C1666 - [PERSON_NAME]" at bounding box center [687, 314] width 291 height 19
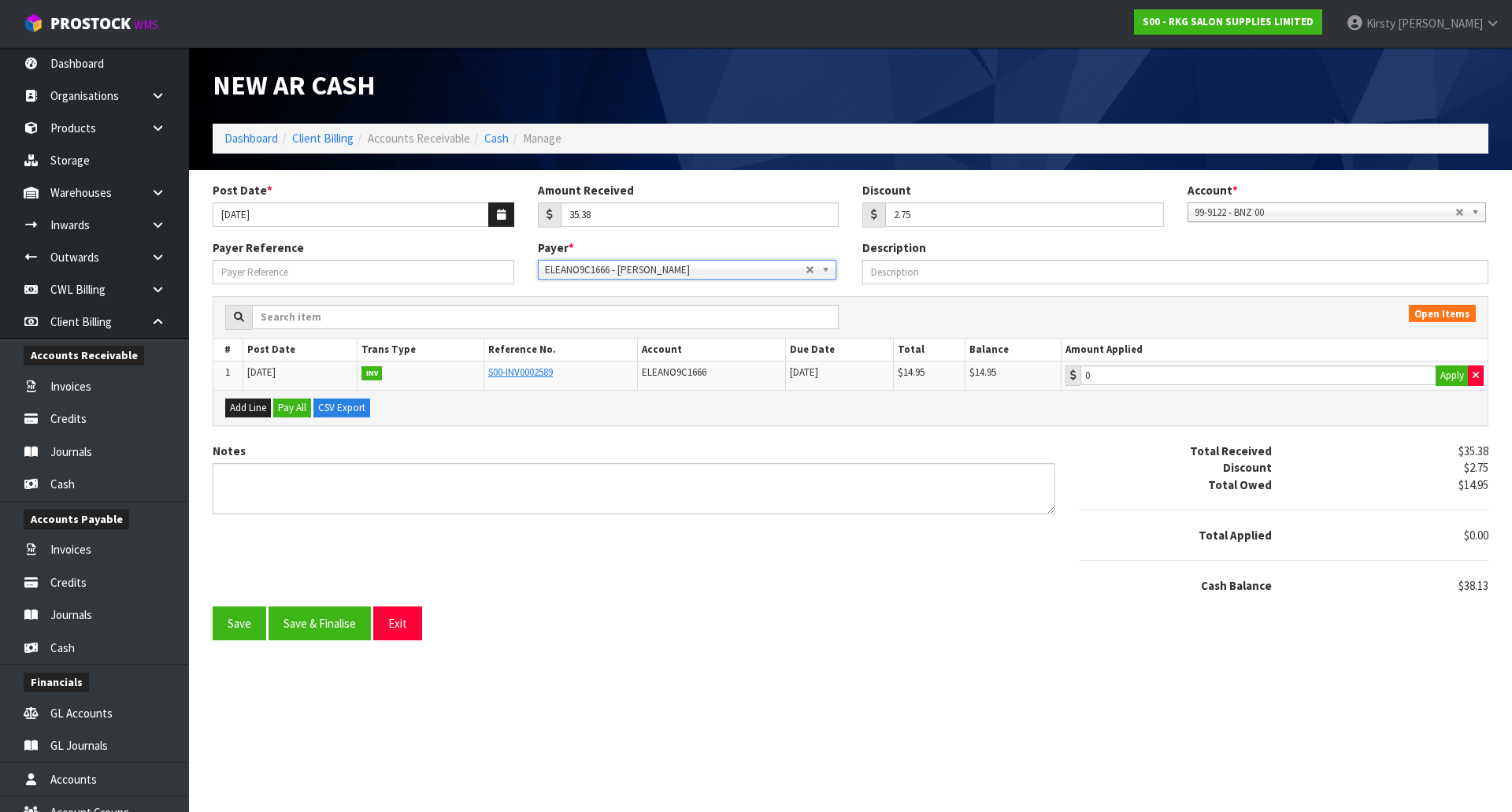
scroll to position [12360, 0]
click at [829, 273] on b at bounding box center [828, 270] width 14 height 18
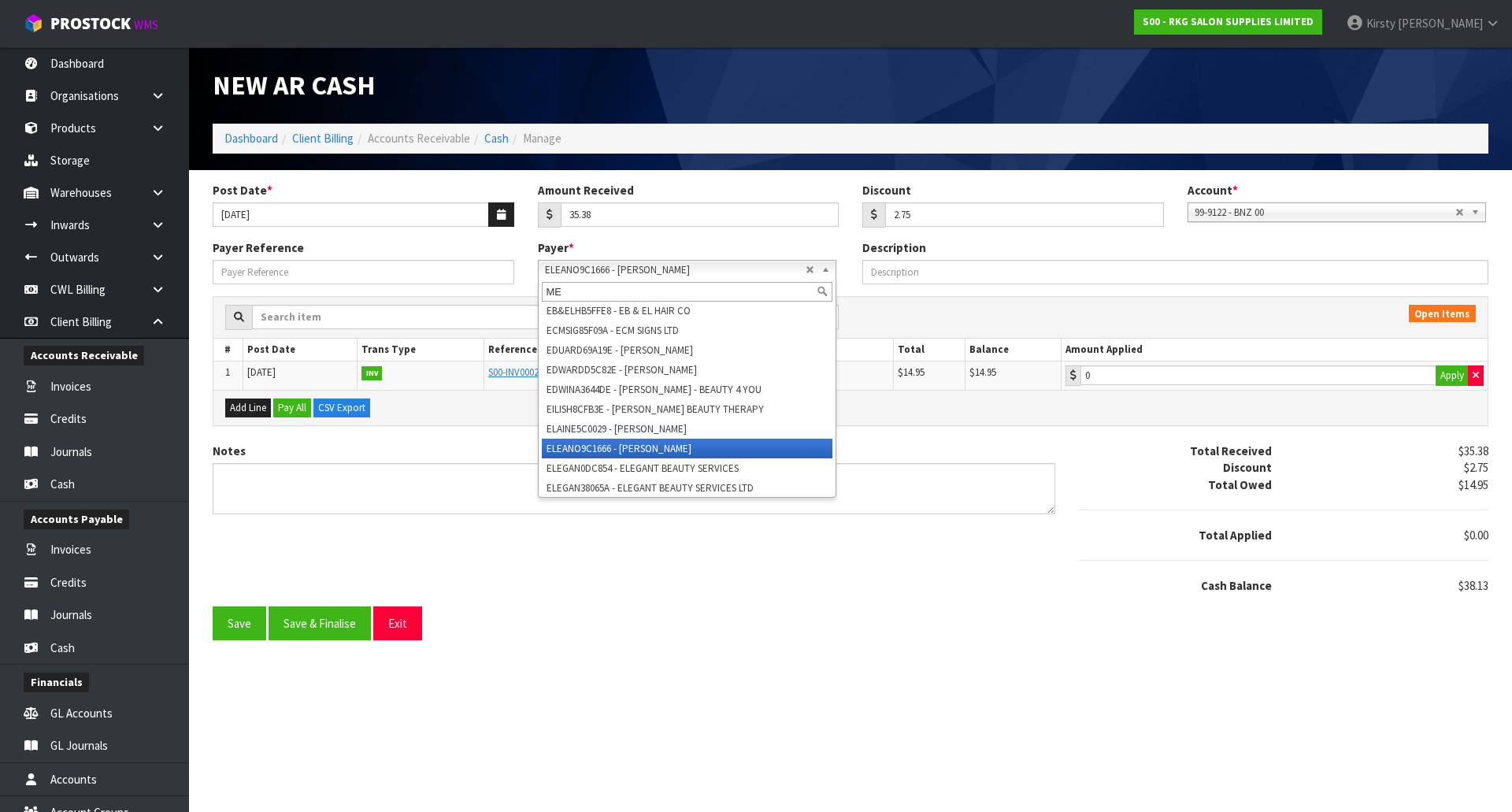
scroll to position [0, 0]
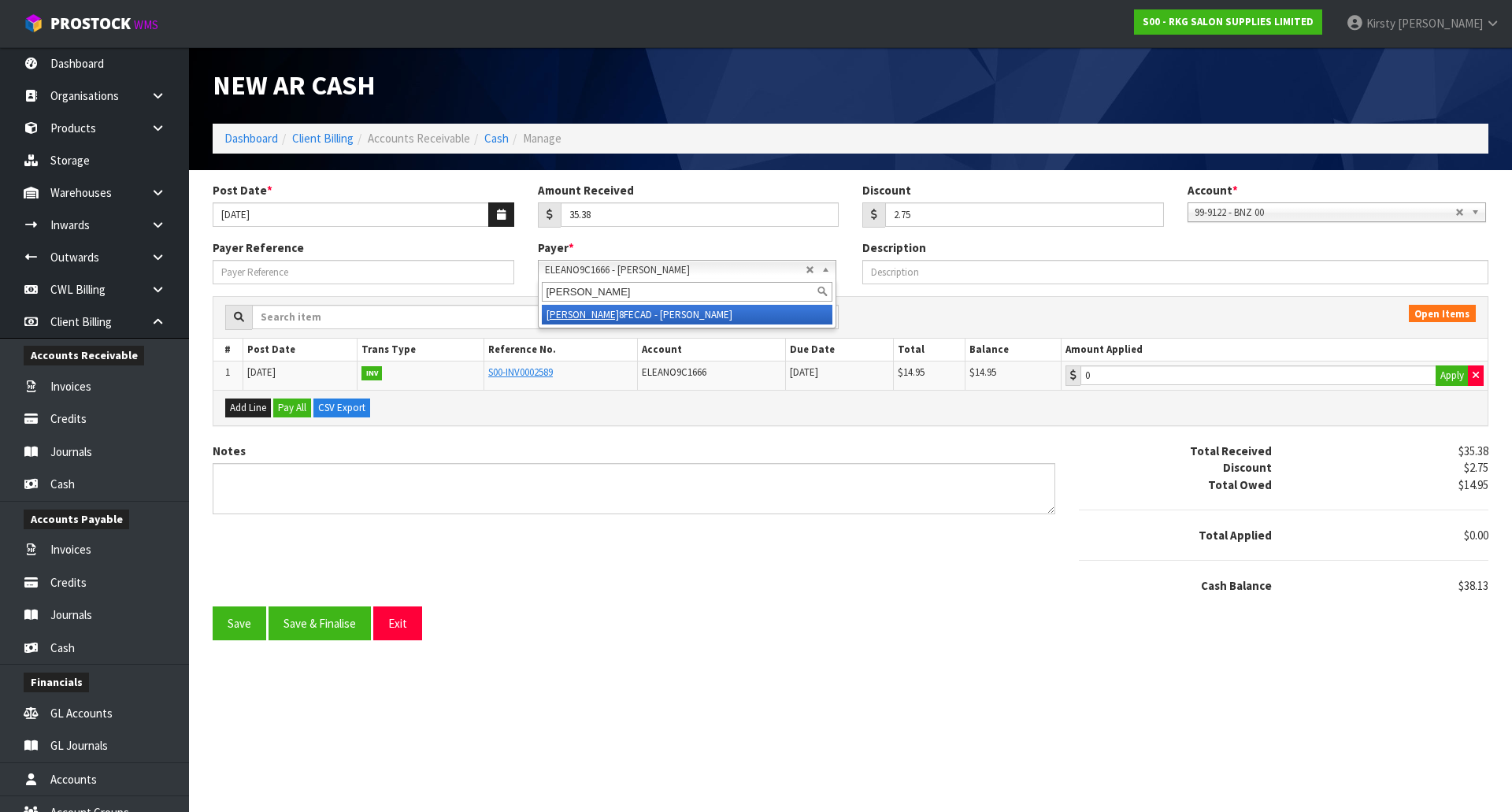
type input "[PERSON_NAME]"
click at [652, 310] on li "[PERSON_NAME] 8FECAD - [PERSON_NAME]" at bounding box center [687, 314] width 291 height 19
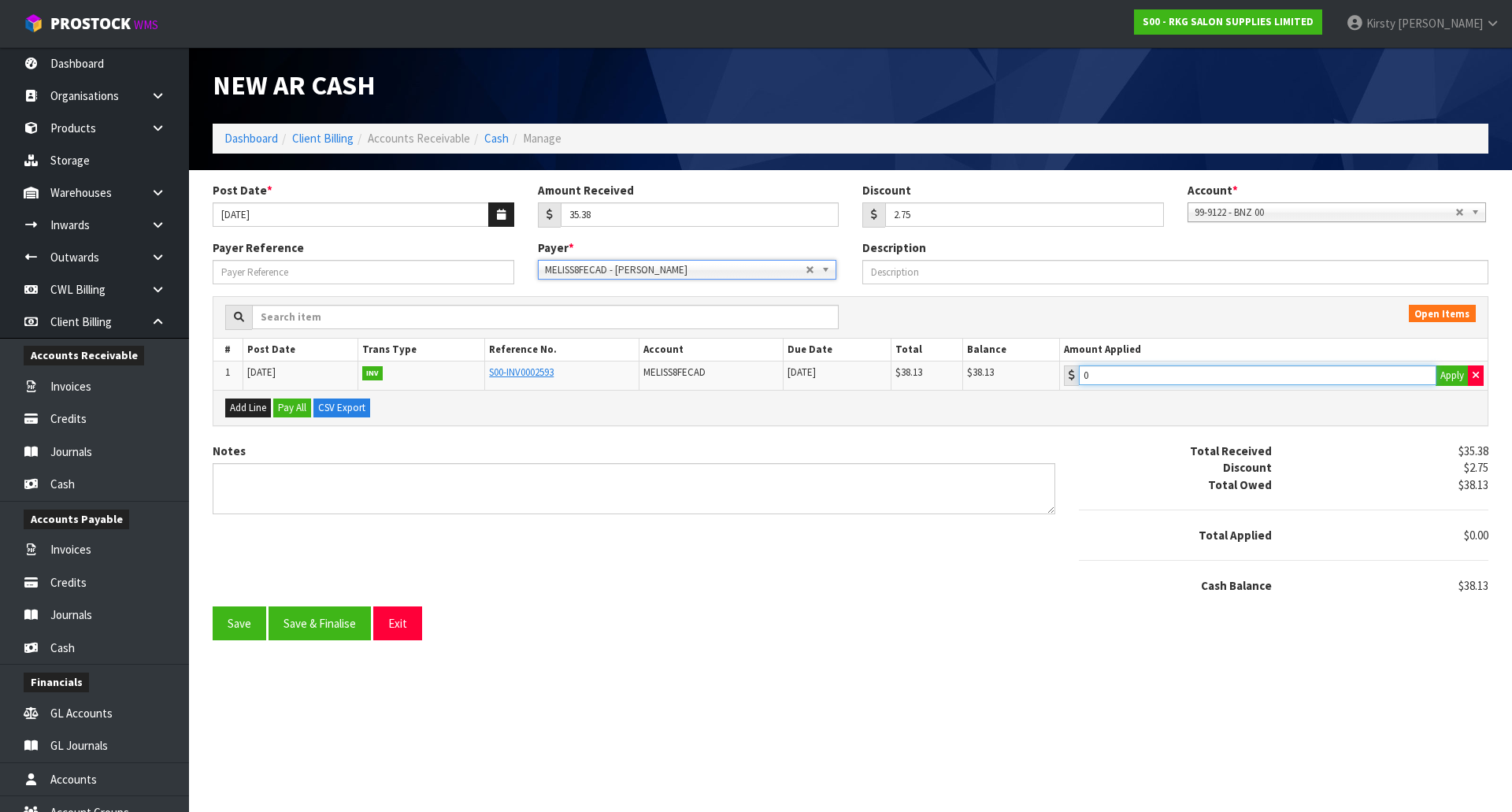
type input "38.13"
click at [1153, 370] on input "38.13" at bounding box center [1258, 375] width 358 height 19
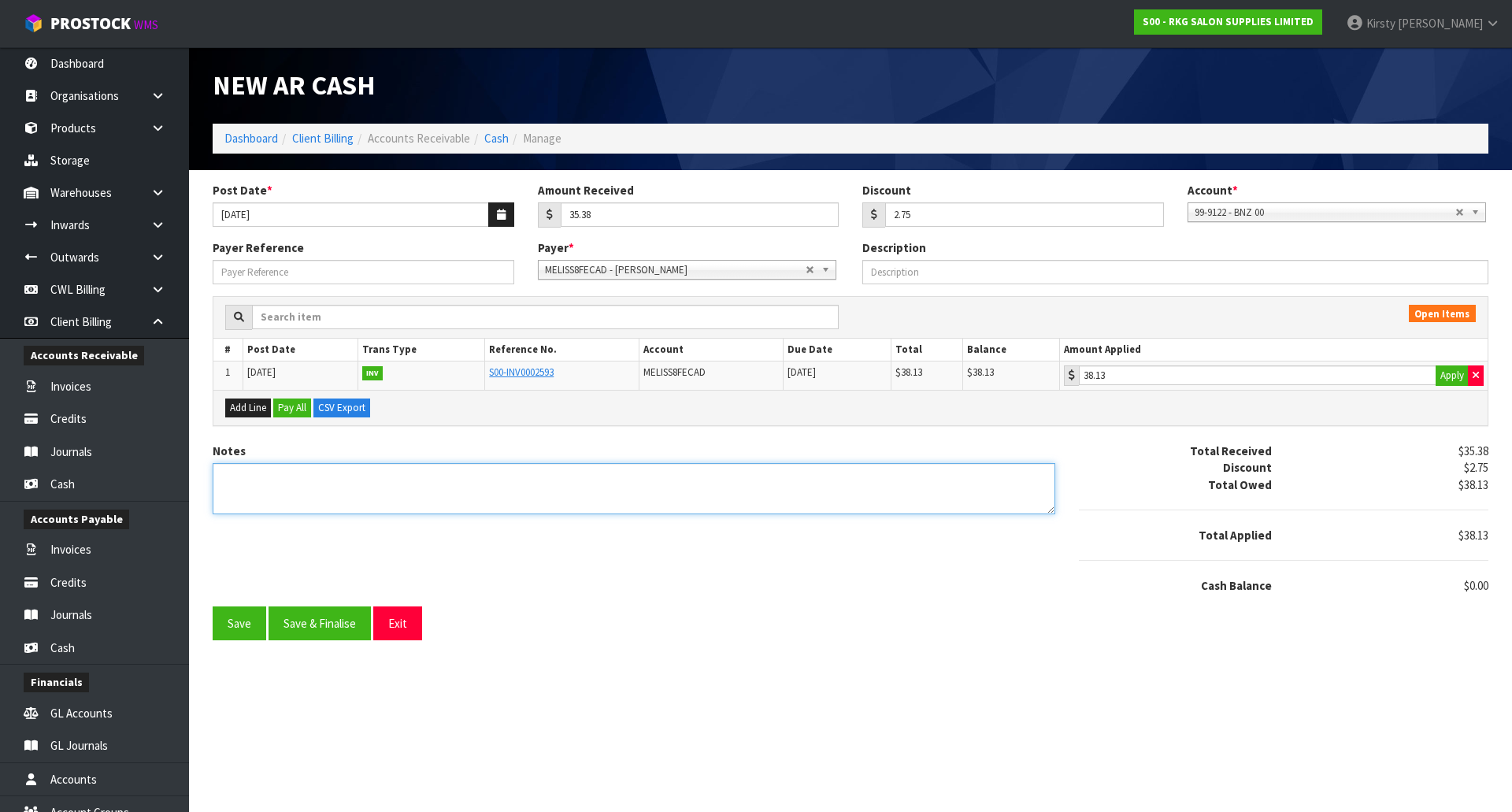
click at [298, 475] on textarea "Notes" at bounding box center [634, 488] width 843 height 51
type textarea "PP 22.9"
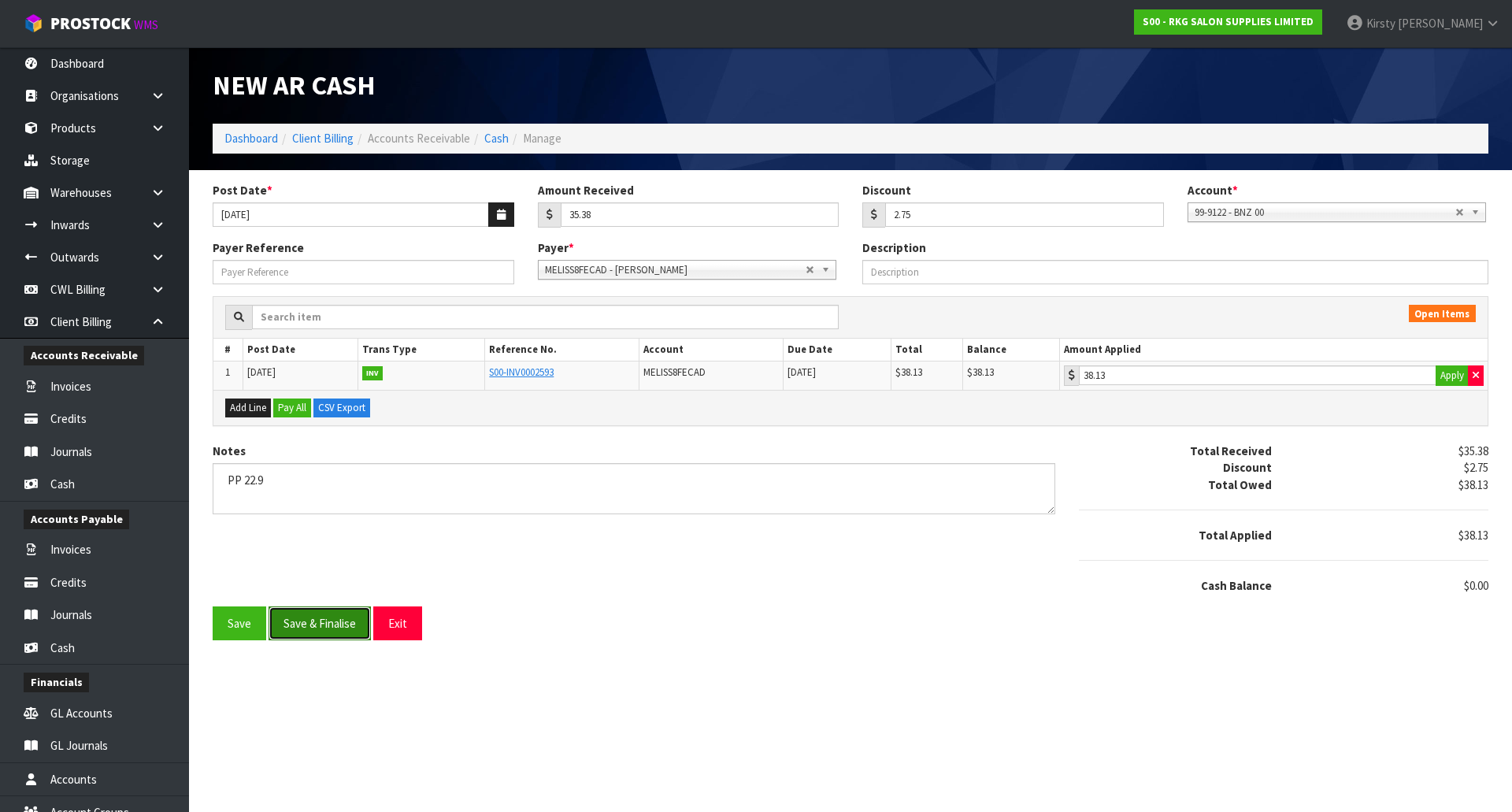
click at [288, 614] on button "Save & Finalise" at bounding box center [320, 622] width 102 height 34
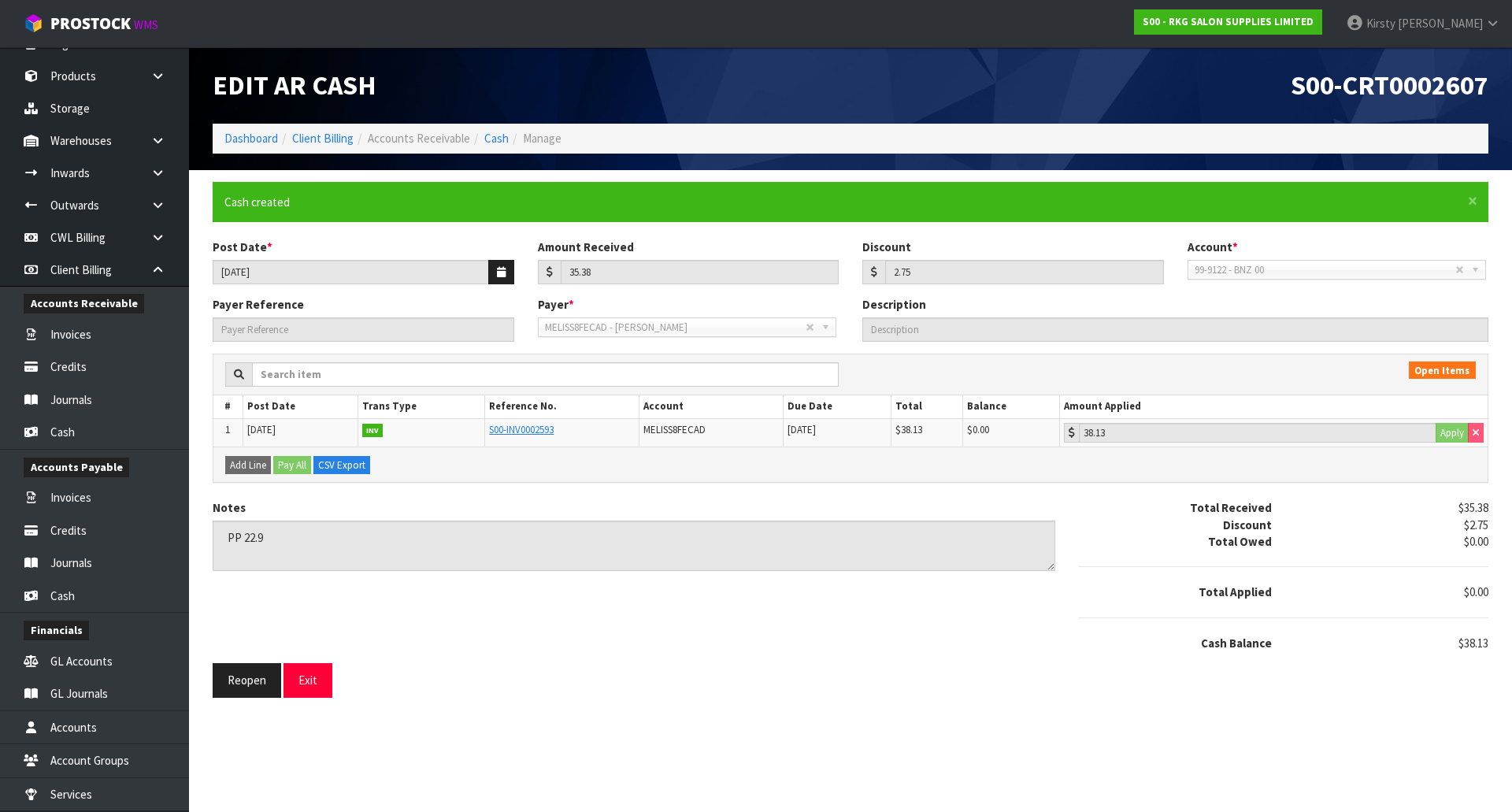
scroll to position [79, 0]
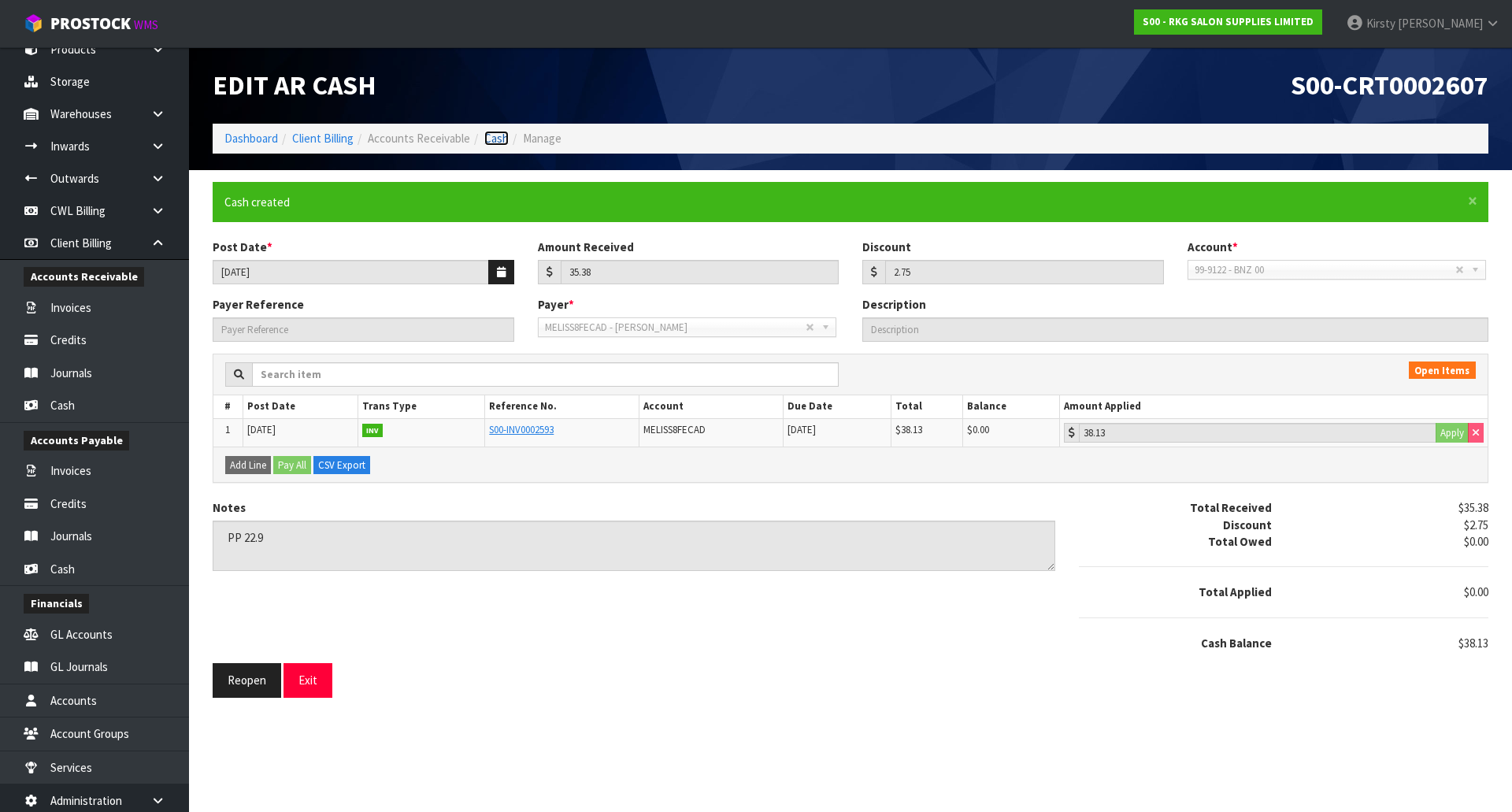
click at [493, 143] on link "Cash" at bounding box center [496, 139] width 24 height 15
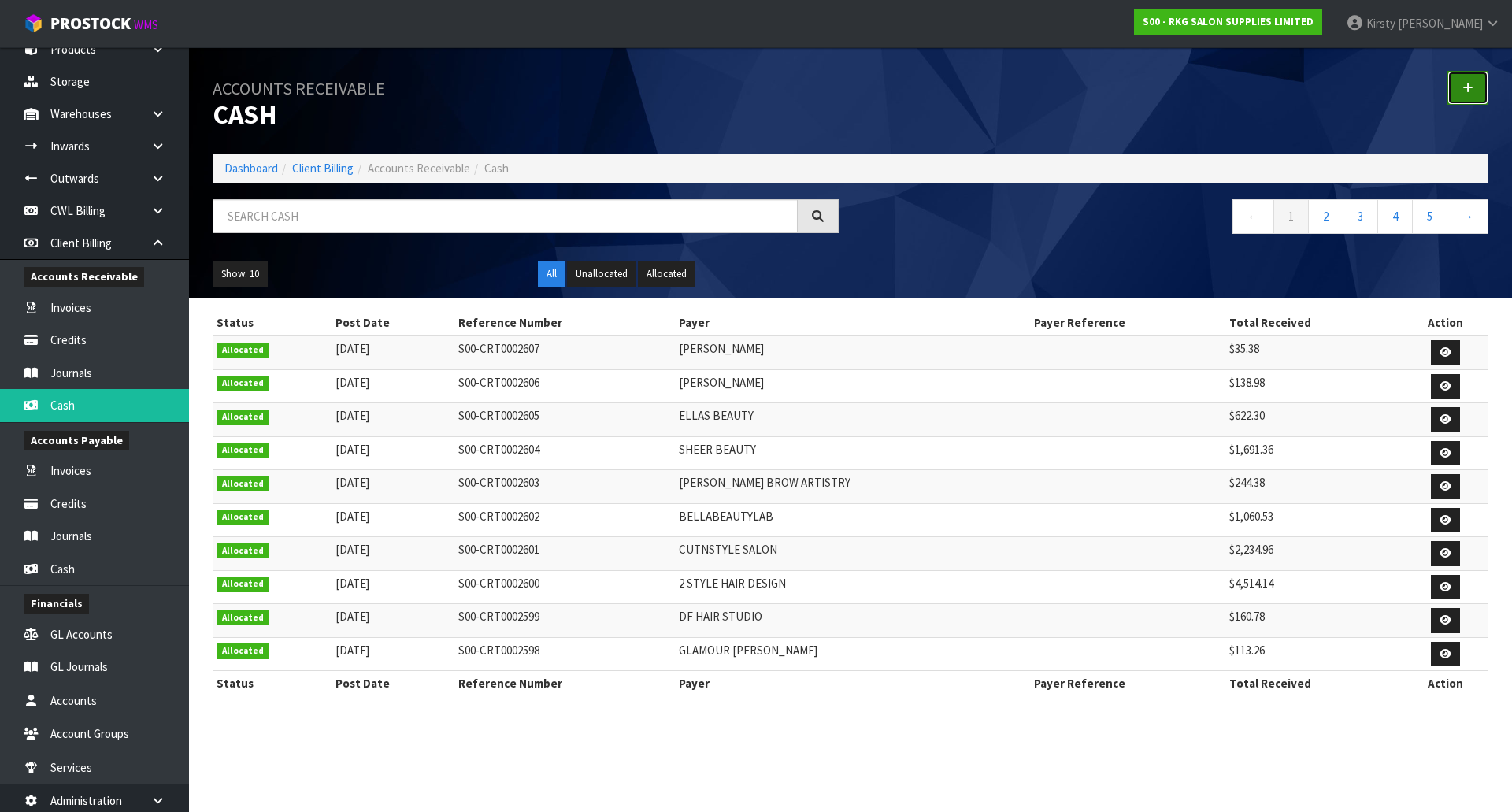
click at [1472, 84] on icon at bounding box center [1468, 88] width 11 height 12
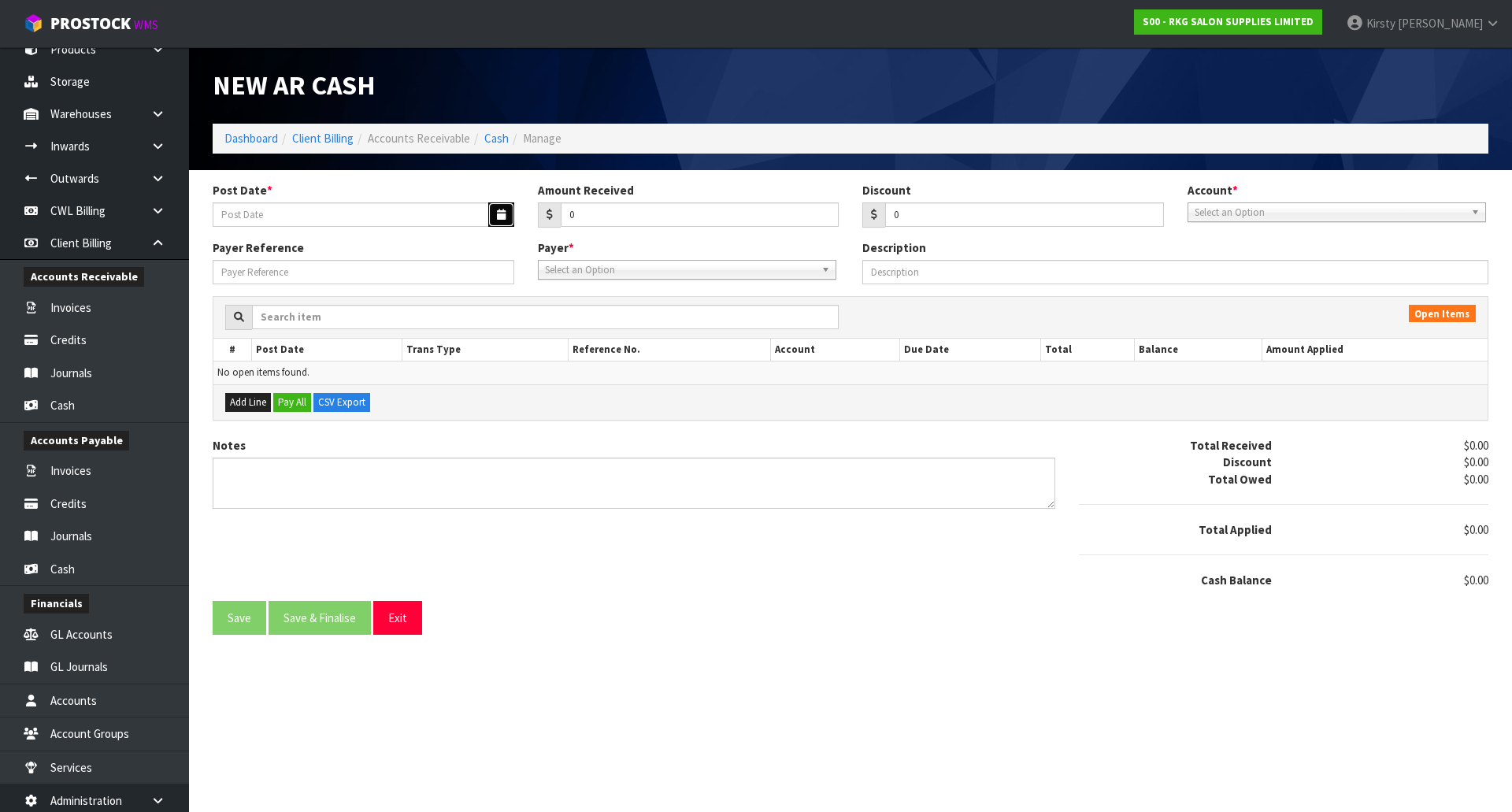
click at [493, 212] on button "button" at bounding box center [501, 214] width 26 height 24
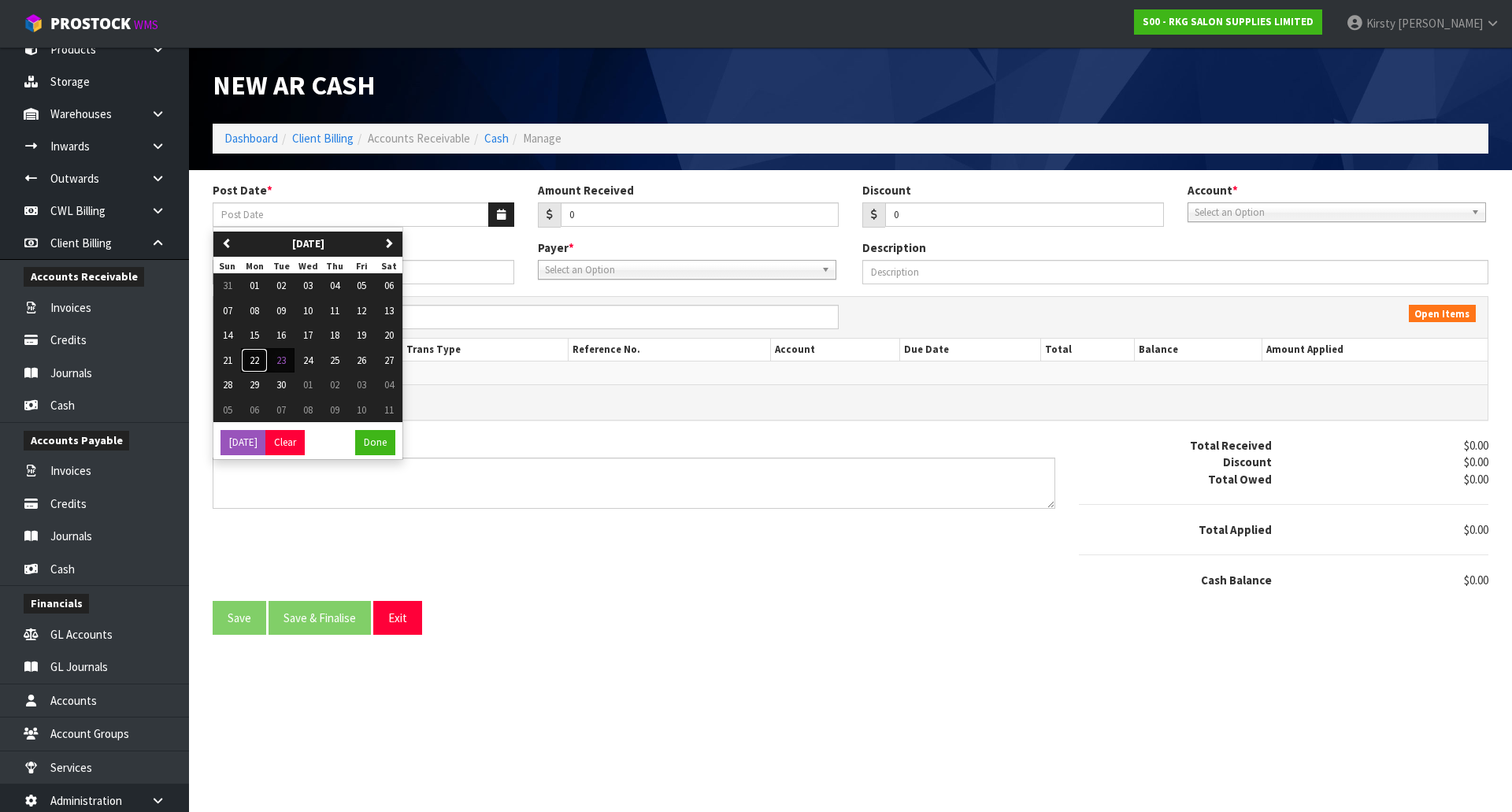
click at [258, 357] on span "22" at bounding box center [254, 360] width 10 height 13
type input "[DATE]"
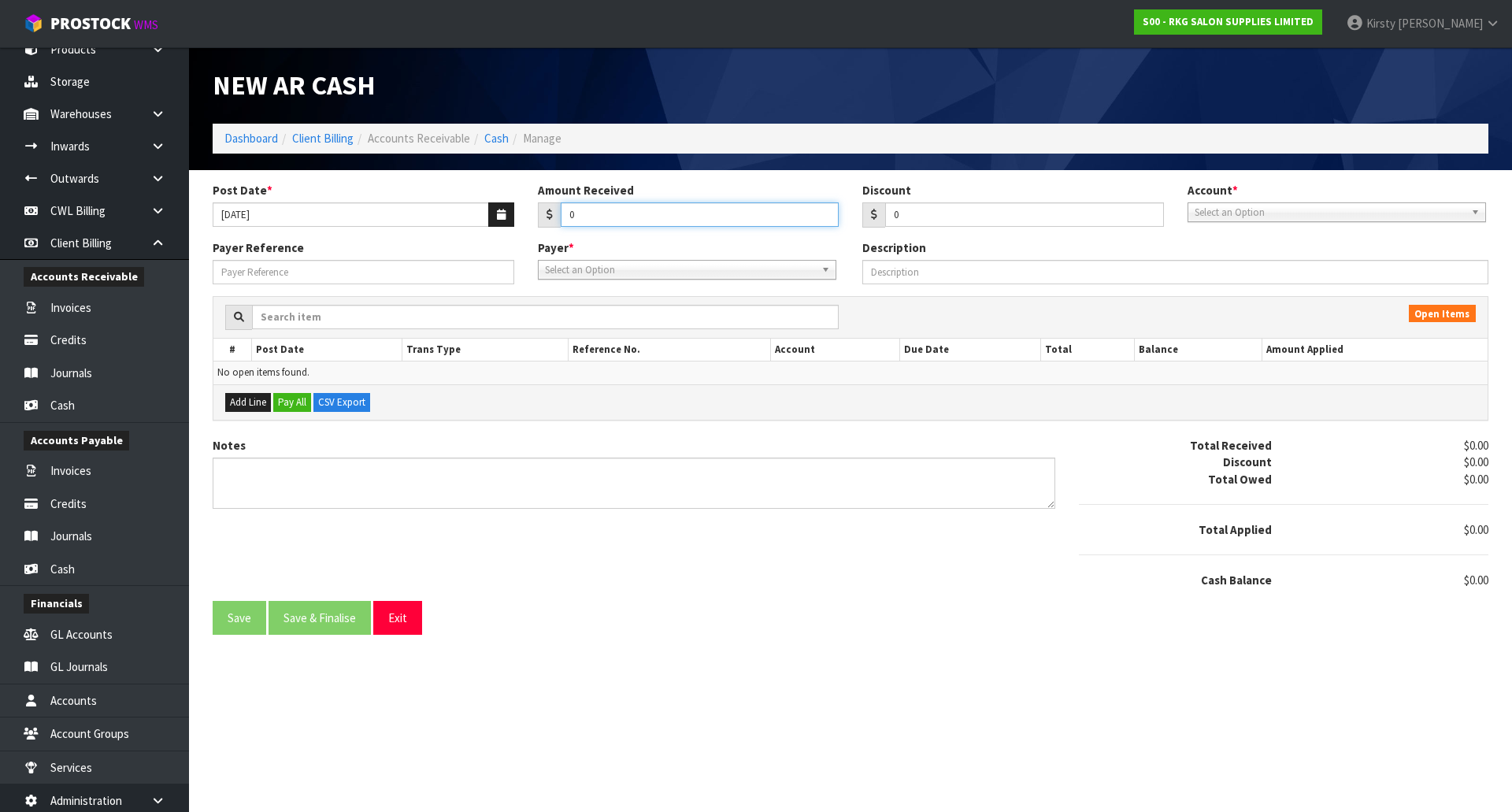
drag, startPoint x: 576, startPoint y: 206, endPoint x: 537, endPoint y: 210, distance: 39.2
click at [537, 210] on div "Amount Received 0" at bounding box center [689, 204] width 326 height 45
type input "831.58"
click at [1206, 214] on span "Select an Option" at bounding box center [1330, 213] width 270 height 19
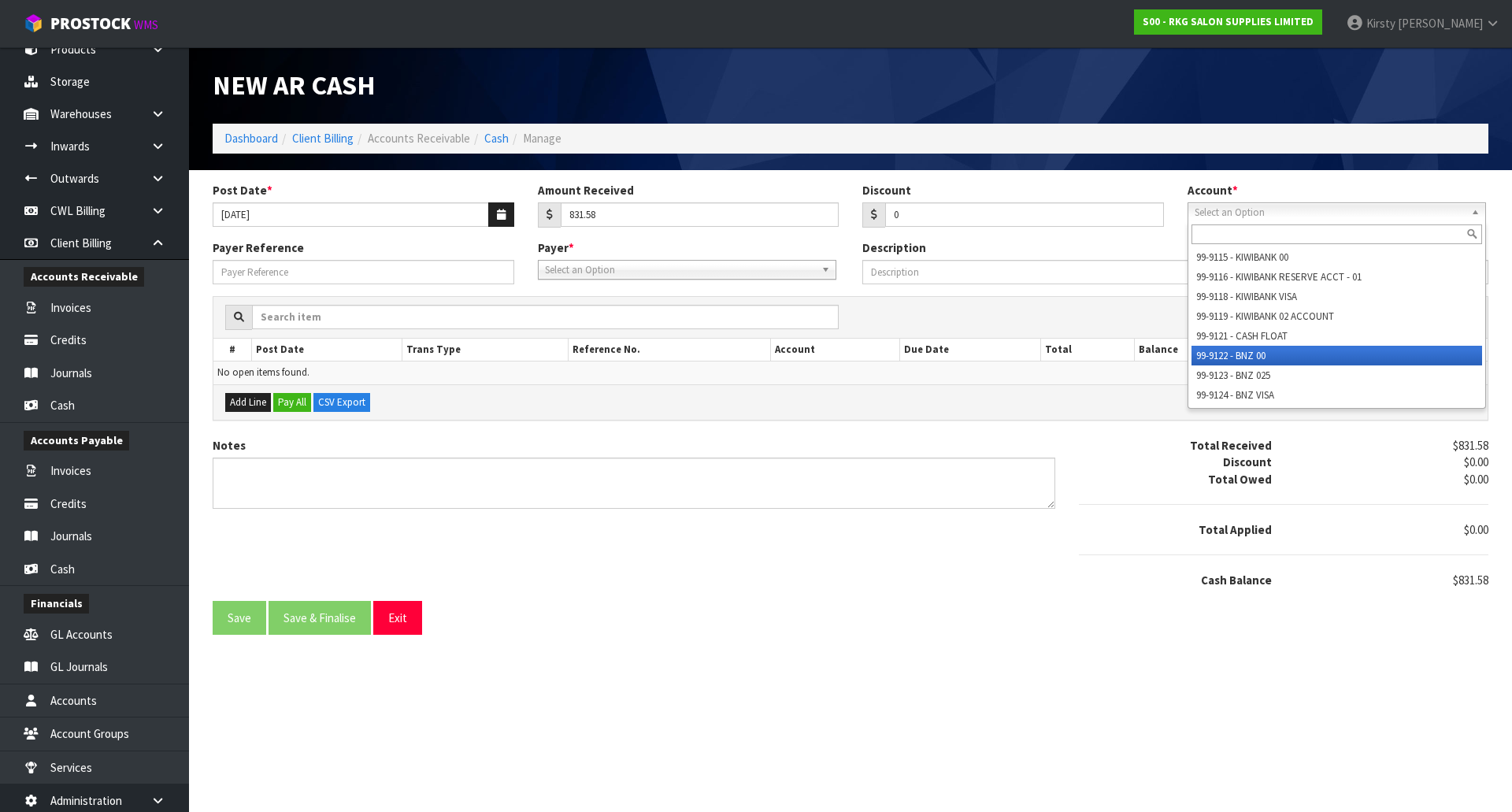
click at [1218, 348] on li "99-9122 - BNZ 00" at bounding box center [1338, 355] width 291 height 19
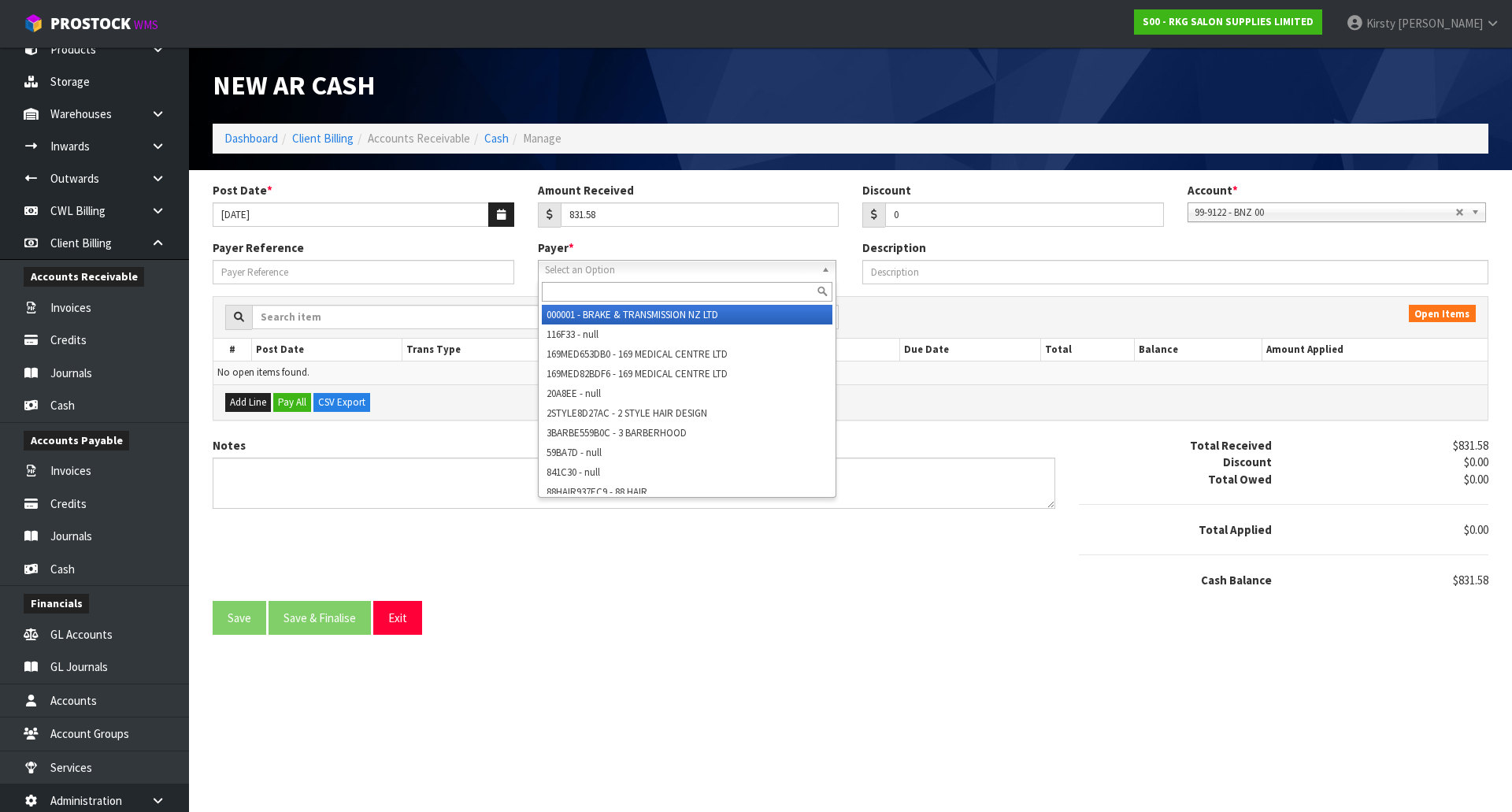
click at [627, 275] on span "Select an Option" at bounding box center [680, 271] width 270 height 19
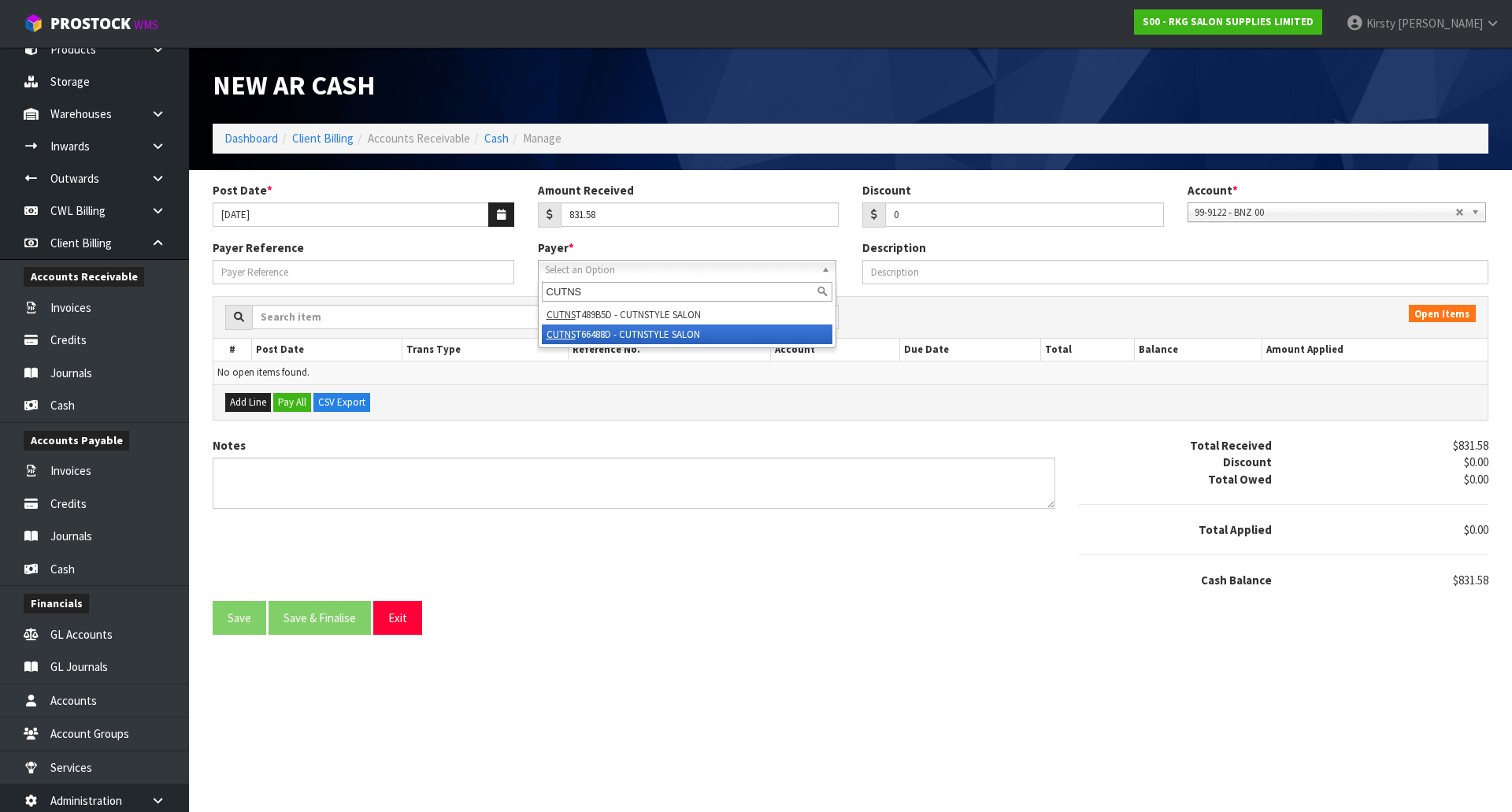
type input "CUTNS"
click at [631, 334] on li "CUTNS T66488D - CUTNSTYLE SALON" at bounding box center [687, 334] width 291 height 19
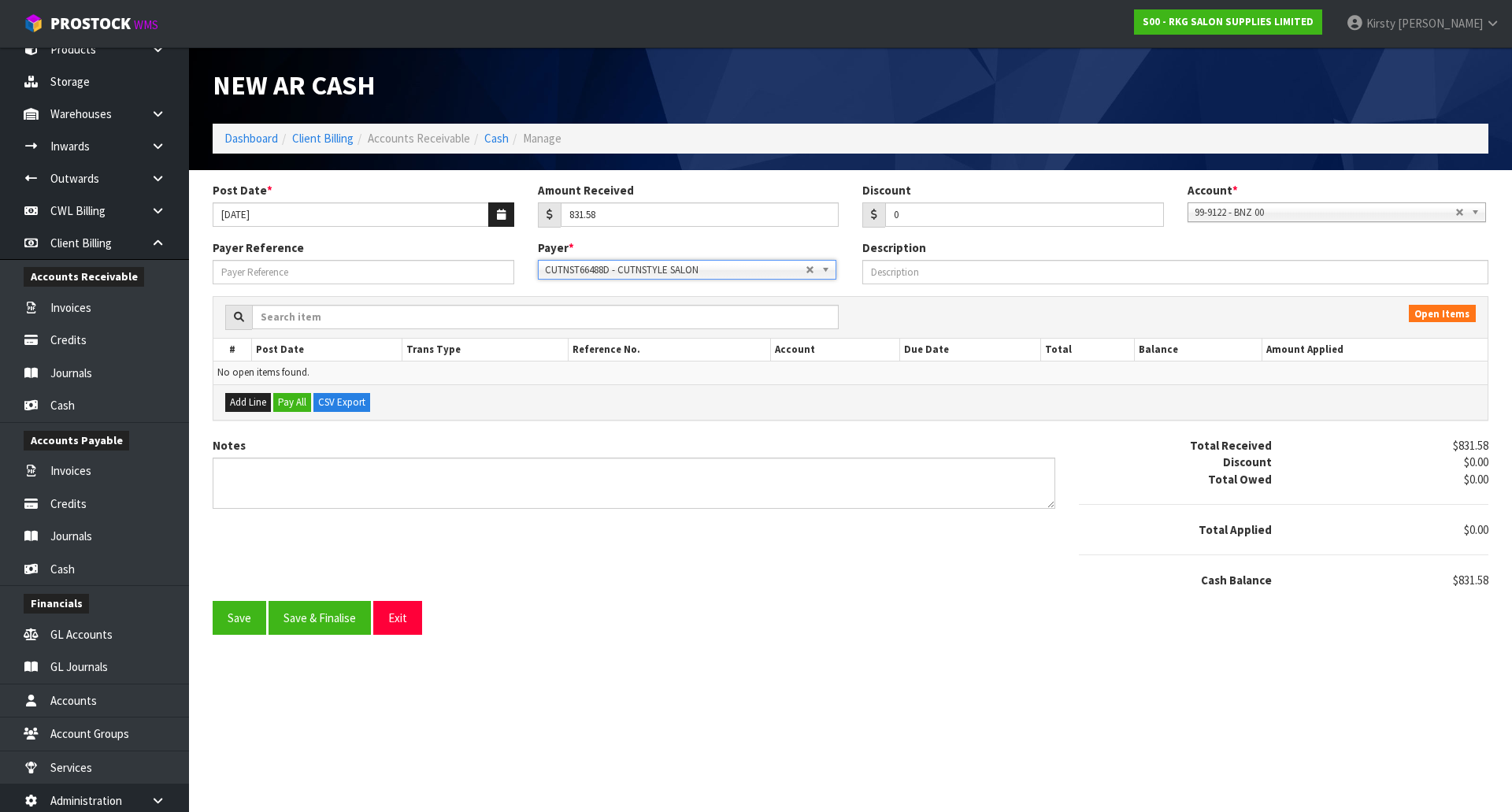
click at [831, 272] on b at bounding box center [828, 270] width 14 height 18
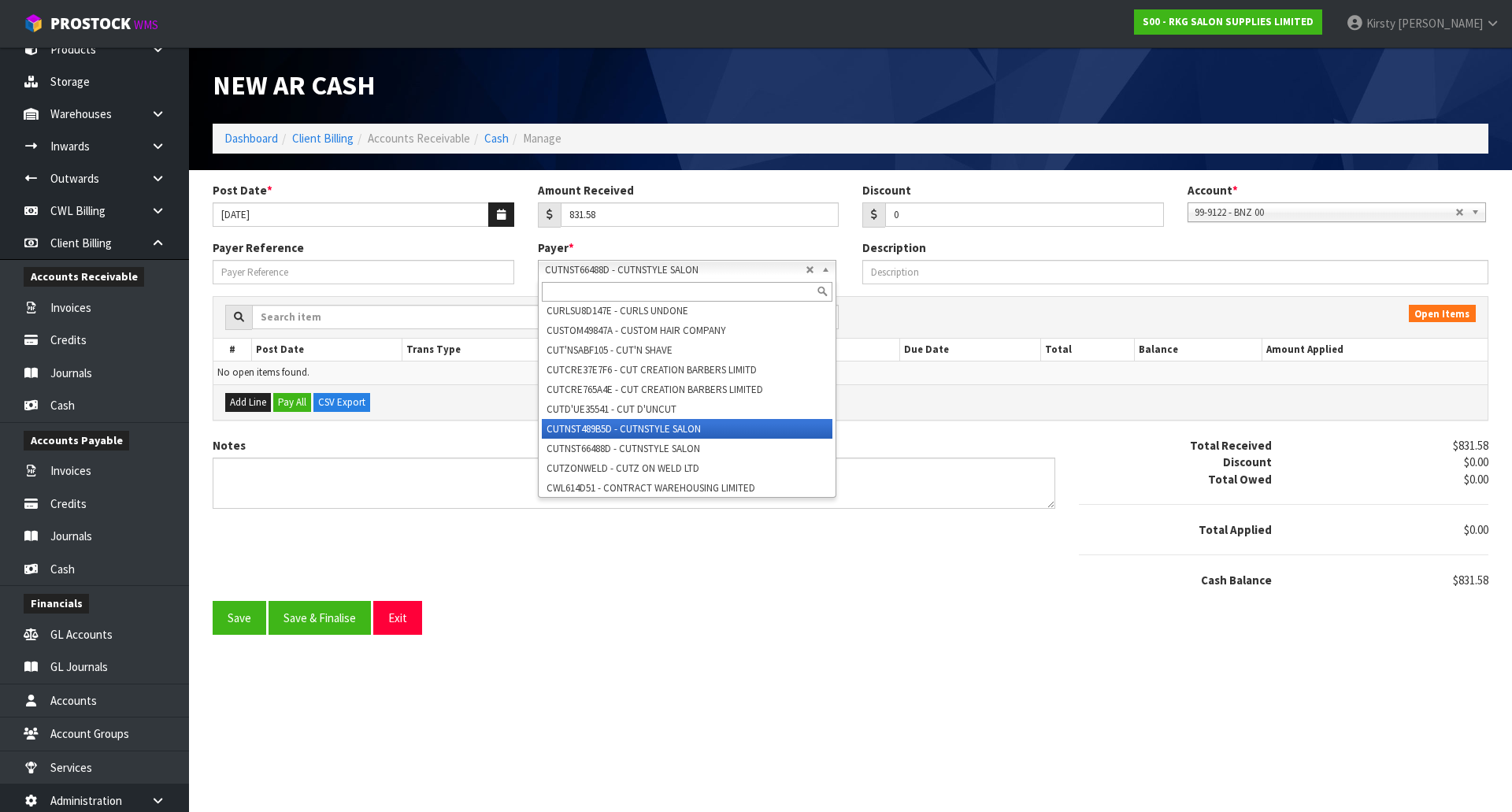
click at [661, 438] on li "CUTNST489B5D - CUTNSTYLE SALON" at bounding box center [687, 429] width 291 height 19
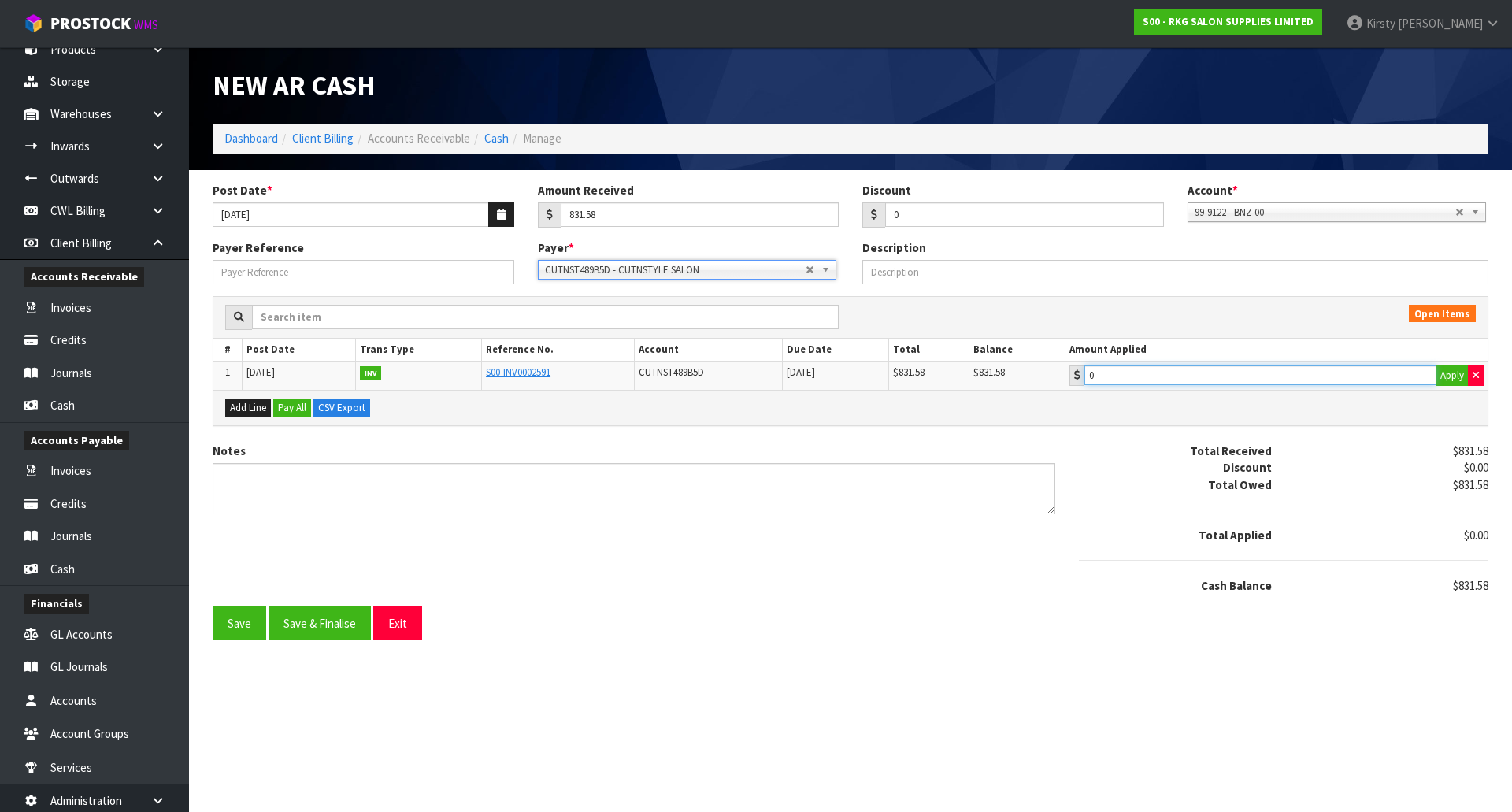
type input "831.58"
click at [1111, 380] on input "831.58" at bounding box center [1260, 375] width 352 height 19
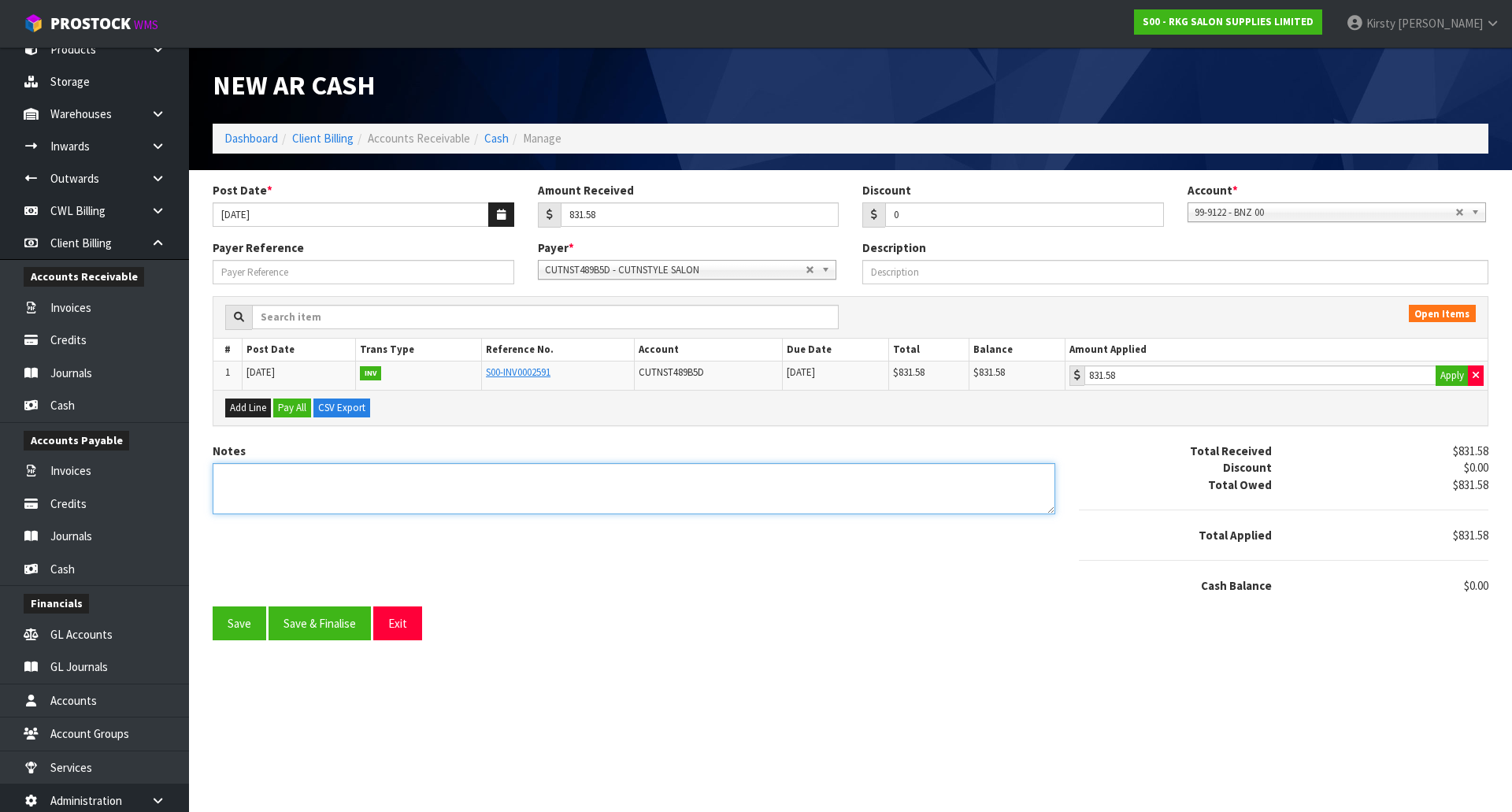
click at [264, 480] on textarea "Notes" at bounding box center [634, 488] width 843 height 51
type textarea "EFT 22.9"
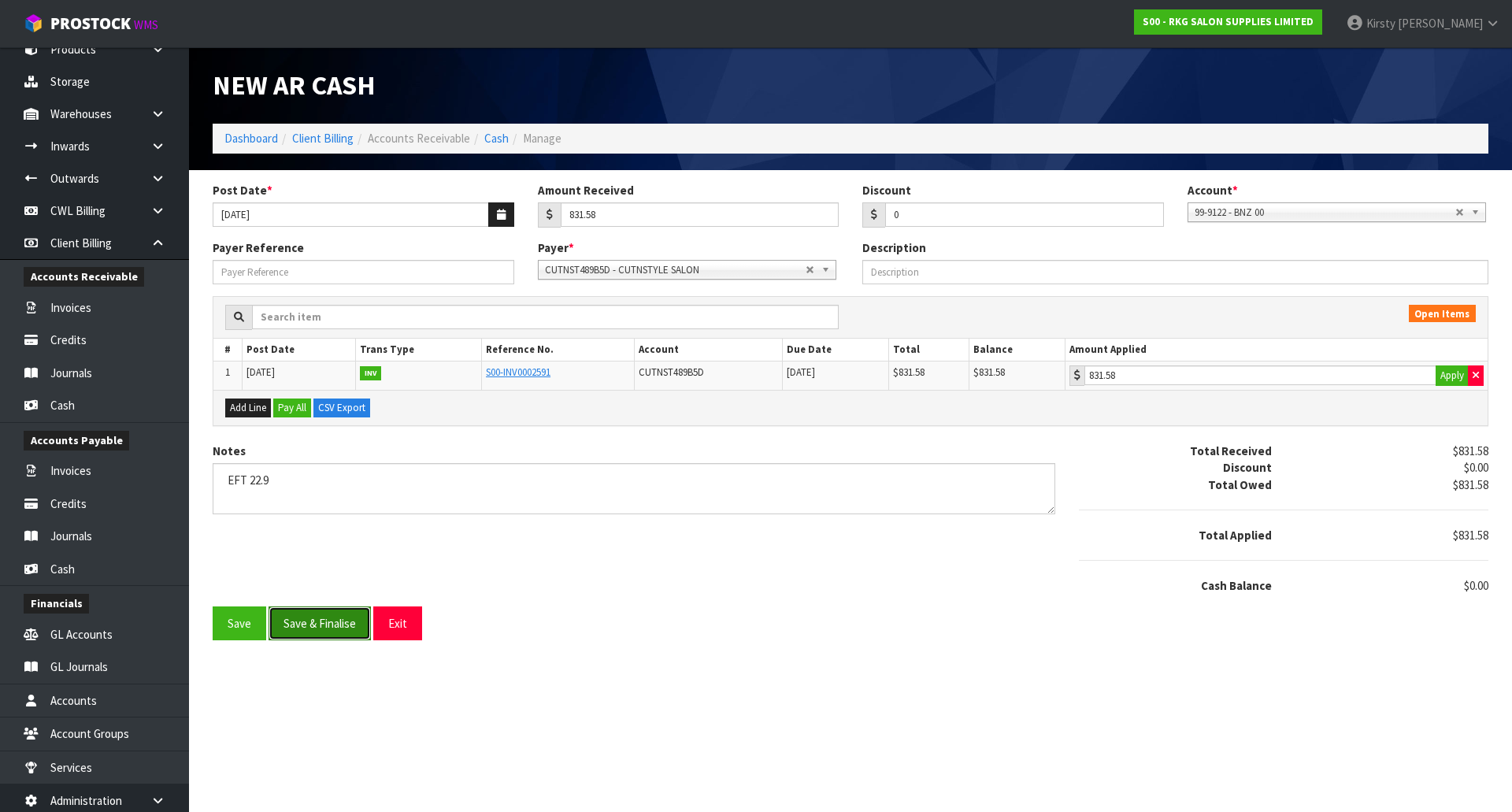
click at [309, 618] on button "Save & Finalise" at bounding box center [320, 622] width 102 height 34
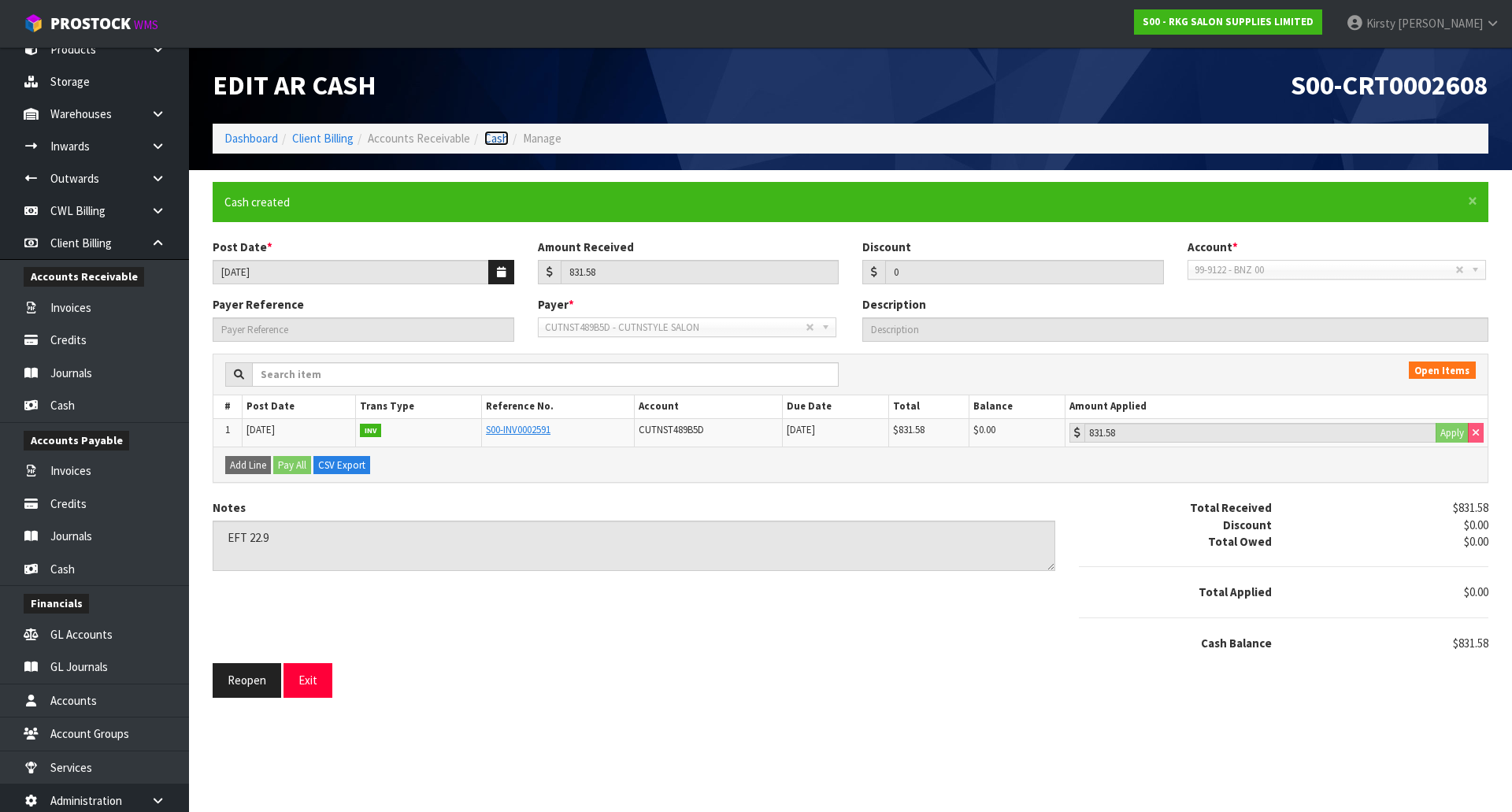
click at [493, 141] on link "Cash" at bounding box center [496, 139] width 24 height 15
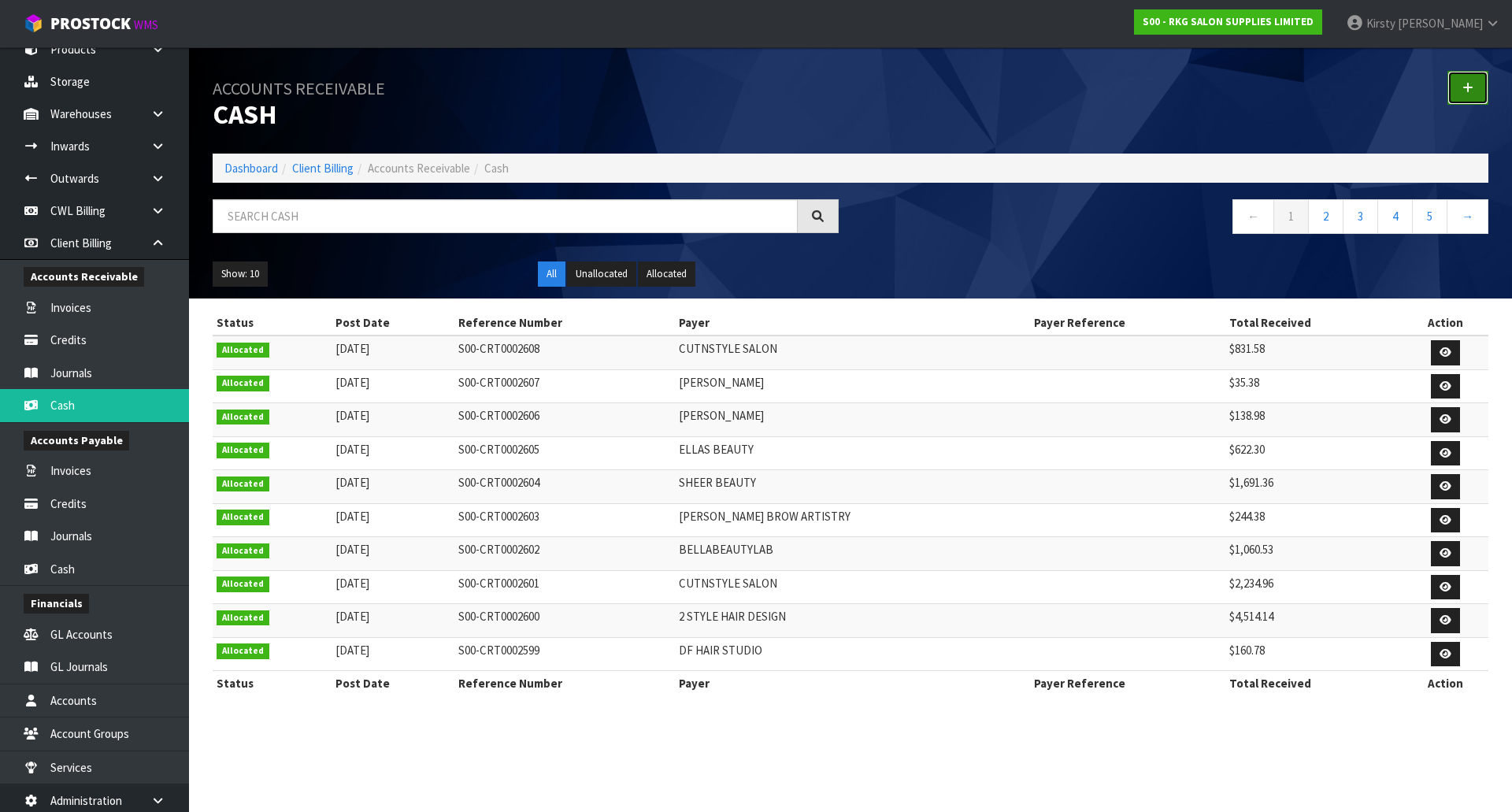
click at [1473, 92] on link at bounding box center [1468, 88] width 41 height 34
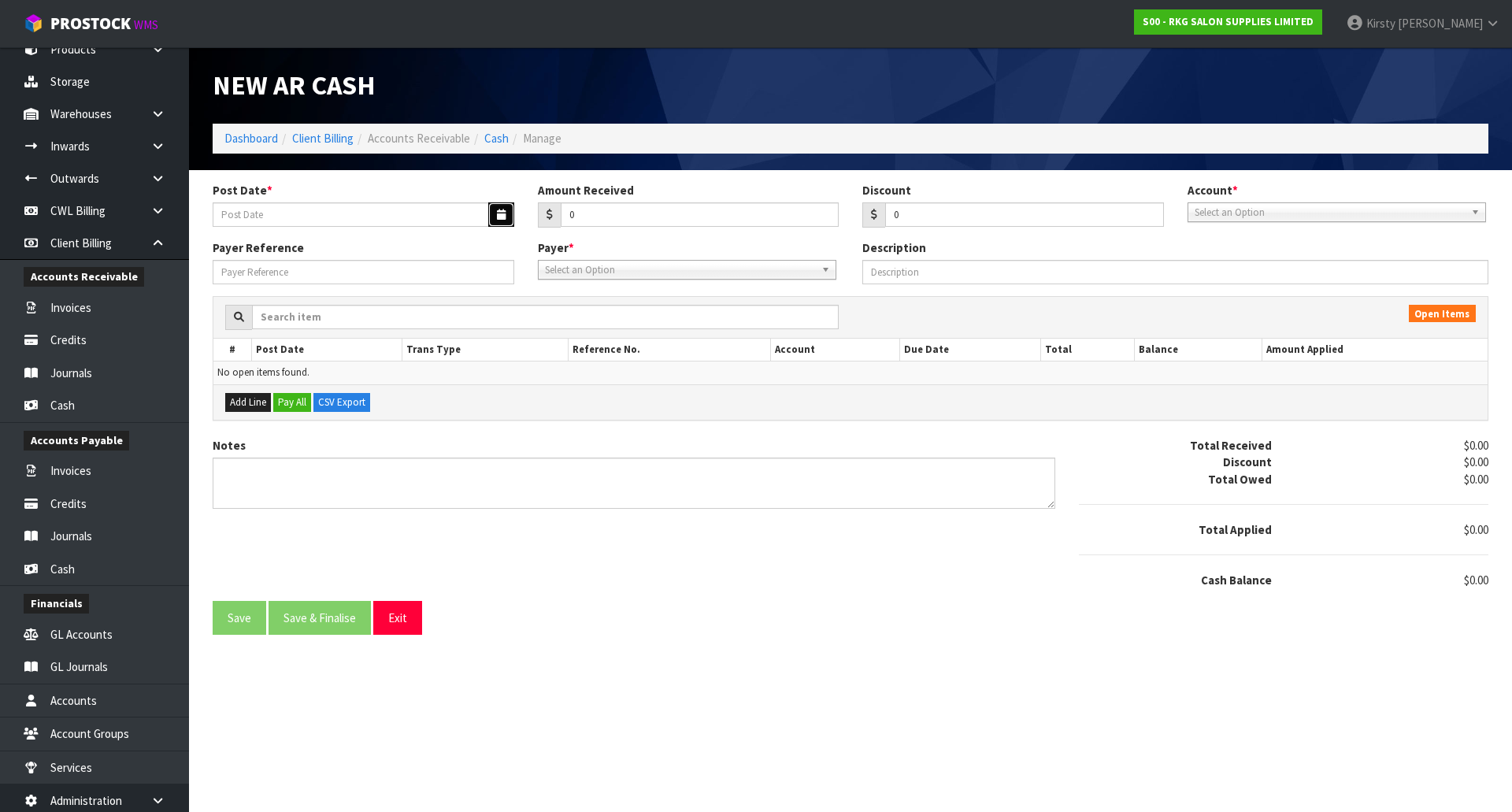
click at [493, 213] on button "button" at bounding box center [501, 214] width 26 height 24
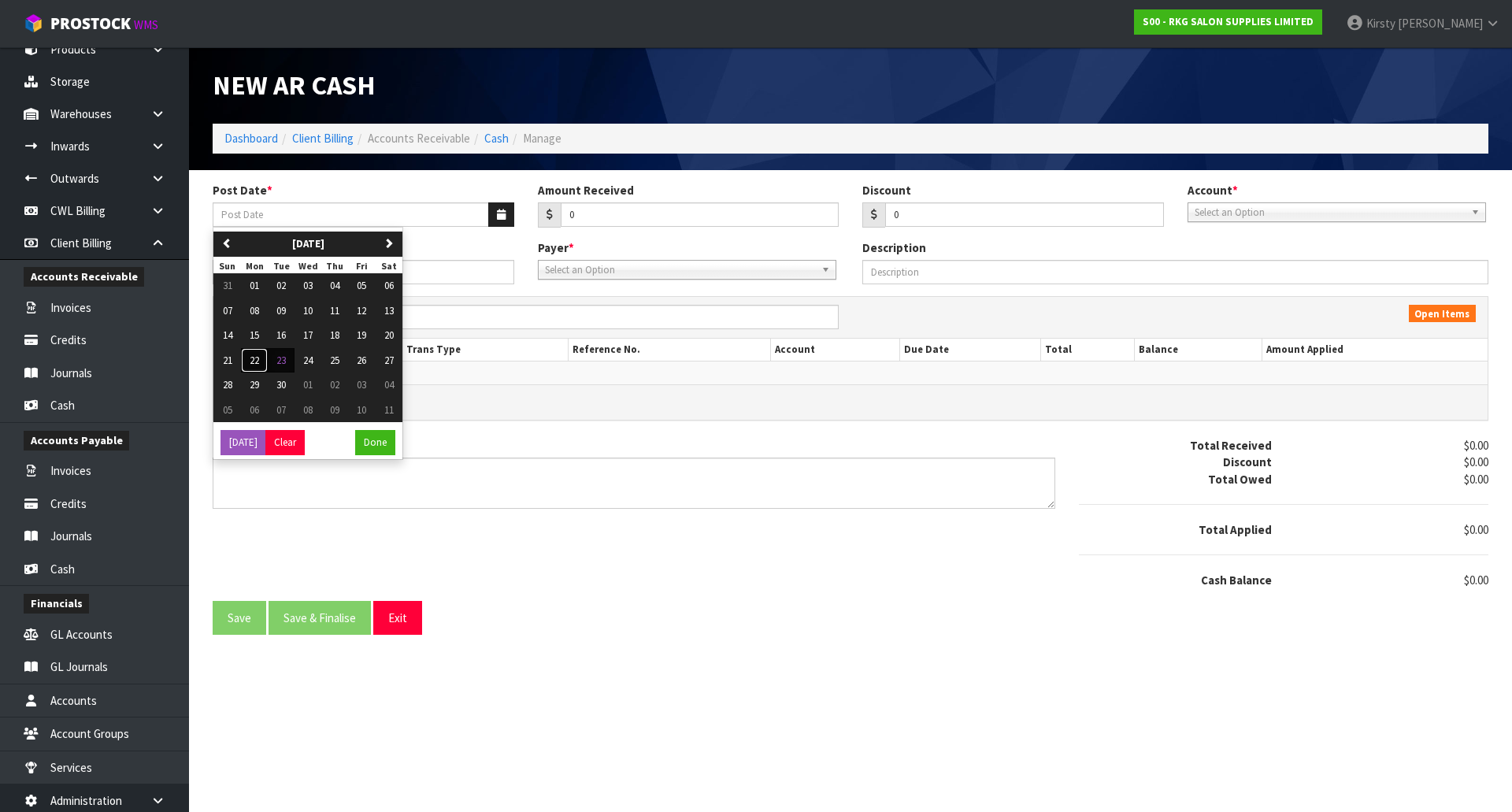
click at [256, 360] on span "22" at bounding box center [254, 360] width 10 height 13
type input "[DATE]"
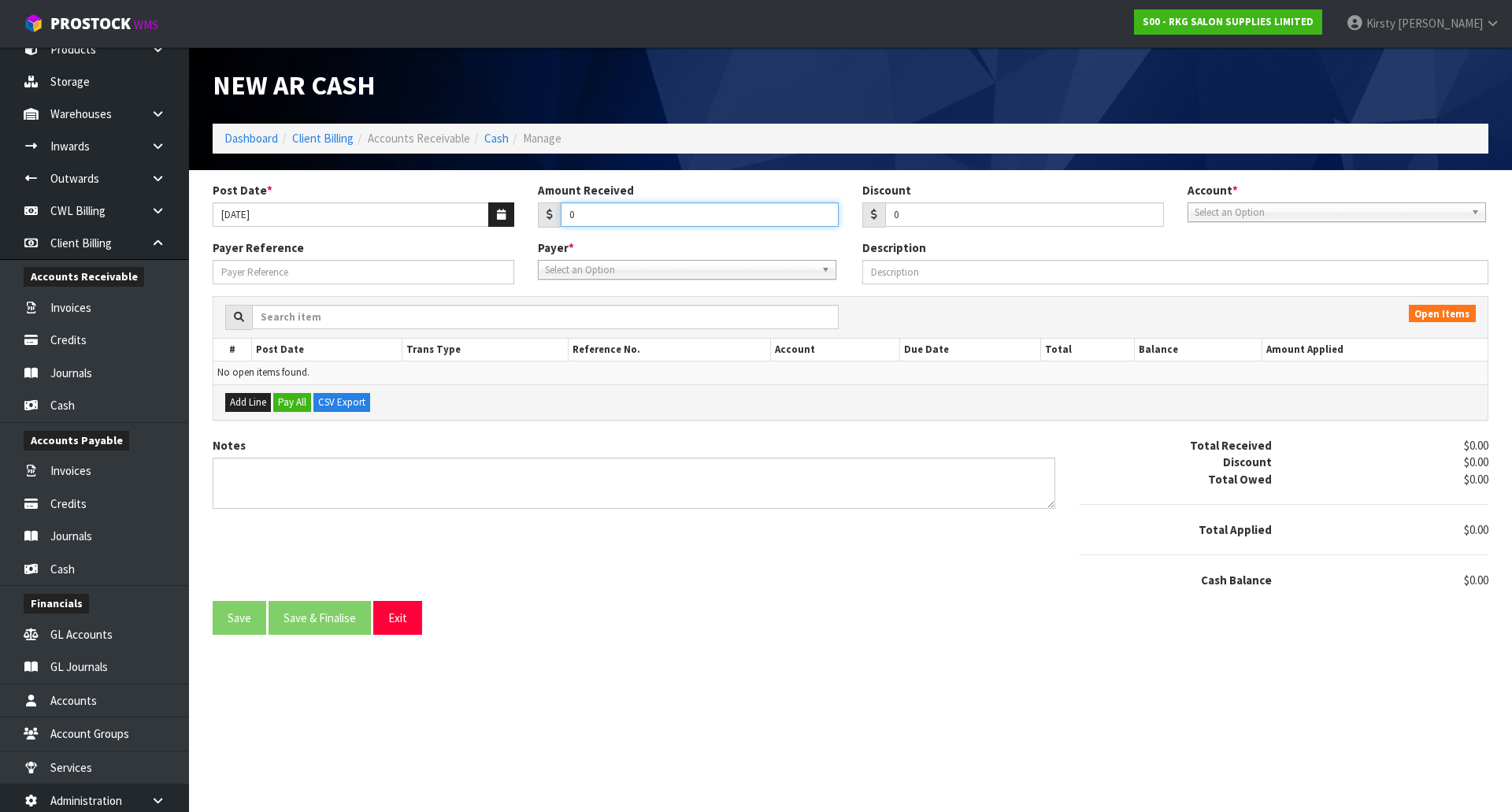
drag, startPoint x: 594, startPoint y: 220, endPoint x: 525, endPoint y: 225, distance: 69.2
click at [526, 225] on div "Amount Received 0" at bounding box center [689, 204] width 326 height 45
type input "14.95"
click at [1237, 218] on span "Select an Option" at bounding box center [1330, 213] width 270 height 19
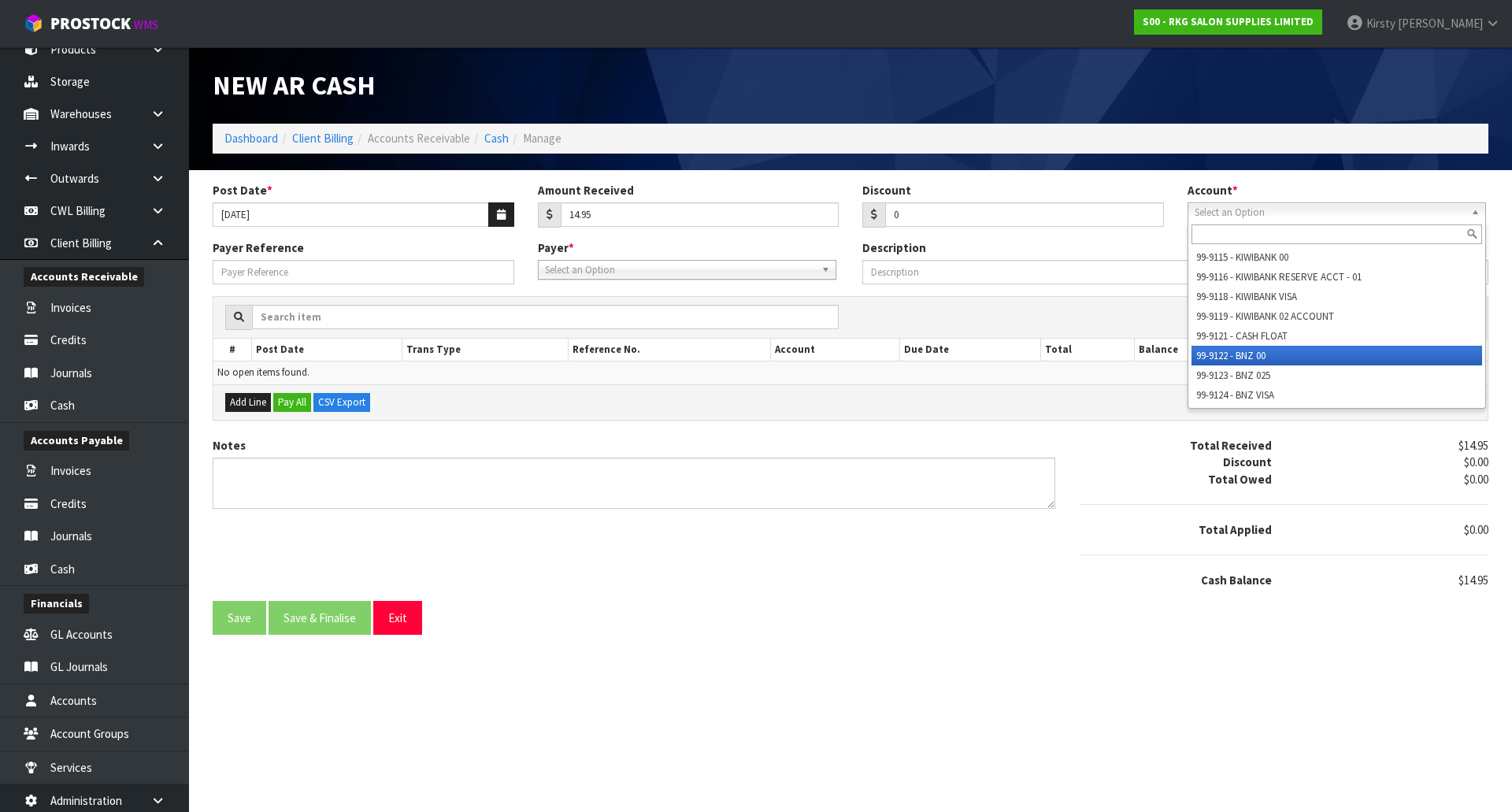
click at [1228, 349] on li "99-9122 - BNZ 00" at bounding box center [1338, 355] width 291 height 19
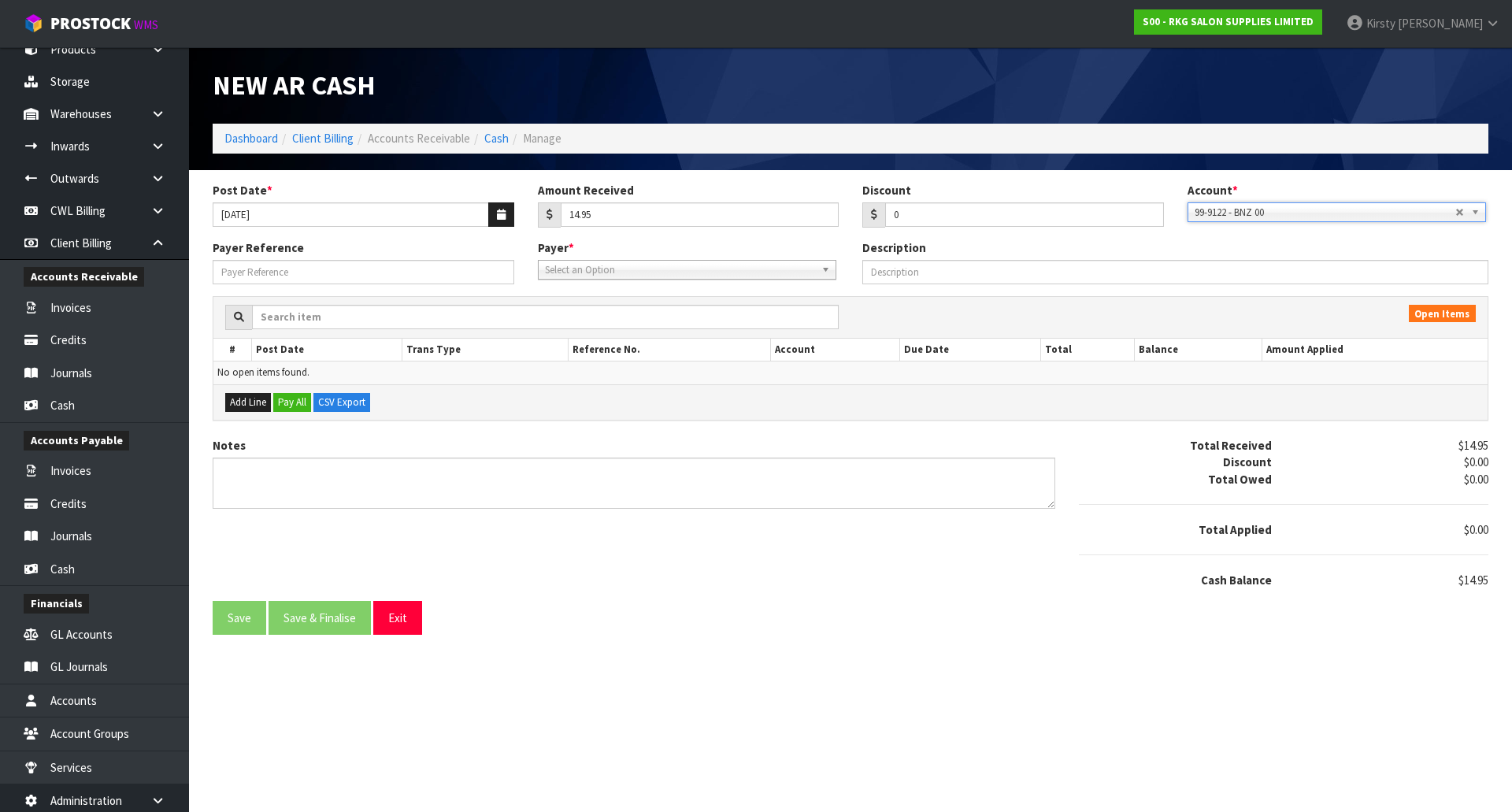
click at [616, 267] on span "Select an Option" at bounding box center [680, 271] width 270 height 19
type input "ELEA"
click at [621, 312] on li "ELEA NO9C1666 - [PERSON_NAME]" at bounding box center [687, 314] width 291 height 19
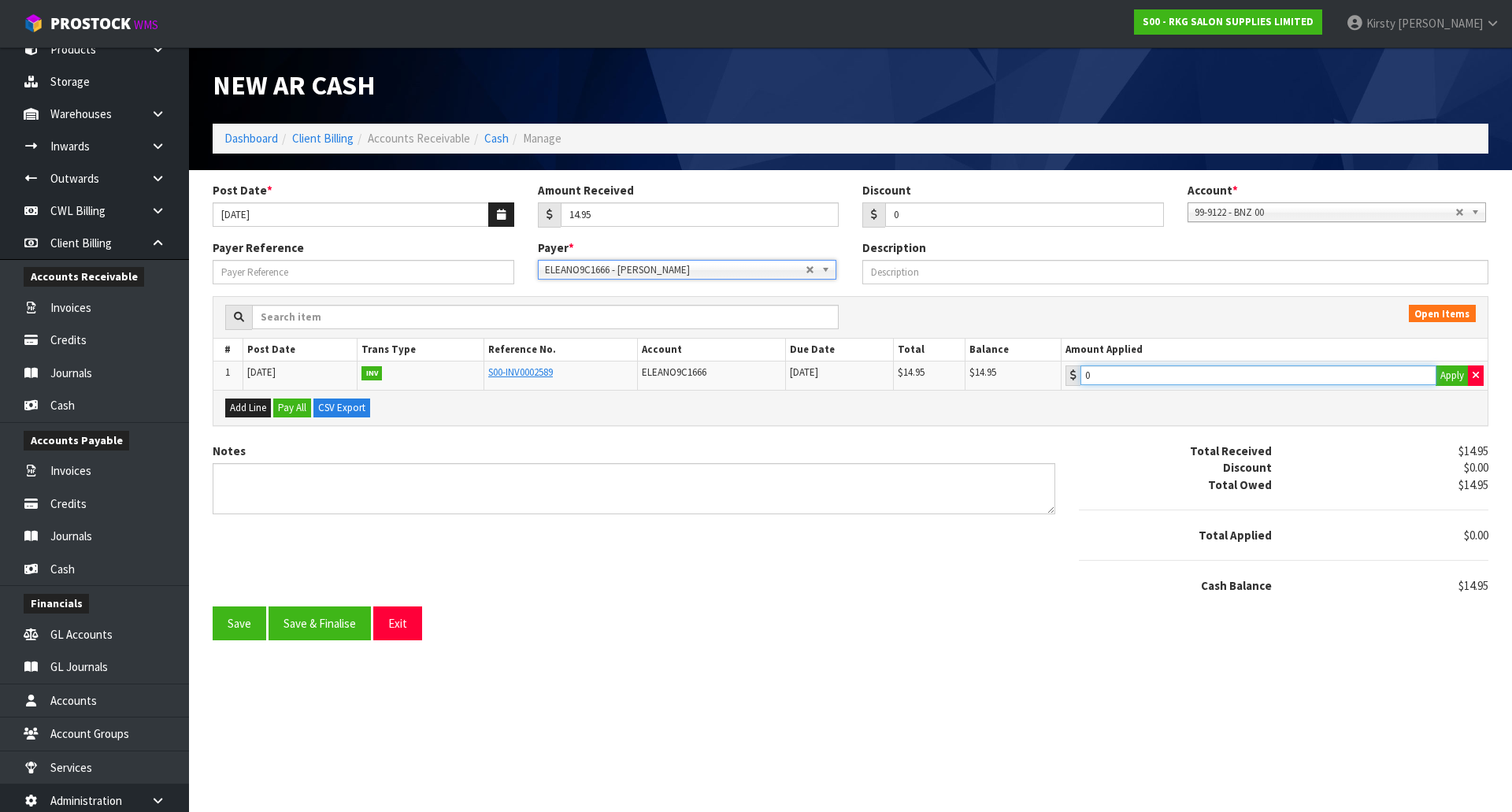
type input "14.95"
click at [1154, 374] on input "14.95" at bounding box center [1258, 375] width 356 height 19
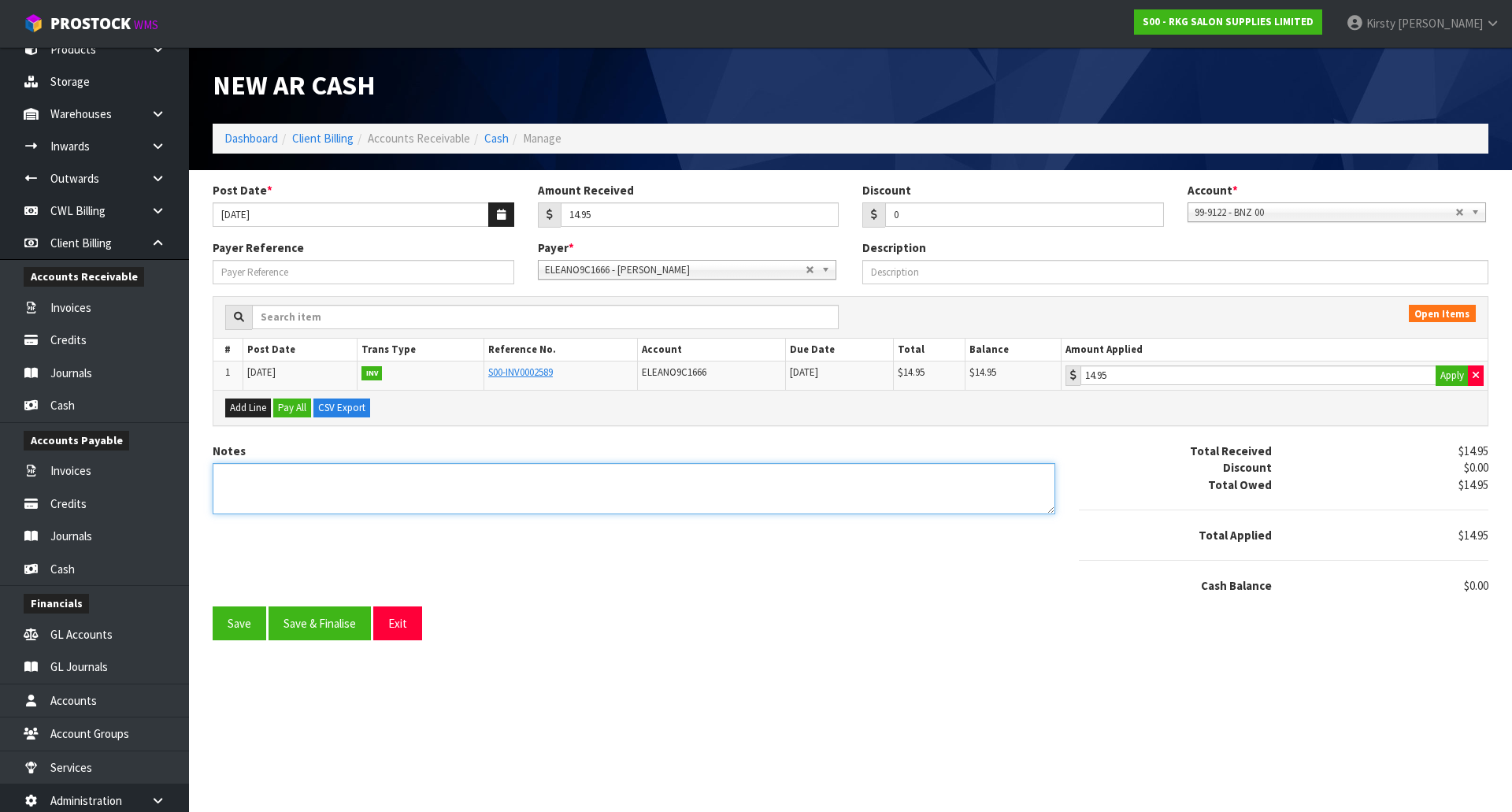
click at [287, 485] on textarea "Notes" at bounding box center [634, 488] width 843 height 51
type textarea "EFT 22.9"
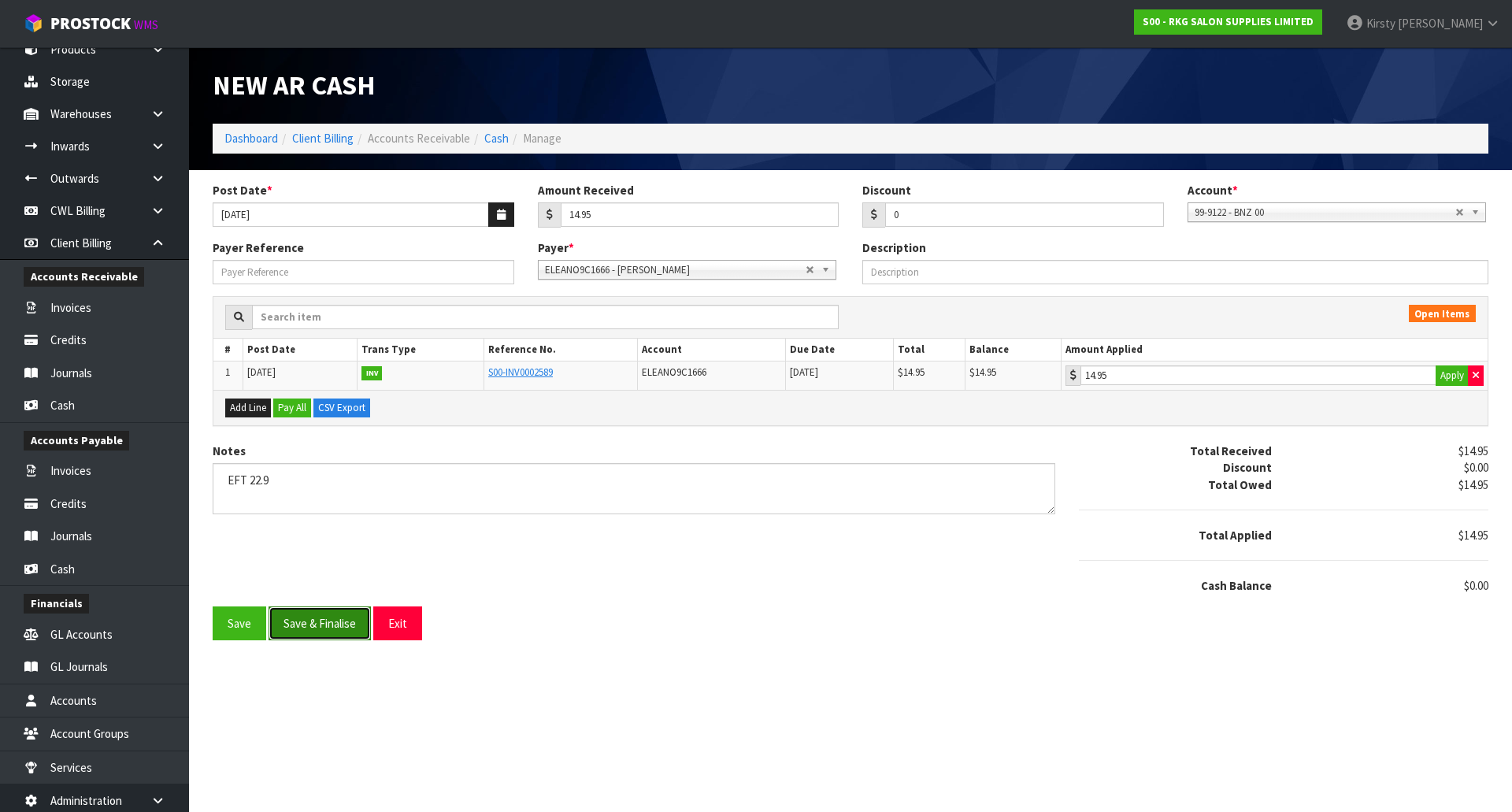
click at [279, 617] on button "Save & Finalise" at bounding box center [320, 622] width 102 height 34
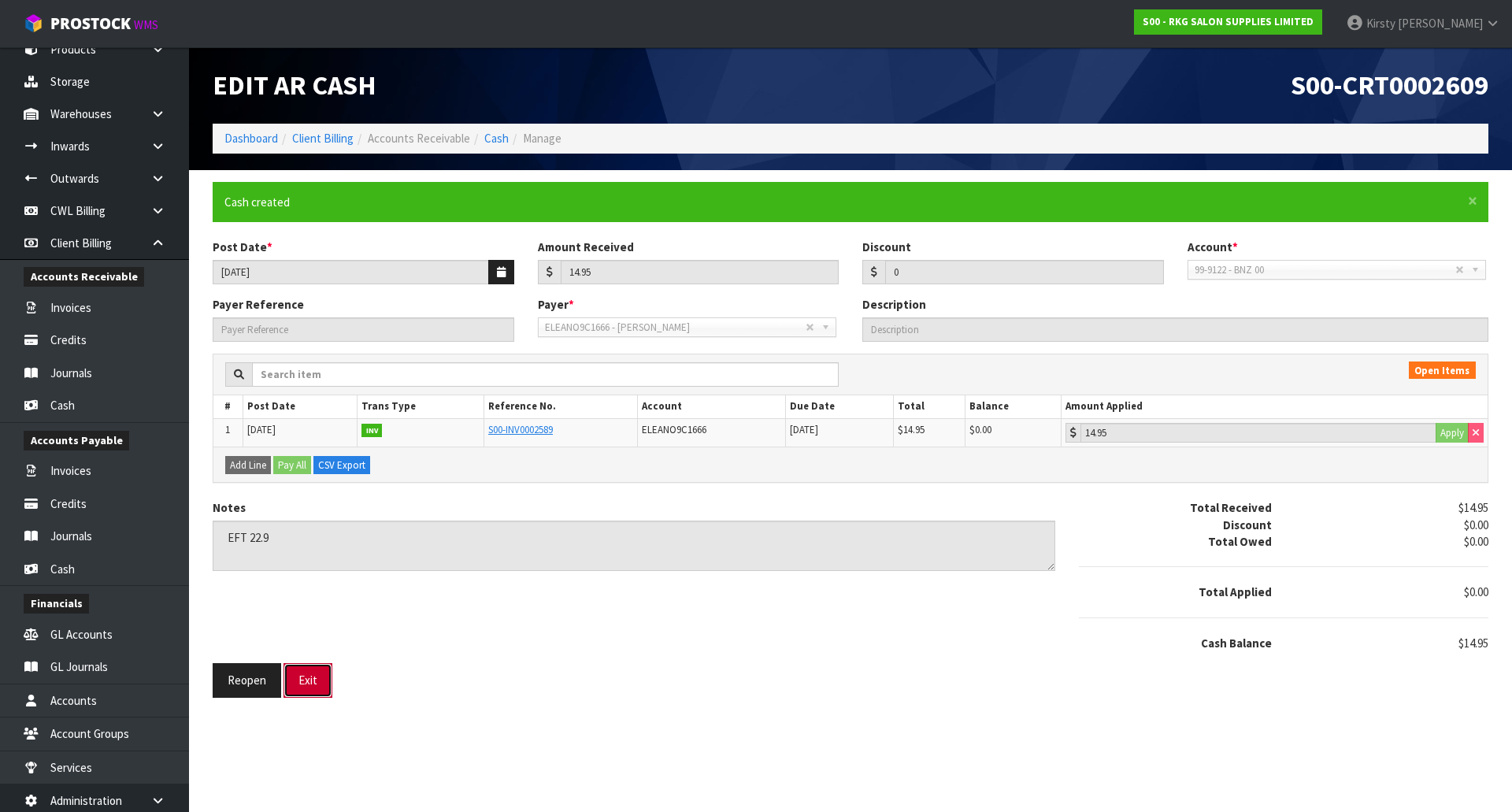
drag, startPoint x: 311, startPoint y: 674, endPoint x: 301, endPoint y: 671, distance: 10.4
click at [304, 672] on button "Exit" at bounding box center [307, 679] width 49 height 34
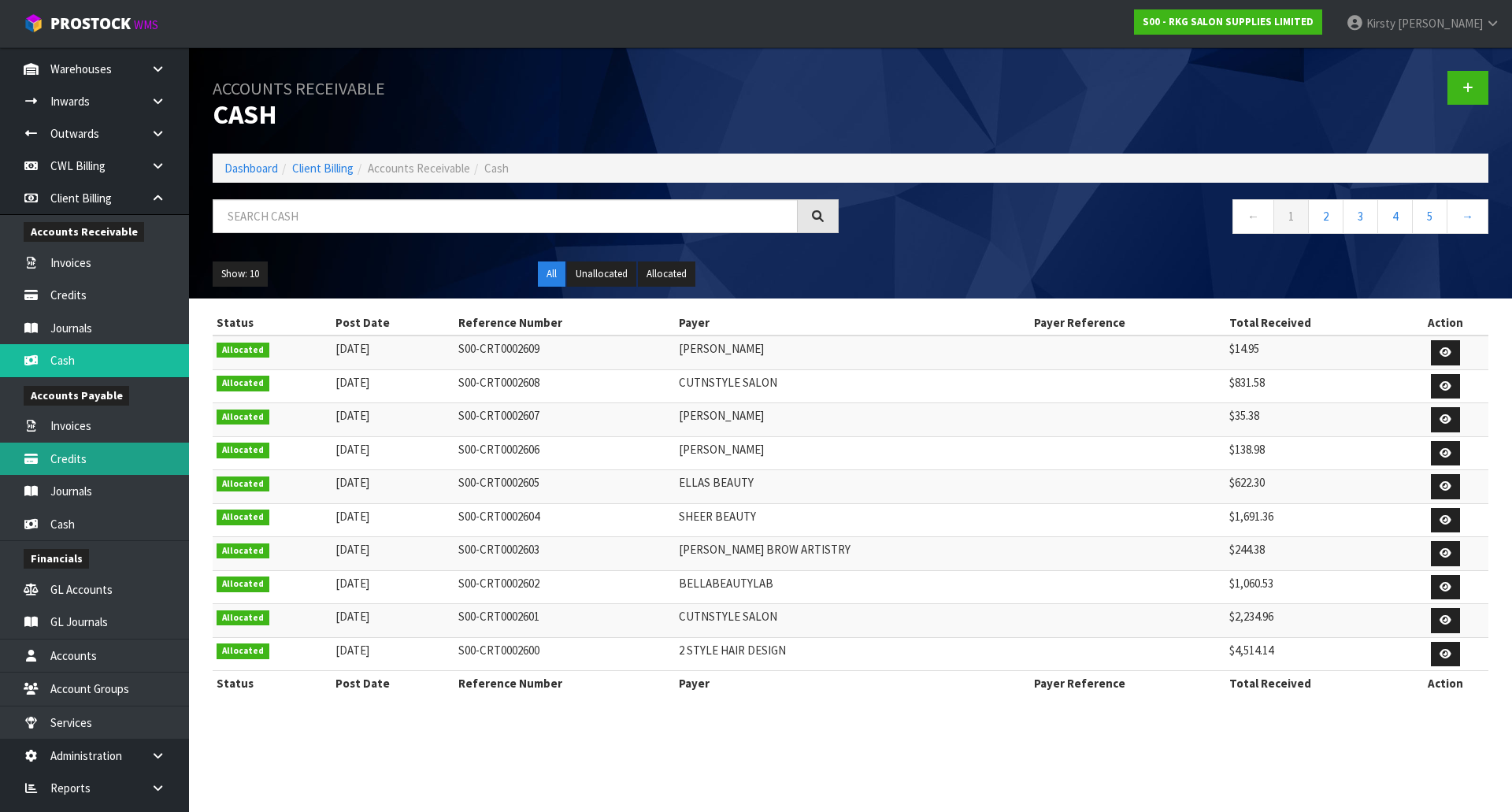
scroll to position [147, 0]
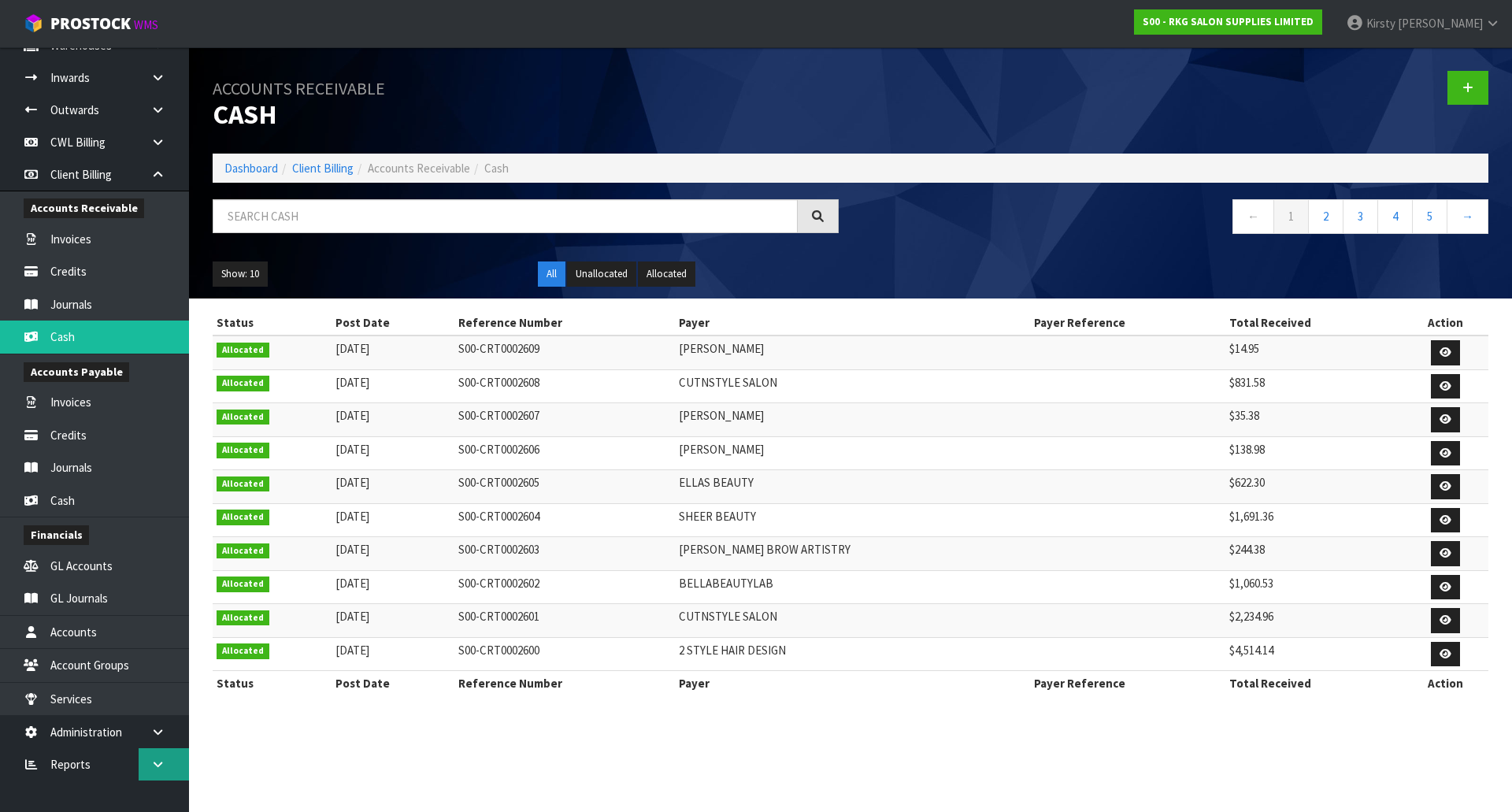
click at [159, 765] on icon at bounding box center [158, 764] width 15 height 12
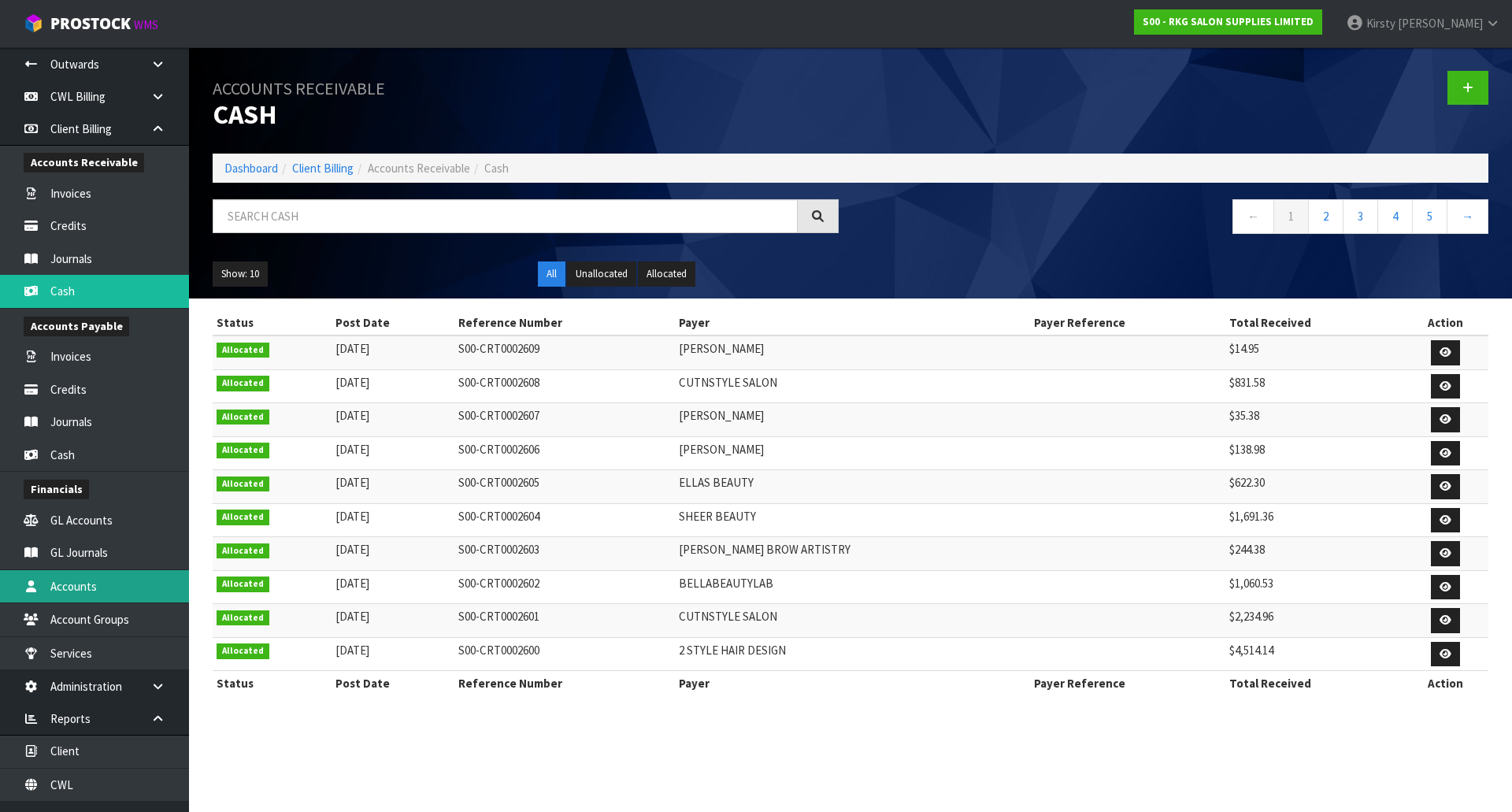
scroll to position [214, 0]
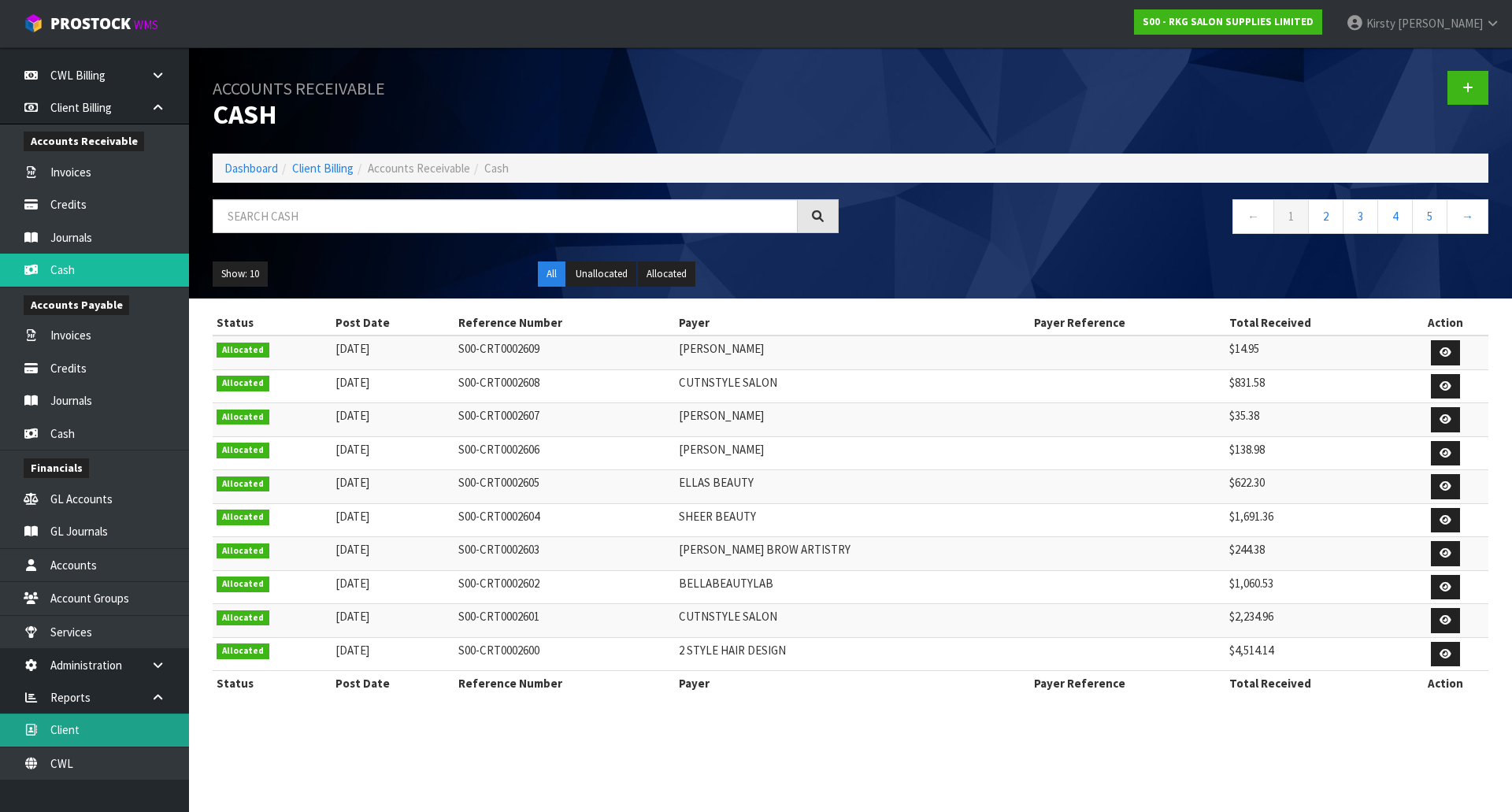
click at [67, 732] on link "Client" at bounding box center [94, 730] width 189 height 33
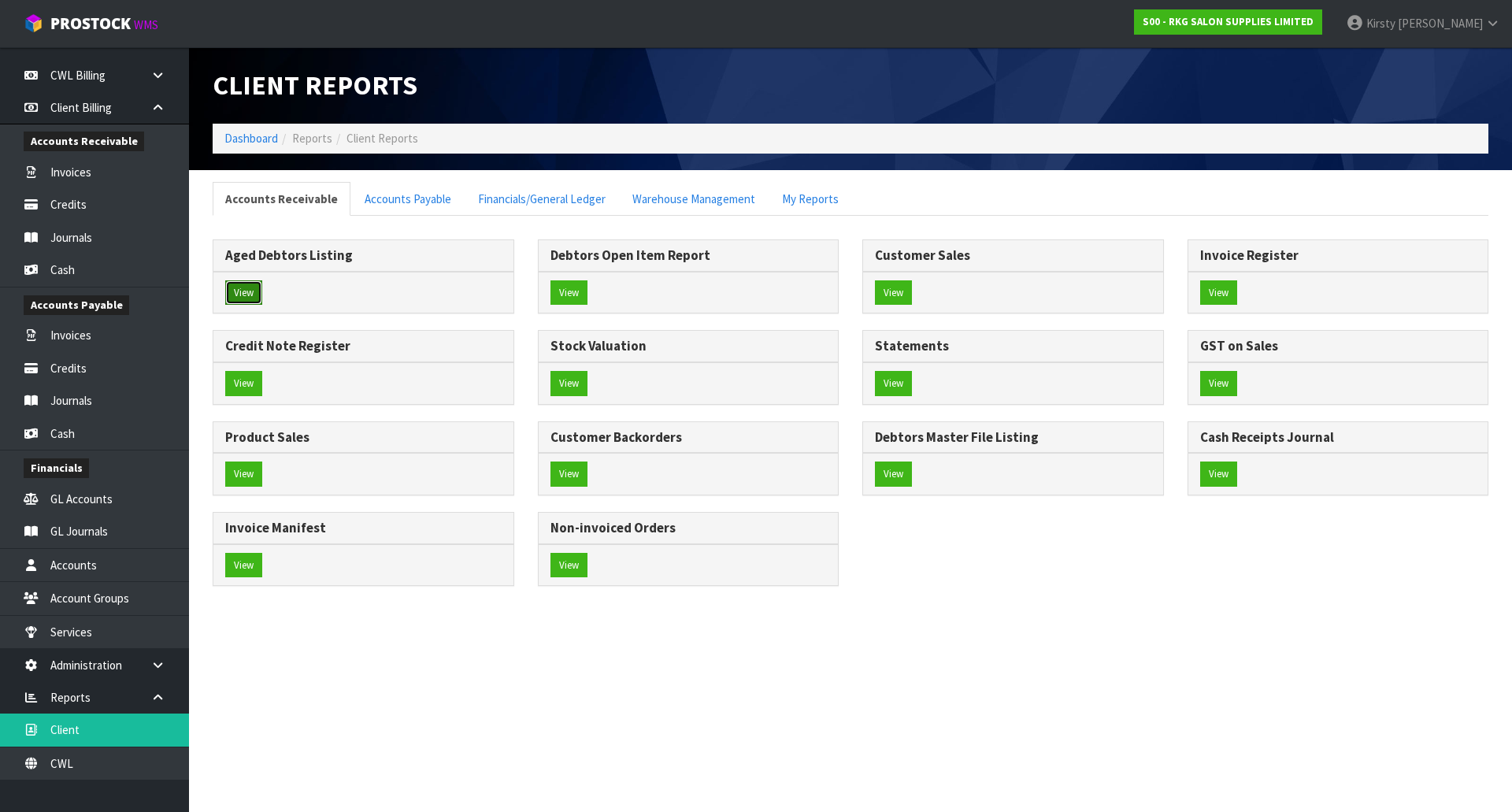
click at [236, 287] on button "View" at bounding box center [244, 293] width 37 height 25
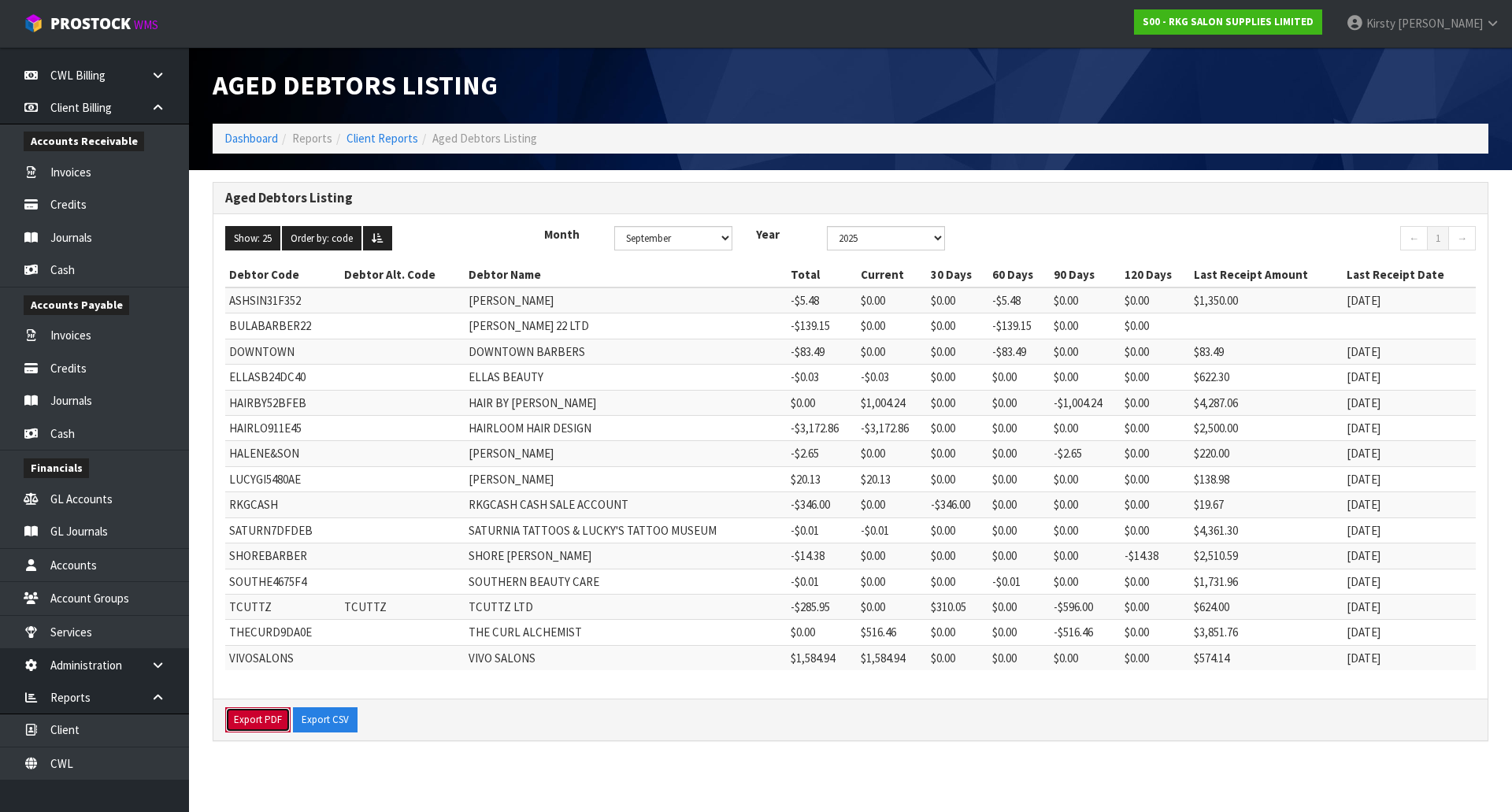
click at [252, 718] on button "Export PDF" at bounding box center [258, 720] width 66 height 25
click at [50, 274] on link "Cash" at bounding box center [94, 270] width 189 height 33
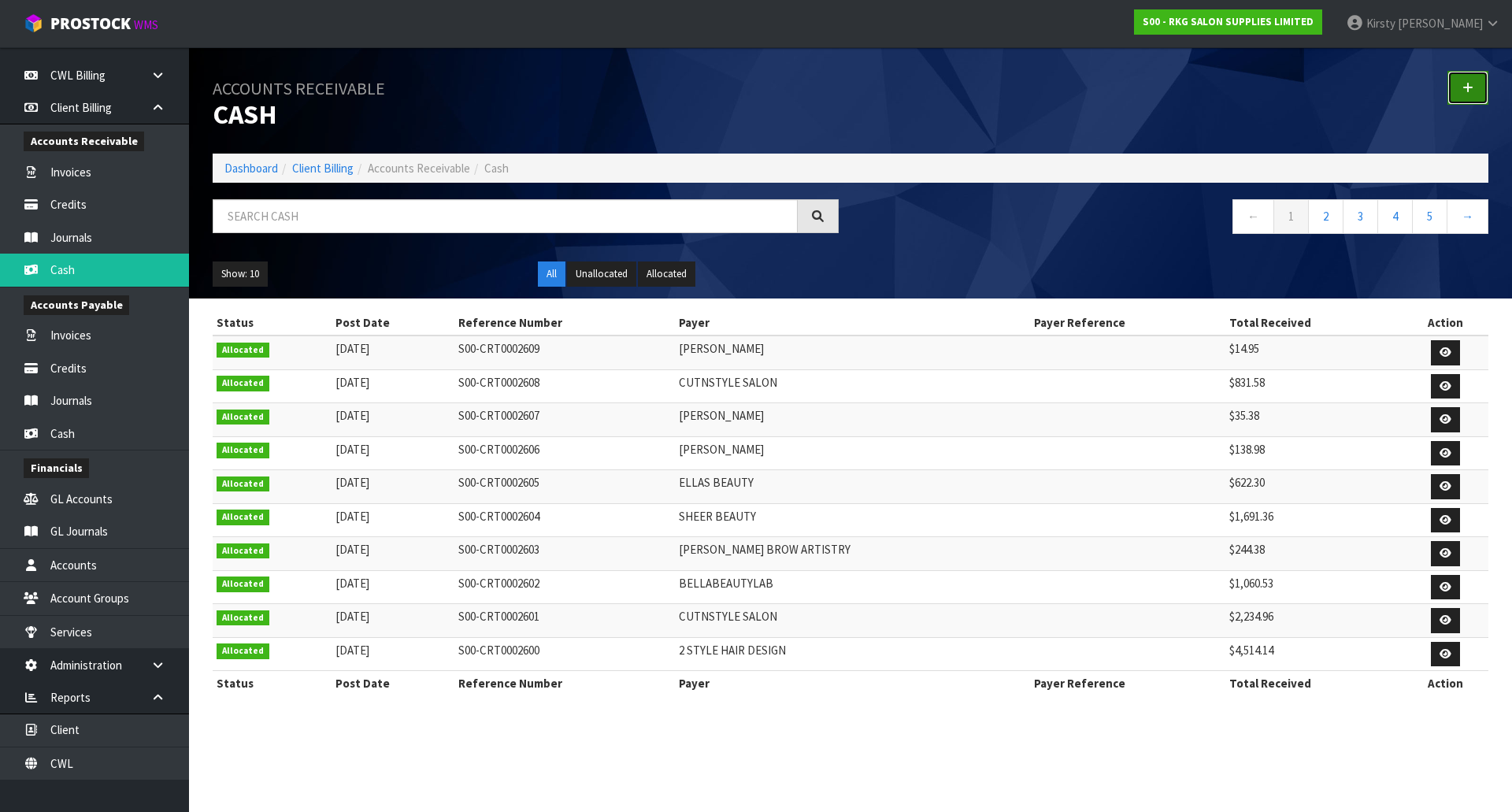
click at [1469, 84] on icon at bounding box center [1468, 88] width 11 height 12
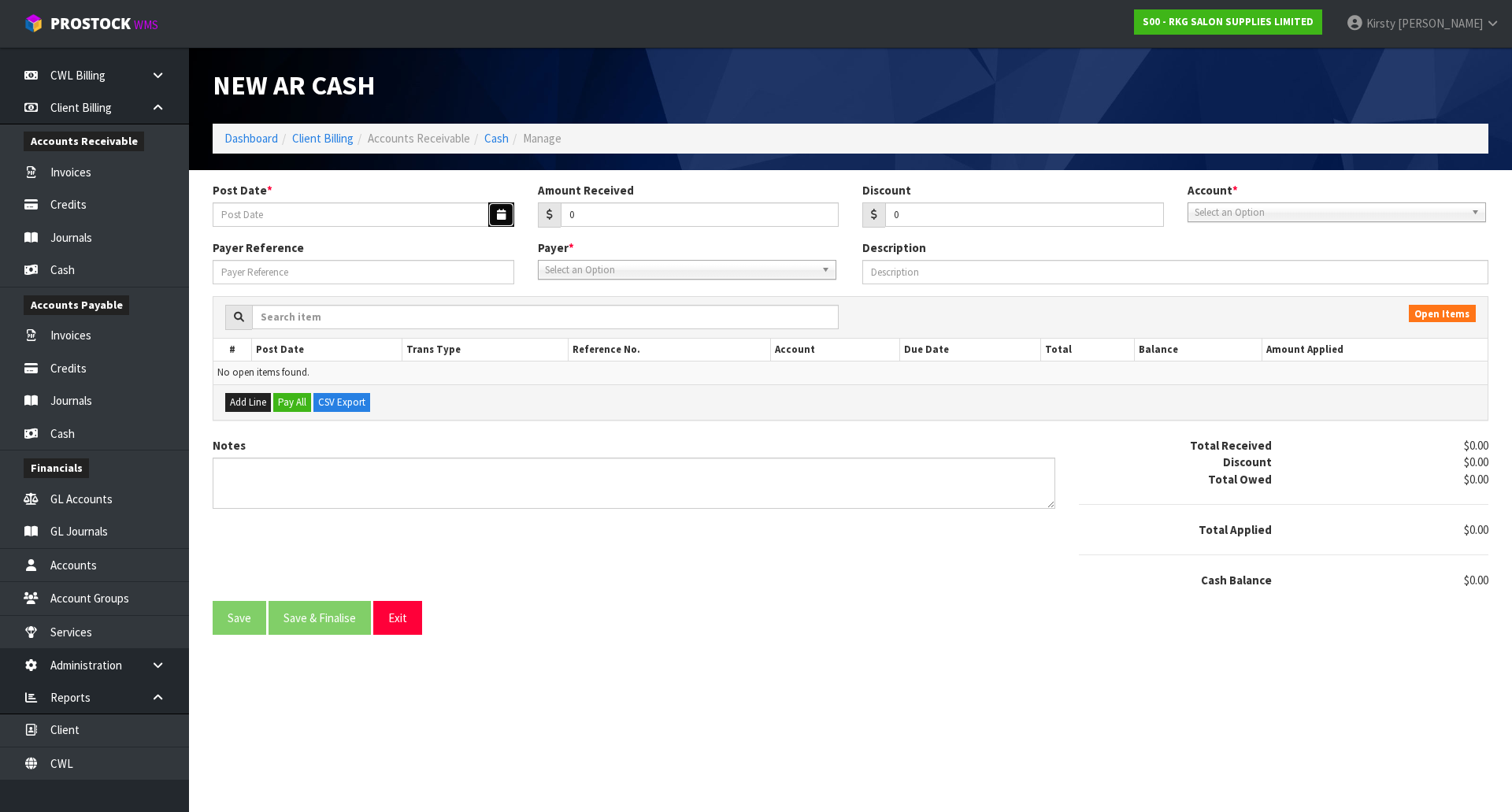
click at [491, 218] on button "button" at bounding box center [501, 214] width 26 height 24
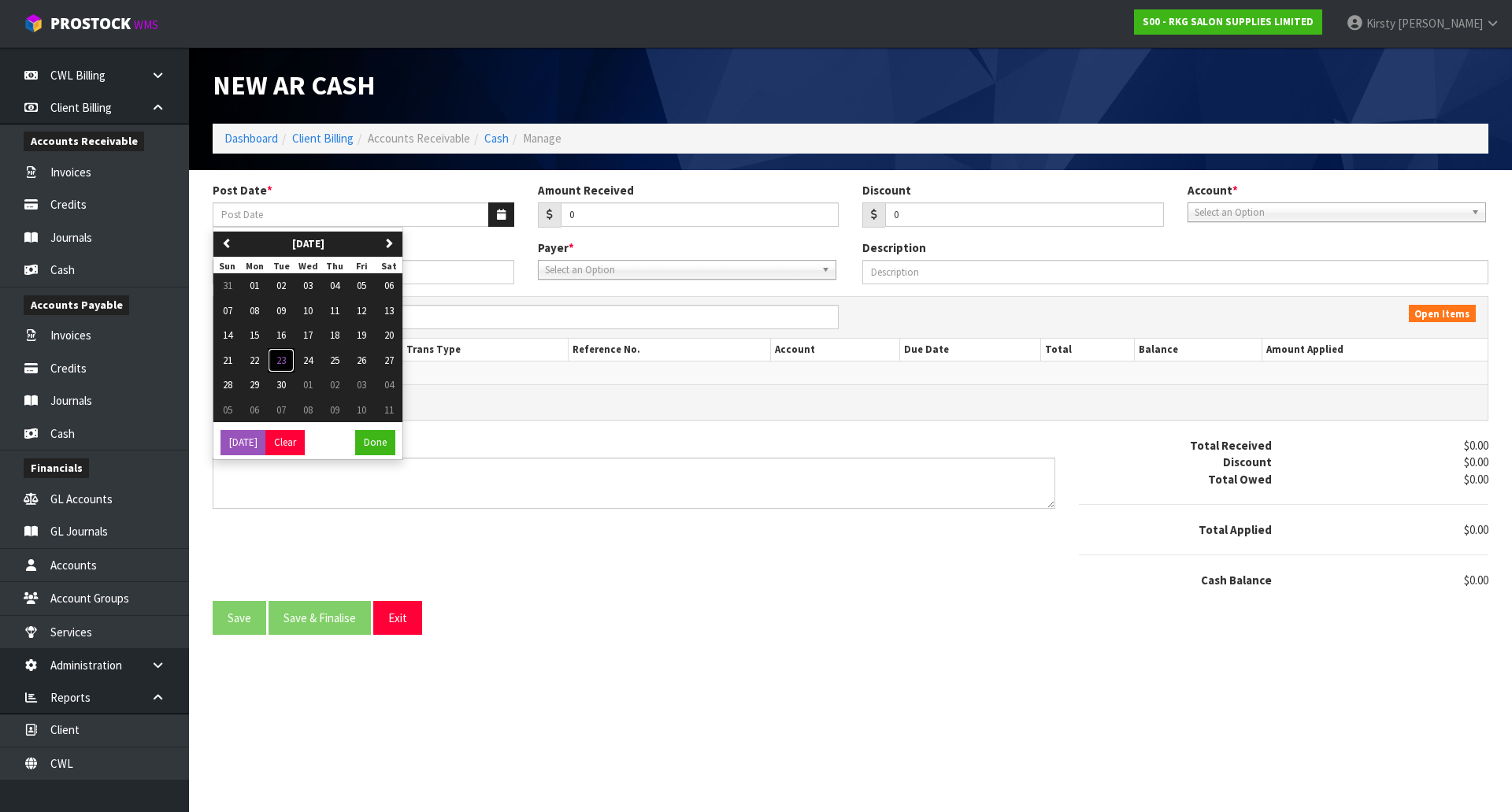
click at [283, 359] on span "23" at bounding box center [281, 360] width 10 height 13
type input "[DATE]"
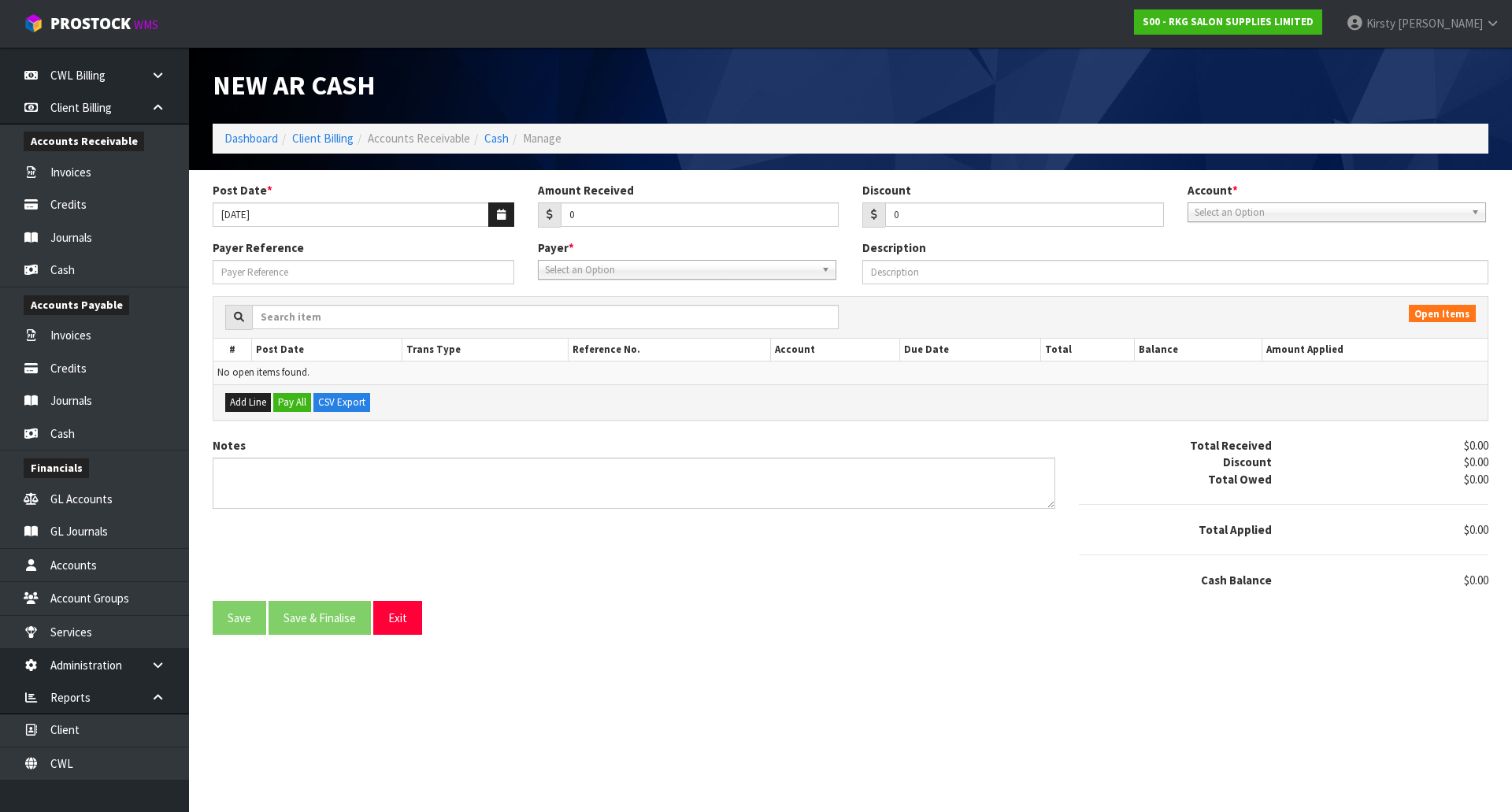
click at [1227, 213] on span "Select an Option" at bounding box center [1330, 213] width 270 height 19
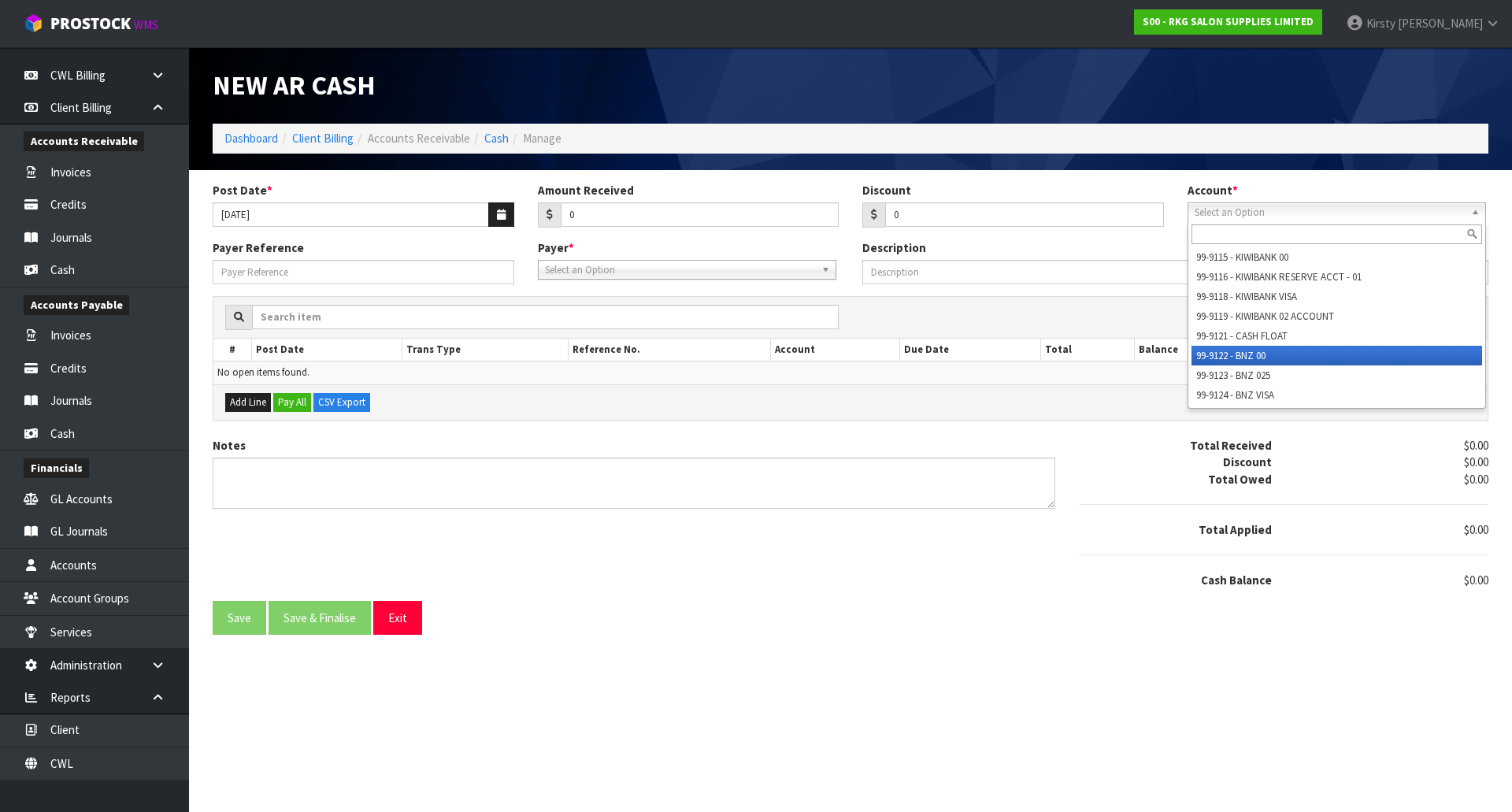
click at [1261, 355] on li "99-9122 - BNZ 00" at bounding box center [1338, 355] width 291 height 19
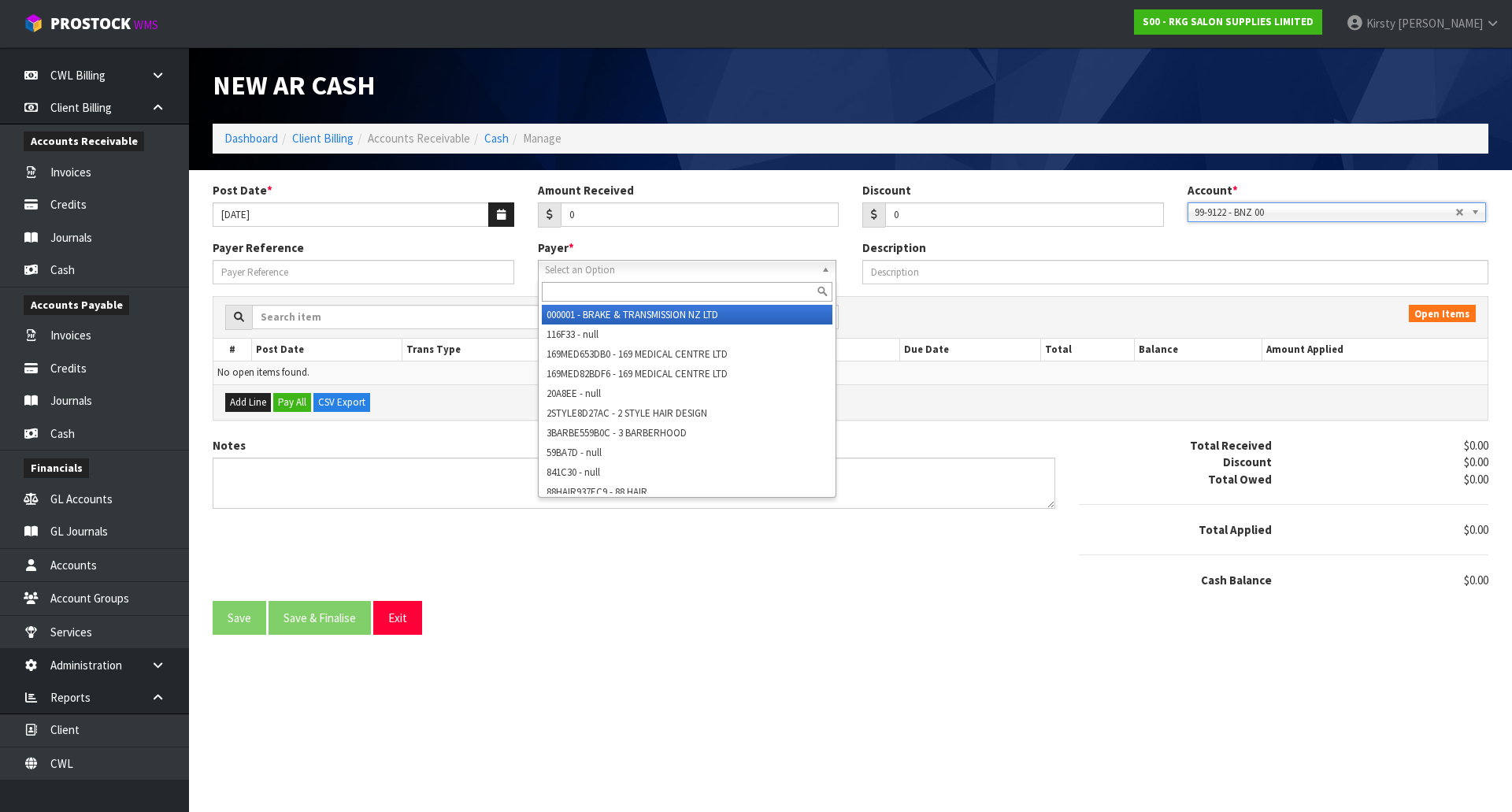
click at [665, 269] on span "Select an Option" at bounding box center [680, 271] width 270 height 19
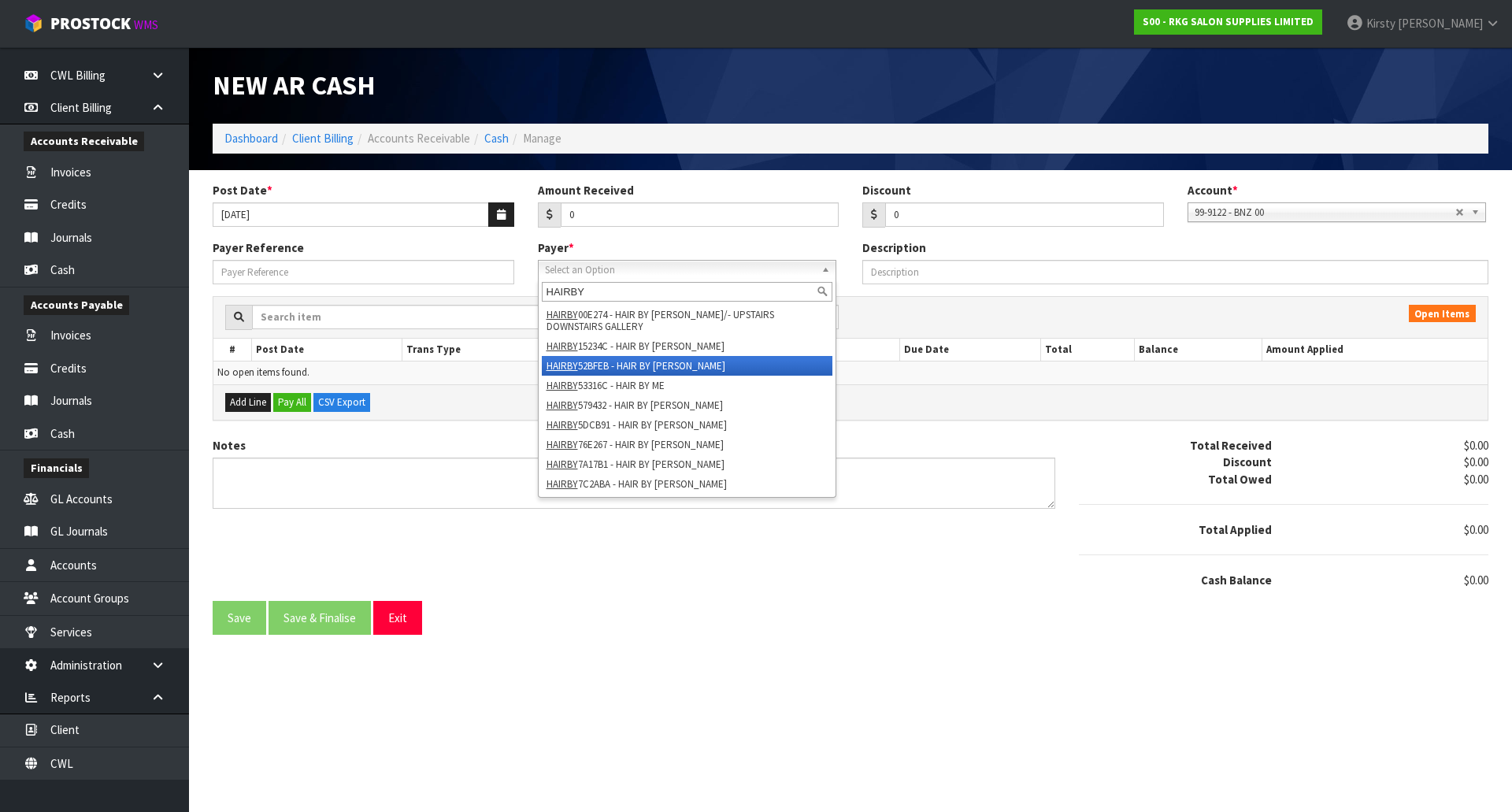
type input "HAIRBY"
click at [644, 365] on li "HAIRBY 52BFEB - HAIR BY [PERSON_NAME]" at bounding box center [687, 365] width 291 height 19
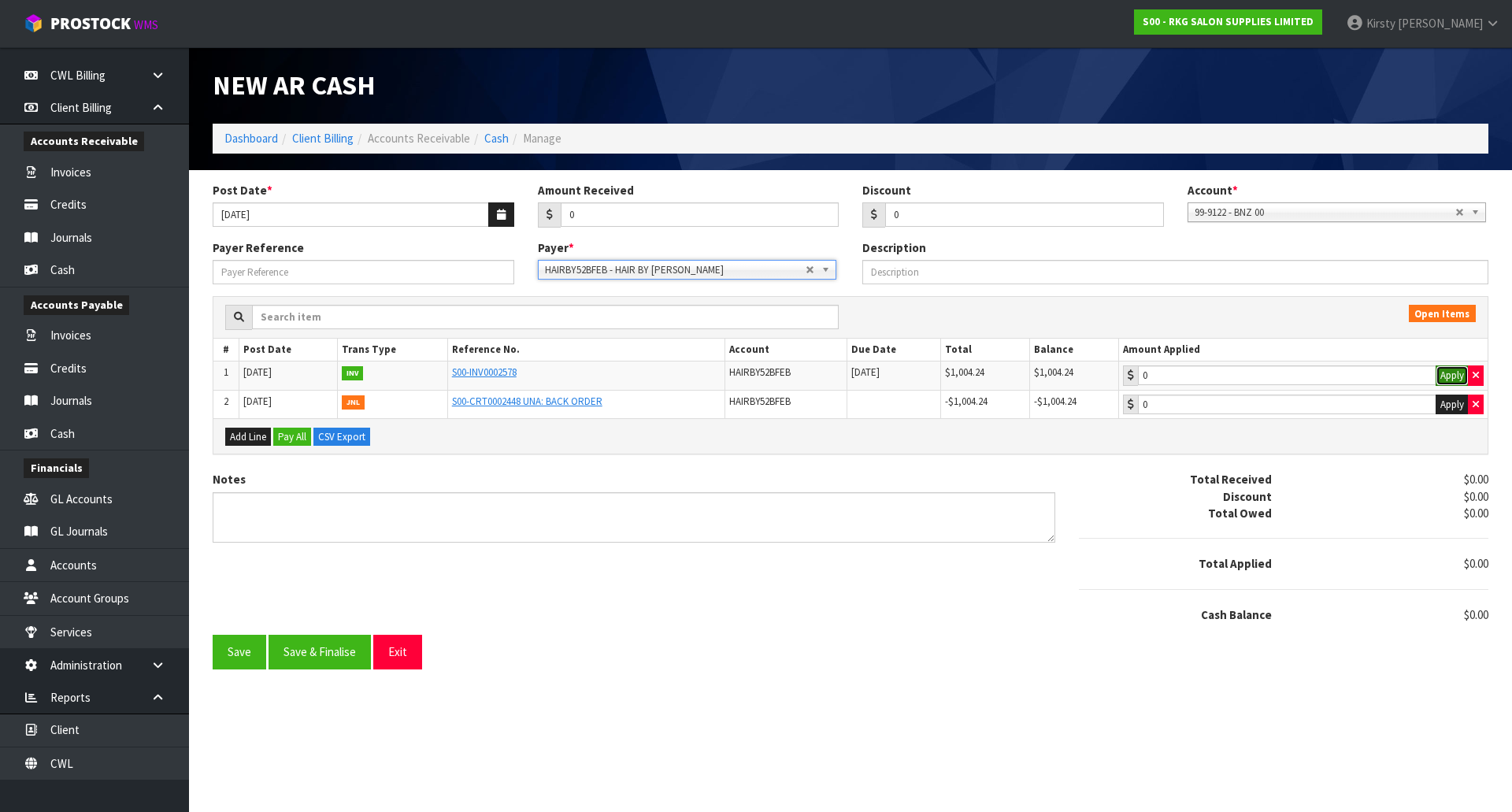
click at [1445, 377] on button "Apply" at bounding box center [1452, 375] width 33 height 20
type input "1004.24"
click at [1446, 400] on button "Apply" at bounding box center [1452, 404] width 33 height 20
type input "-1004.24"
click at [235, 649] on button "Save" at bounding box center [240, 651] width 54 height 34
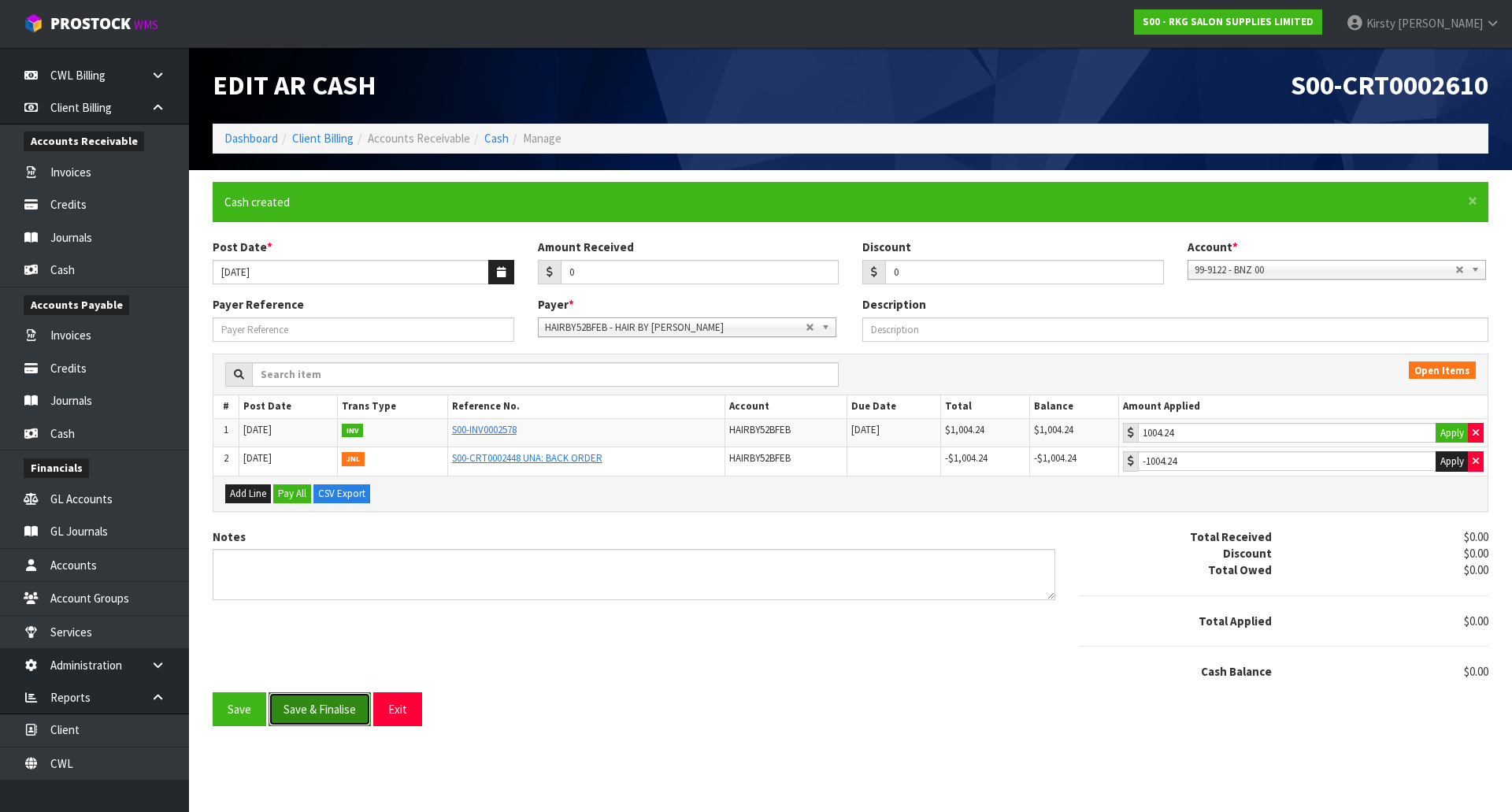
click at [323, 708] on button "Save & Finalise" at bounding box center [320, 708] width 102 height 34
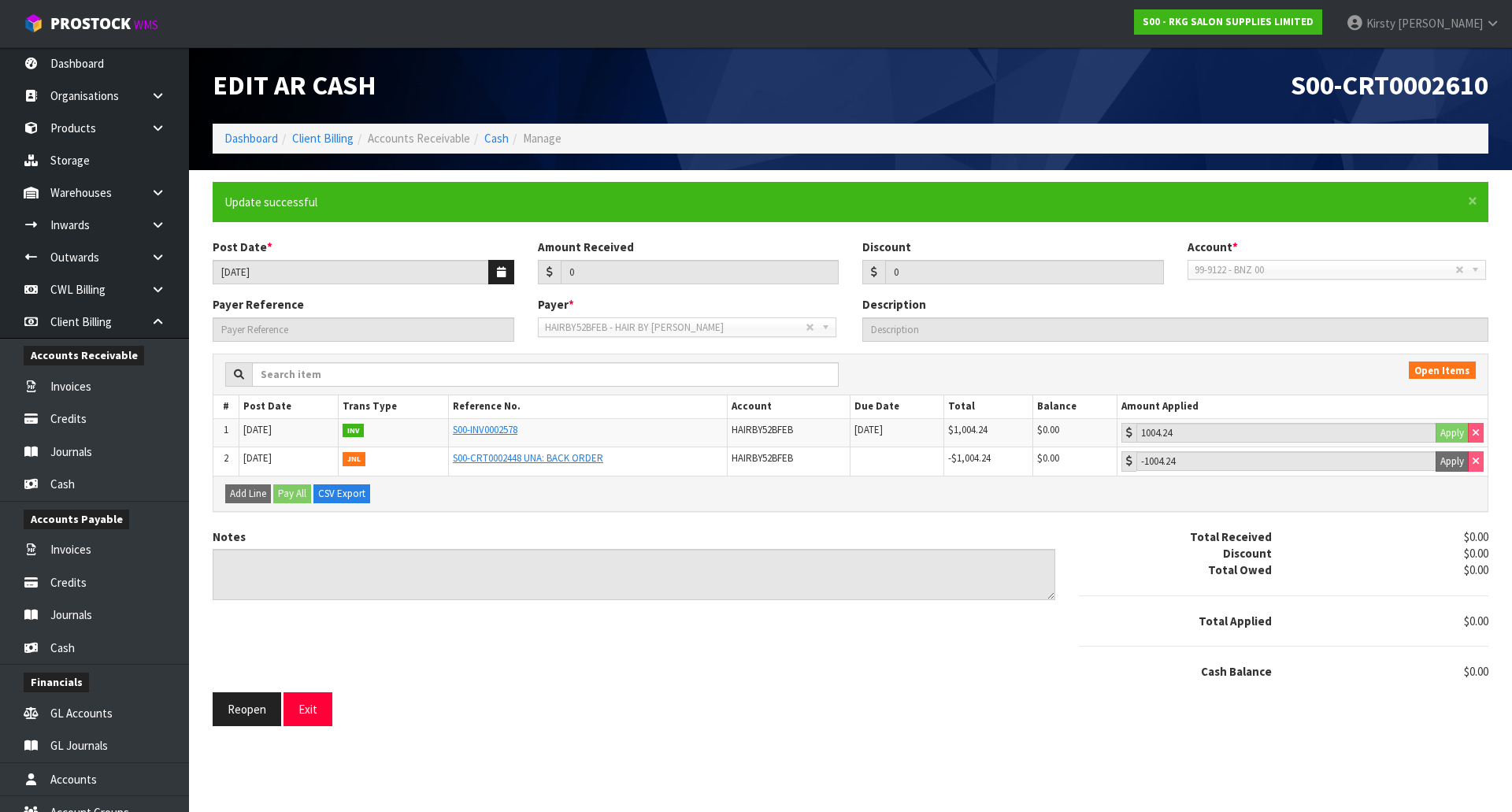
scroll to position [214, 0]
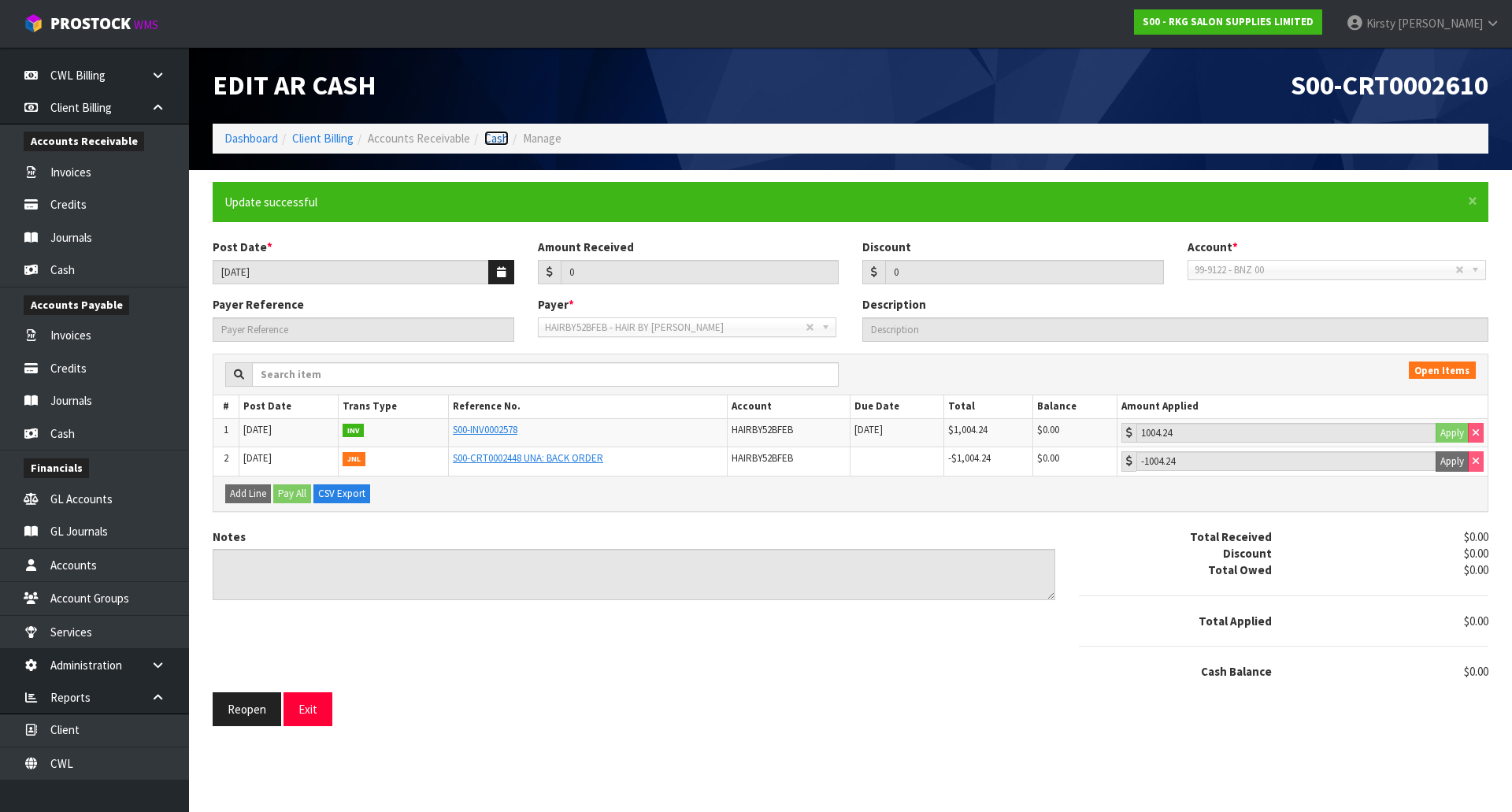
click at [498, 140] on link "Cash" at bounding box center [496, 139] width 24 height 15
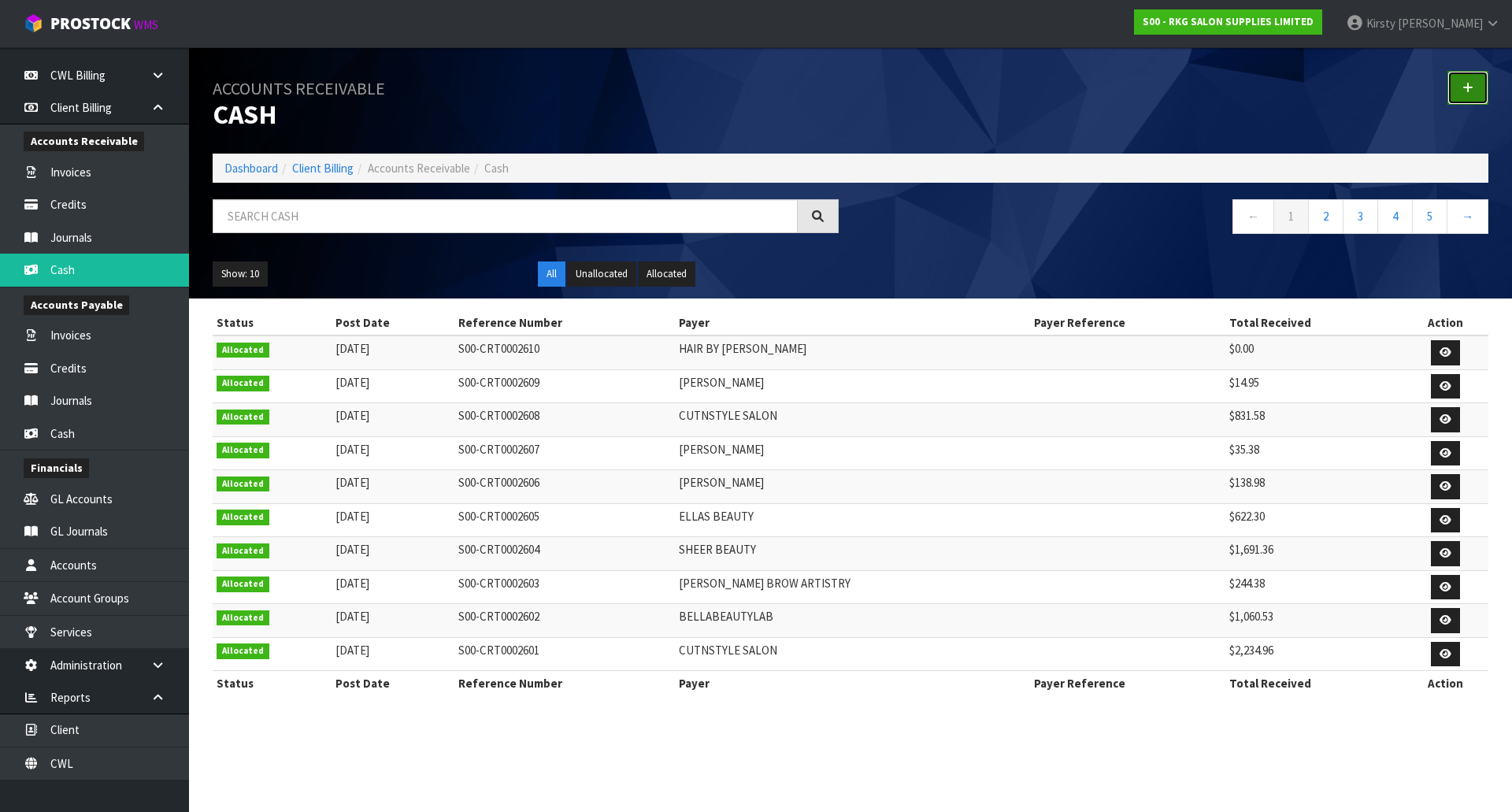
click at [1477, 92] on link at bounding box center [1468, 88] width 41 height 34
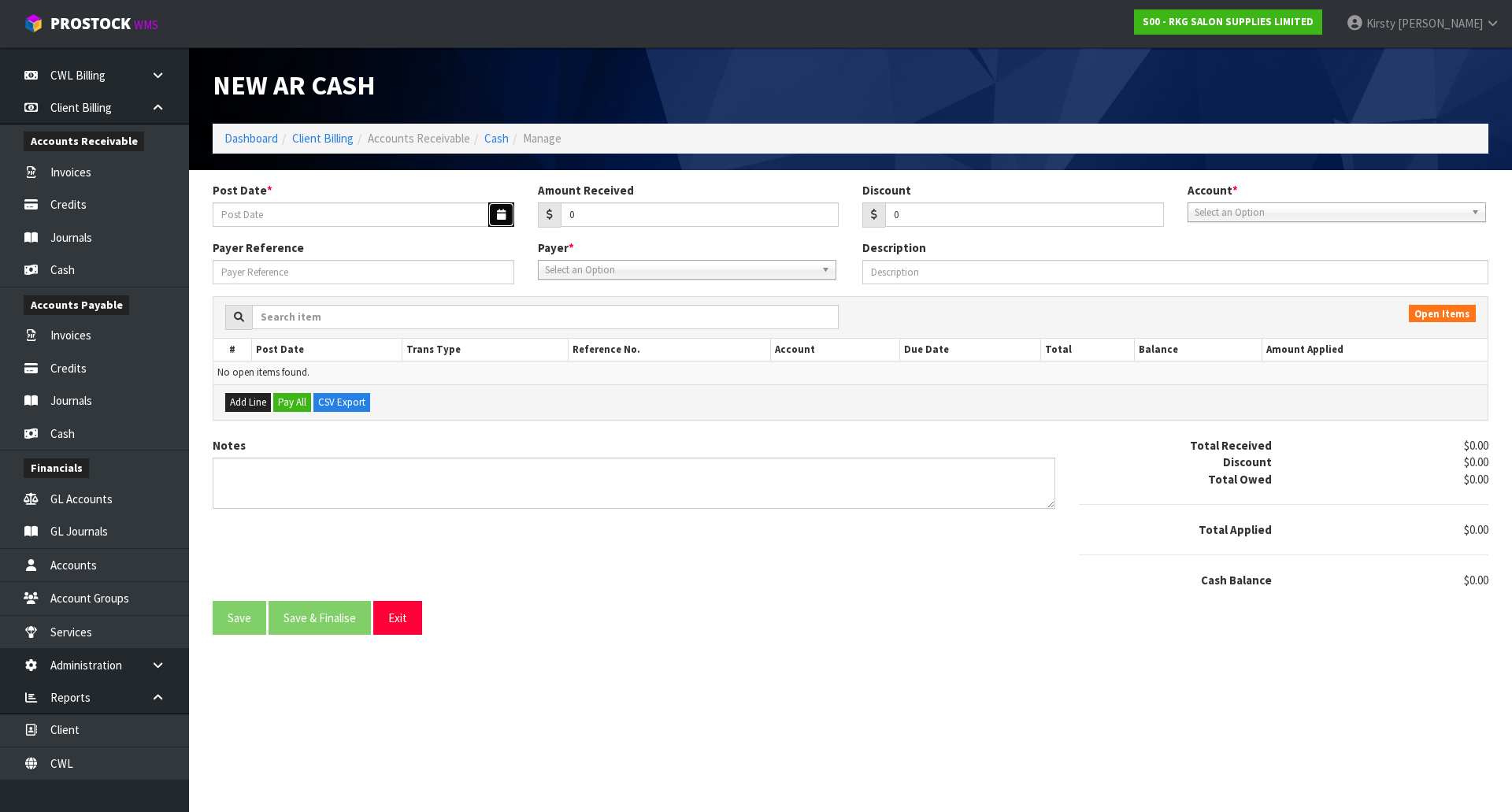
click at [495, 210] on button "button" at bounding box center [501, 214] width 26 height 24
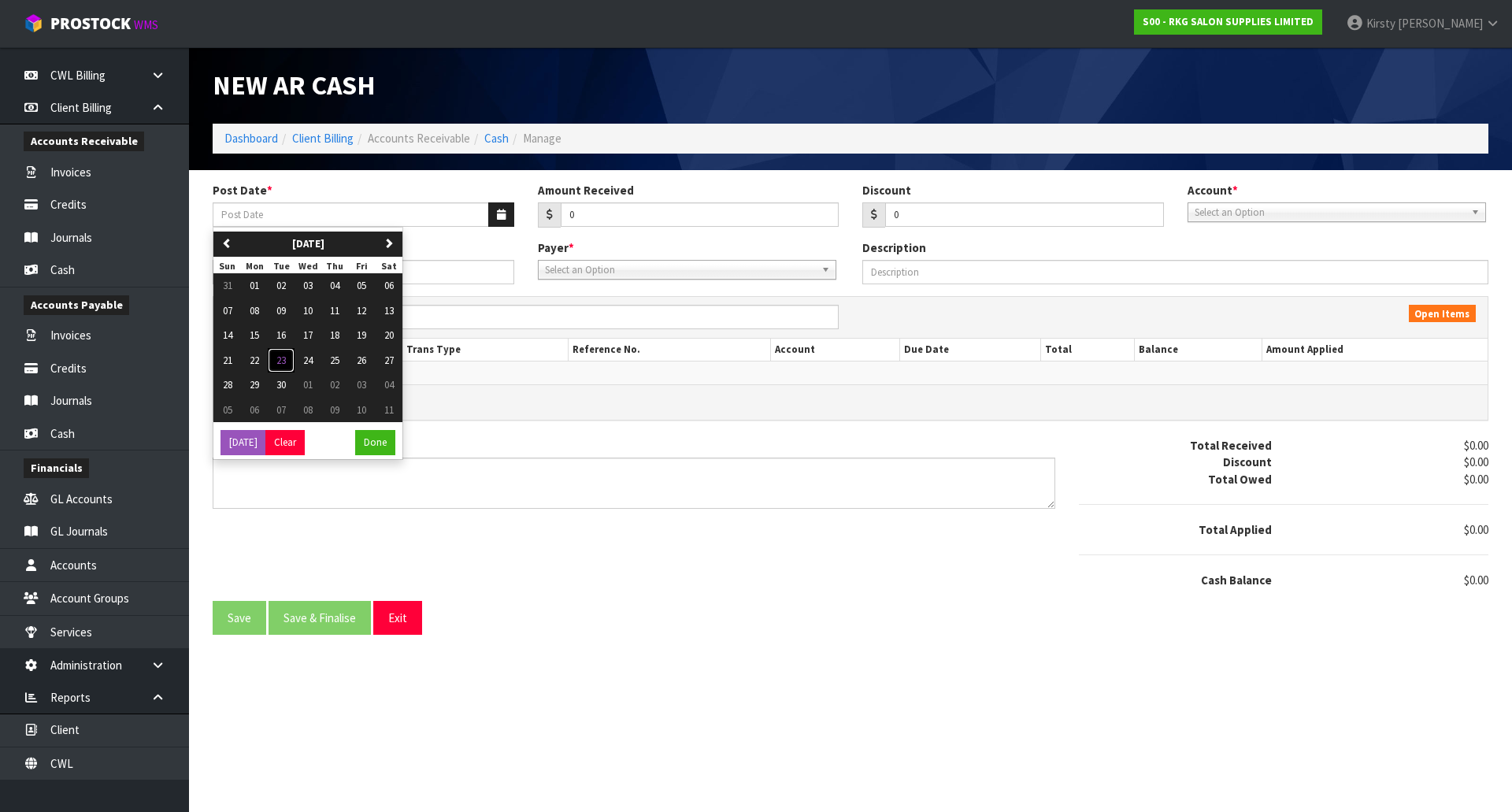
click at [284, 356] on span "23" at bounding box center [281, 360] width 10 height 13
type input "[DATE]"
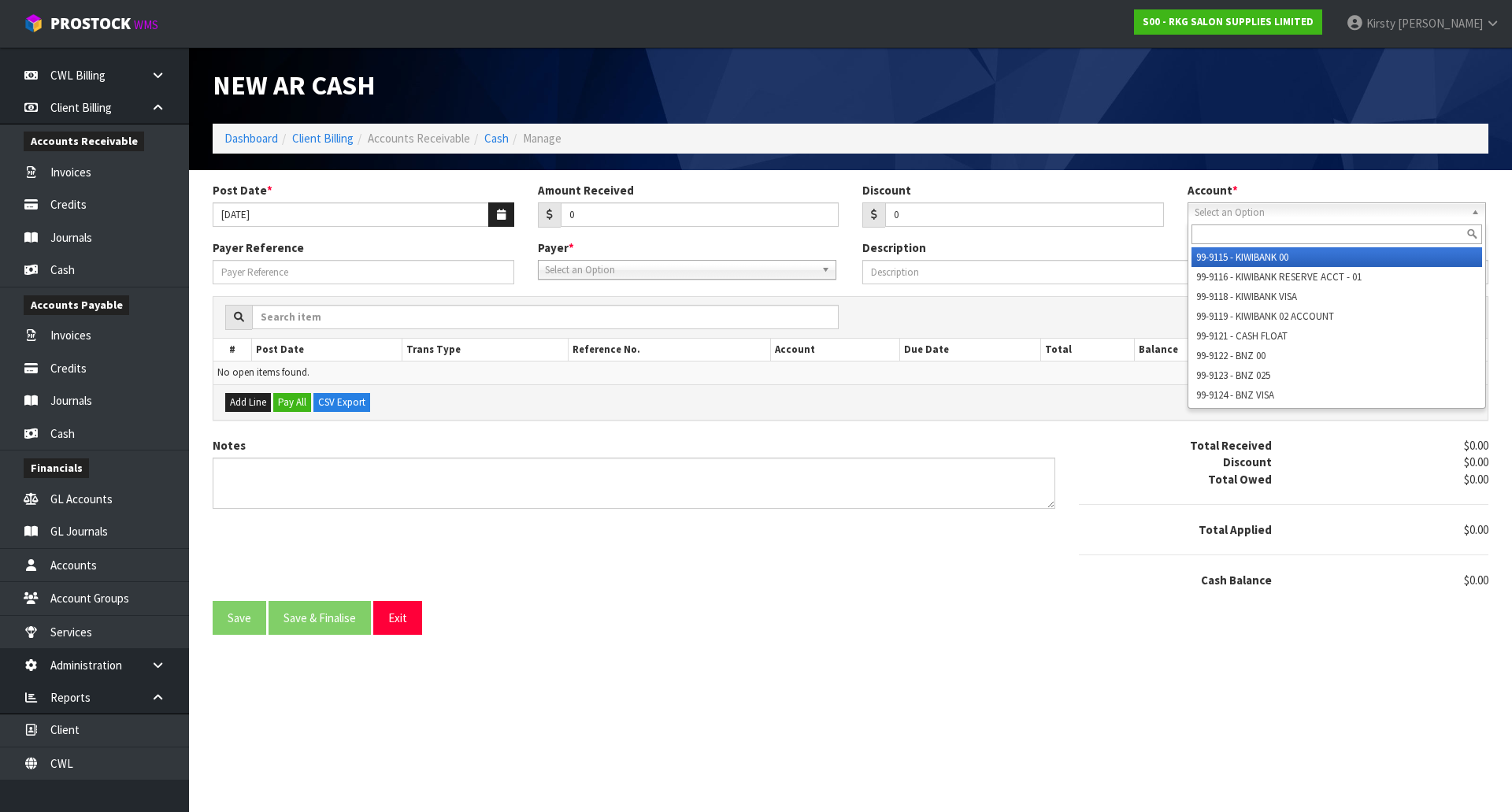
click at [1269, 214] on span "Select an Option" at bounding box center [1330, 213] width 270 height 19
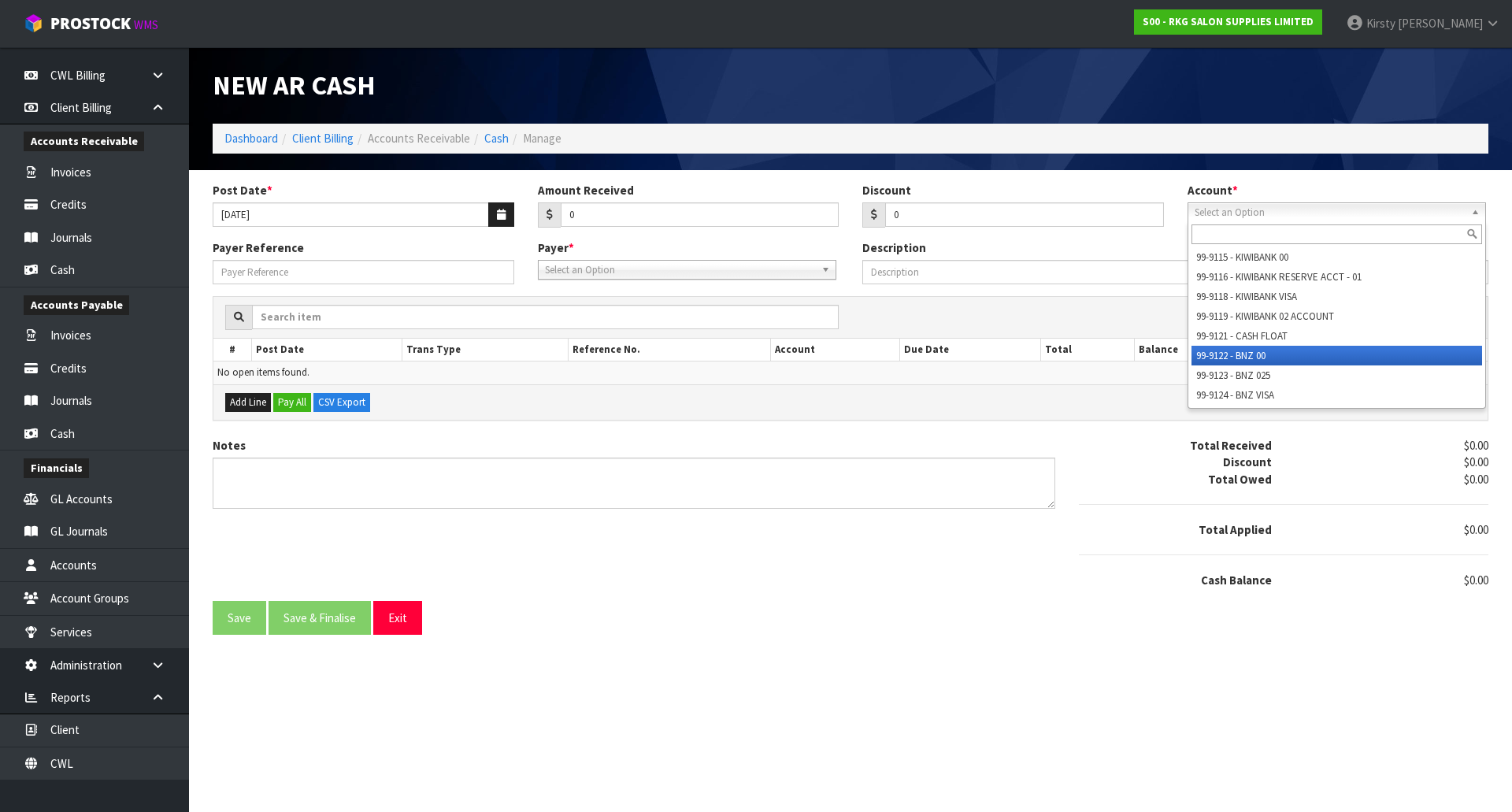
click at [1232, 353] on li "99-9122 - BNZ 00" at bounding box center [1338, 355] width 291 height 19
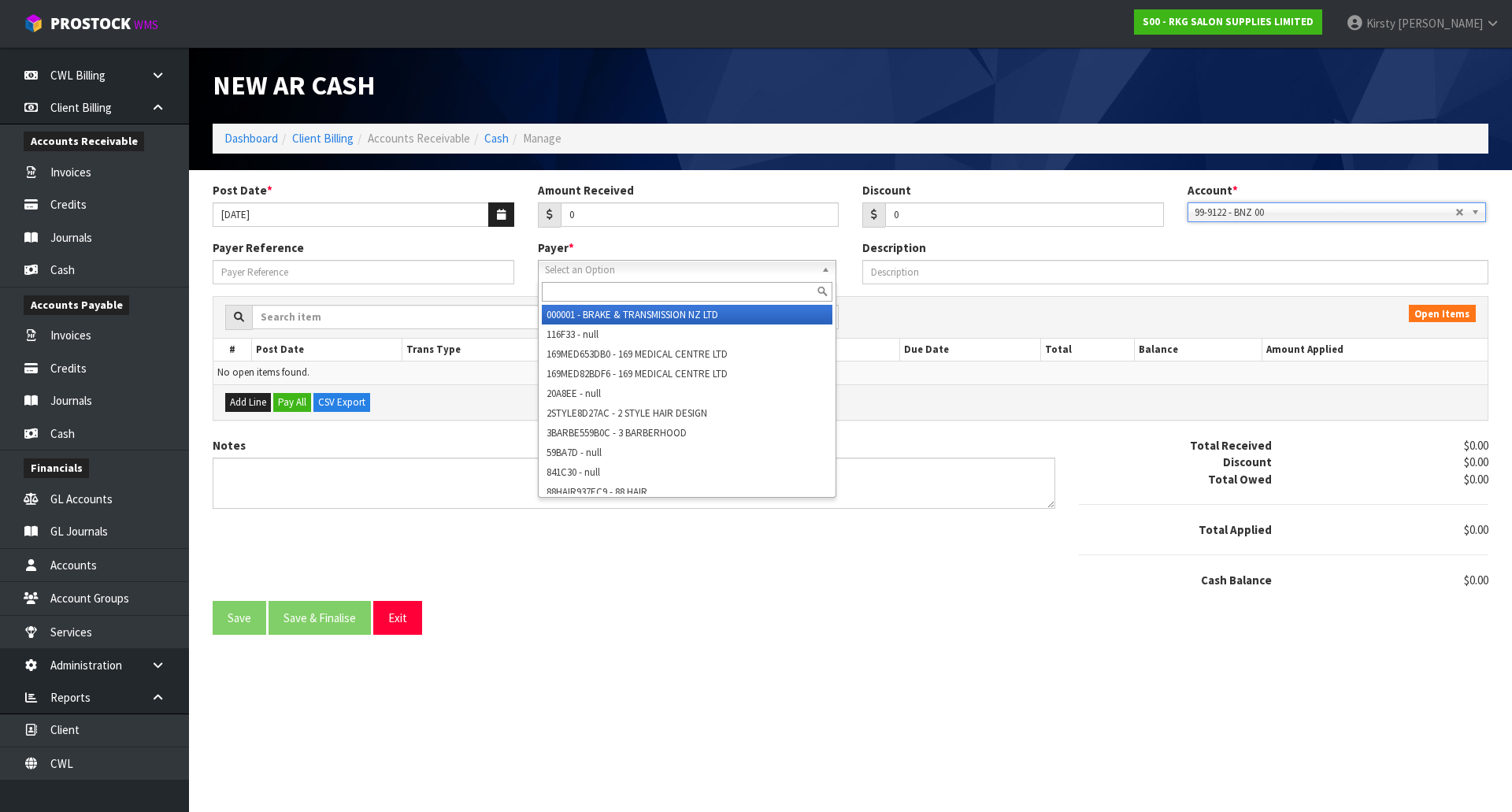
click at [584, 272] on span "Select an Option" at bounding box center [680, 271] width 270 height 19
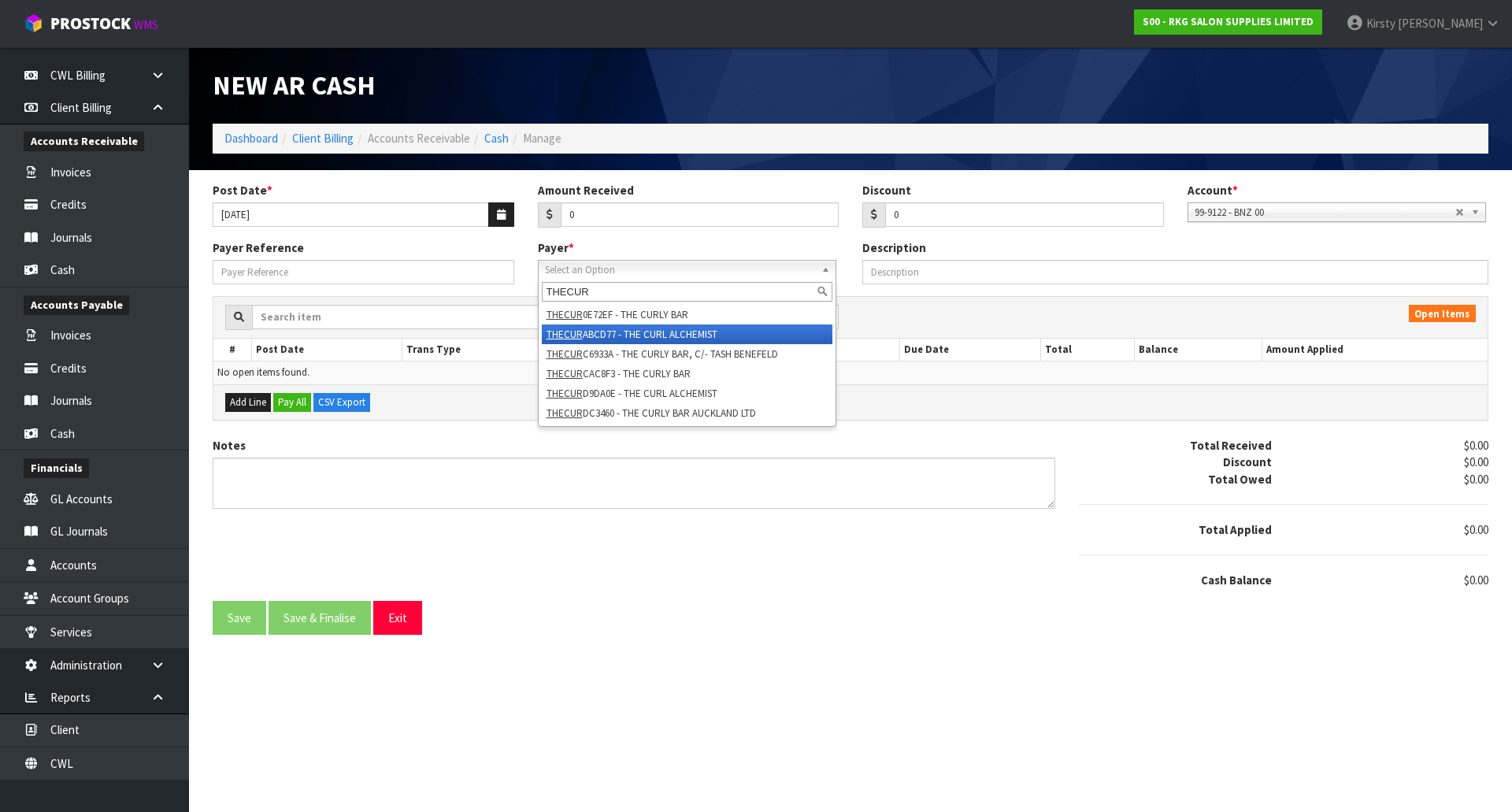
type input "THECUR"
click at [594, 329] on li "THECUR ABCD77 - THE CURL ALCHEMIST" at bounding box center [687, 334] width 291 height 19
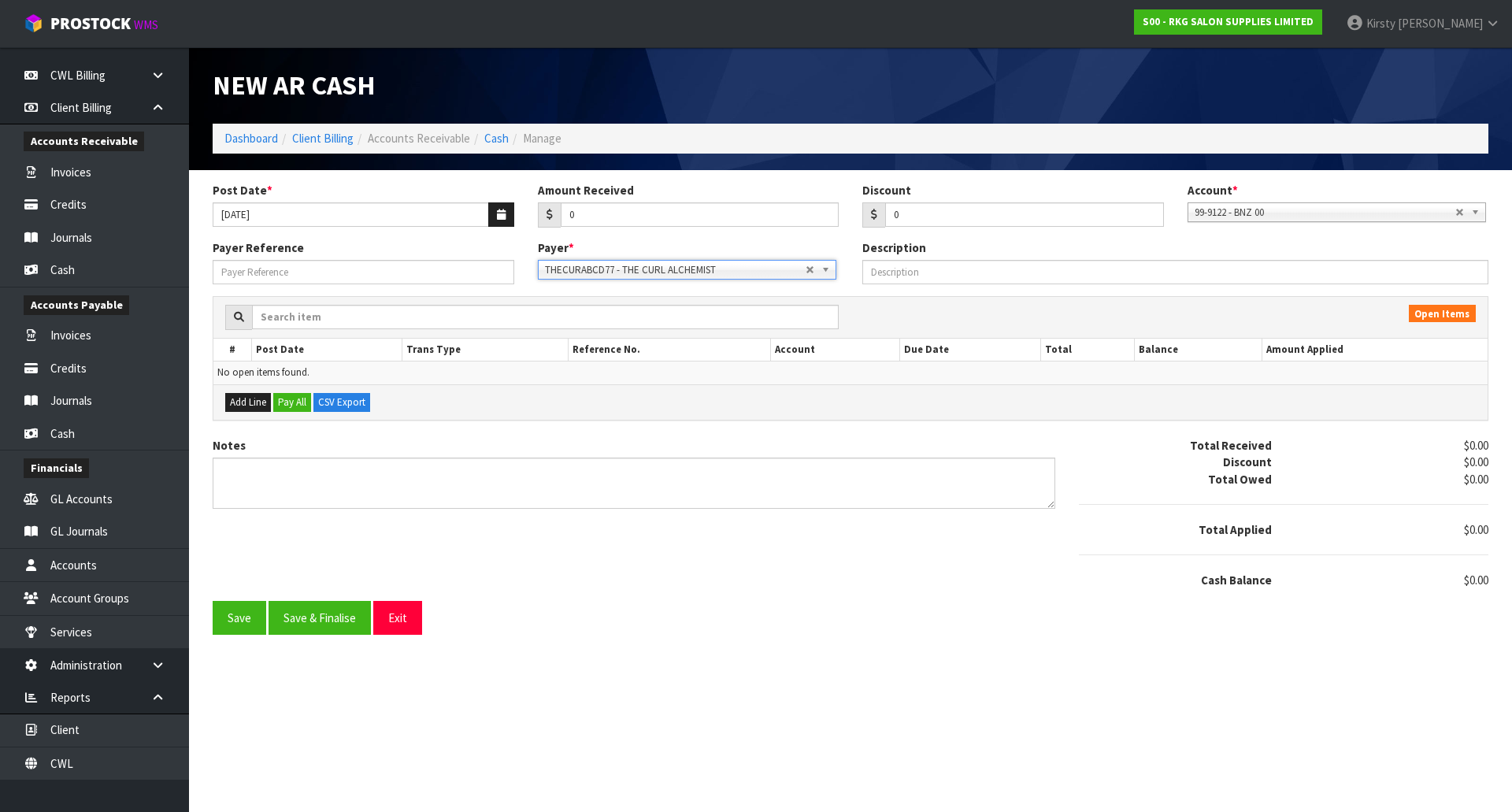
click at [830, 273] on b at bounding box center [828, 270] width 14 height 18
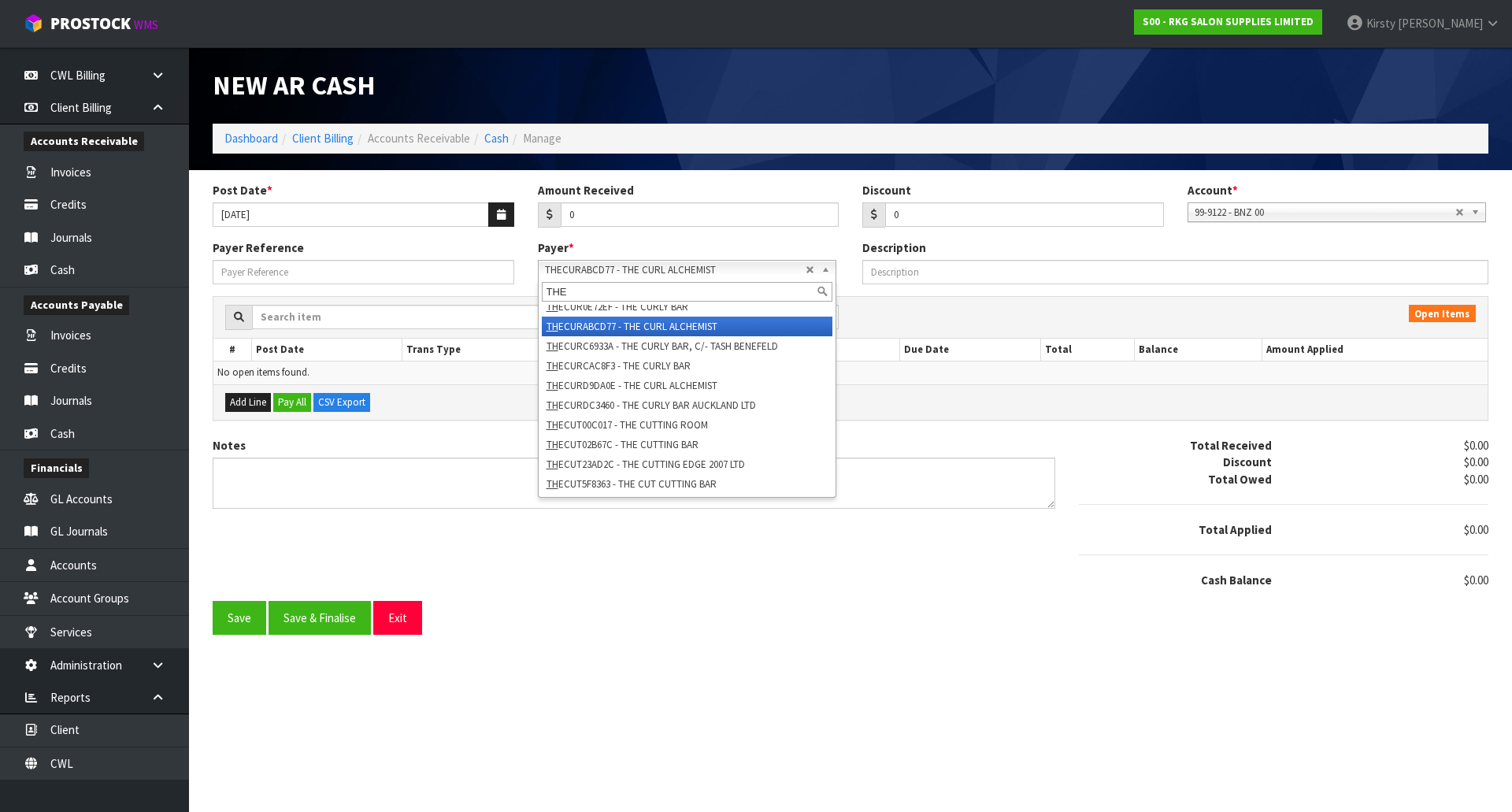
scroll to position [1264, 0]
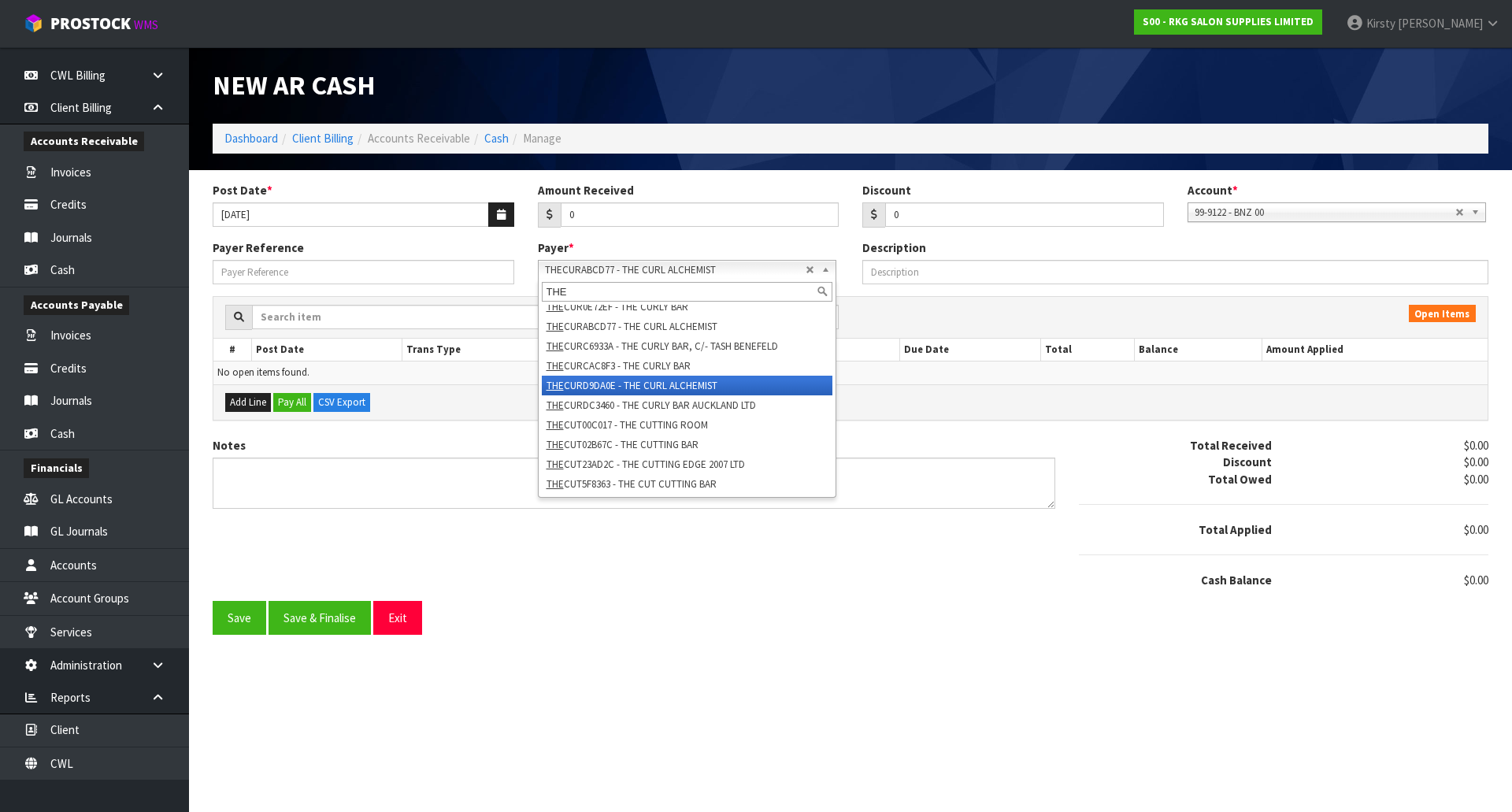
type input "THE"
click at [567, 376] on li "THE CURD9DA0E - THE CURL ALCHEMIST" at bounding box center [687, 385] width 291 height 19
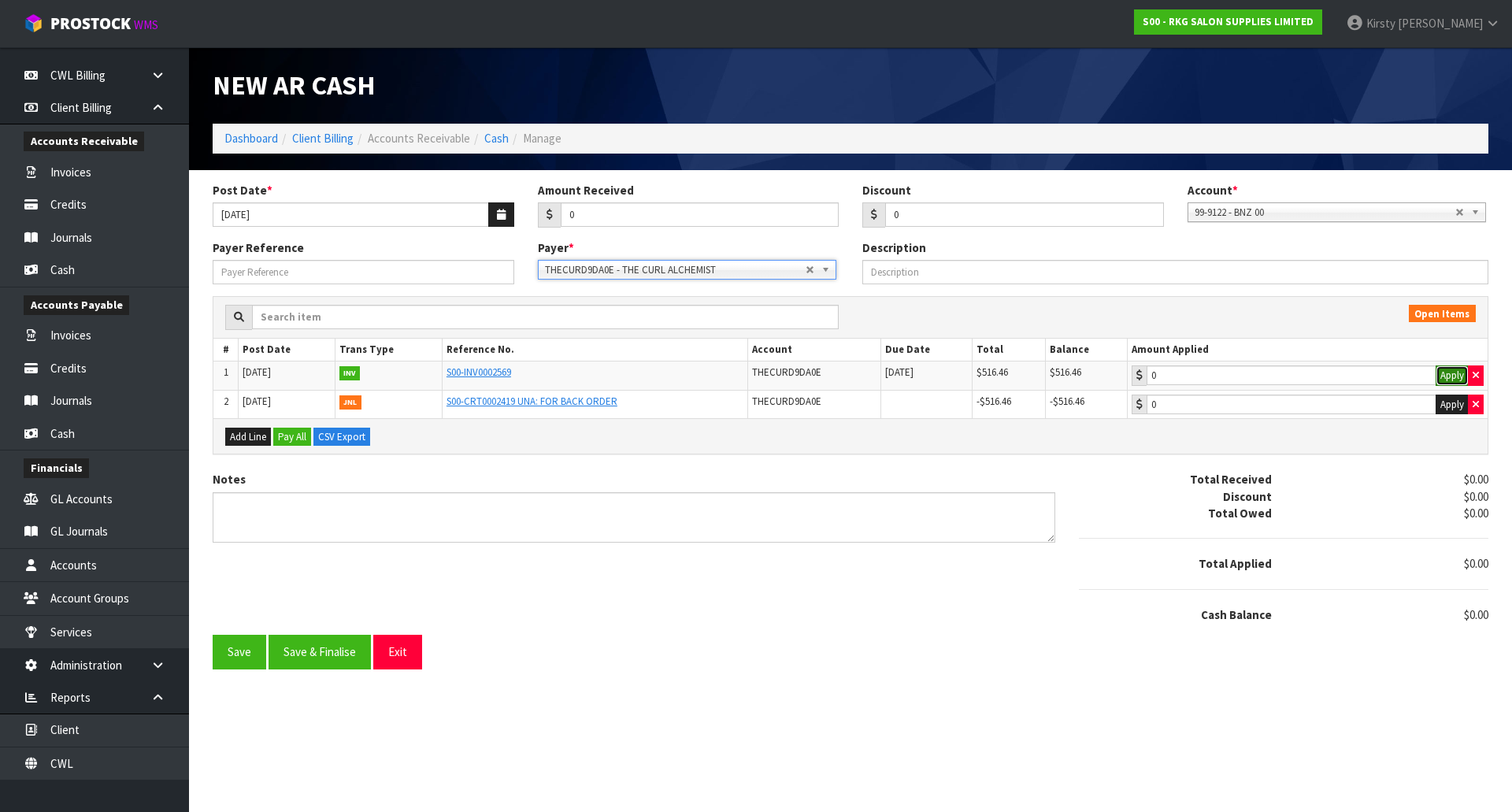
click at [1460, 378] on button "Apply" at bounding box center [1452, 375] width 33 height 20
type input "516.46"
click at [1457, 405] on button "Apply" at bounding box center [1452, 404] width 33 height 20
type input "-516.46"
click at [297, 648] on button "Save & Finalise" at bounding box center [320, 651] width 102 height 34
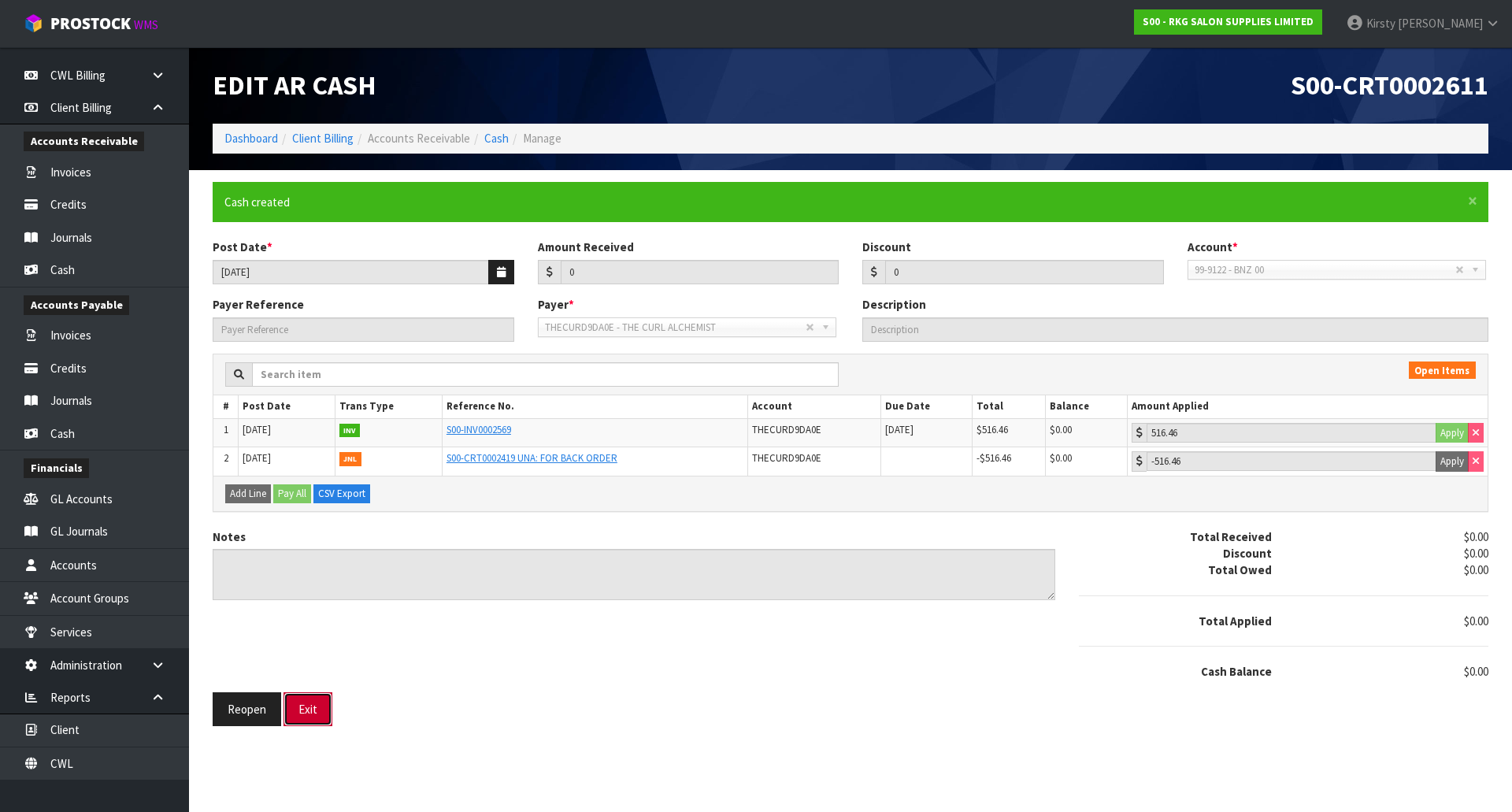
click at [317, 710] on button "Exit" at bounding box center [307, 708] width 49 height 34
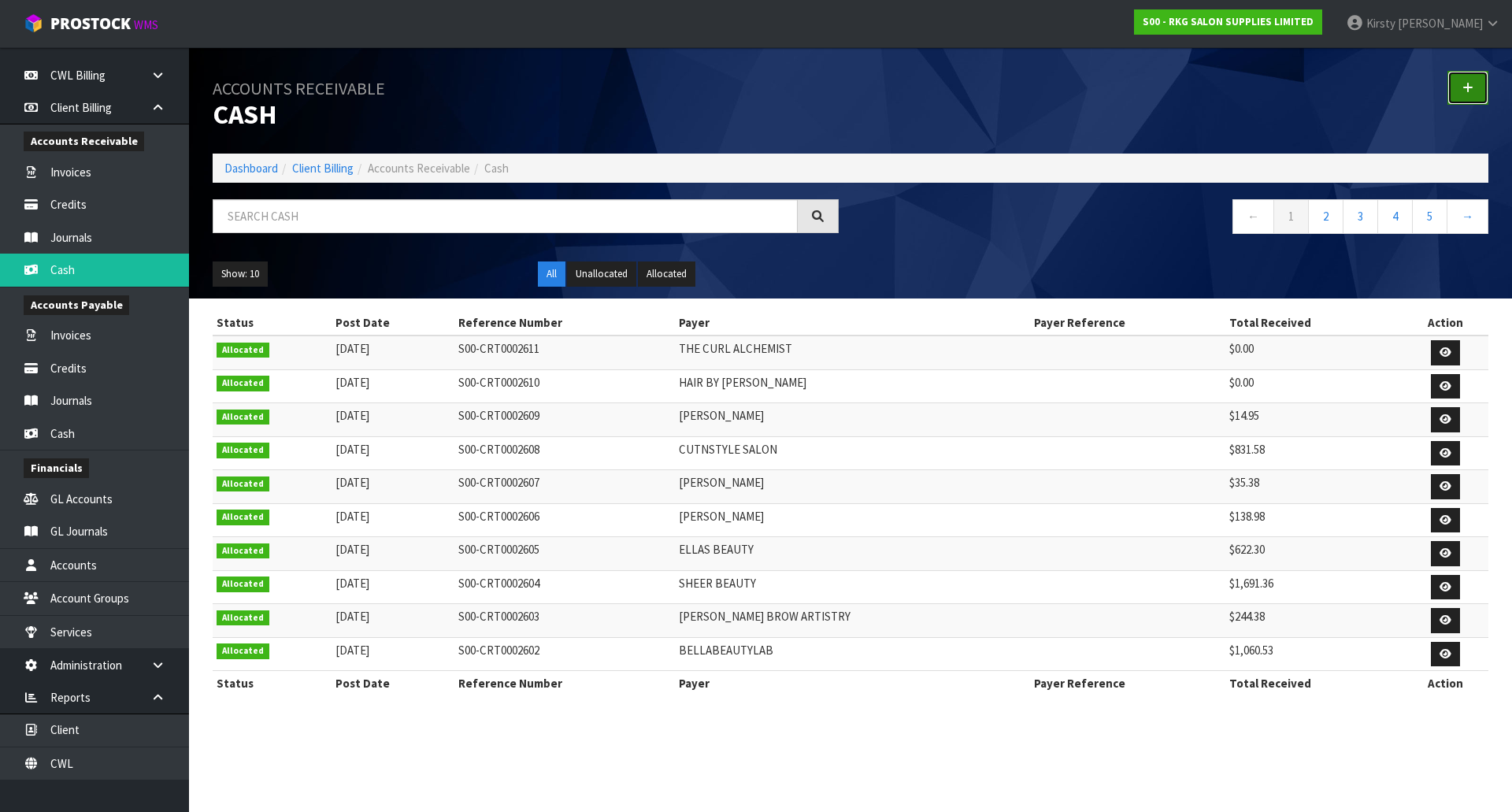
click at [1468, 89] on icon at bounding box center [1468, 88] width 11 height 12
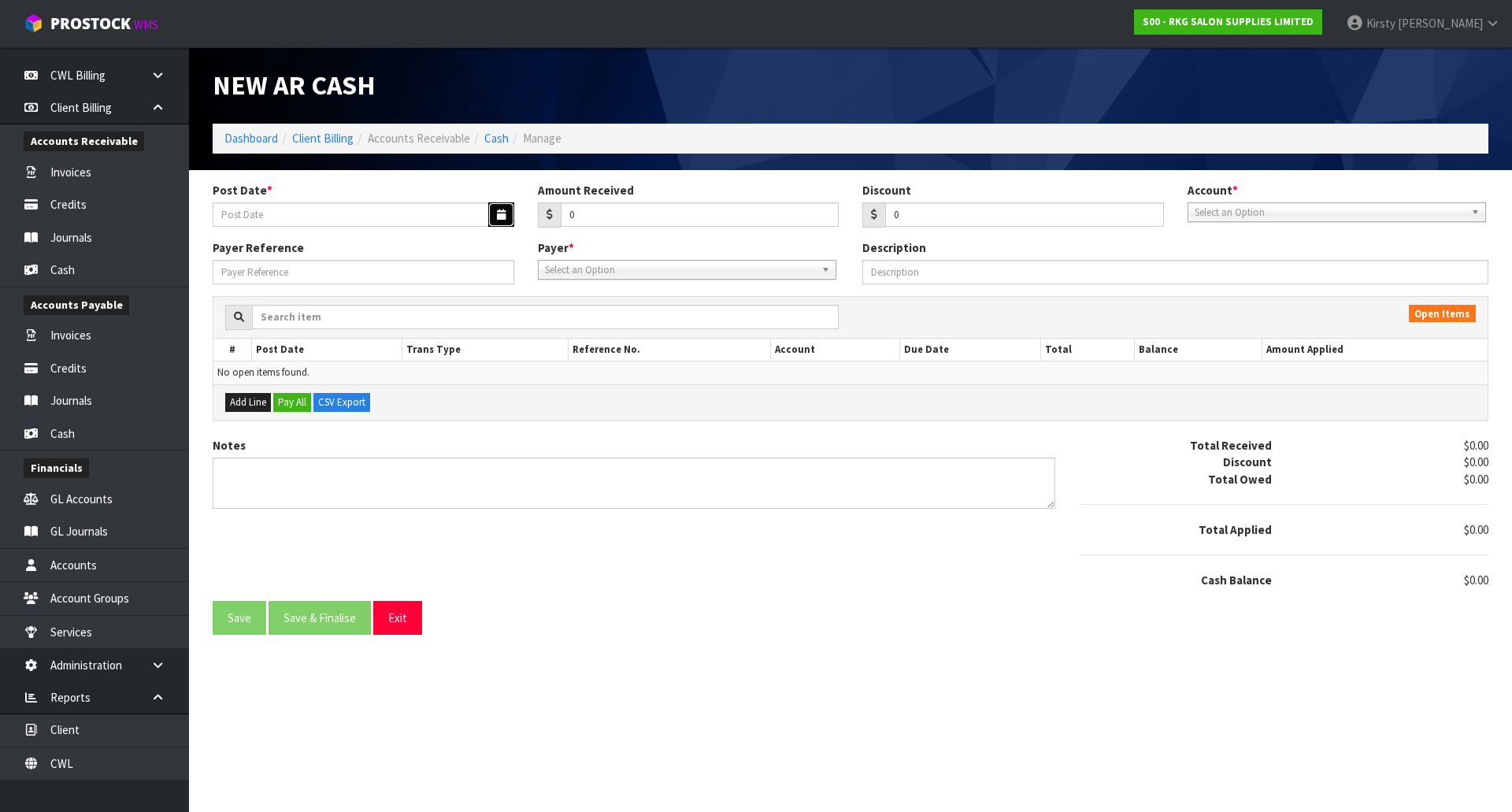
click at [498, 209] on icon "button" at bounding box center [501, 214] width 9 height 11
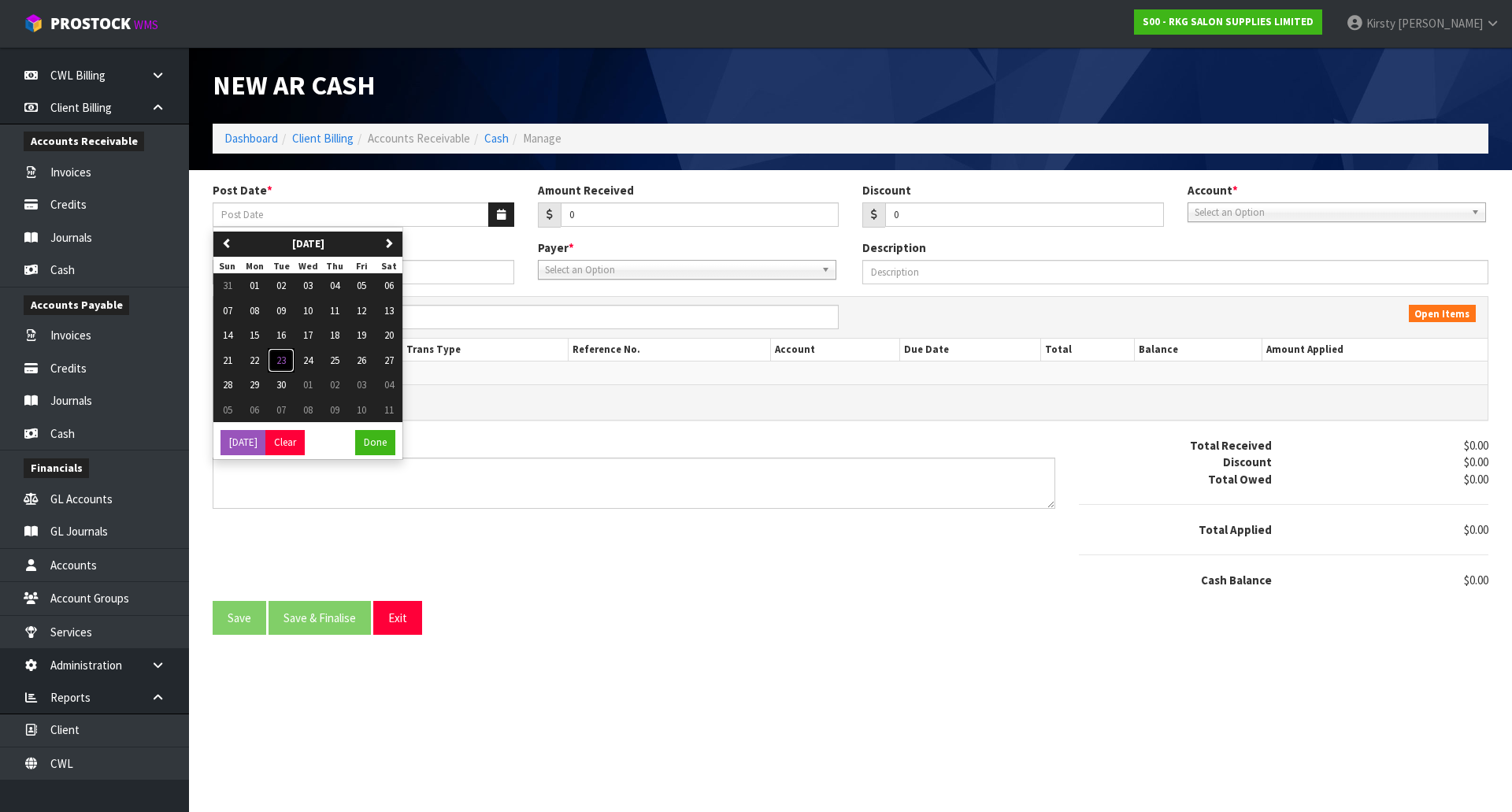
click at [281, 364] on span "23" at bounding box center [281, 360] width 10 height 13
type input "[DATE]"
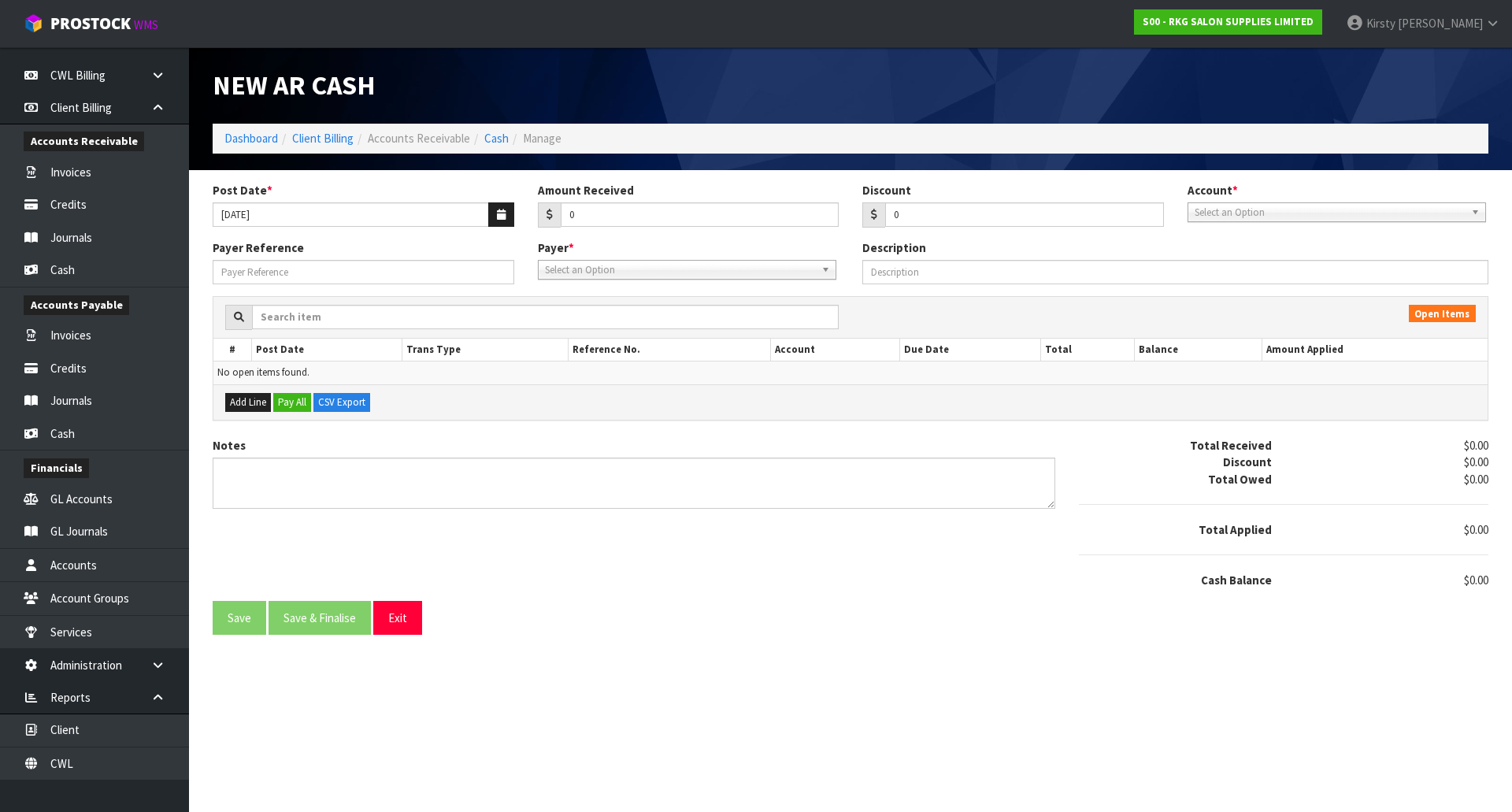
click at [1221, 213] on span "Select an Option" at bounding box center [1330, 213] width 270 height 19
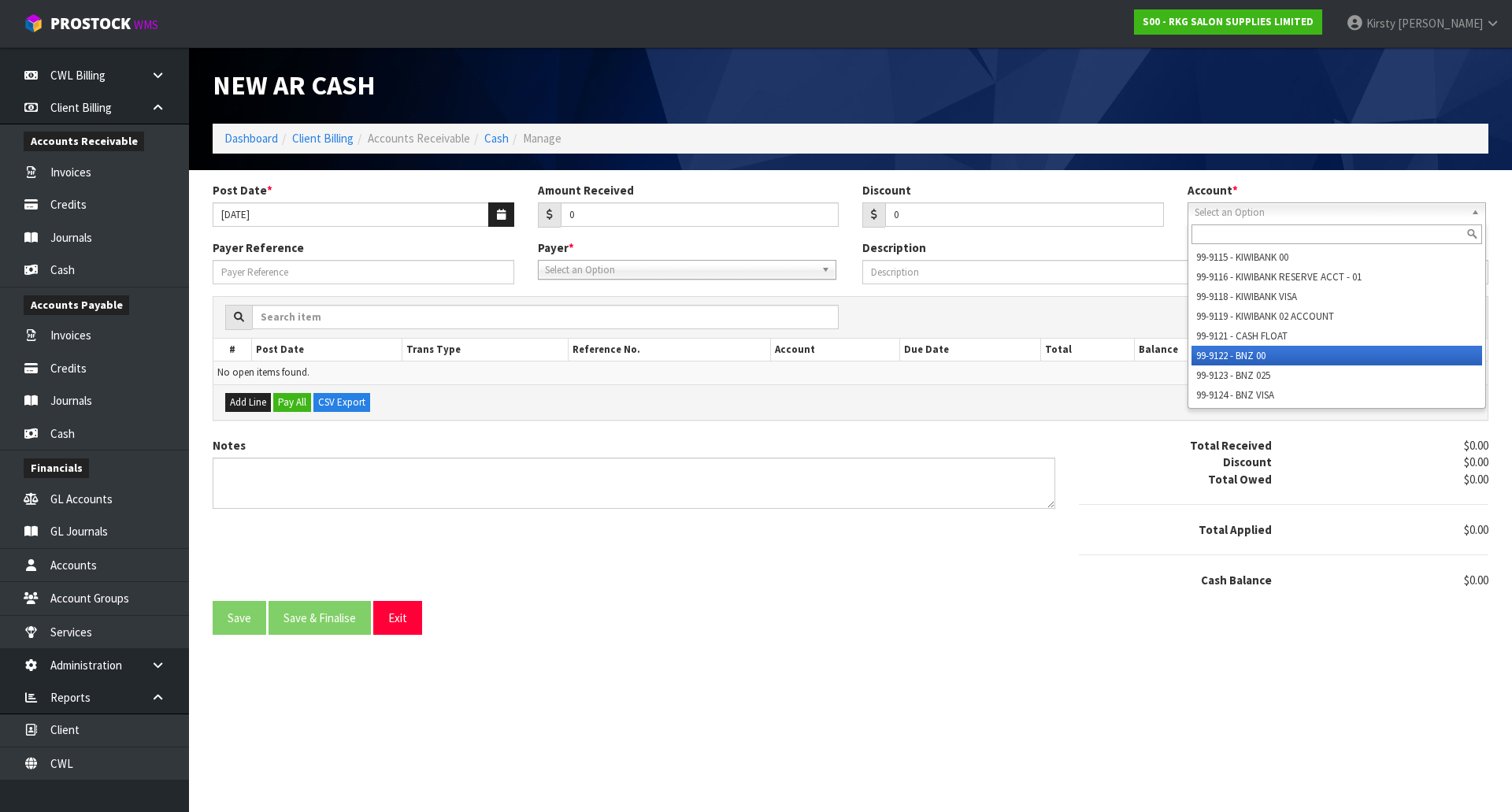
click at [1227, 352] on li "99-9122 - BNZ 00" at bounding box center [1338, 355] width 291 height 19
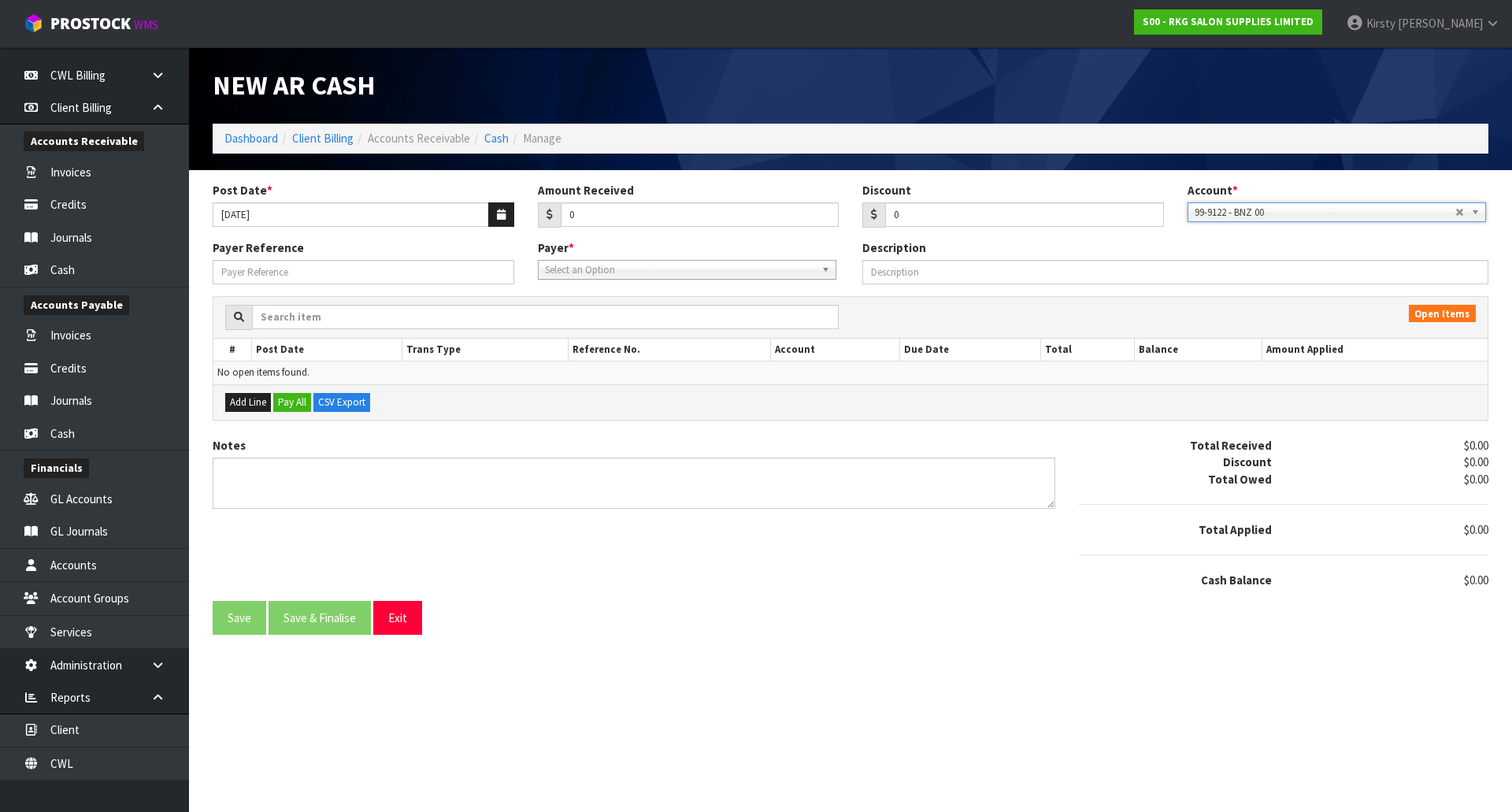
click at [589, 270] on span "Select an Option" at bounding box center [680, 271] width 270 height 19
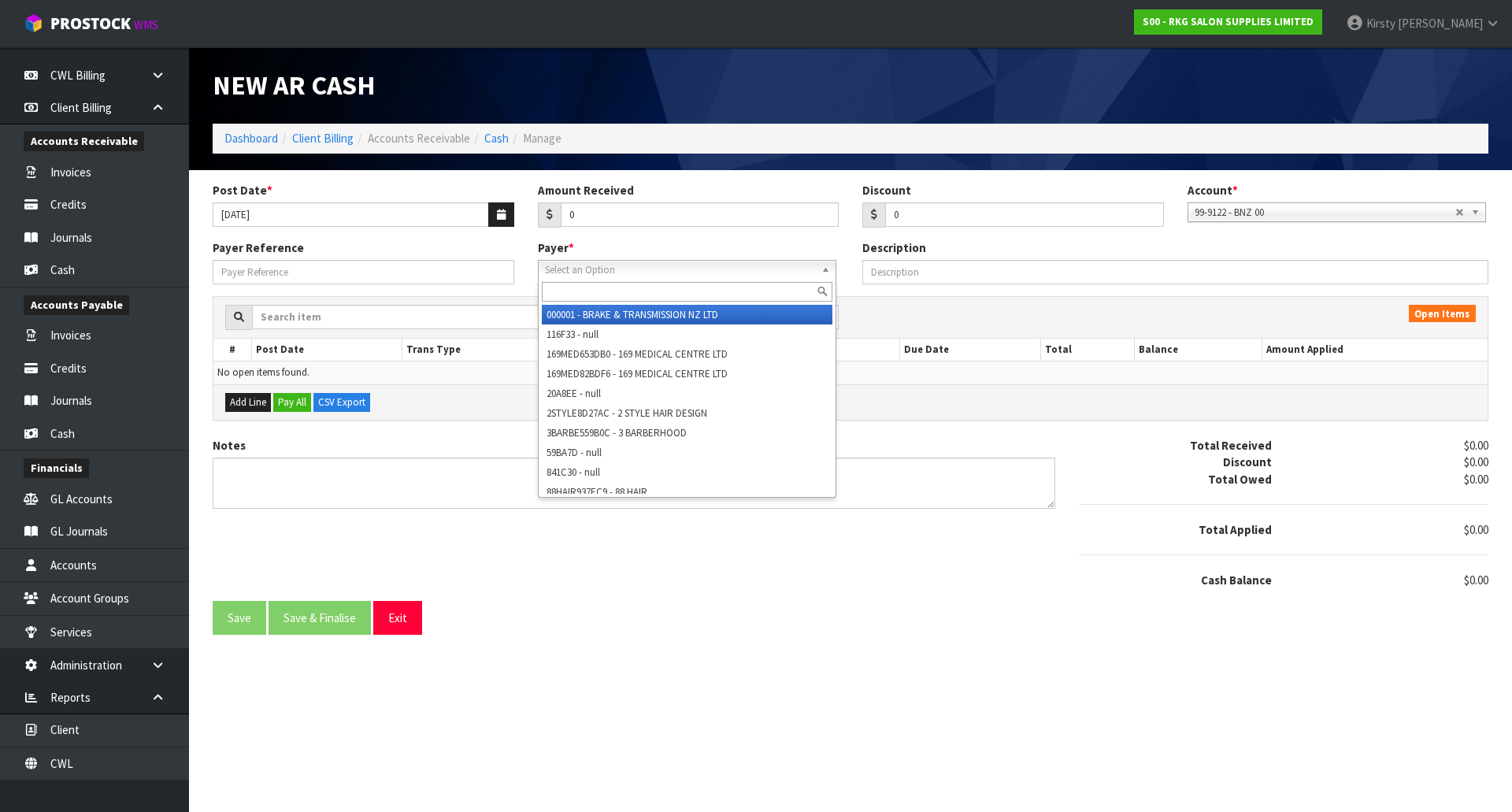
type input "Y"
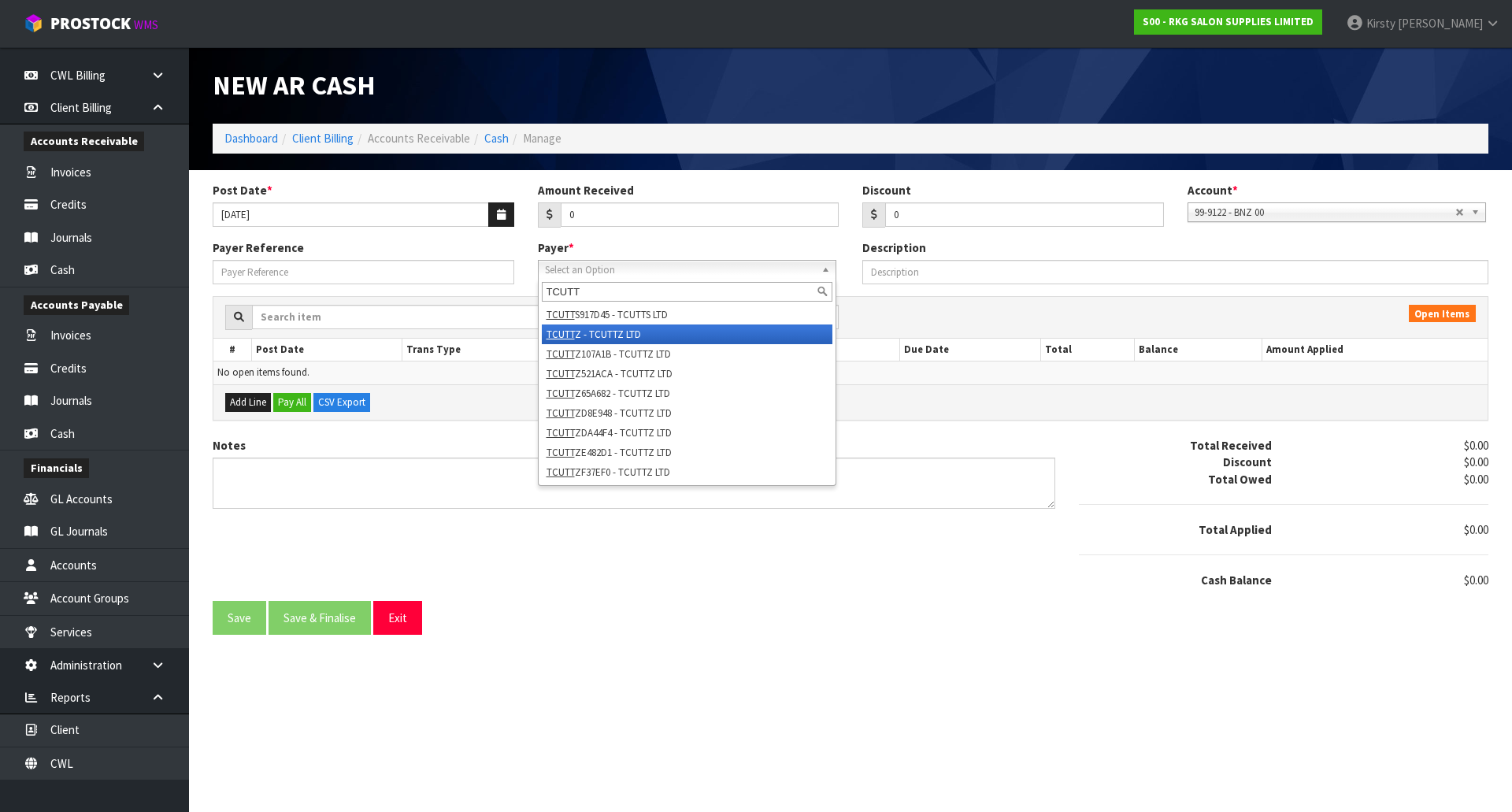
type input "TCUTT"
click at [600, 330] on li "TCUTT Z - TCUTTZ LTD" at bounding box center [687, 334] width 291 height 19
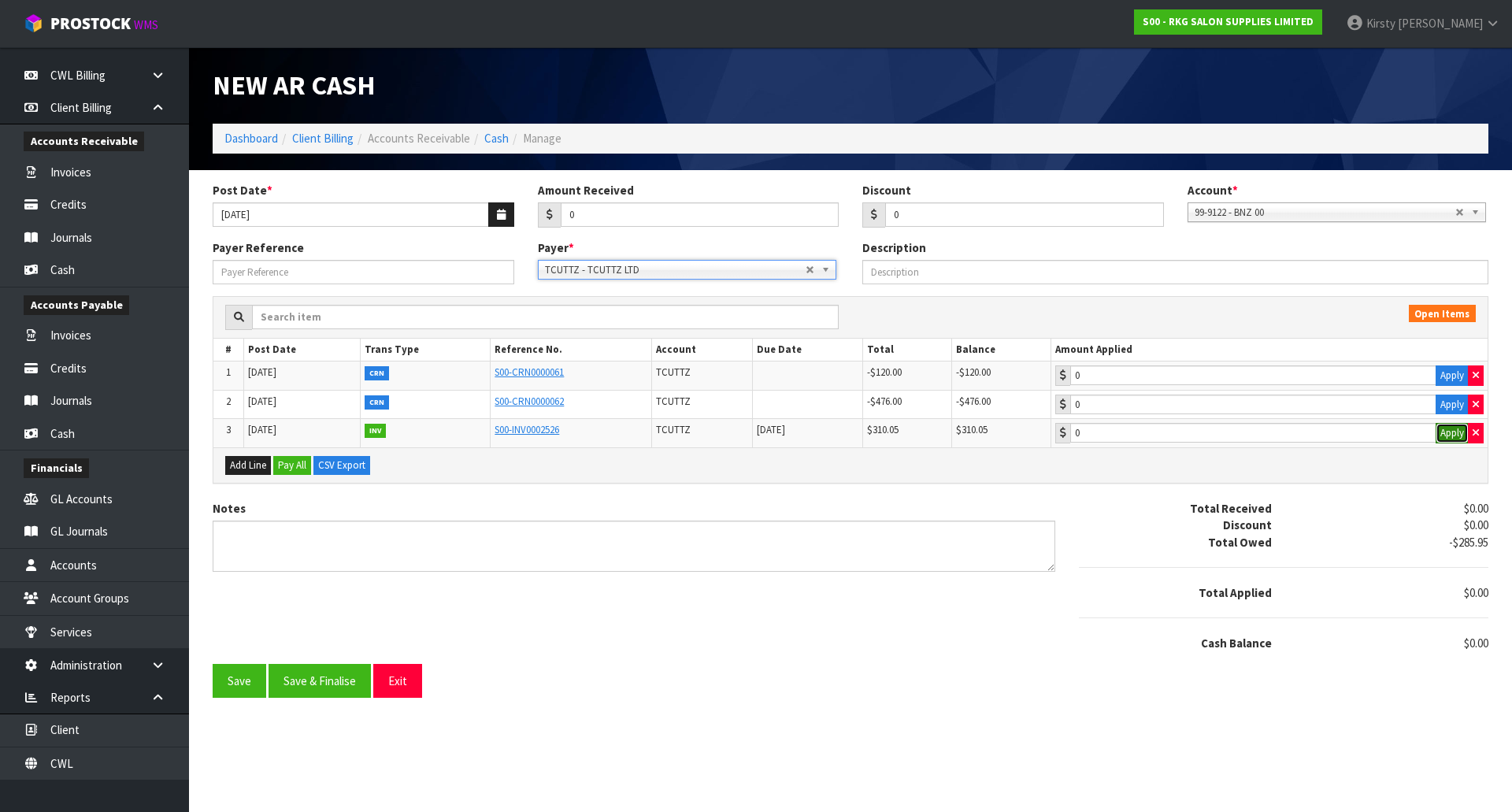
click at [1444, 434] on button "Apply" at bounding box center [1452, 432] width 33 height 20
type input "310.05"
click at [1452, 377] on button "Apply" at bounding box center [1452, 375] width 33 height 20
type input "-120"
click at [1451, 401] on button "Apply" at bounding box center [1452, 404] width 33 height 20
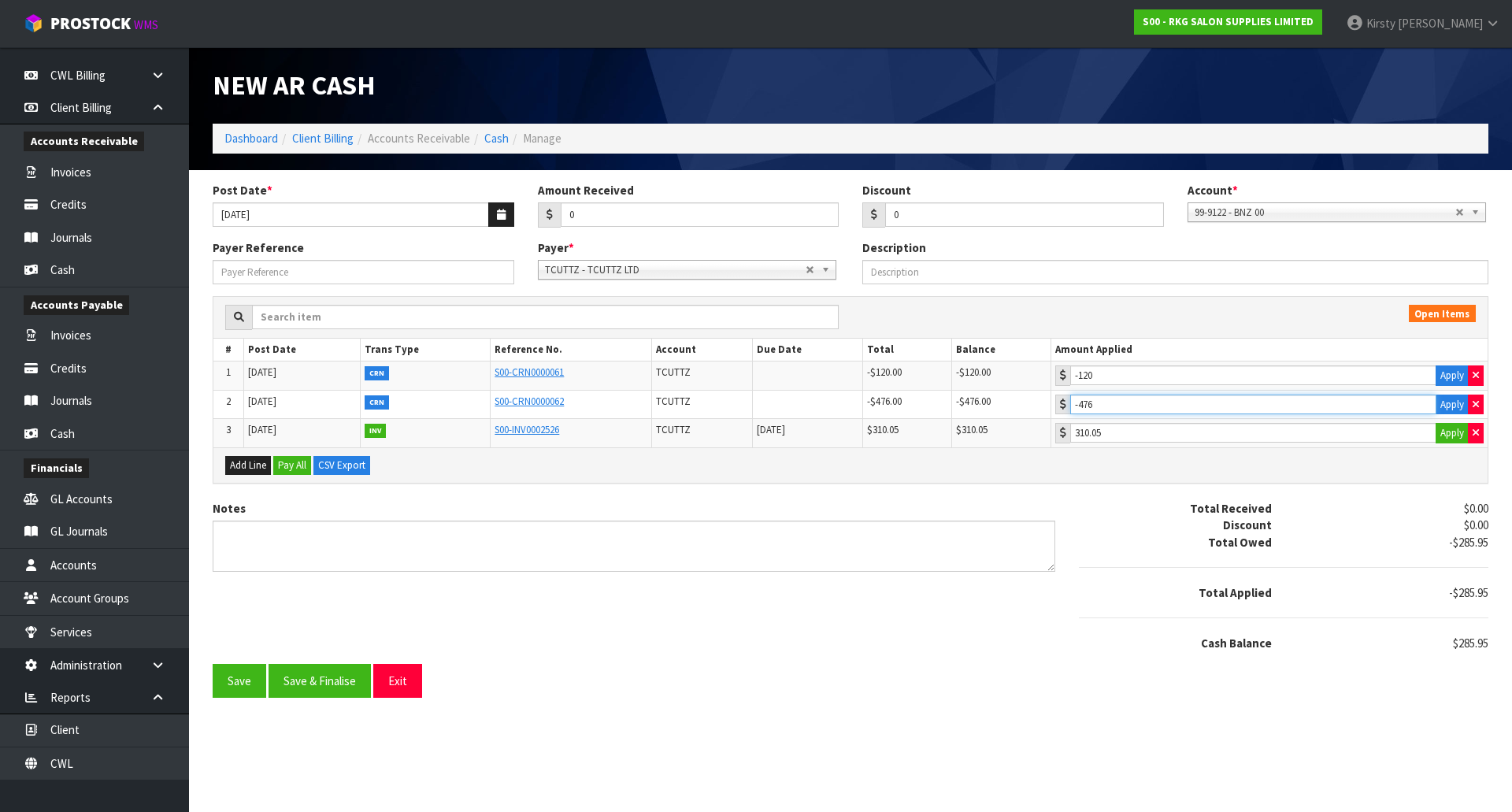
click at [1130, 402] on input "-476" at bounding box center [1254, 404] width 366 height 19
drag, startPoint x: 1116, startPoint y: 403, endPoint x: 1062, endPoint y: 403, distance: 54.0
click at [1062, 403] on tr "2 30/06/2025 CRN S00-CRN0000062 TCUTTZ -$476.00 -$476.00 -476 Apply" at bounding box center [850, 405] width 1274 height 29
click at [1051, 449] on div "Add Line Pay All CSV Export" at bounding box center [850, 464] width 1274 height 36
drag, startPoint x: 1122, startPoint y: 404, endPoint x: 1044, endPoint y: 391, distance: 79.1
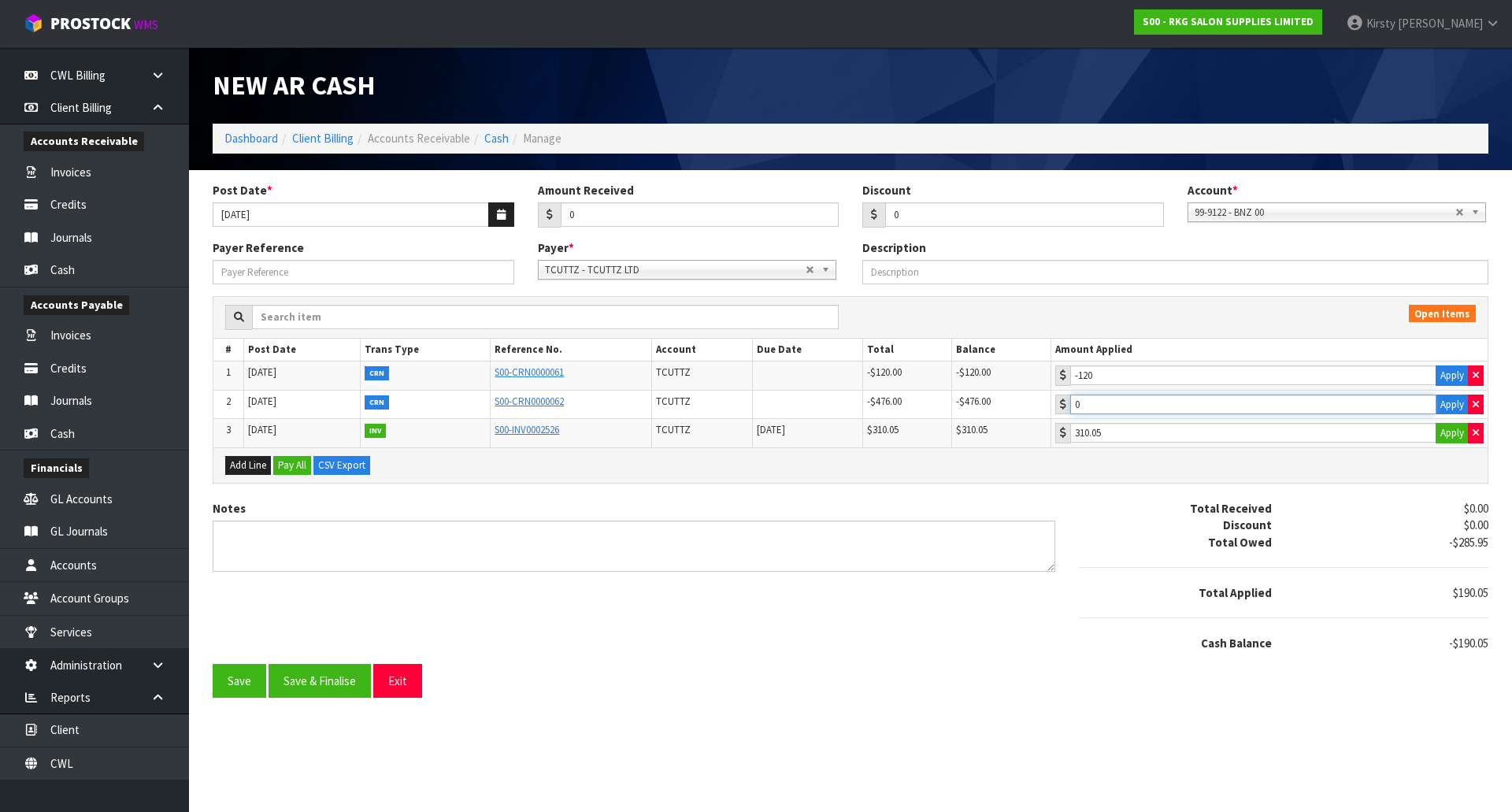
click at [1044, 391] on tr "2 30/06/2025 CRN S00-CRN0000062 TCUTTZ -$476.00 -$476.00 0 Apply" at bounding box center [850, 405] width 1274 height 29
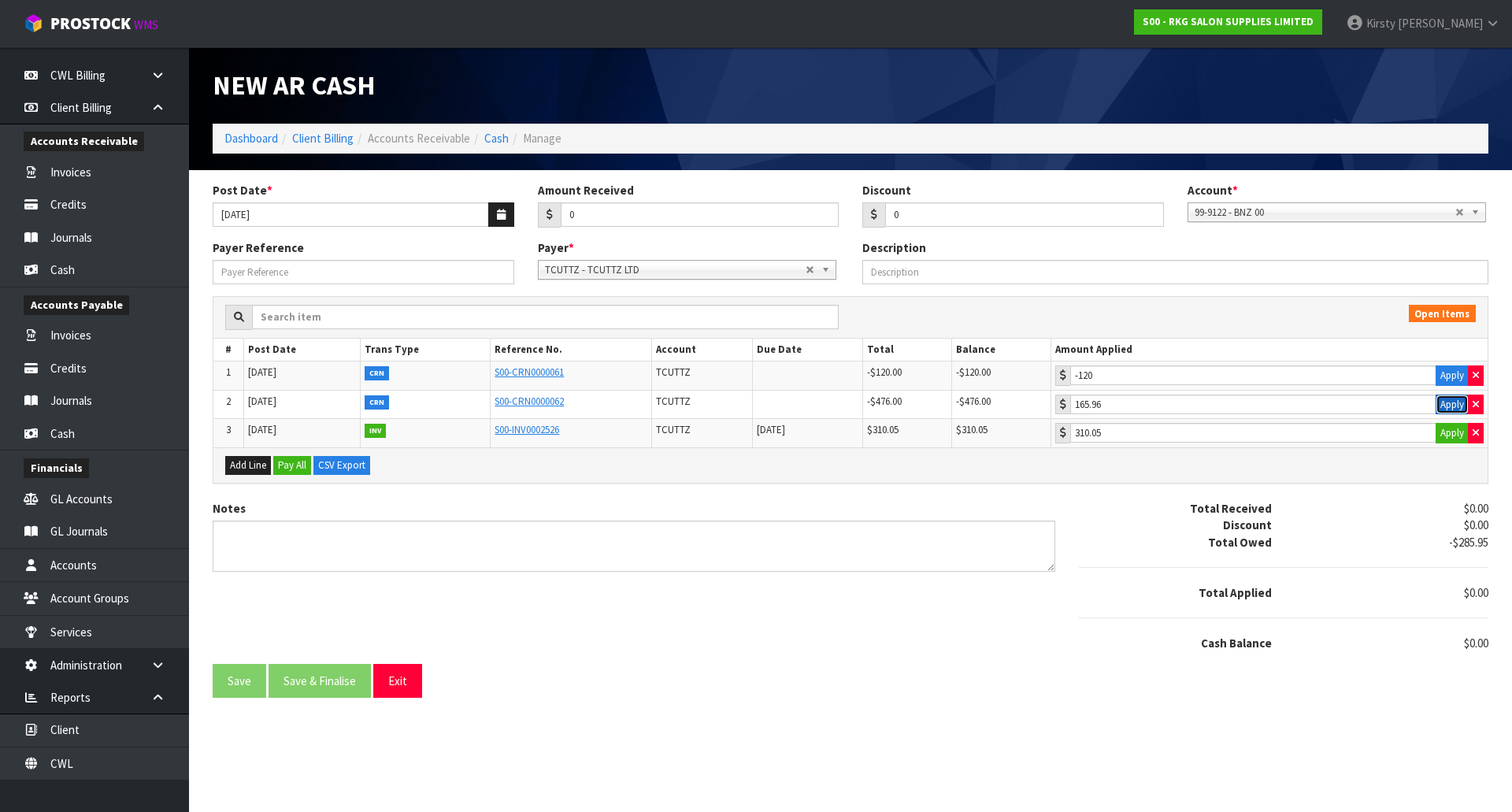
click at [1448, 406] on button "Apply" at bounding box center [1452, 404] width 33 height 20
type input "-476"
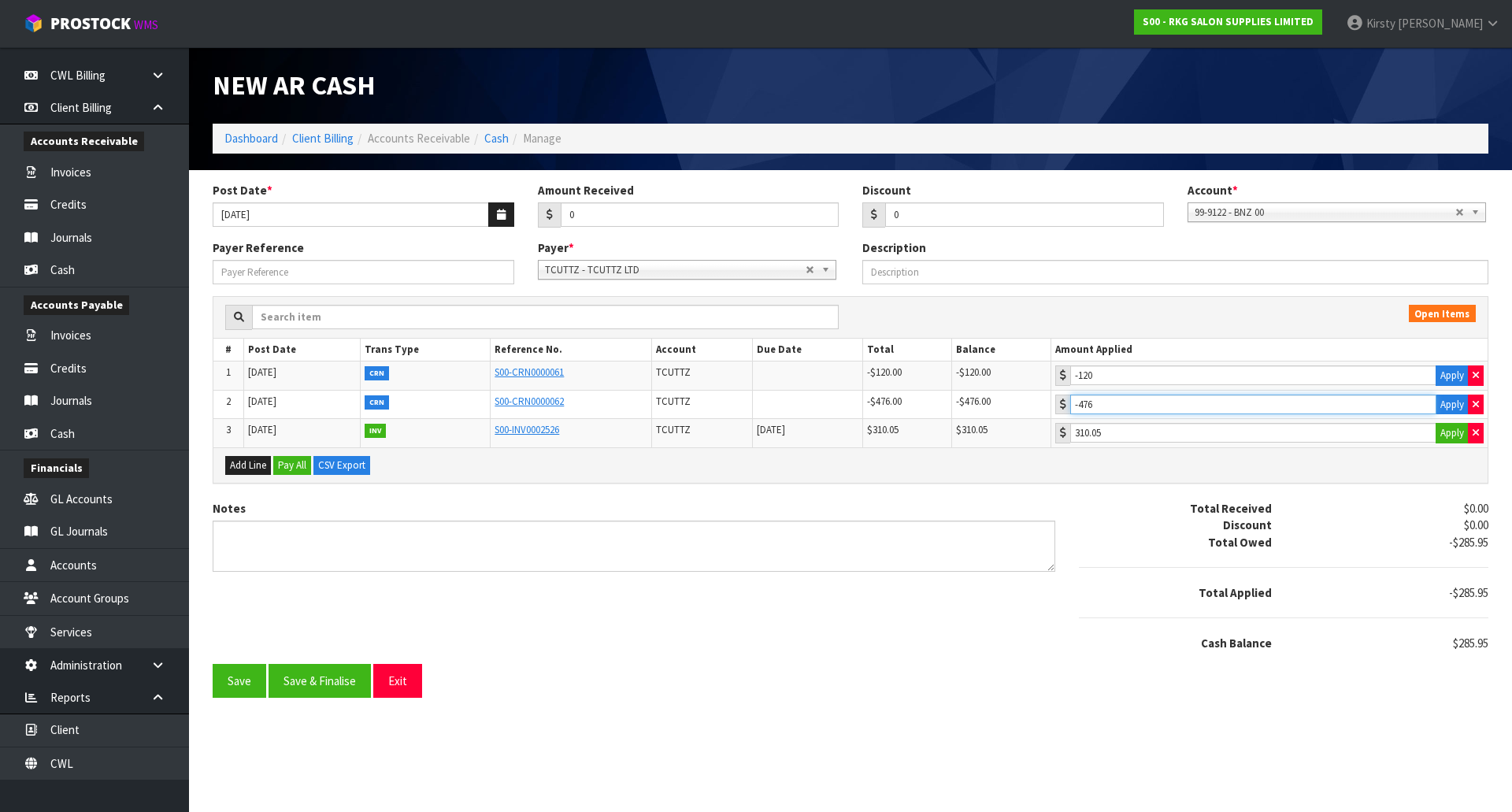
click at [1136, 404] on input "-476" at bounding box center [1254, 404] width 366 height 19
click at [396, 672] on button "Exit" at bounding box center [397, 680] width 49 height 34
